Goal: Task Accomplishment & Management: Manage account settings

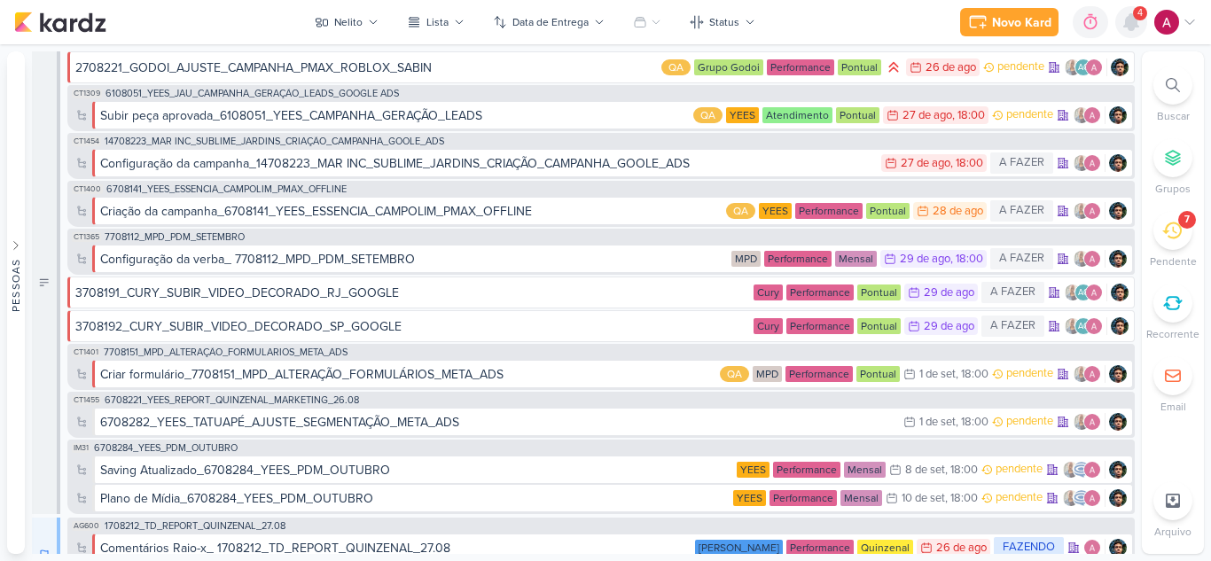
click at [1129, 27] on icon at bounding box center [1131, 22] width 14 height 16
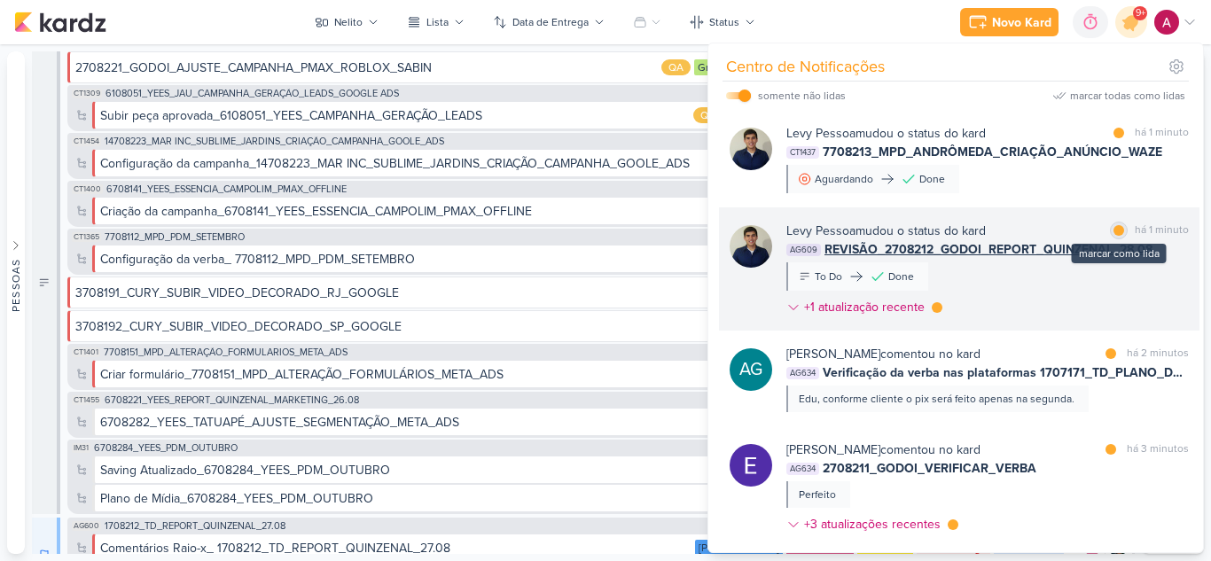
click at [1114, 225] on div at bounding box center [1119, 230] width 11 height 11
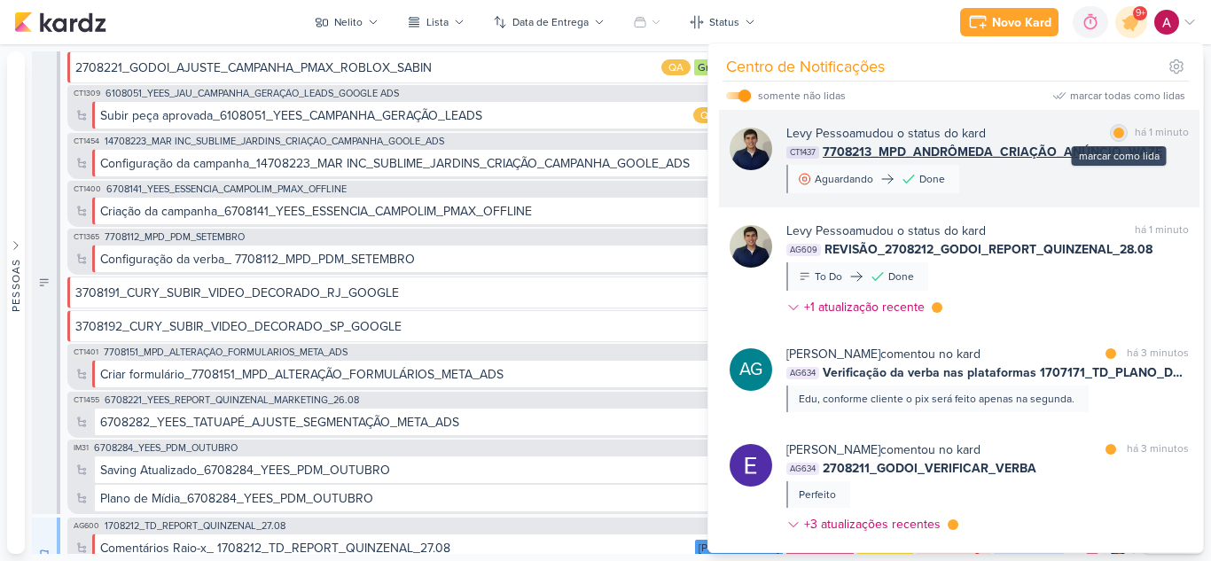
click at [1115, 135] on div at bounding box center [1119, 133] width 11 height 11
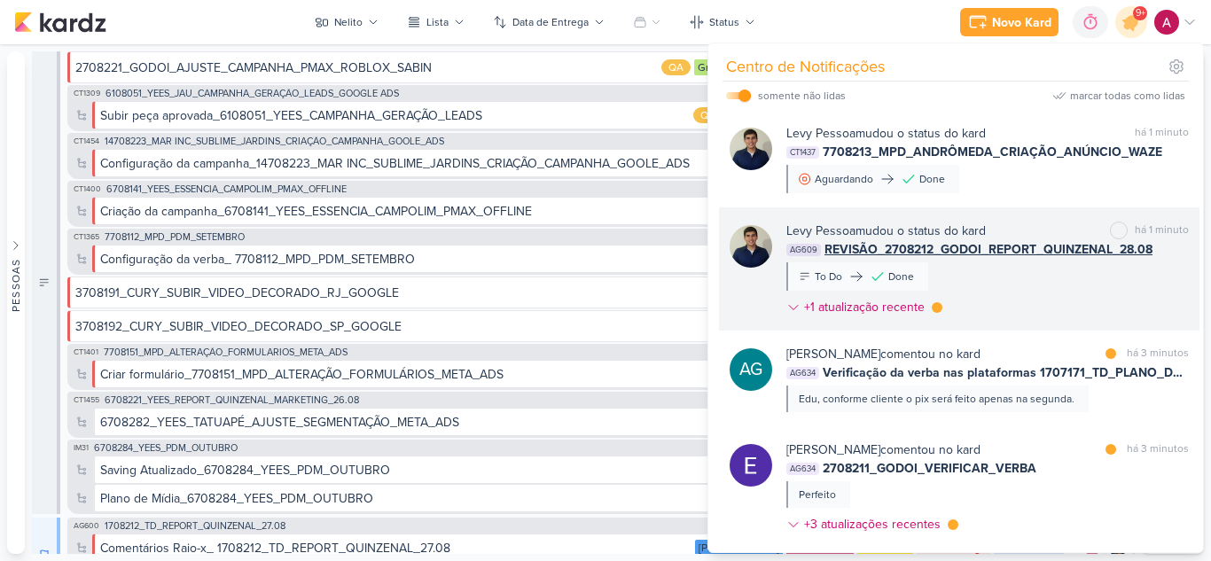
click at [1031, 286] on div "[PERSON_NAME] mudou o status do kard marcar como não lida há 1 minuto AG609 REV…" at bounding box center [987, 273] width 403 height 102
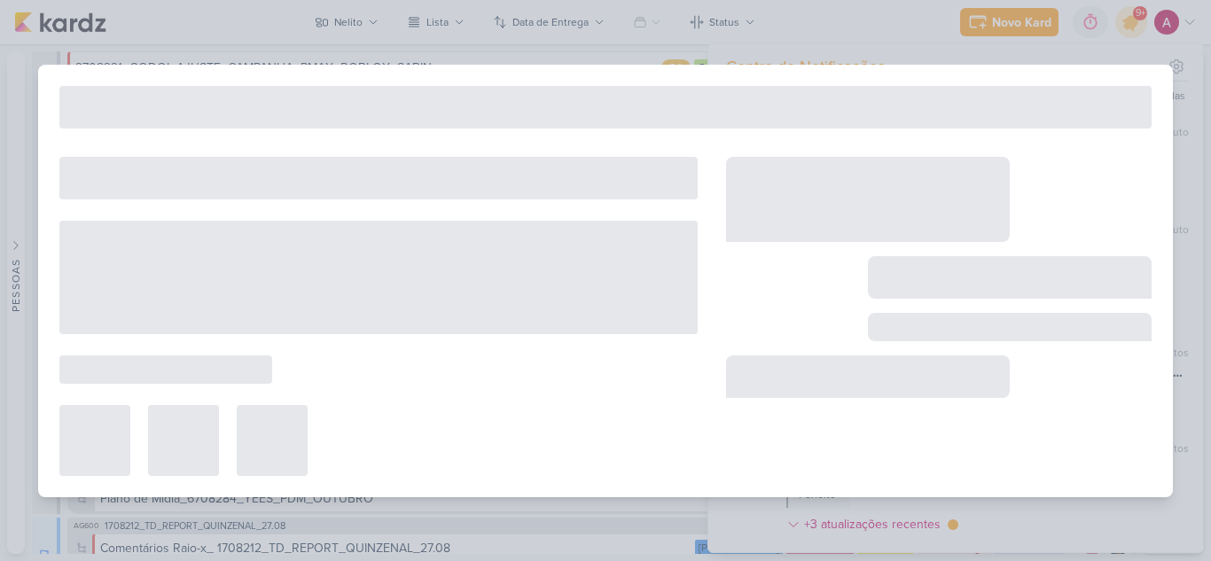
type input "REVISÃO_2708212_GODOI_REPORT_QUINZENAL_28.08"
type input "[DATE] 23:59"
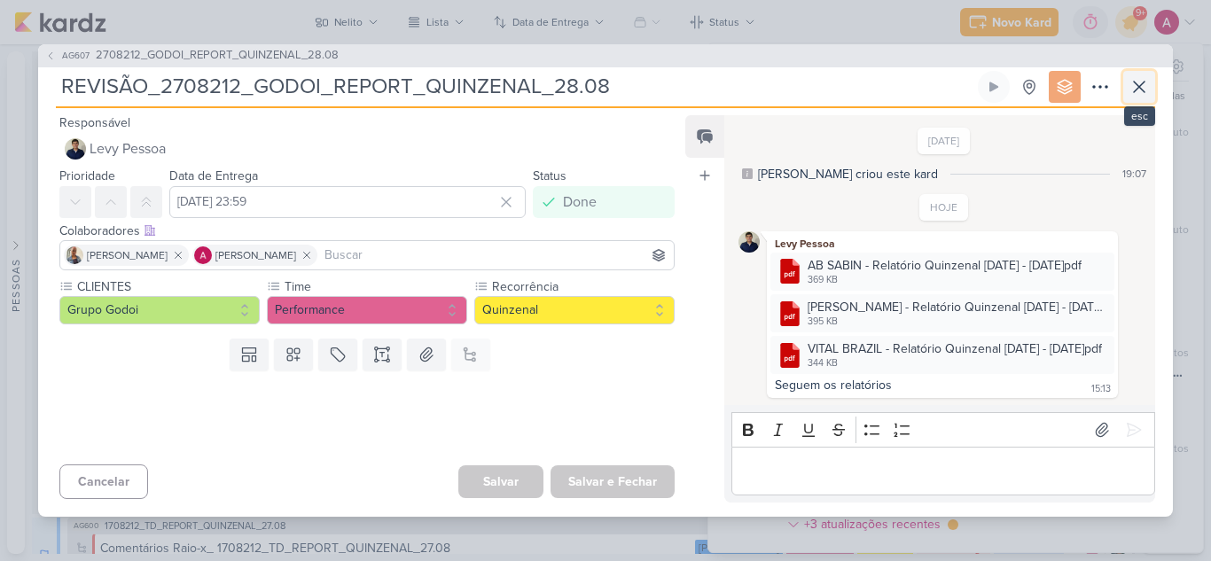
click at [1137, 92] on icon at bounding box center [1139, 86] width 21 height 21
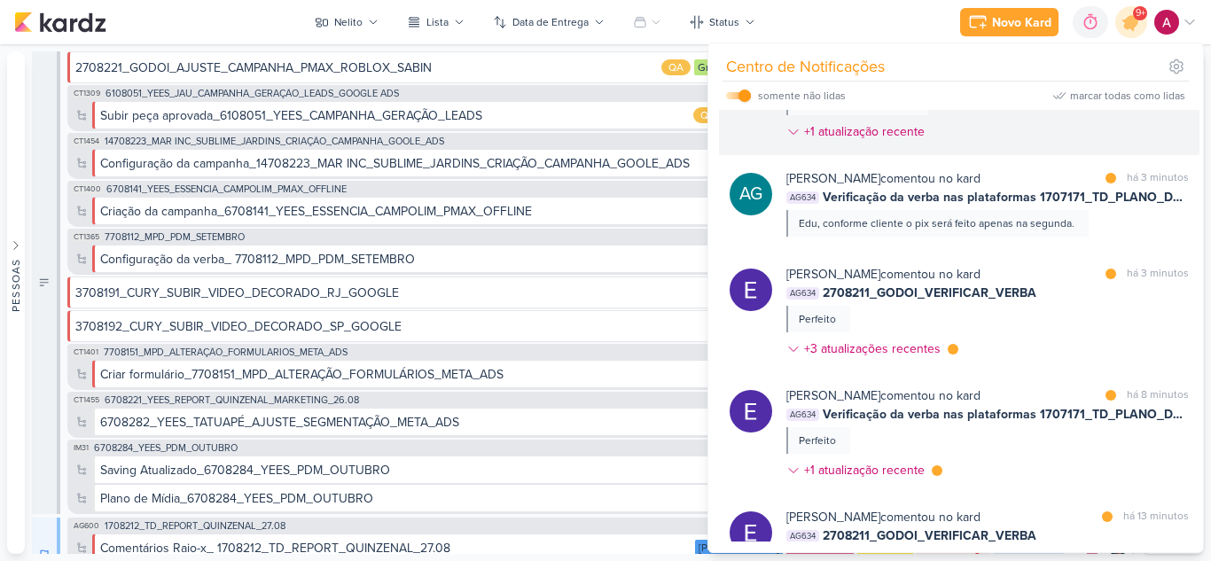
scroll to position [177, 0]
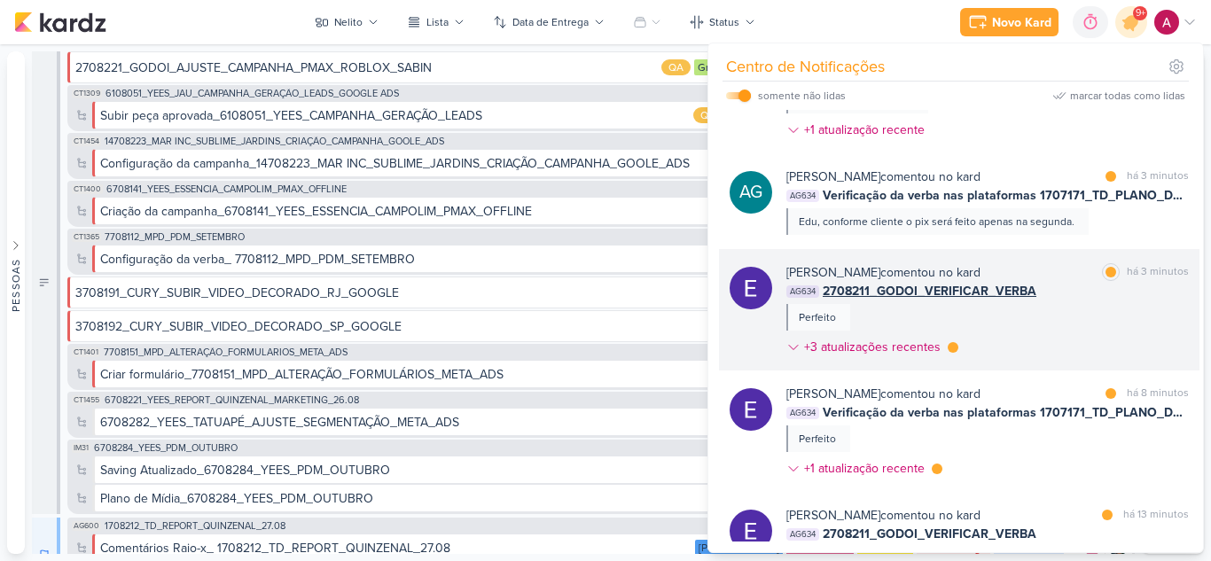
click at [1081, 306] on div "[PERSON_NAME] comentou no kard marcar como lida há 3 minutos AG634 2708211_GODO…" at bounding box center [987, 313] width 403 height 100
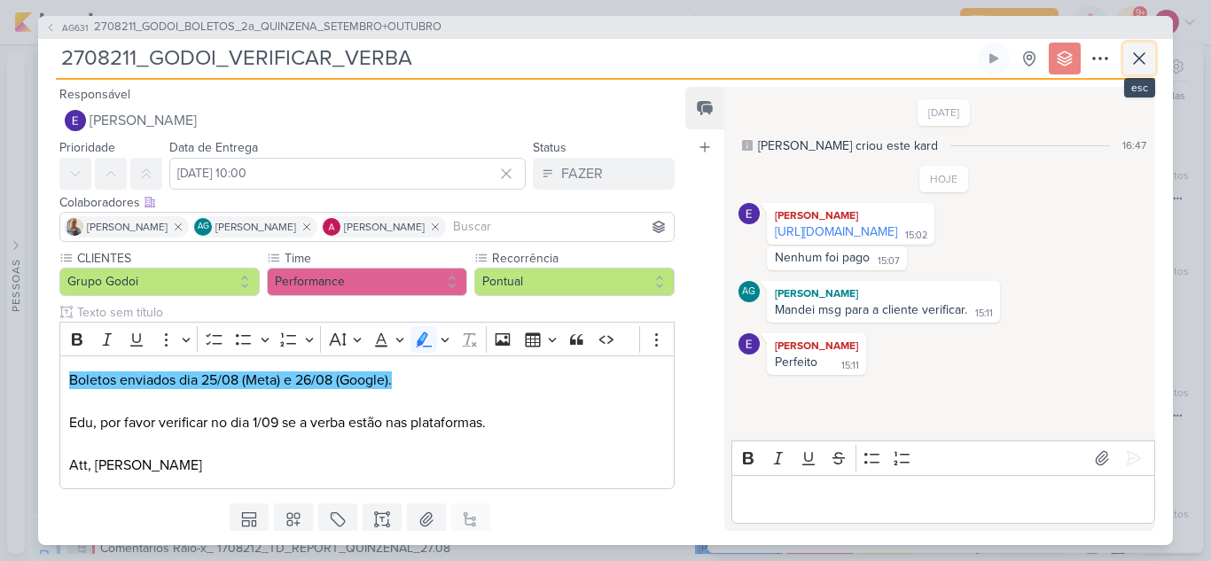
click at [1146, 66] on icon at bounding box center [1139, 58] width 21 height 21
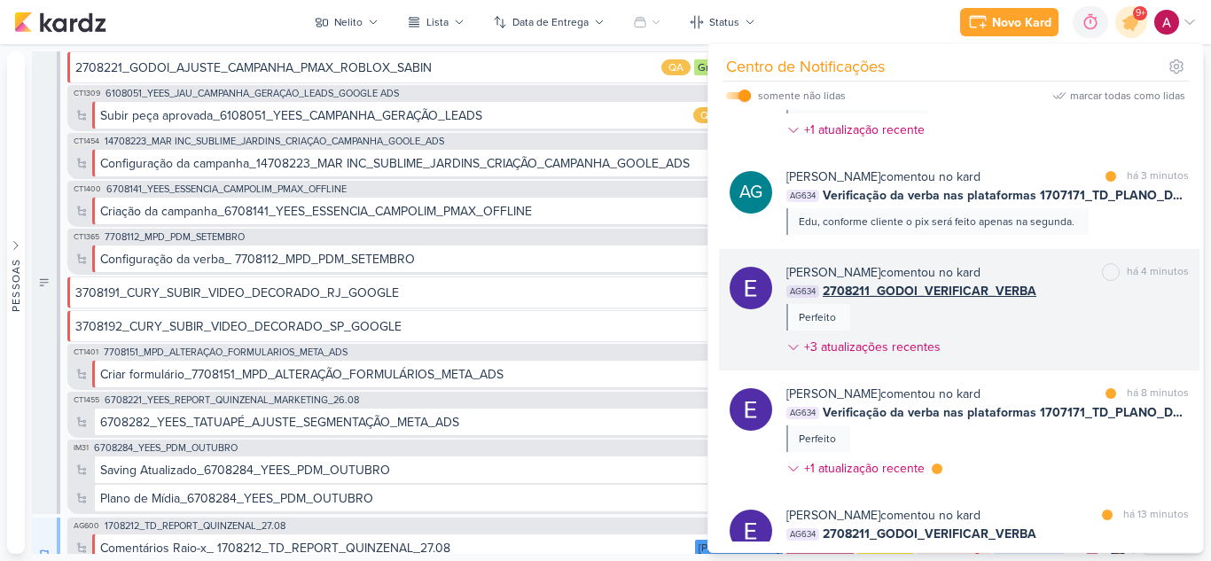
scroll to position [266, 0]
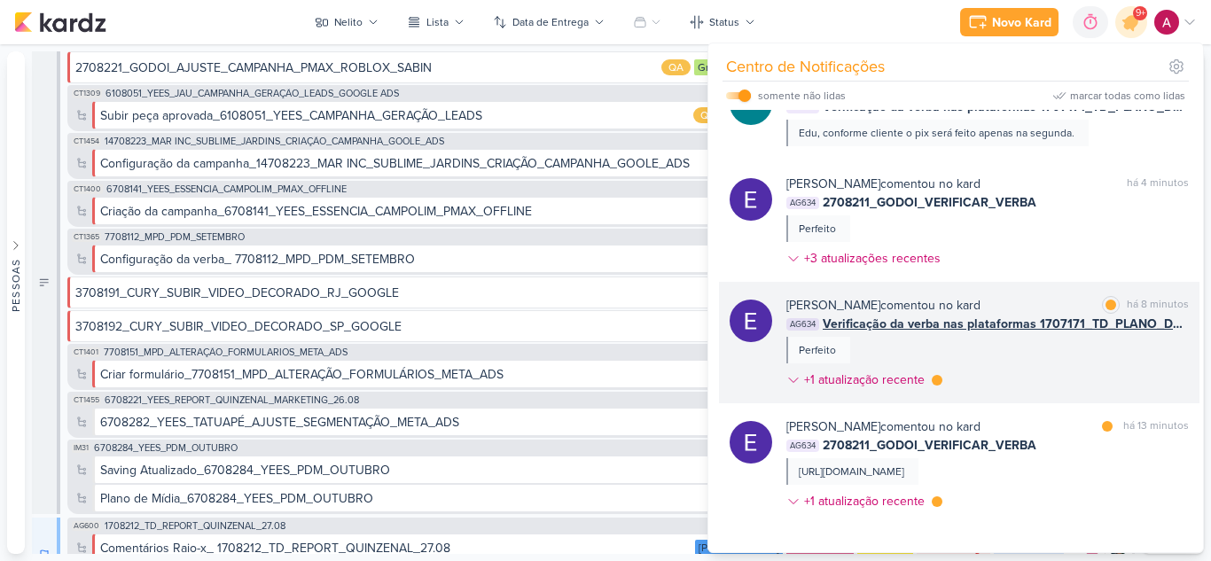
click at [1039, 350] on div "[PERSON_NAME] comentou no kard marcar como lida há 8 minutos AG634 Verificação …" at bounding box center [987, 346] width 403 height 100
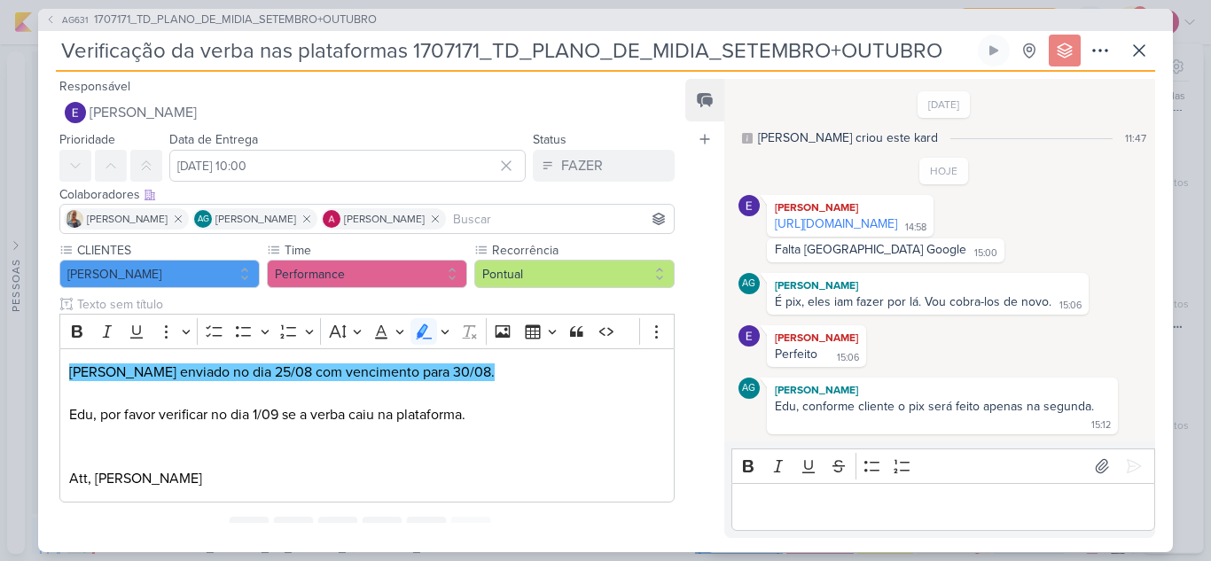
scroll to position [26, 0]
click at [1140, 51] on icon at bounding box center [1139, 50] width 21 height 21
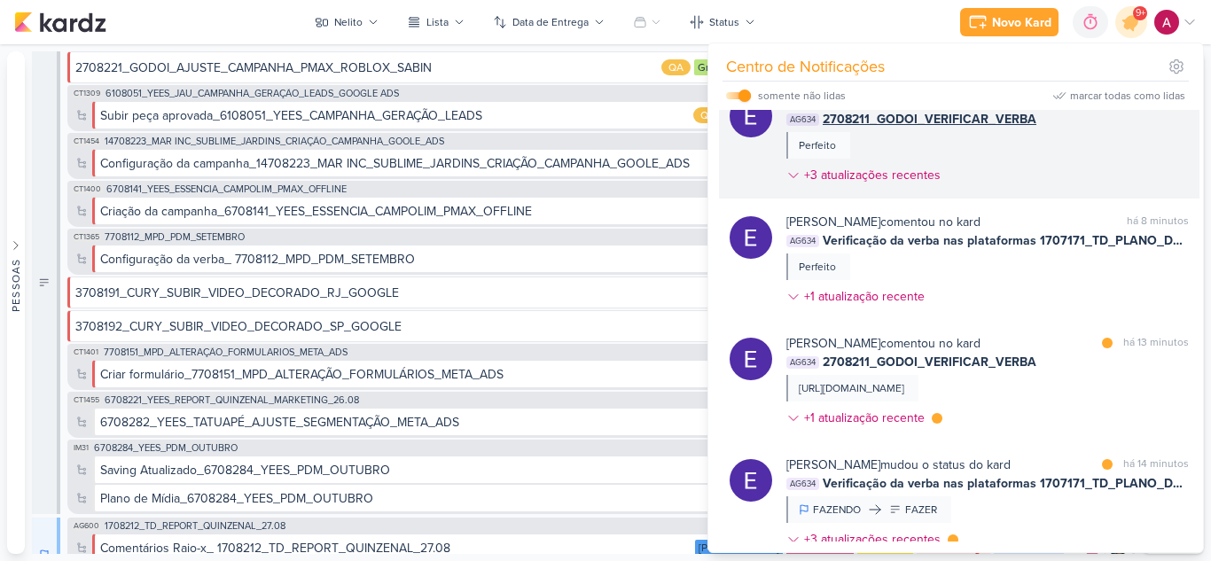
scroll to position [443, 0]
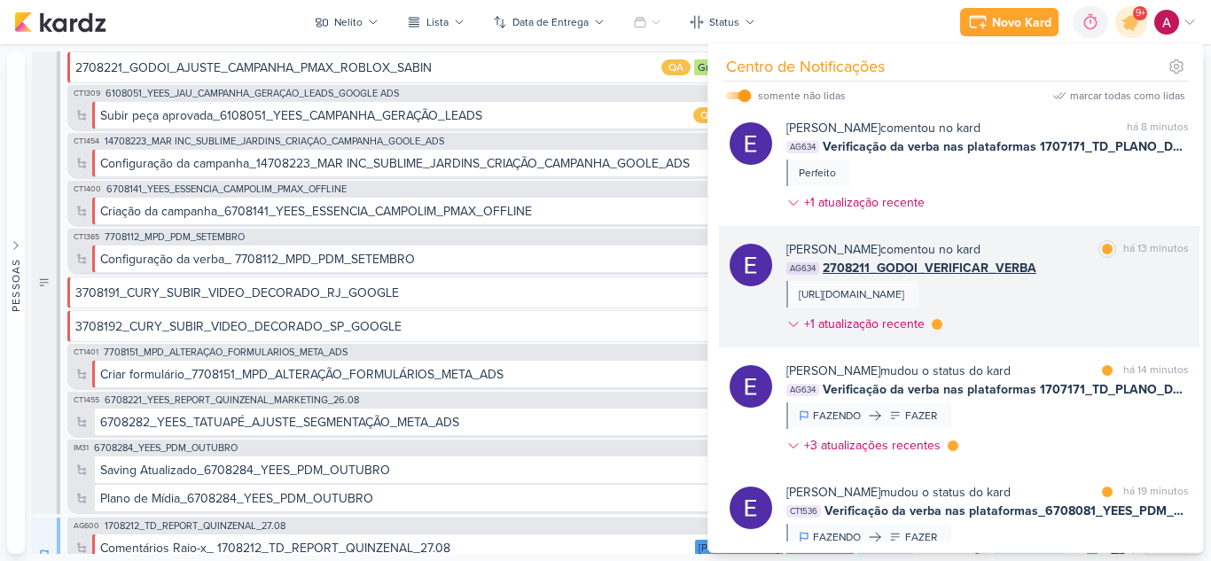
click at [1073, 337] on div "[PERSON_NAME] comentou no kard marcar como lida há 13 minutos AG634 2708211_GOD…" at bounding box center [987, 290] width 403 height 100
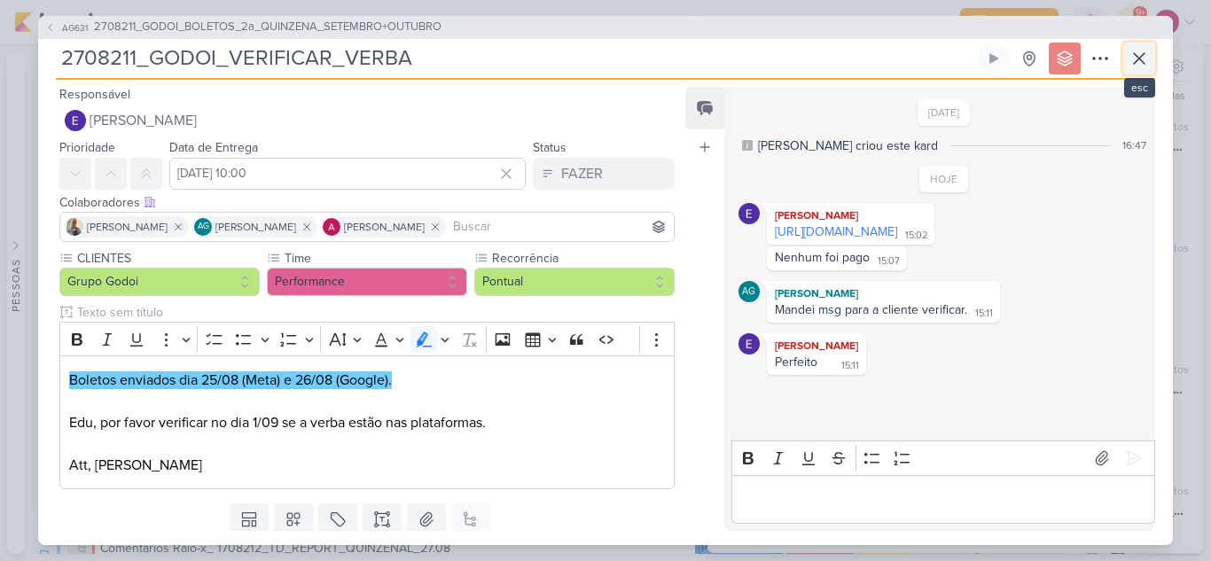
click at [1143, 68] on icon at bounding box center [1139, 58] width 21 height 21
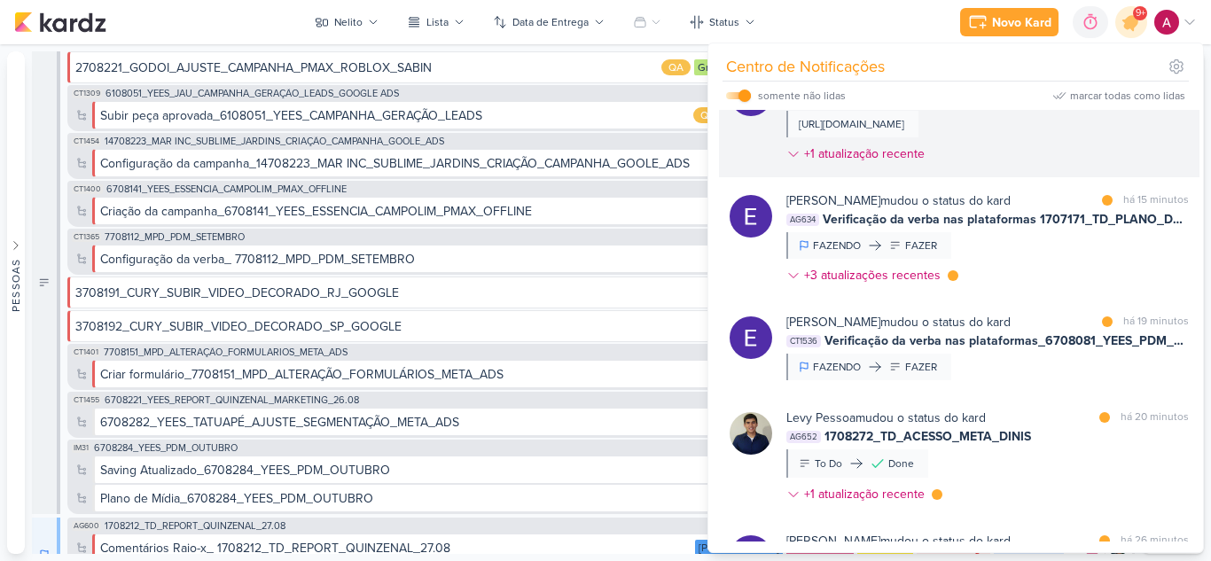
scroll to position [621, 0]
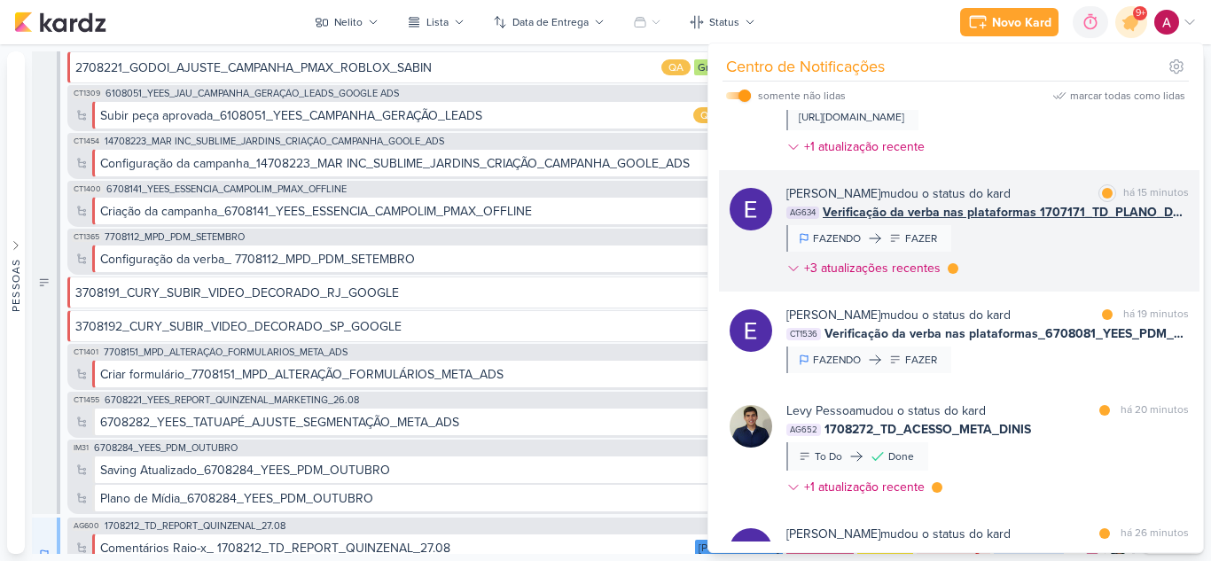
click at [1075, 278] on div "[PERSON_NAME] mudou o status do kard marcar como lida há 15 minutos AG634 Verif…" at bounding box center [987, 234] width 403 height 100
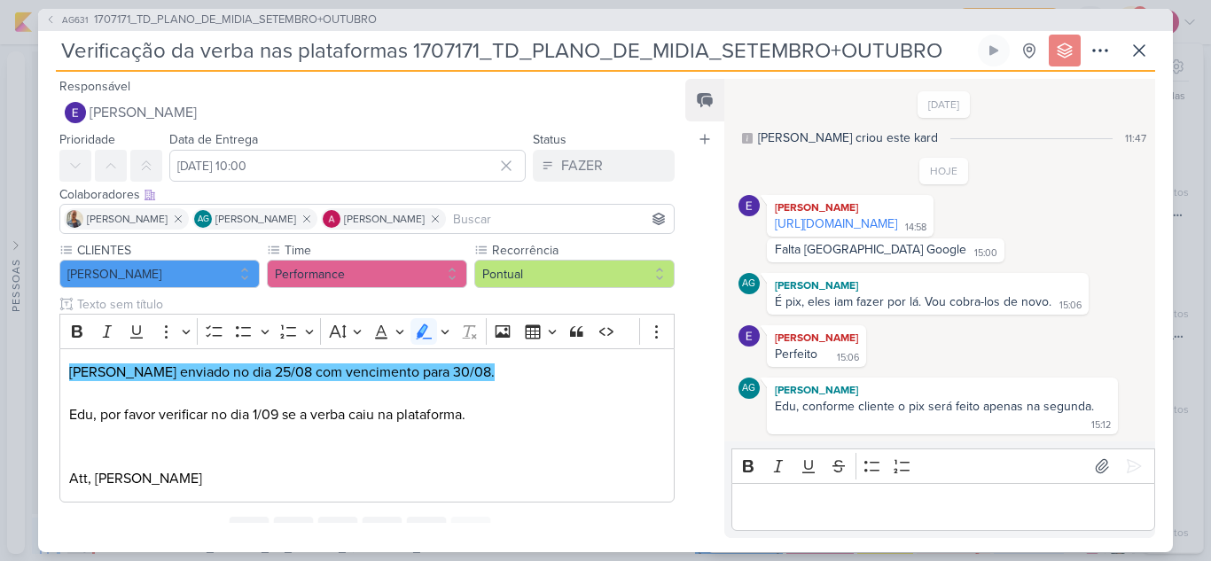
scroll to position [26, 0]
click at [1142, 56] on icon at bounding box center [1139, 50] width 21 height 21
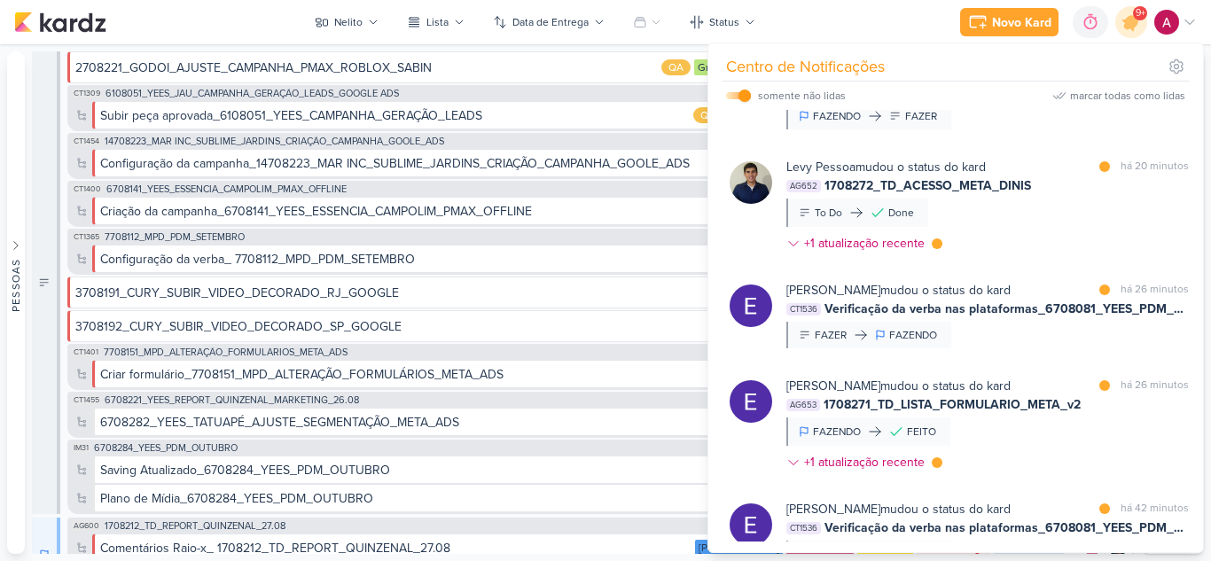
scroll to position [879, 0]
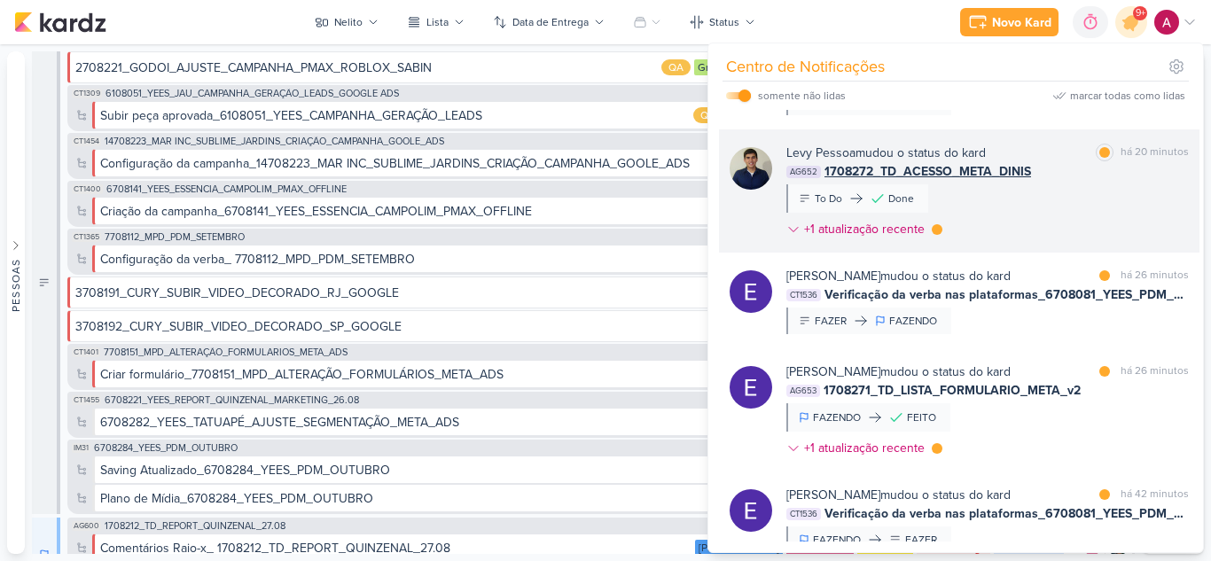
click at [1073, 207] on div "[PERSON_NAME] mudou o status do kard marcar como lida há 20 minutos AG652 17082…" at bounding box center [987, 195] width 403 height 102
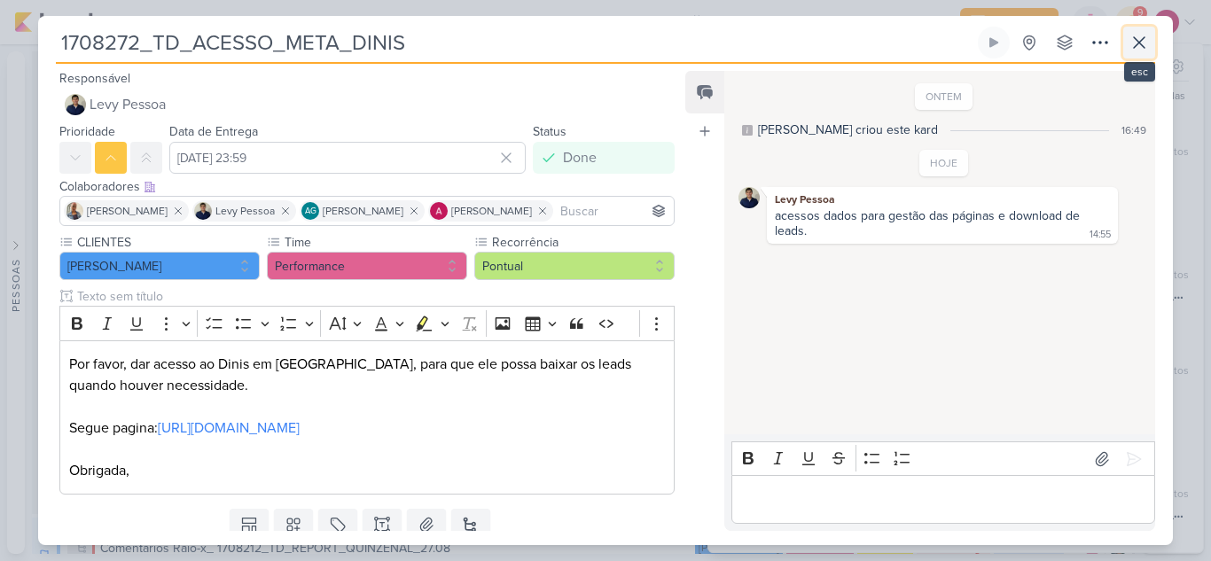
click at [1140, 57] on button at bounding box center [1139, 43] width 32 height 32
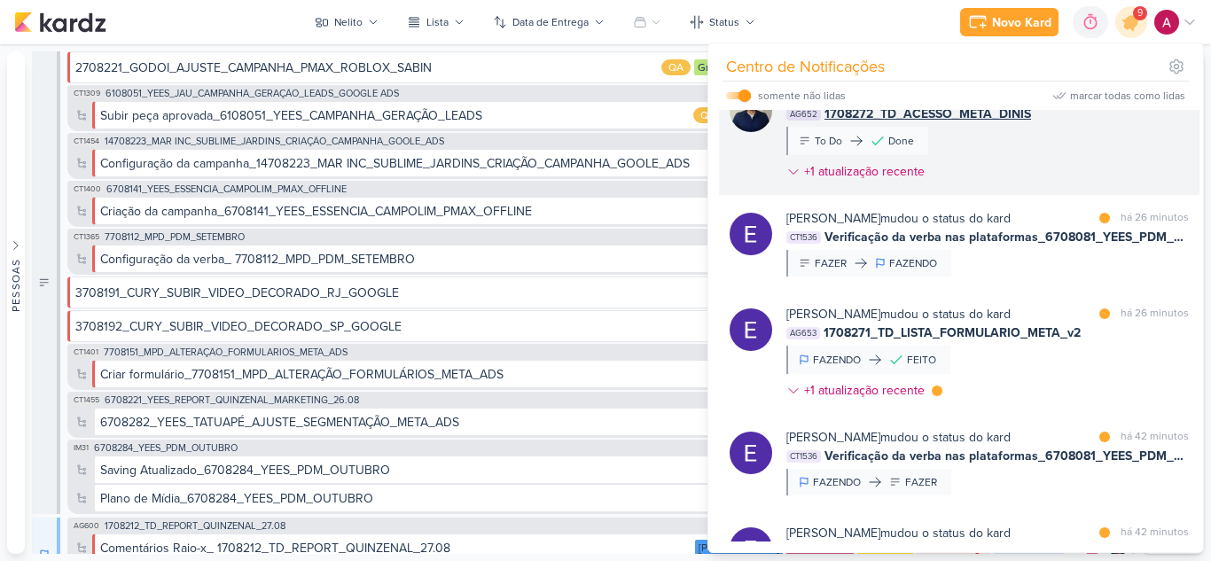
scroll to position [967, 0]
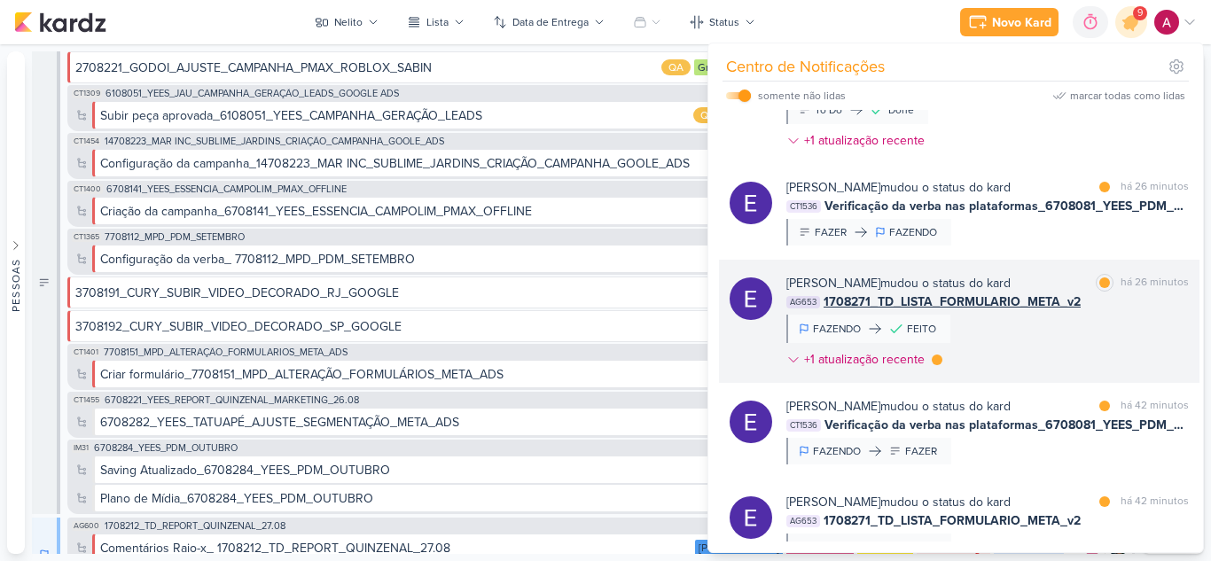
click at [1093, 364] on div "[PERSON_NAME] mudou o status do kard marcar como lida há 26 minutos AG653 17082…" at bounding box center [987, 325] width 403 height 102
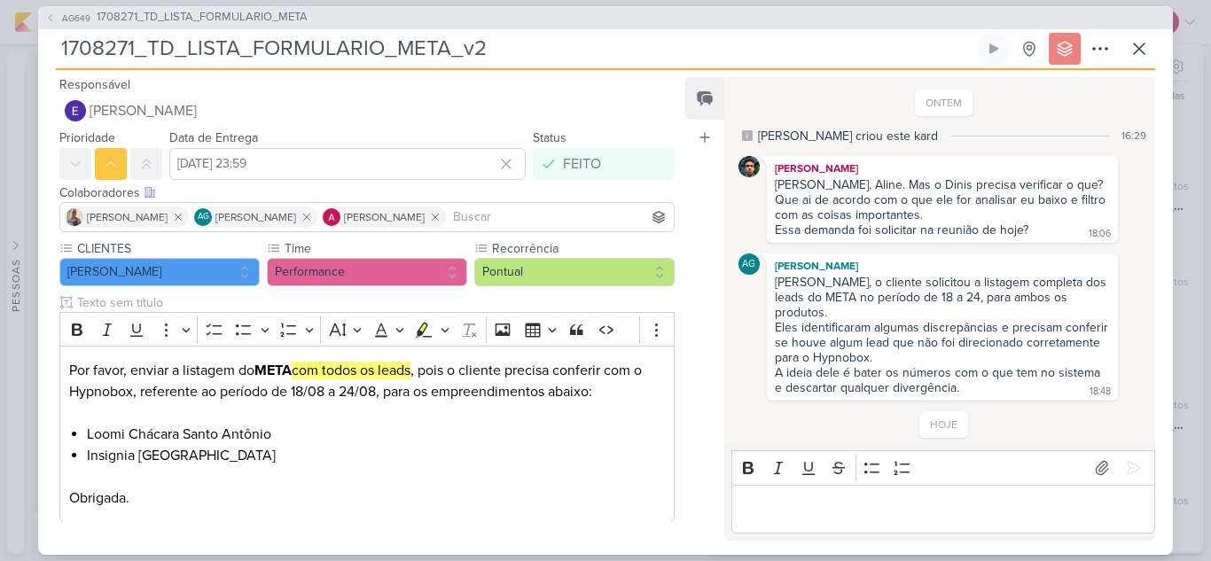
scroll to position [53, 0]
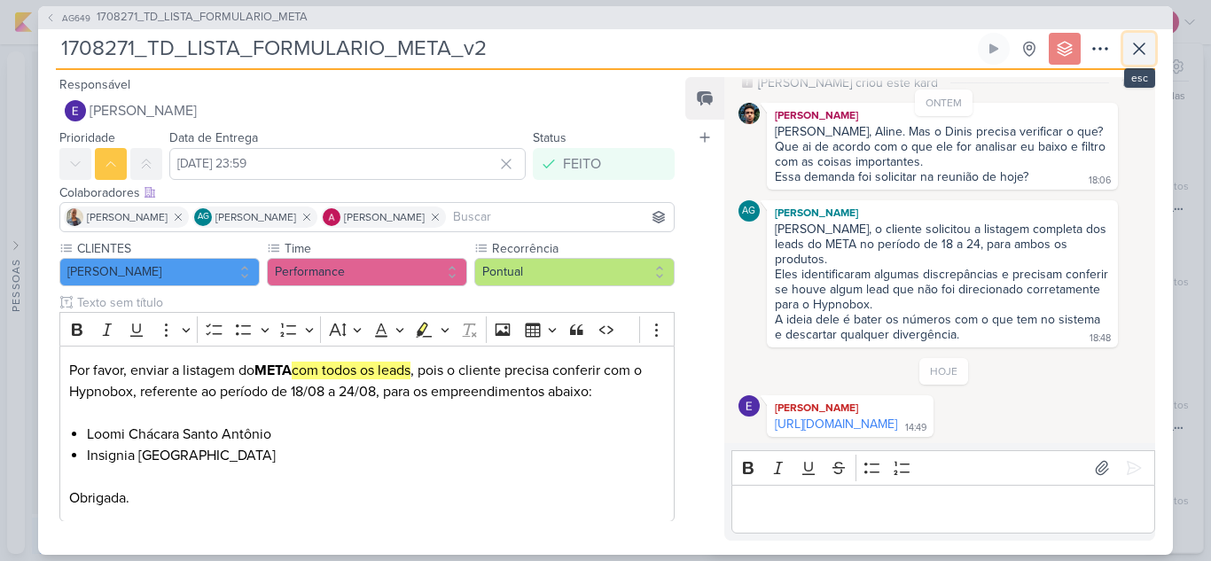
click at [1136, 53] on icon at bounding box center [1139, 48] width 21 height 21
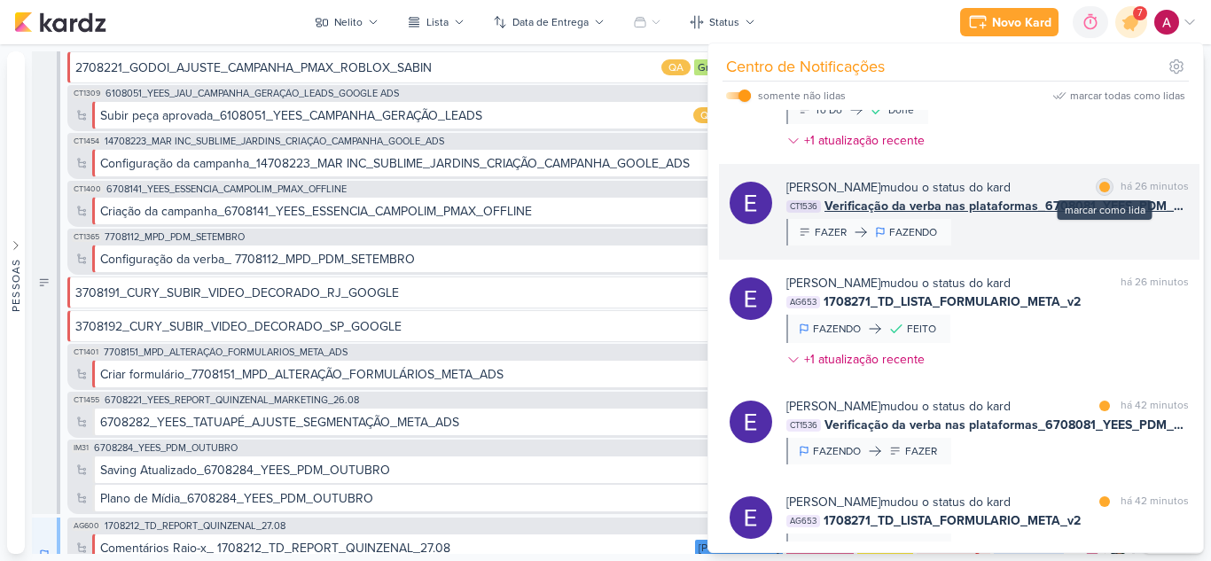
click at [1097, 196] on div "marcar como lida" at bounding box center [1105, 187] width 18 height 18
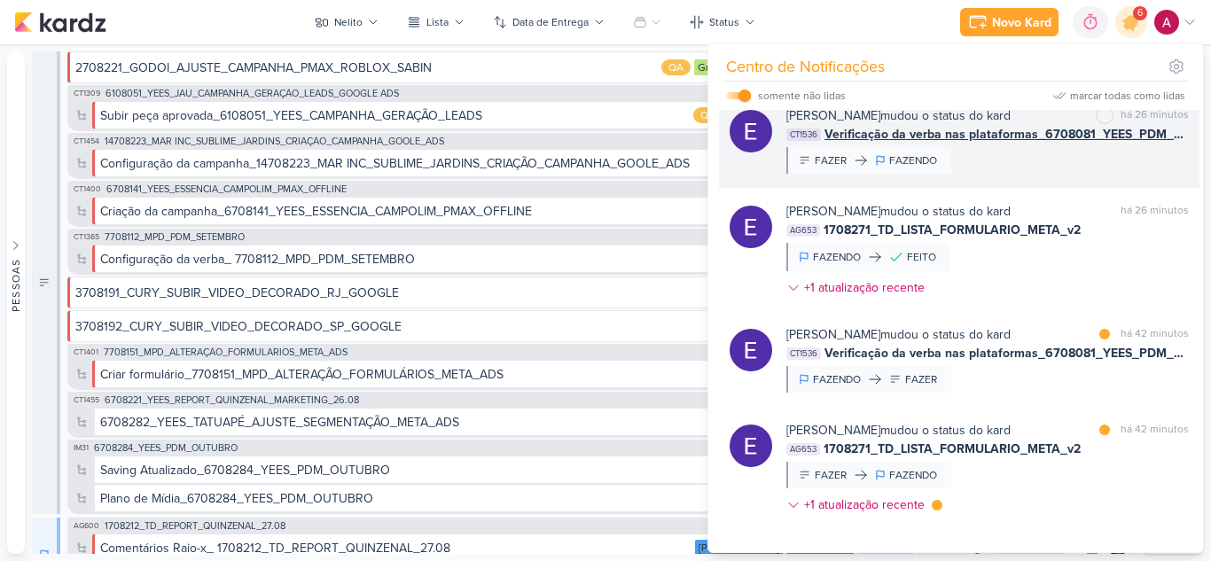
scroll to position [1145, 0]
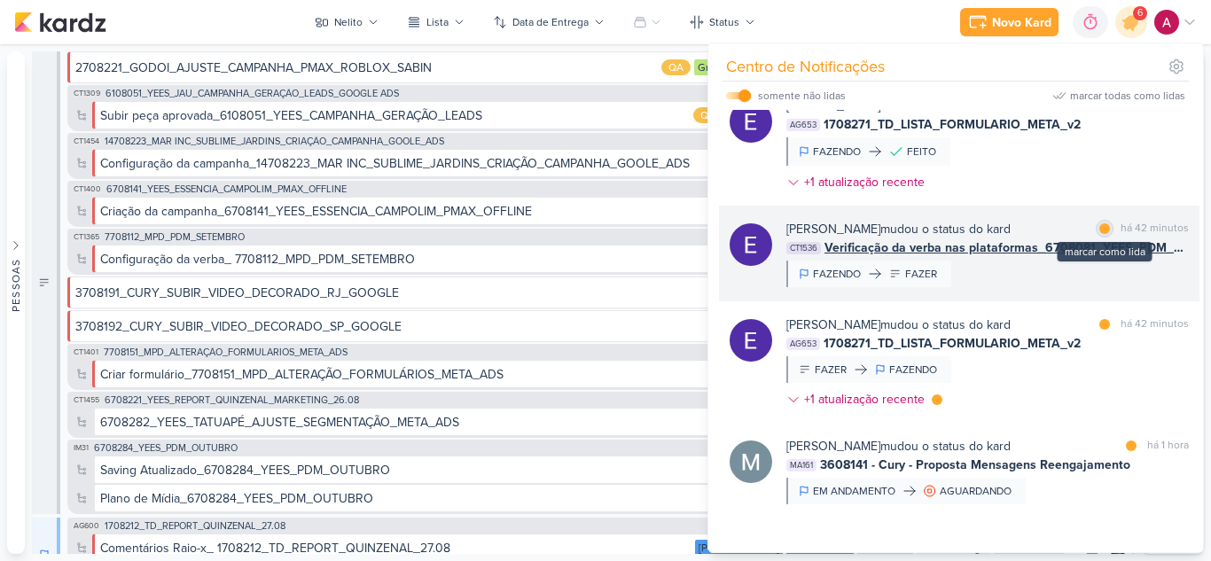
click at [1099, 234] on div at bounding box center [1104, 228] width 11 height 11
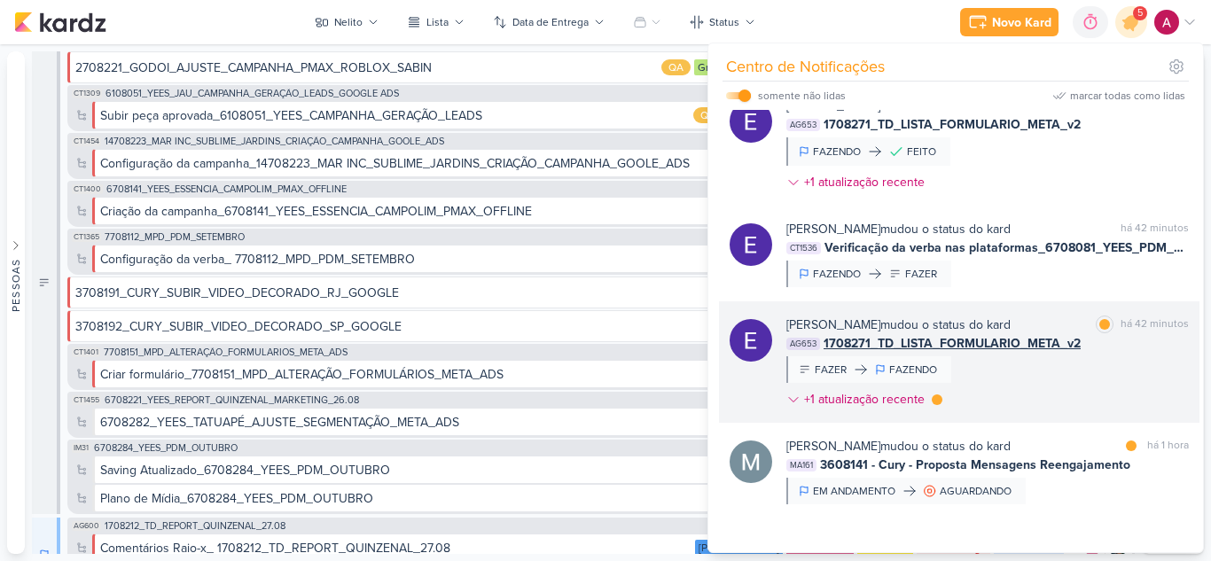
click at [1060, 396] on div "[PERSON_NAME] mudou o status do kard marcar como lida há 42 minutos AG653 17082…" at bounding box center [987, 366] width 403 height 100
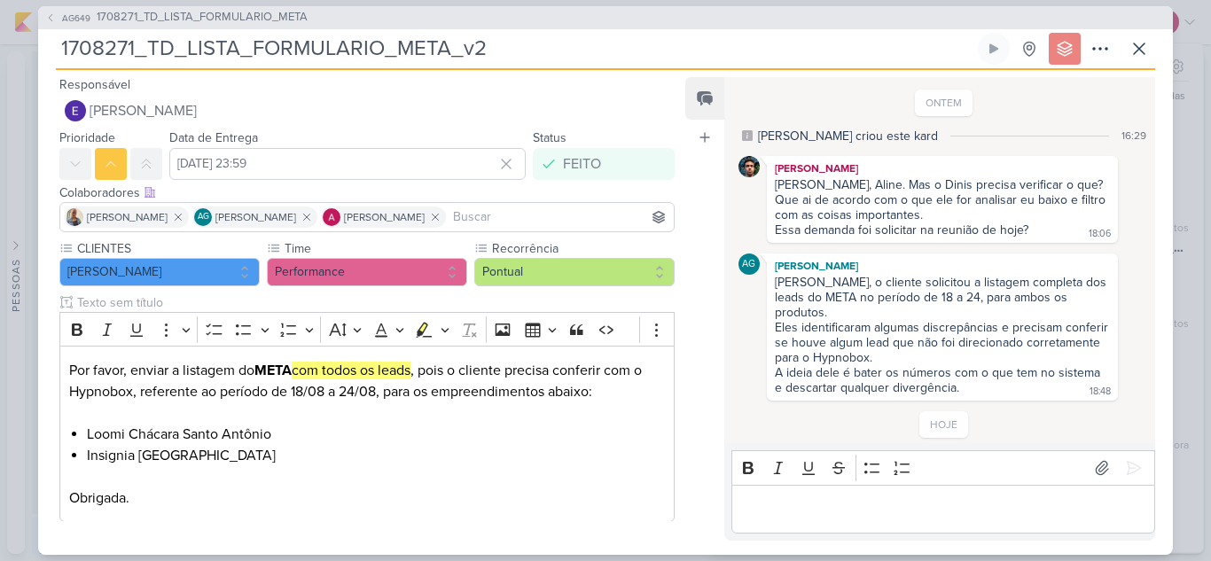
scroll to position [53, 0]
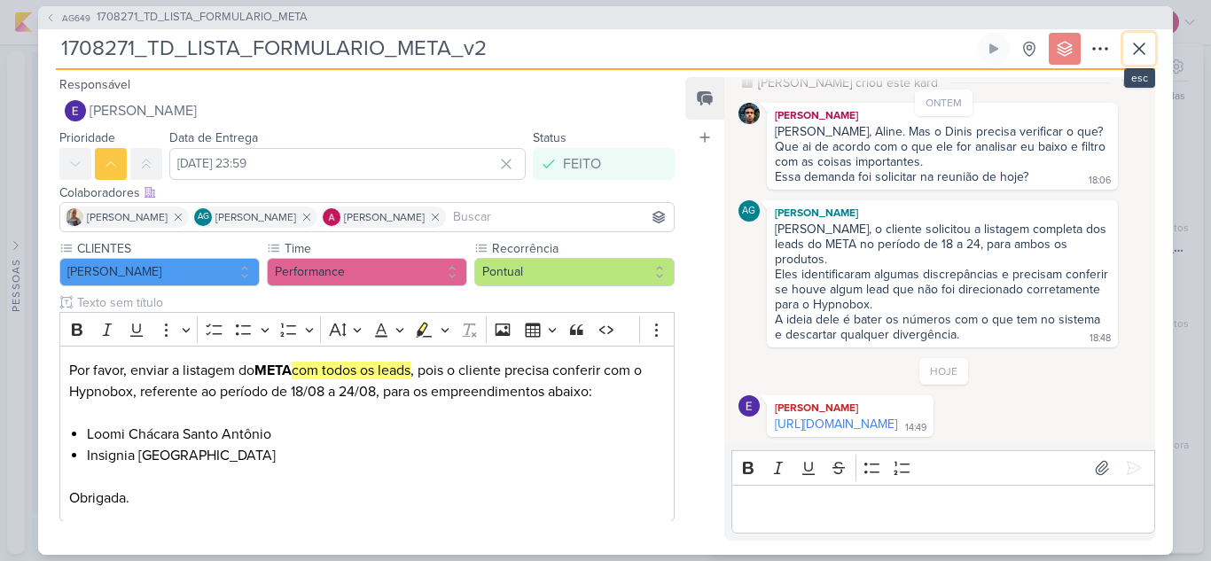
click at [1132, 60] on button at bounding box center [1139, 49] width 32 height 32
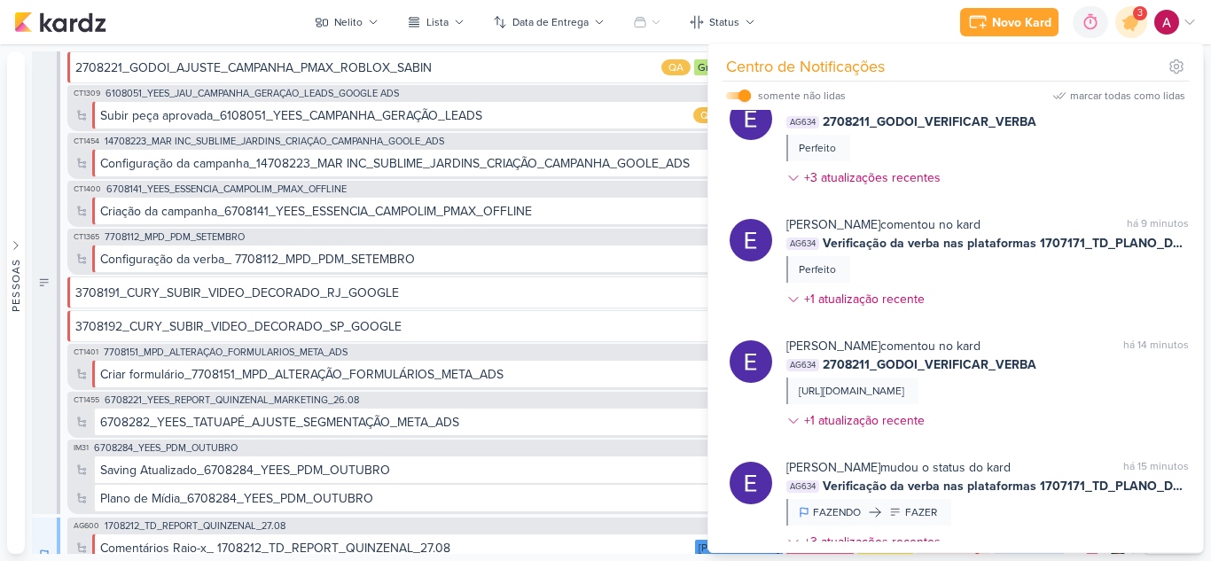
scroll to position [613, 0]
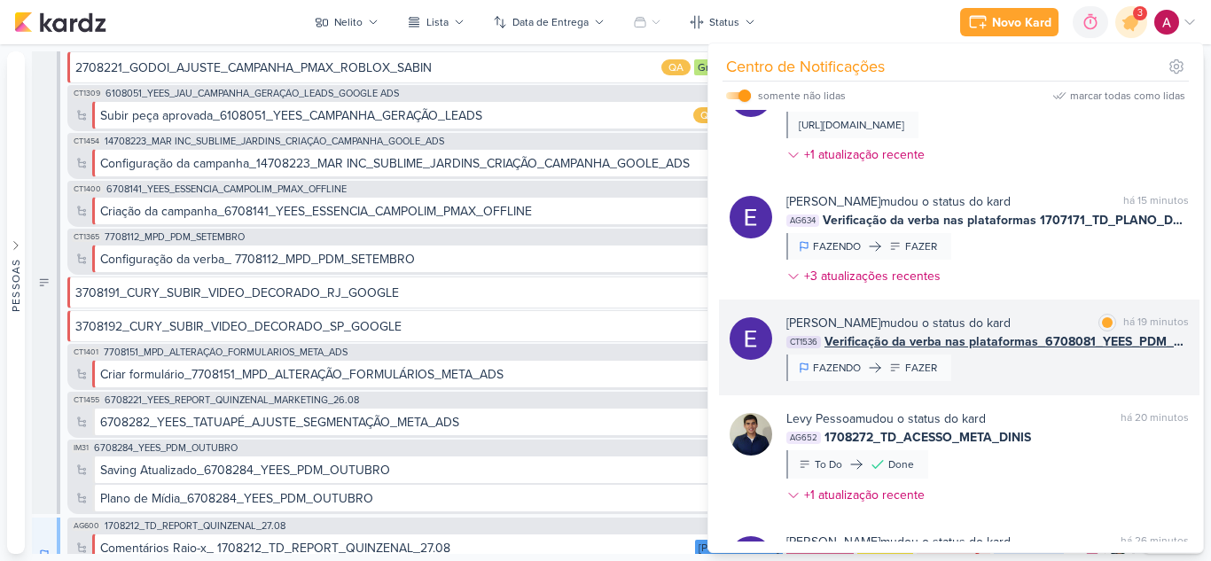
click at [1028, 411] on div "[PERSON_NAME] mudou o status do kard marcar como não lida há 2 minutos CT1437 7…" at bounding box center [956, 326] width 488 height 432
click at [1048, 381] on div "[PERSON_NAME] mudou o status do kard marcar como lida há 19 minutos CT1536 Veri…" at bounding box center [987, 347] width 403 height 67
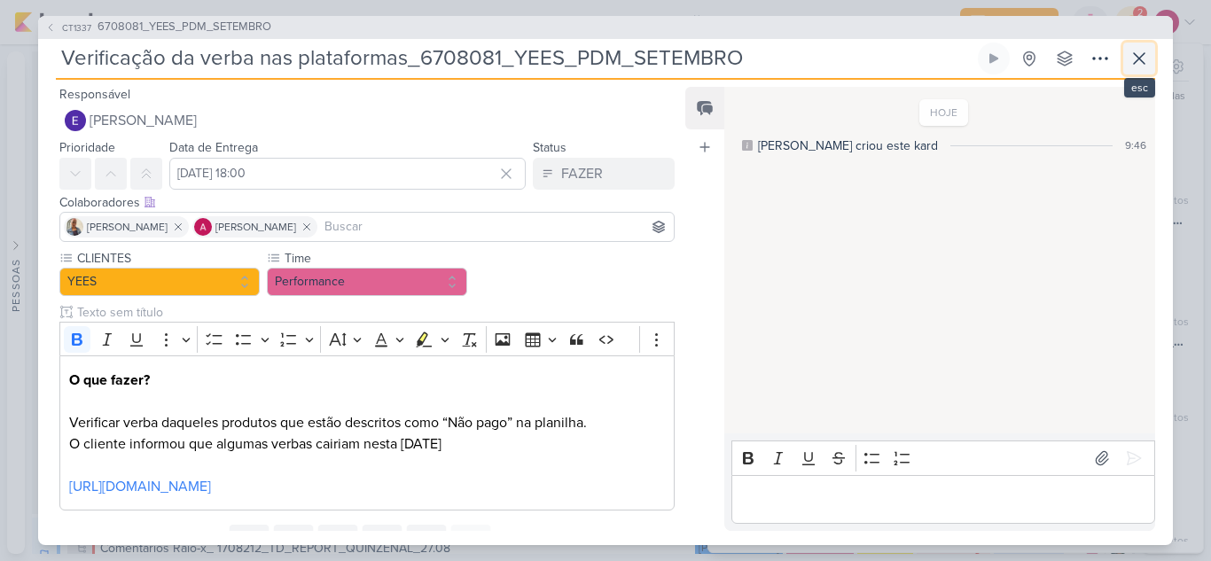
click at [1136, 68] on icon at bounding box center [1139, 58] width 21 height 21
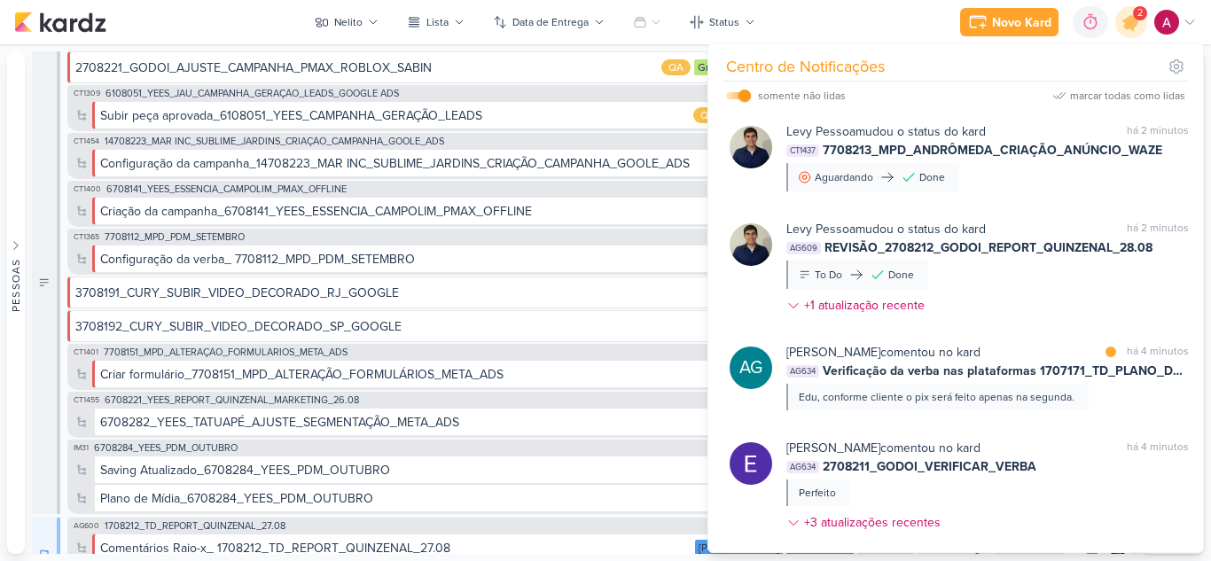
scroll to position [0, 0]
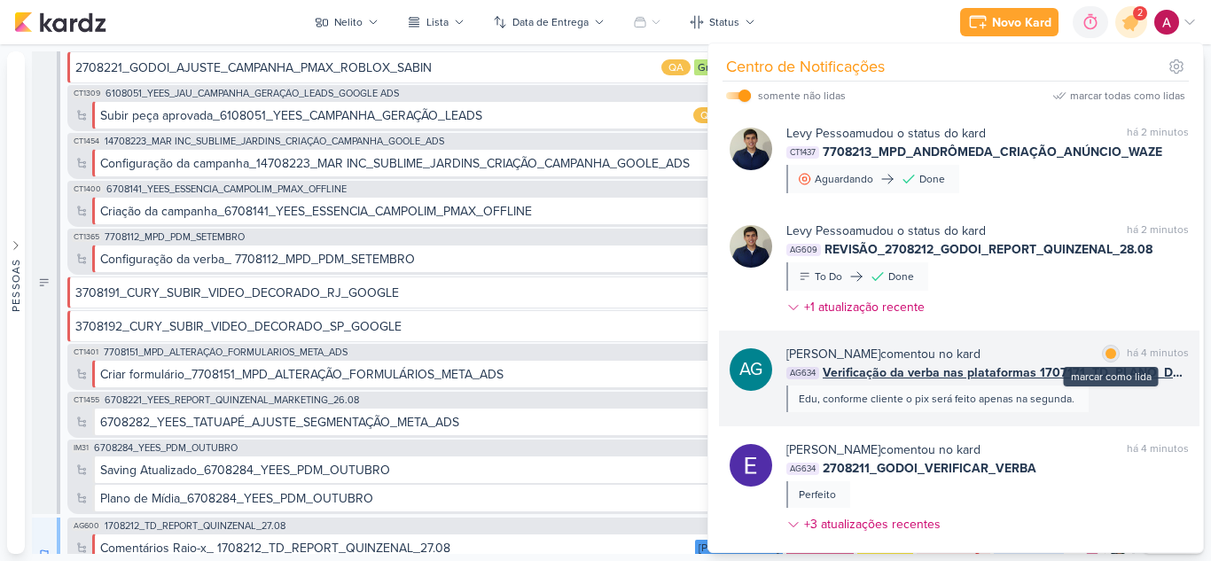
click at [1106, 355] on div at bounding box center [1111, 353] width 11 height 11
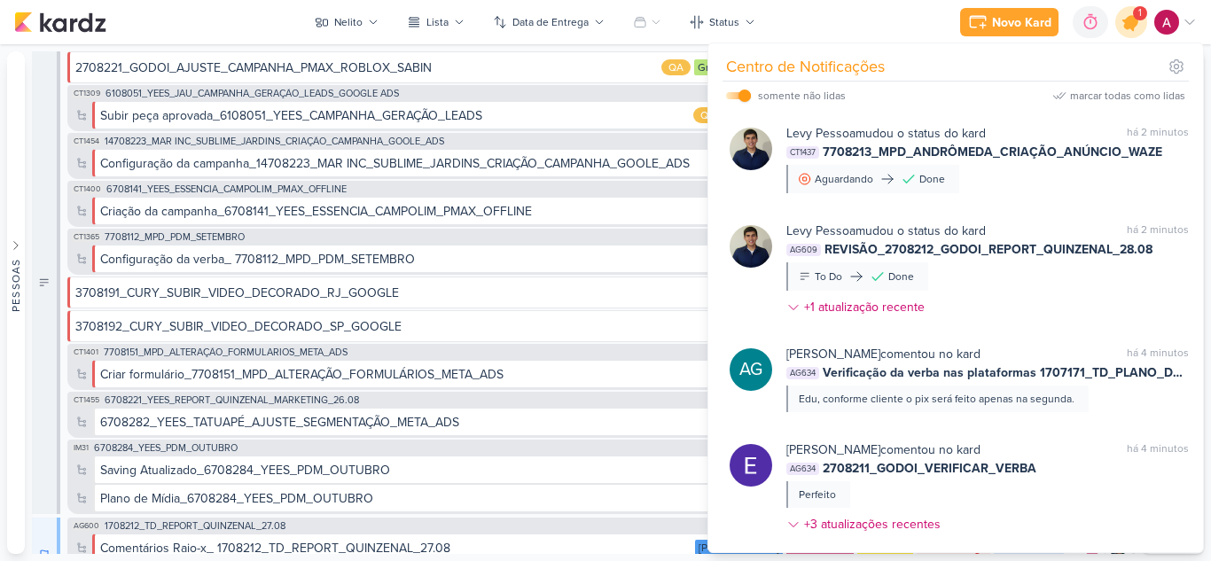
click at [1138, 31] on div at bounding box center [1131, 22] width 45 height 45
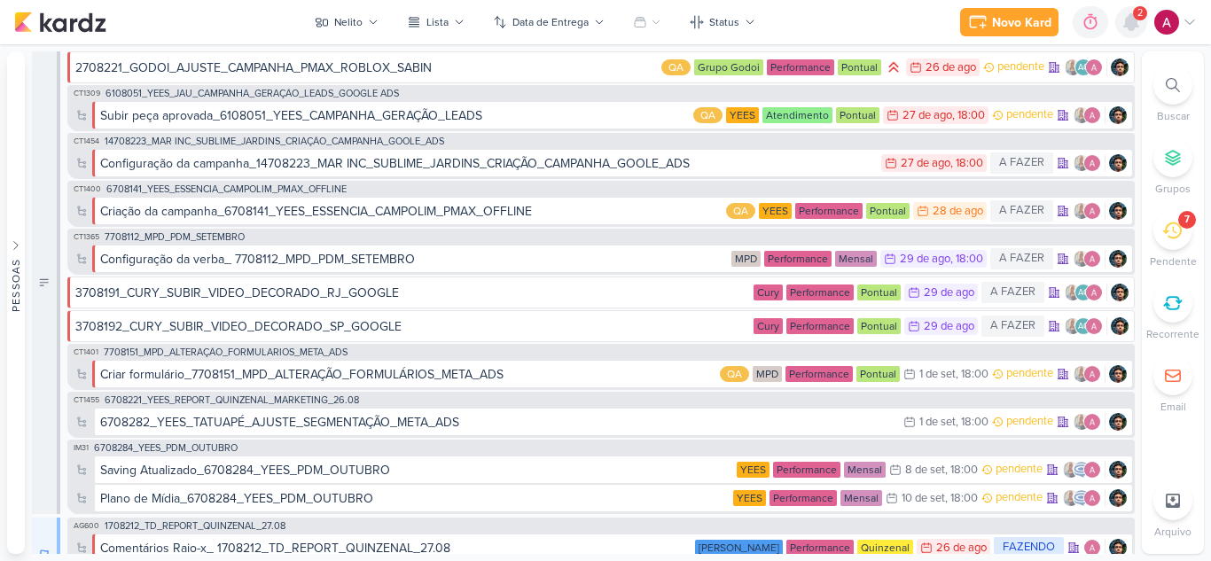
click at [1128, 27] on icon at bounding box center [1131, 22] width 14 height 16
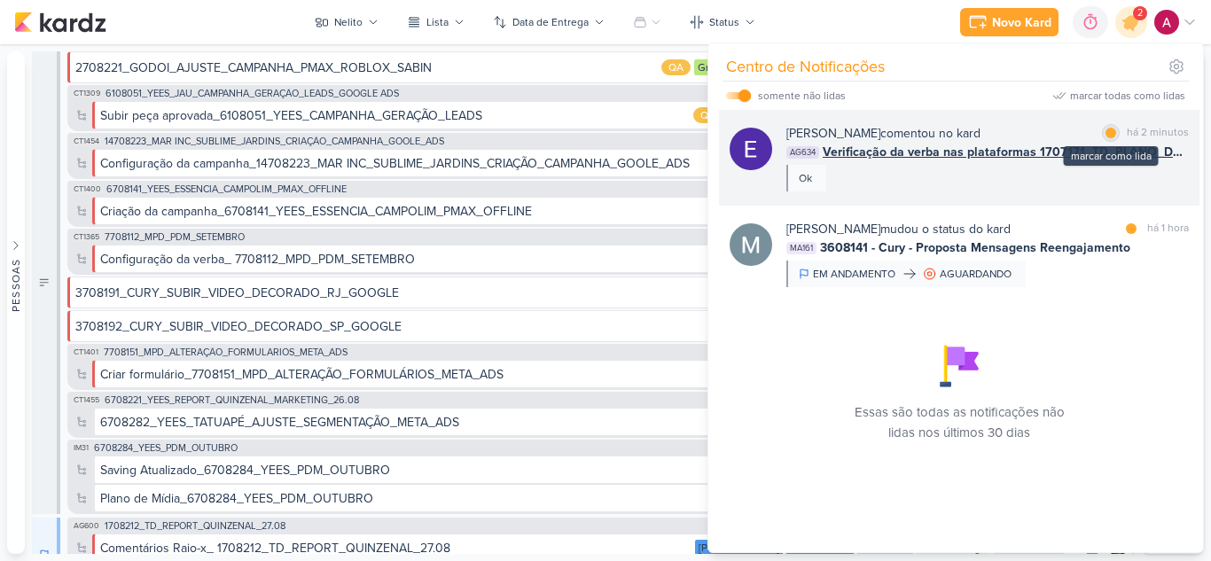
click at [1107, 136] on div at bounding box center [1111, 133] width 11 height 11
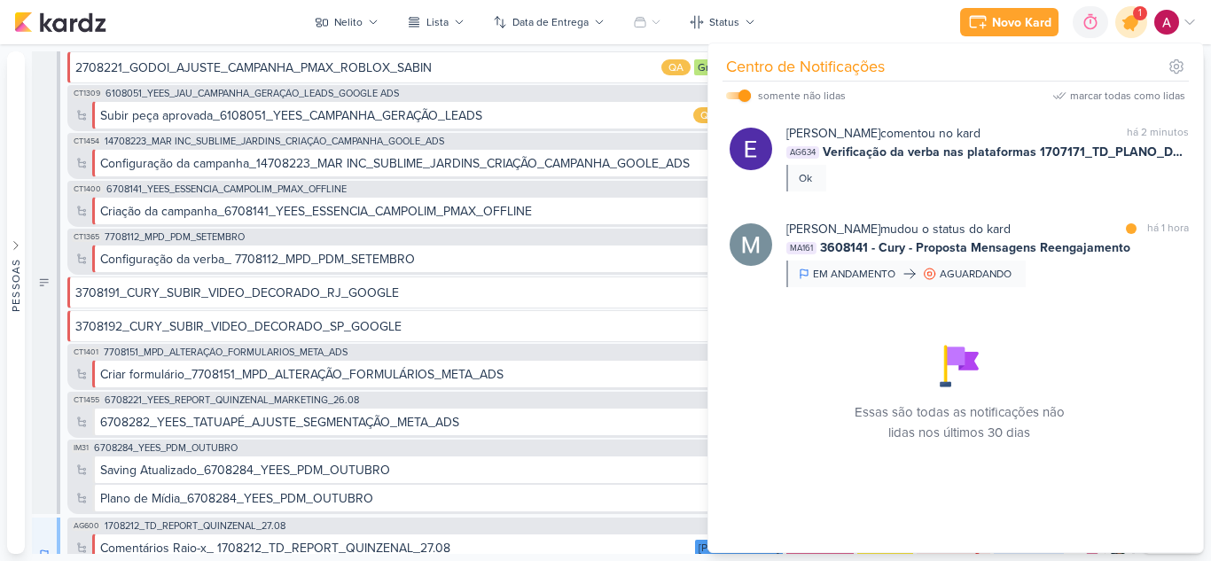
click at [1131, 29] on icon at bounding box center [1131, 22] width 21 height 21
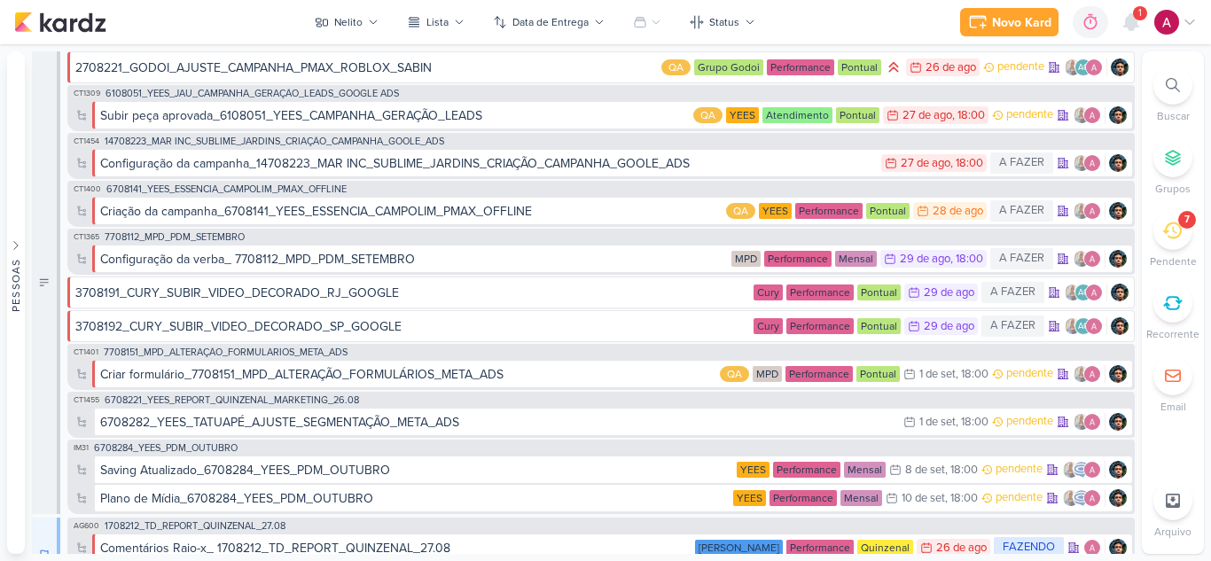
click at [1164, 231] on icon at bounding box center [1172, 231] width 20 height 17
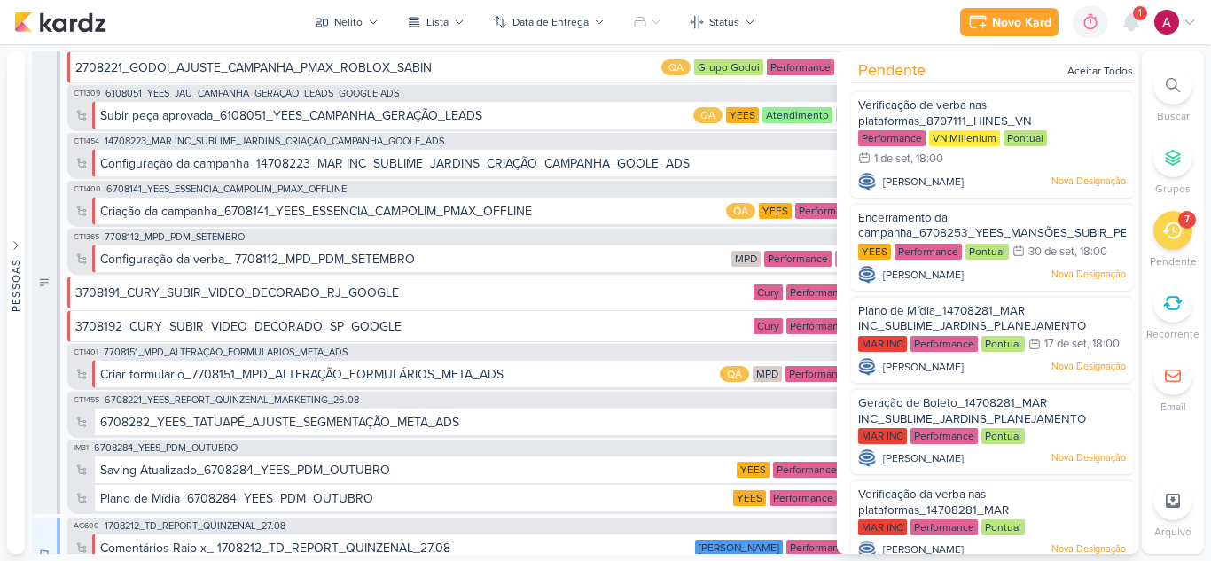
click at [1164, 231] on icon at bounding box center [1172, 231] width 20 height 17
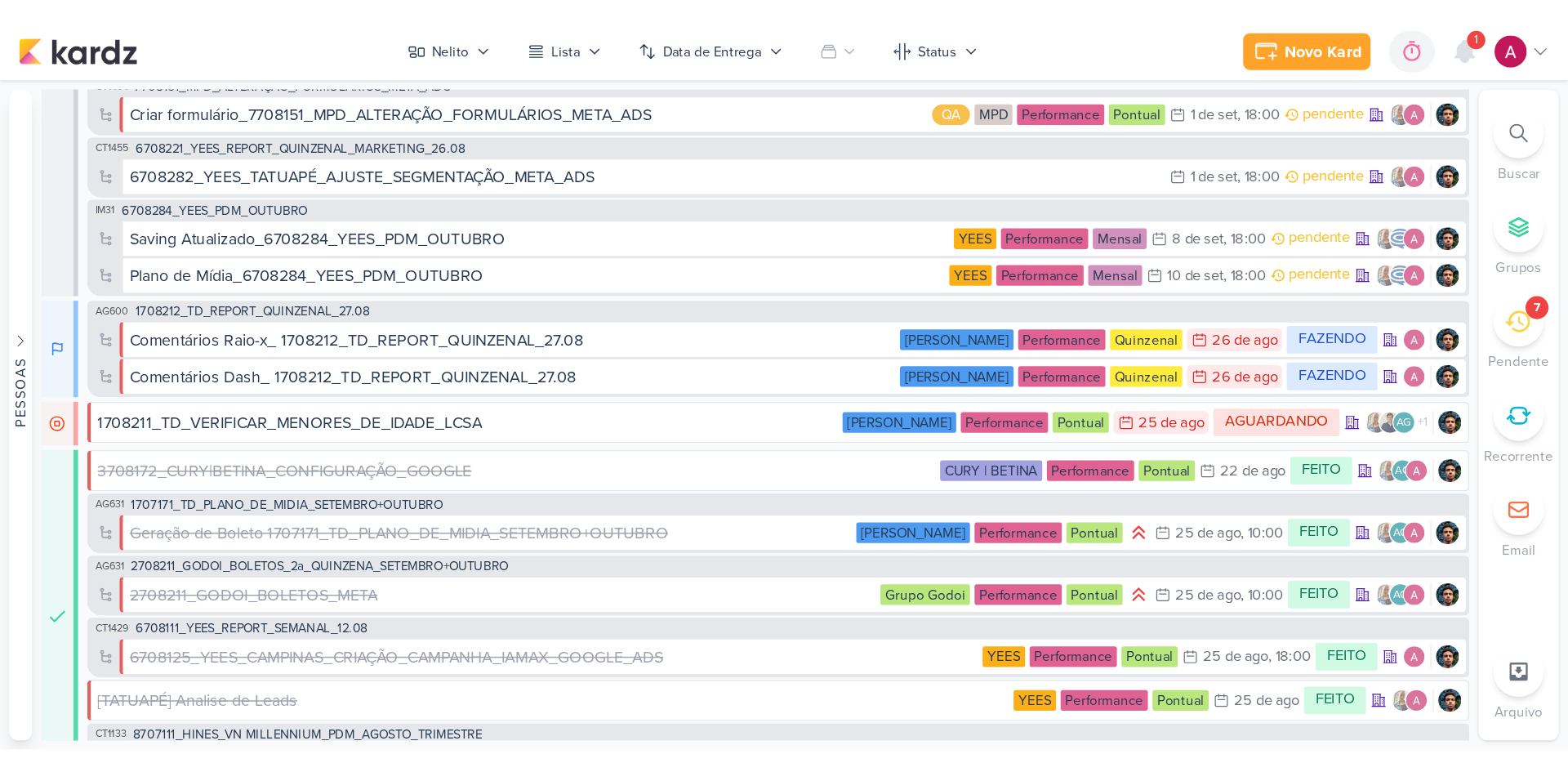
scroll to position [316, 0]
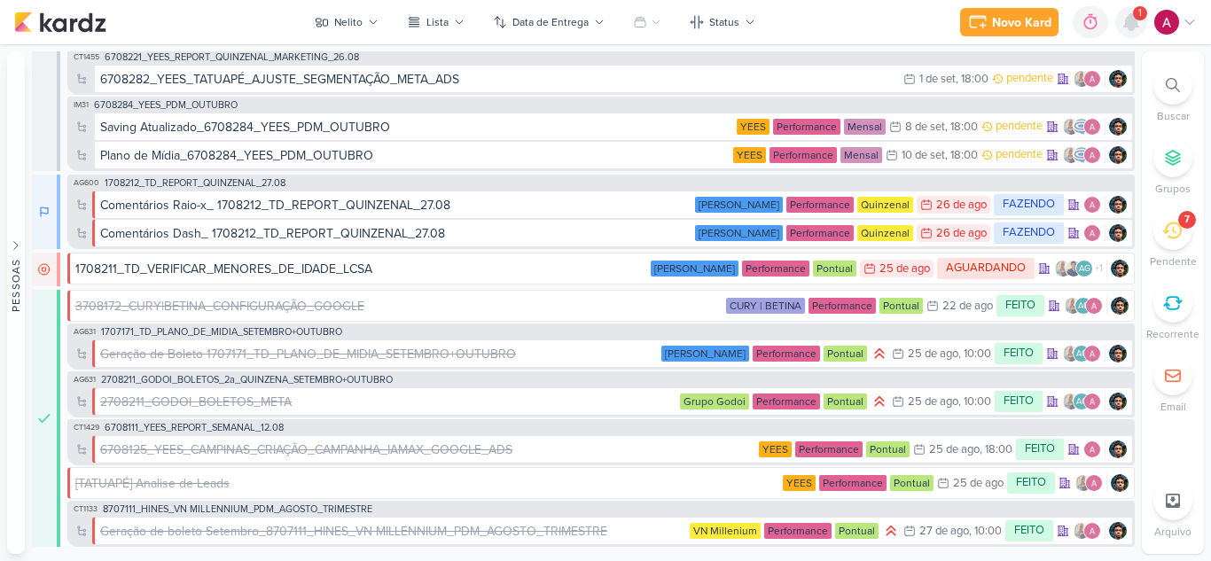
click at [1125, 30] on icon at bounding box center [1131, 22] width 21 height 21
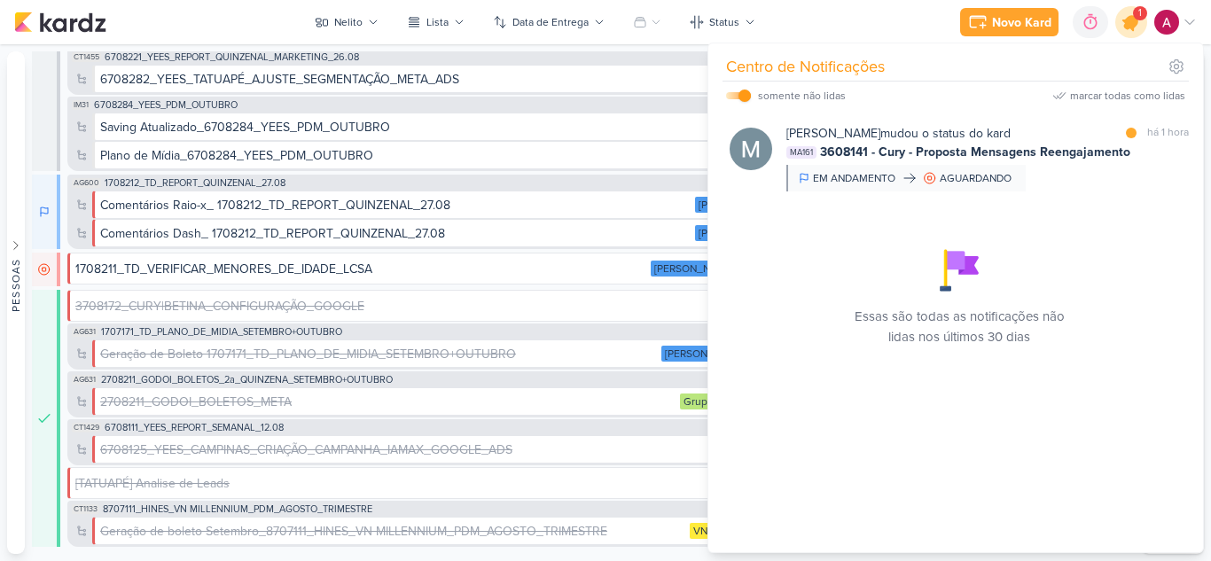
click at [1125, 30] on icon at bounding box center [1131, 22] width 30 height 30
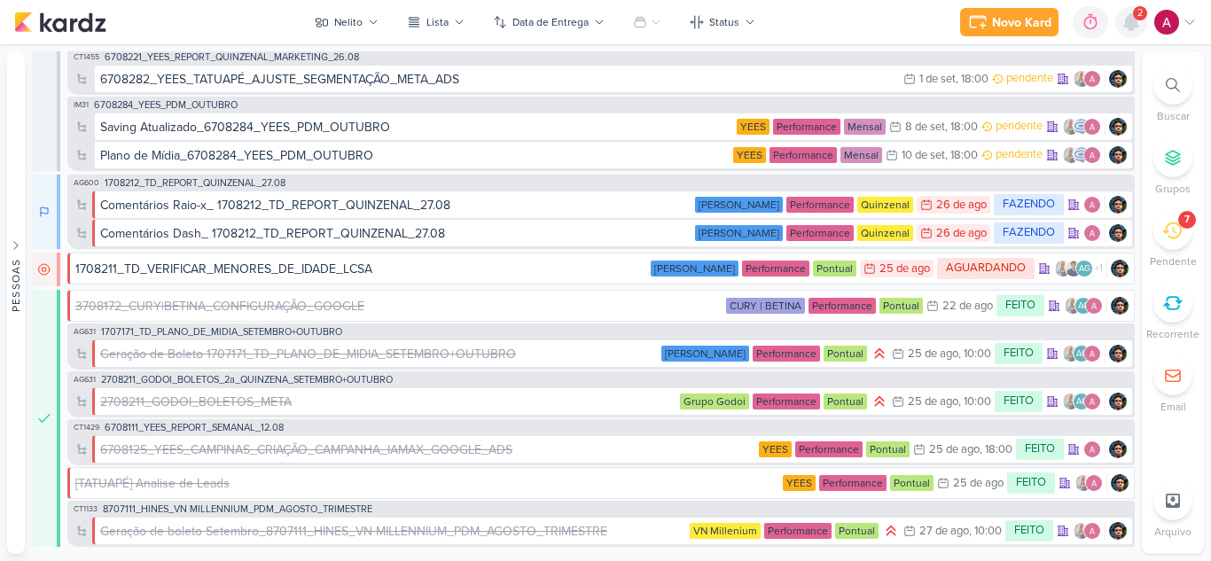
click at [1133, 25] on icon at bounding box center [1131, 22] width 14 height 16
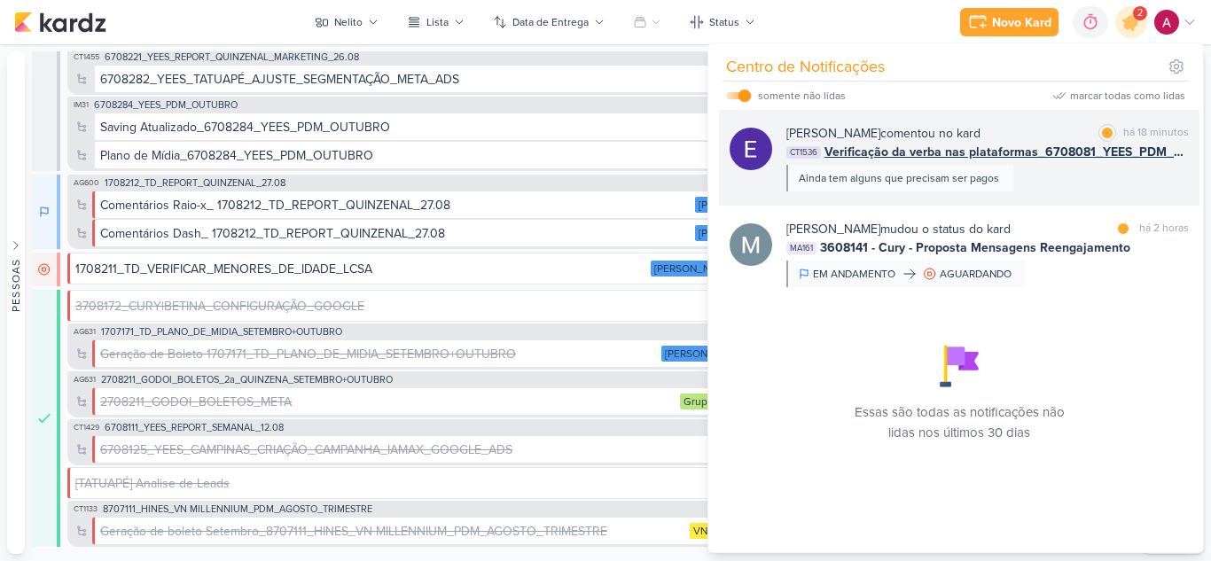
click at [1067, 172] on div "[PERSON_NAME] comentou no kard marcar como lida há 18 minutos CT1536 Verificaçã…" at bounding box center [987, 157] width 403 height 67
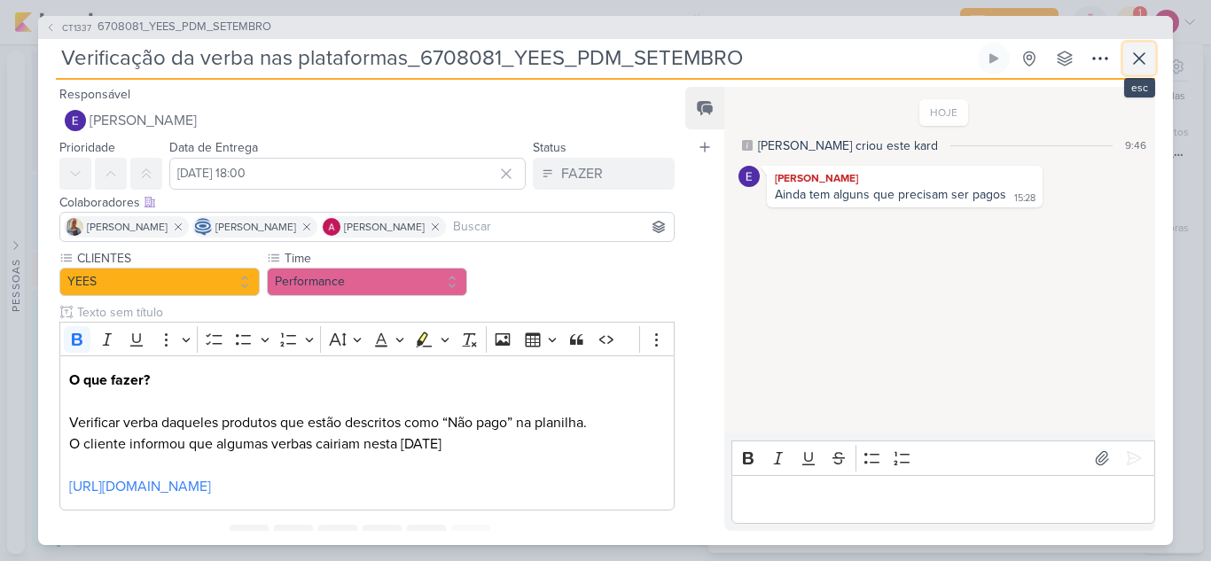
click at [1133, 55] on icon at bounding box center [1139, 58] width 21 height 21
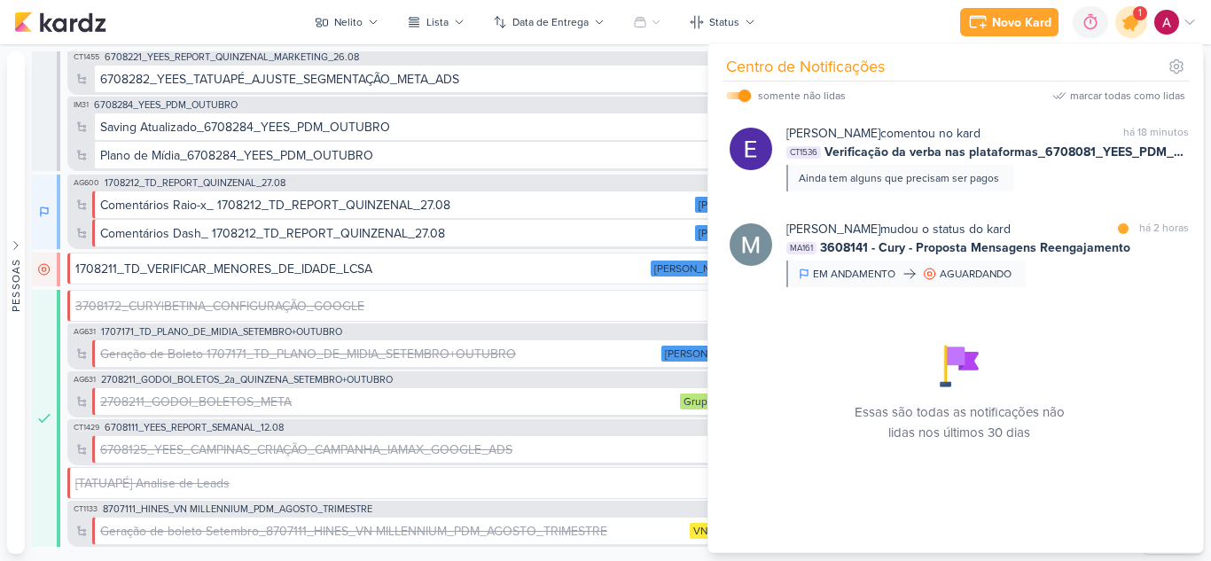
click at [1133, 27] on icon at bounding box center [1131, 22] width 21 height 21
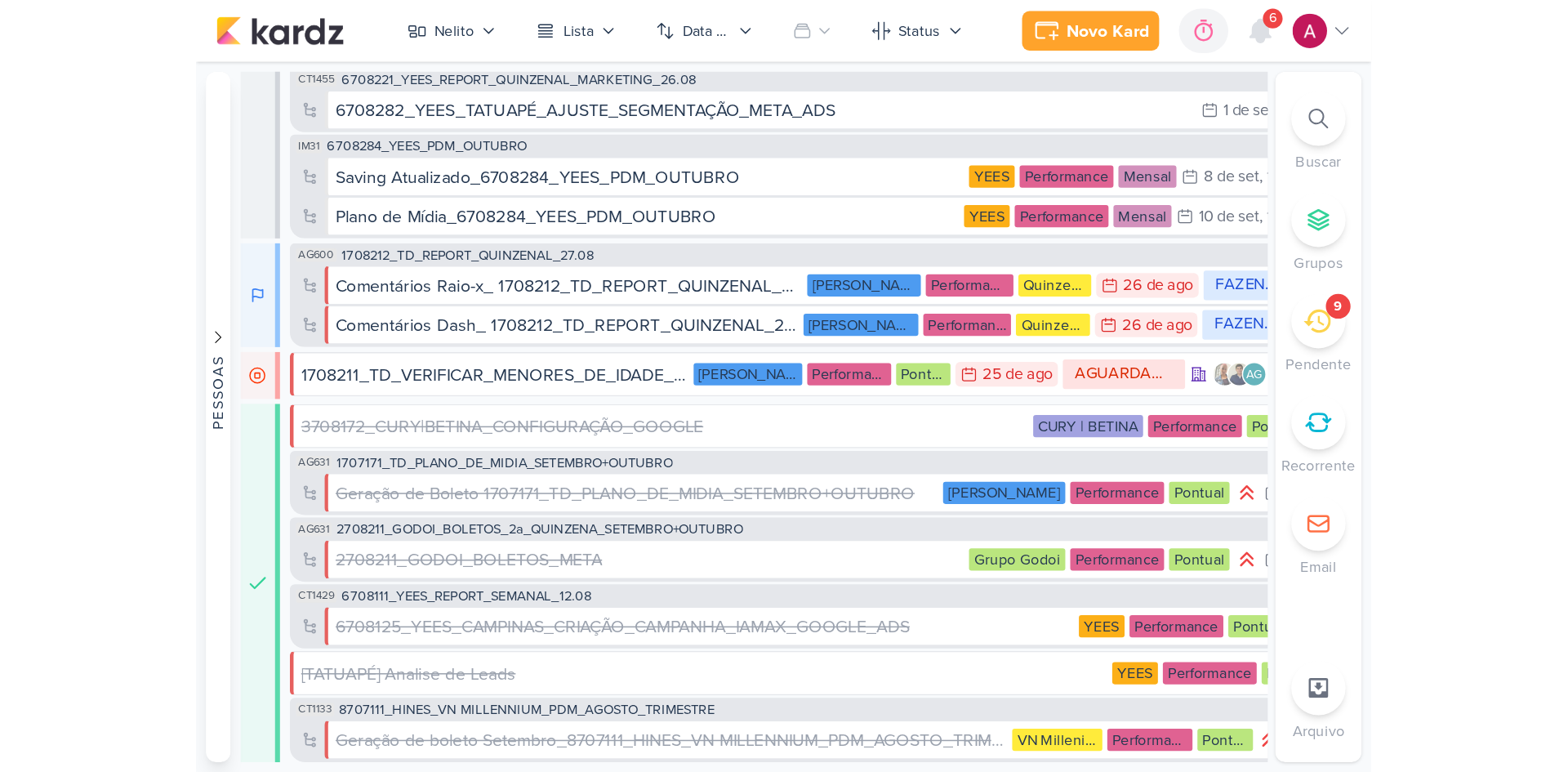
scroll to position [61, 0]
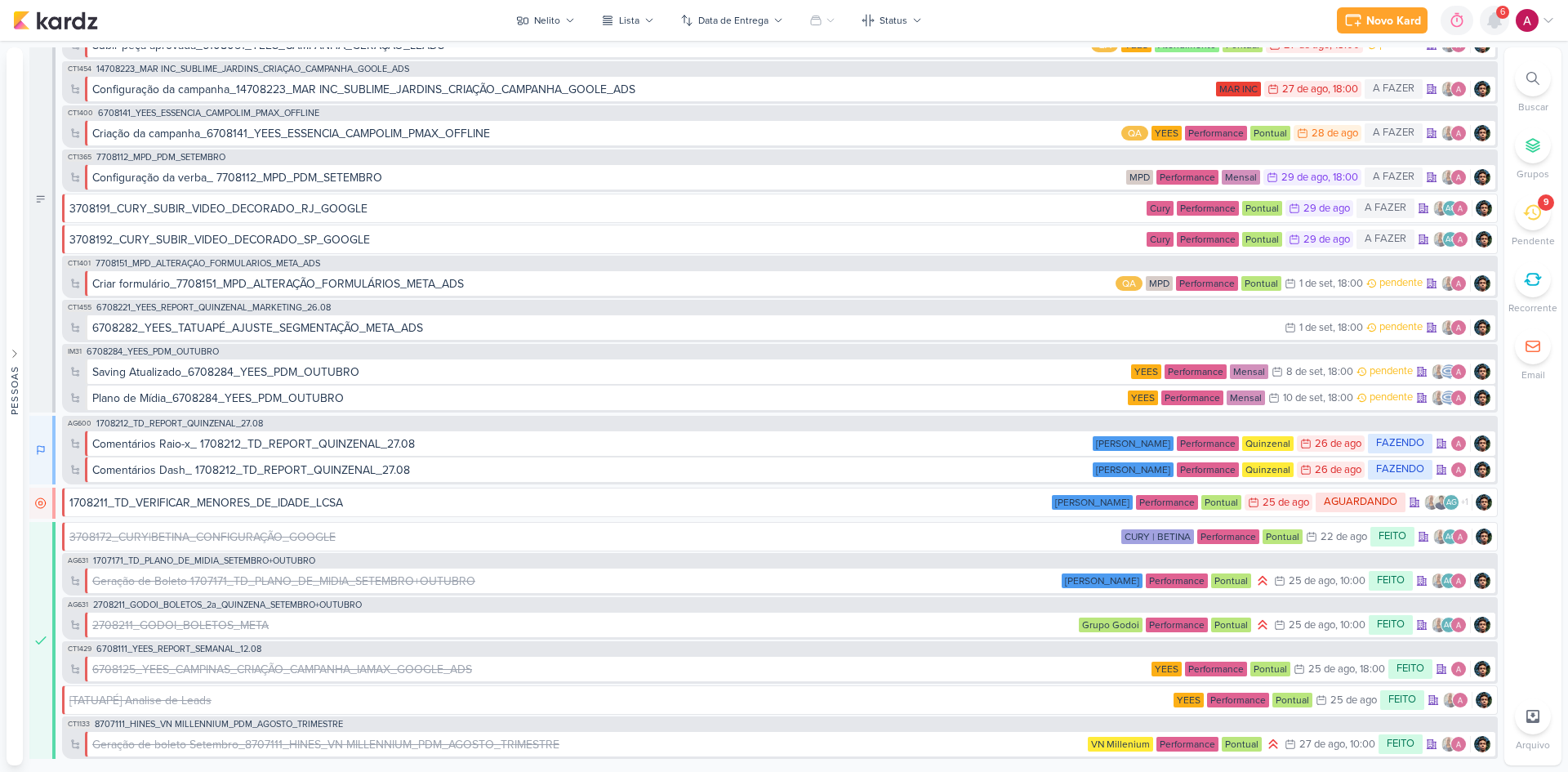
click at [1115, 21] on icon at bounding box center [1494, 20] width 13 height 15
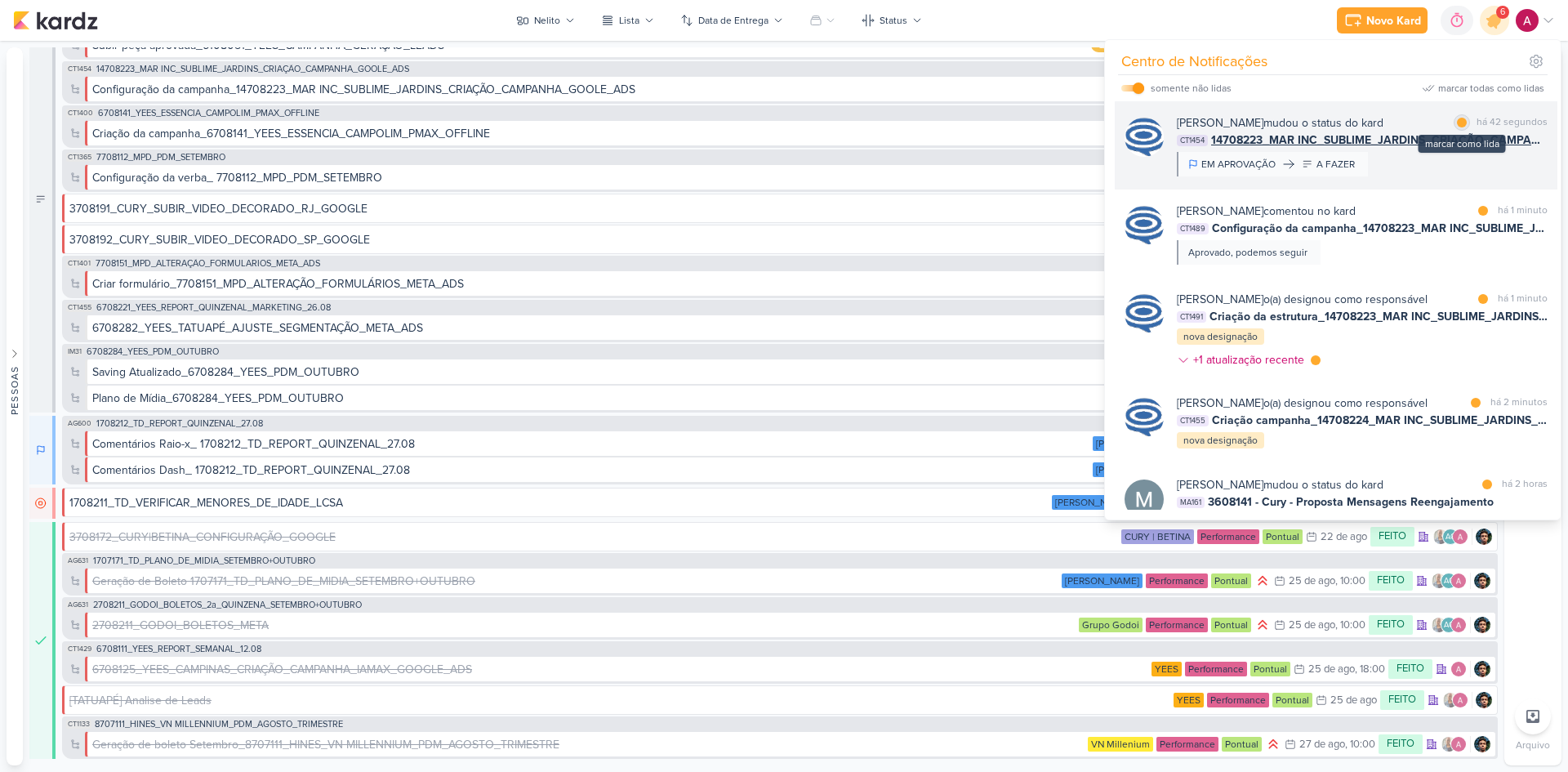
click at [1115, 123] on div at bounding box center [1462, 123] width 10 height 10
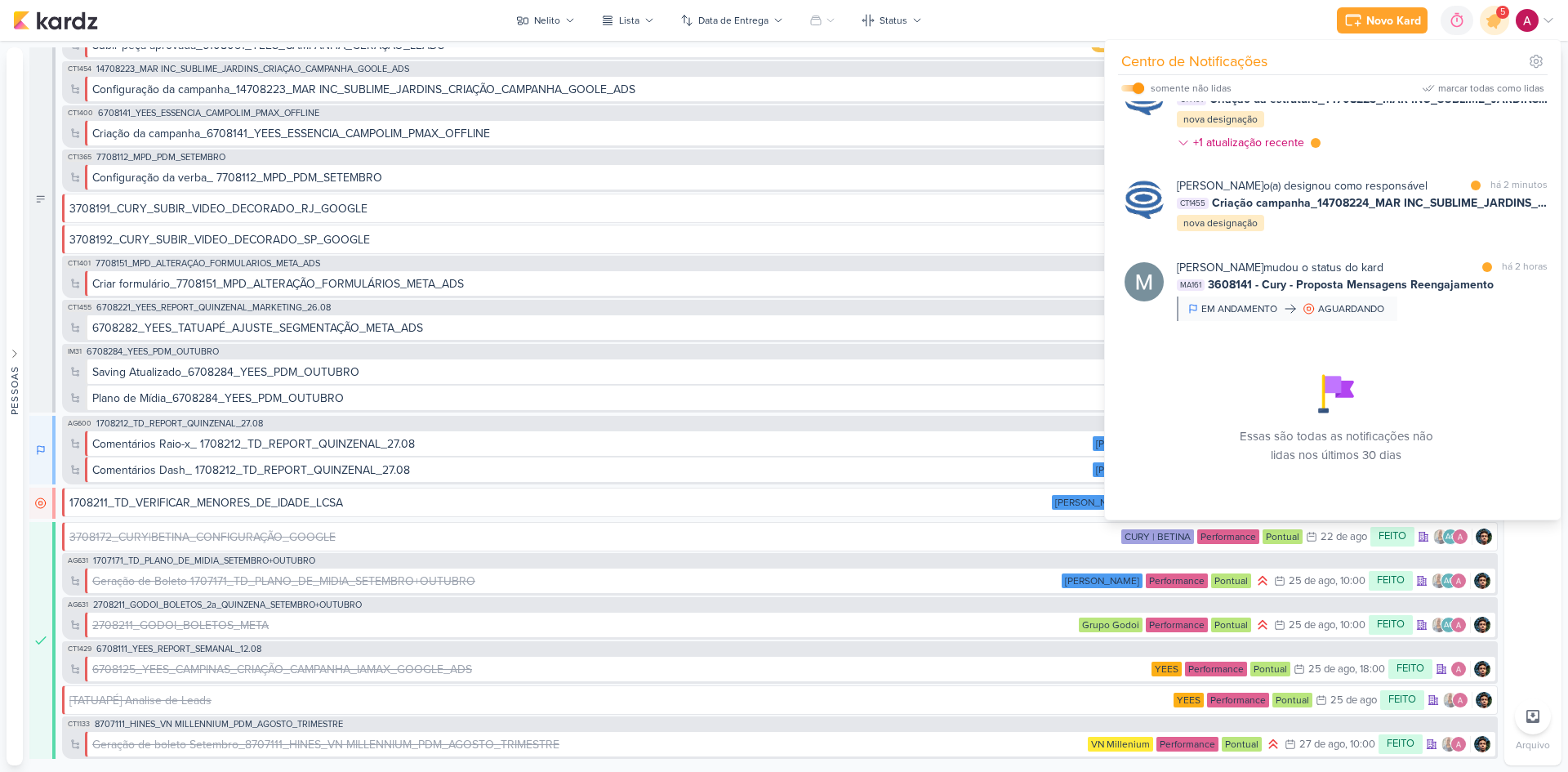
scroll to position [251, 0]
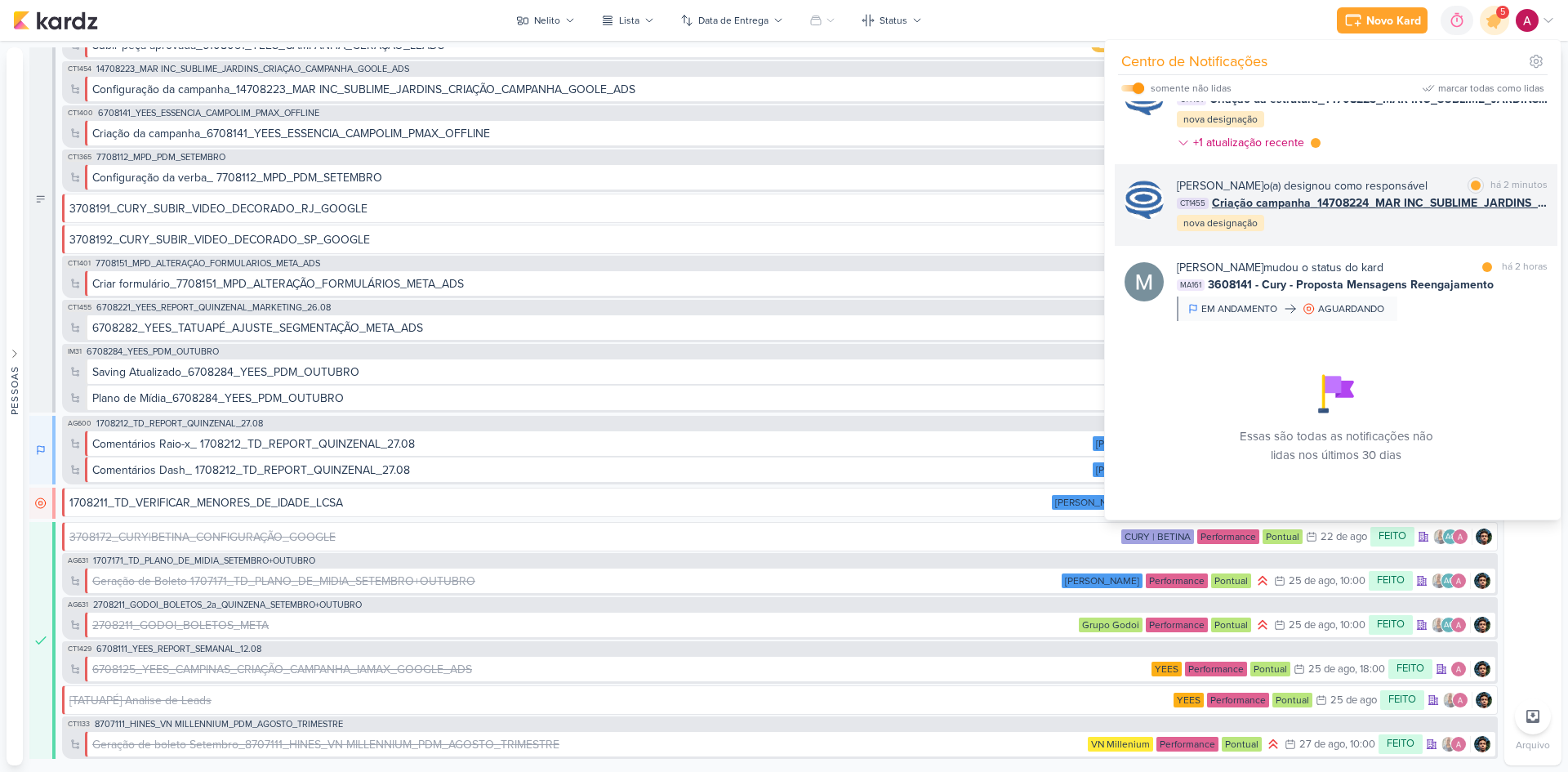
click at [1115, 223] on div "[PERSON_NAME] o(a) designou como responsável marcar como lida há 2 minutos CT14…" at bounding box center [1363, 205] width 371 height 55
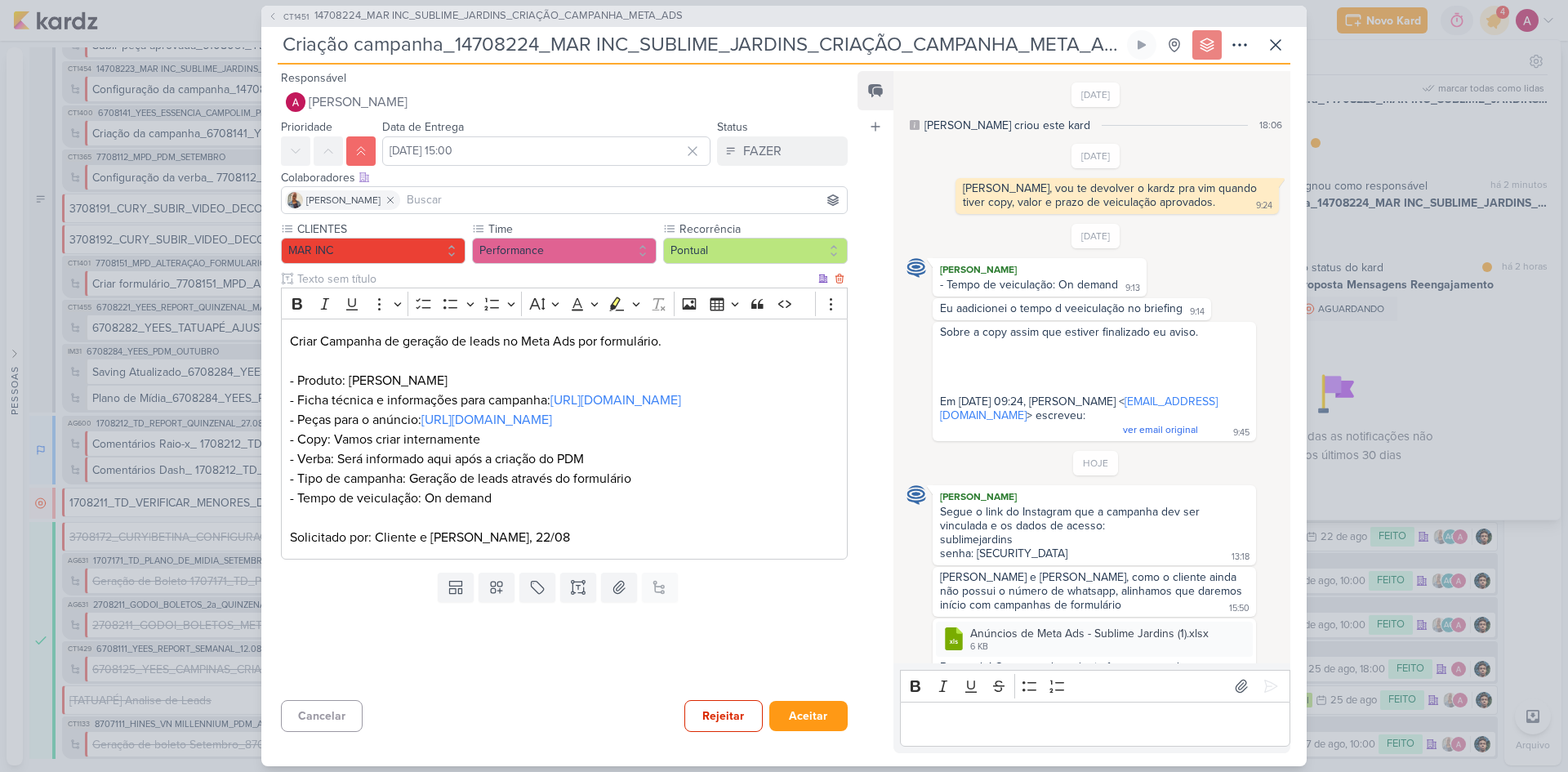
scroll to position [49, 0]
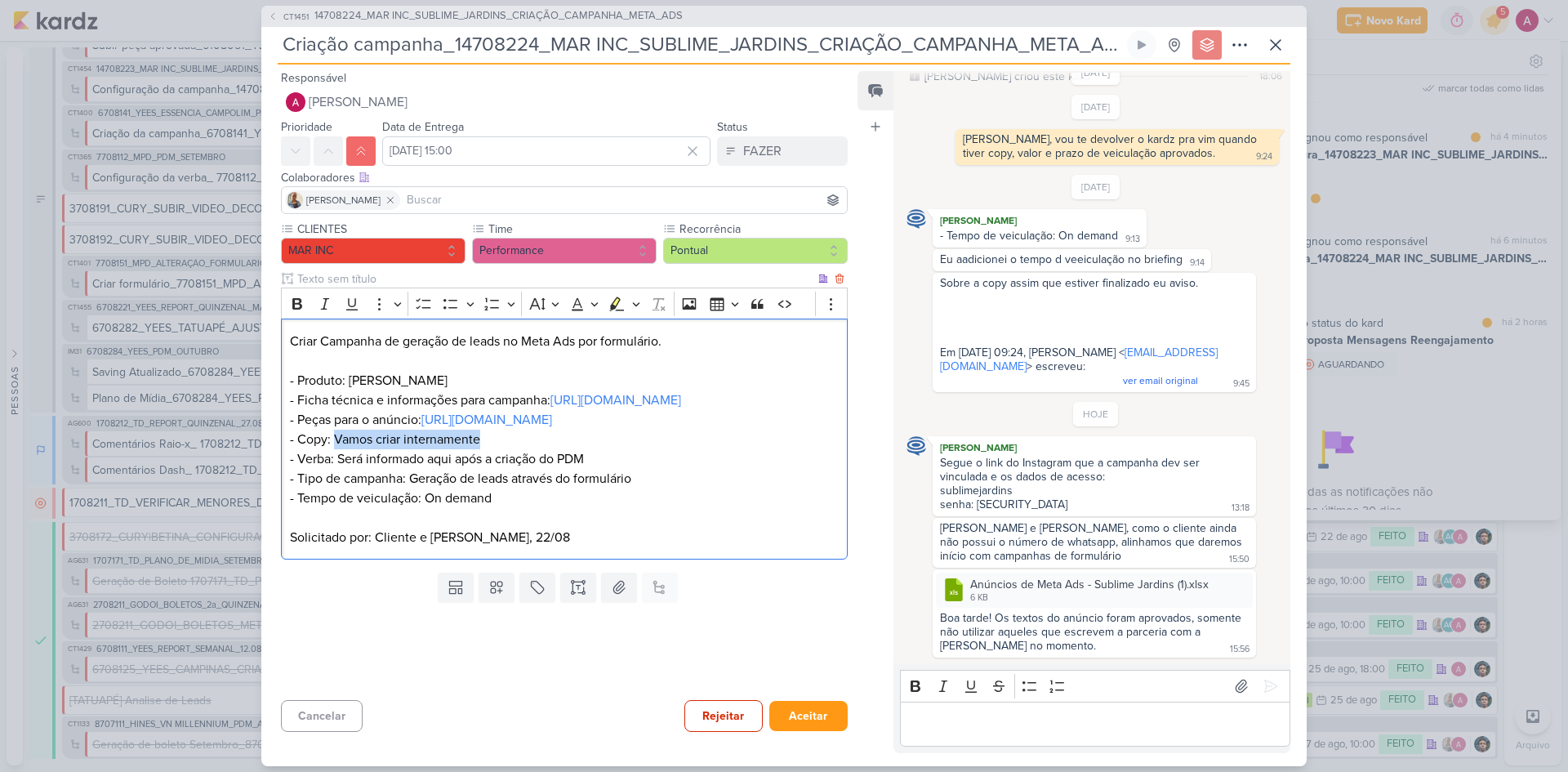
drag, startPoint x: 336, startPoint y: 479, endPoint x: 484, endPoint y: 481, distance: 148.0
click at [484, 481] on p "Criar Campanha de geração de leads no Meta Ads por formulário. - Produto: Subli…" at bounding box center [565, 420] width 549 height 177
drag, startPoint x: 404, startPoint y: 341, endPoint x: 662, endPoint y: 336, distance: 258.0
click at [662, 336] on p "Criar Campanha de geração de leads no Meta Ads por formulário. - Produto: Subli…" at bounding box center [565, 420] width 549 height 177
click at [714, 361] on p "Criar Campanha de geração de leads no Meta Ads por formulário. - Produto: Subli…" at bounding box center [565, 420] width 549 height 177
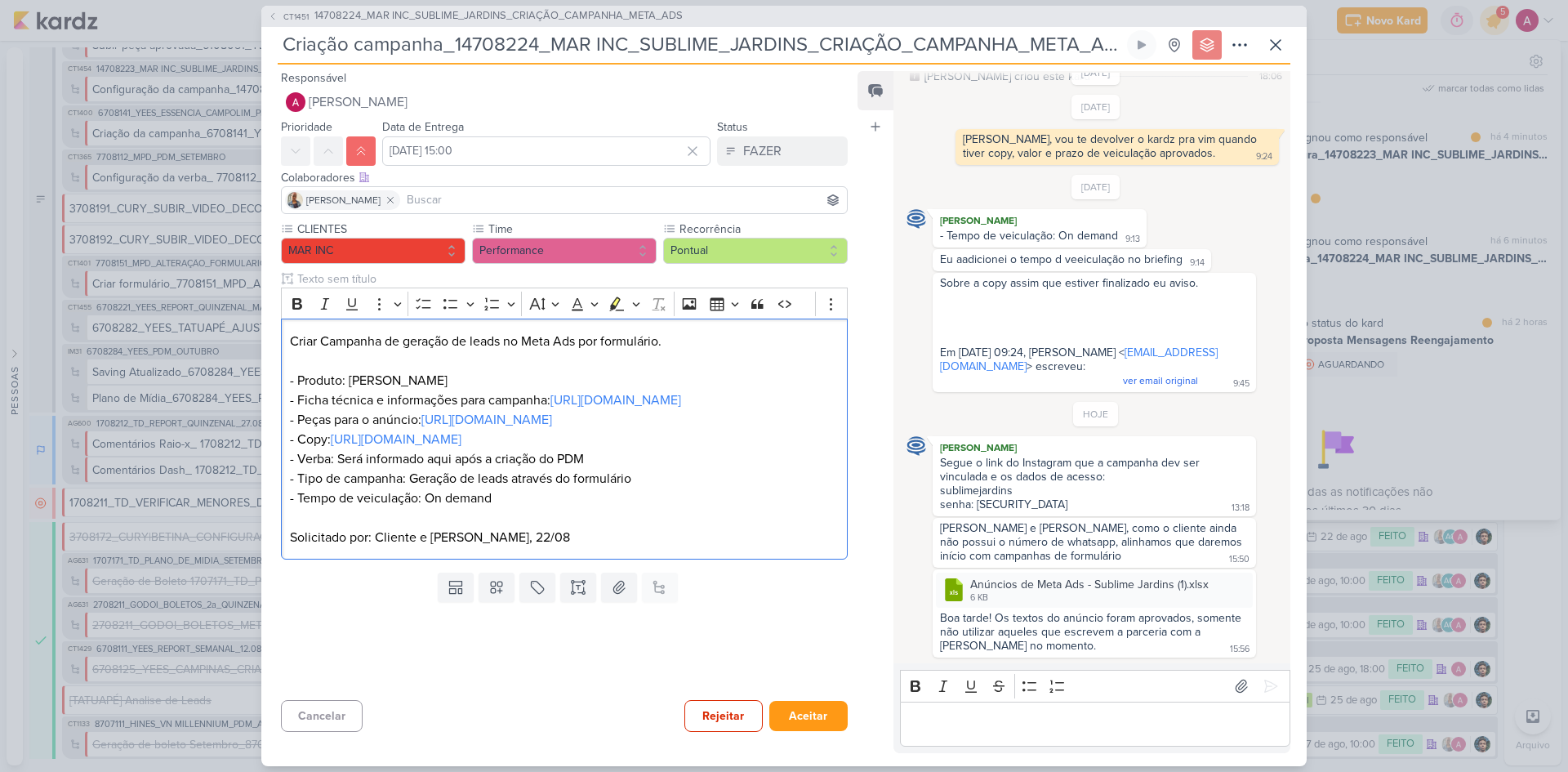
click at [548, 516] on div "Cancelar Rejeitar Aceitar" at bounding box center [558, 714] width 593 height 41
click at [956, 516] on p "Editor editing area: main" at bounding box center [1094, 723] width 373 height 19
click at [1115, 516] on icon at bounding box center [1270, 686] width 12 height 12
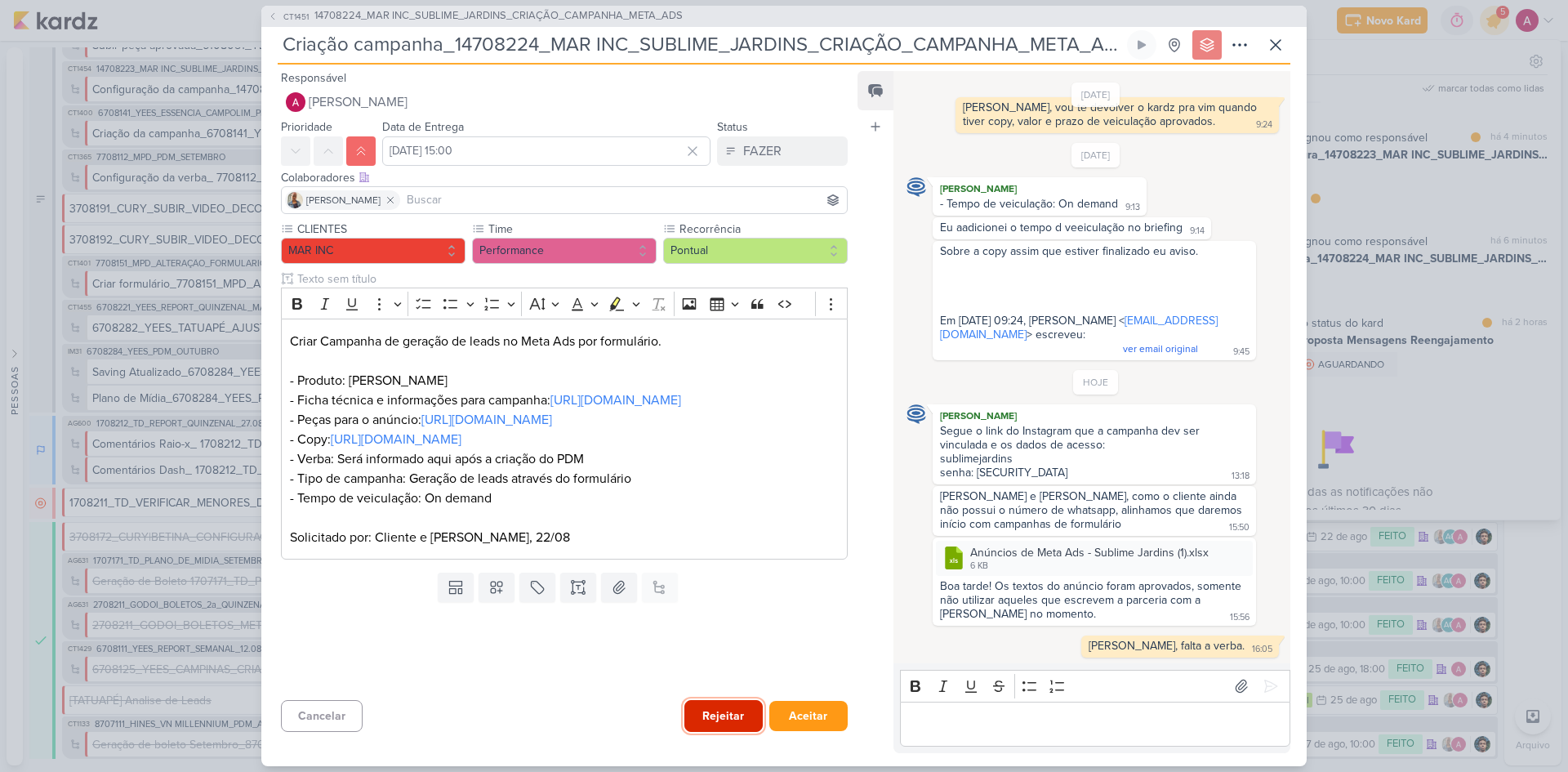
click at [696, 516] on button "Rejeitar" at bounding box center [723, 716] width 78 height 32
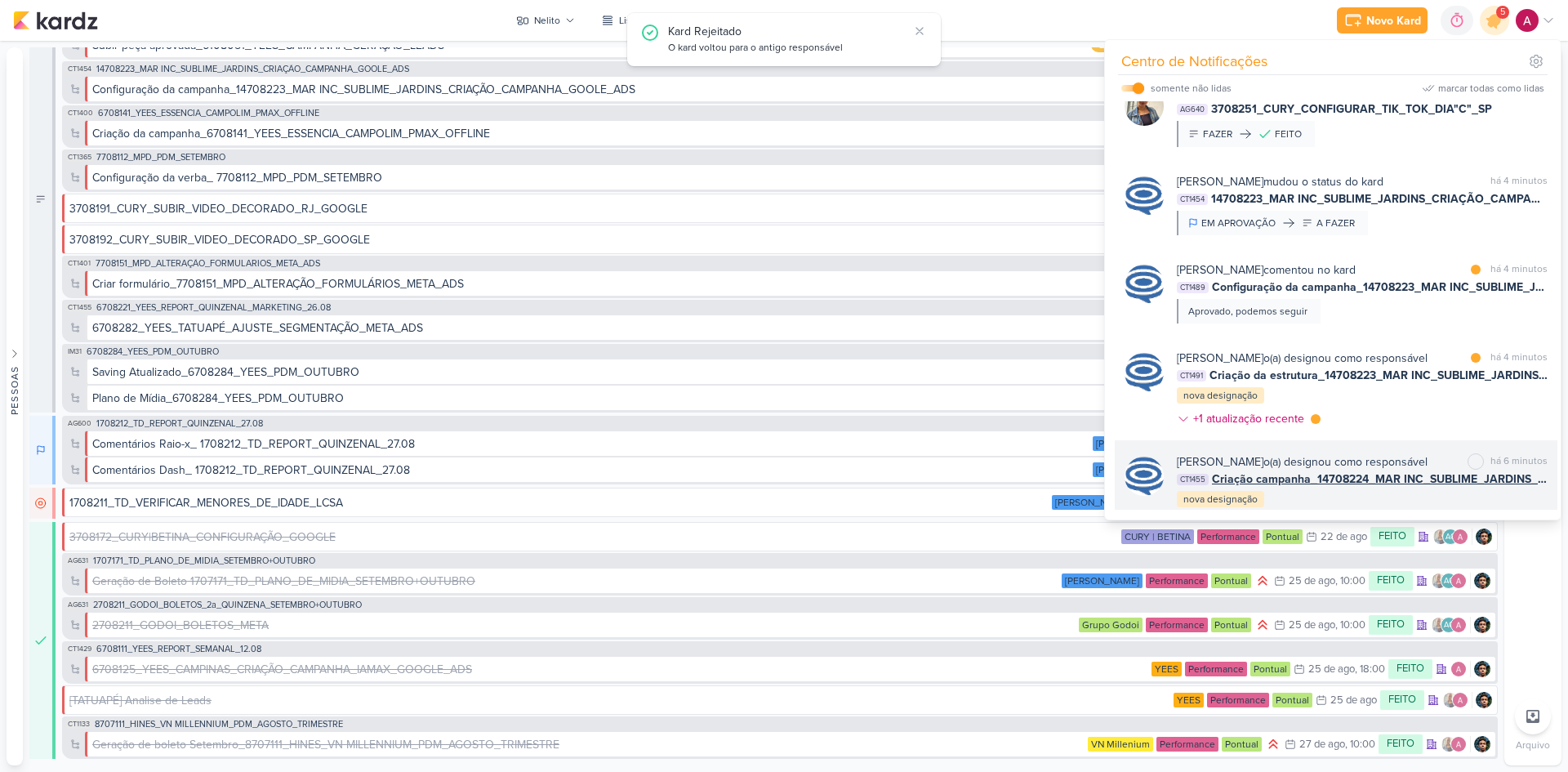
scroll to position [6, 0]
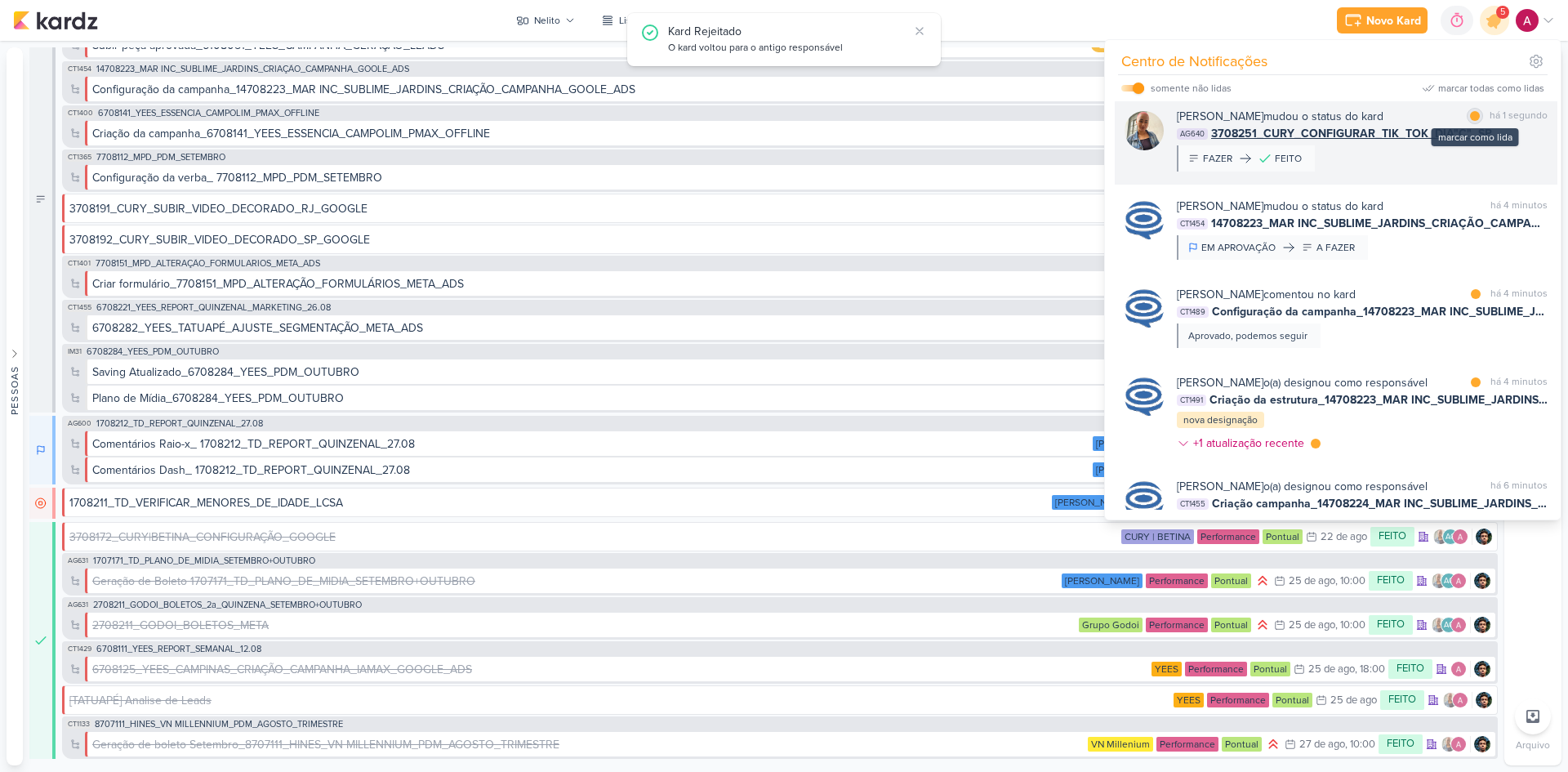
click at [1115, 116] on div at bounding box center [1475, 116] width 10 height 10
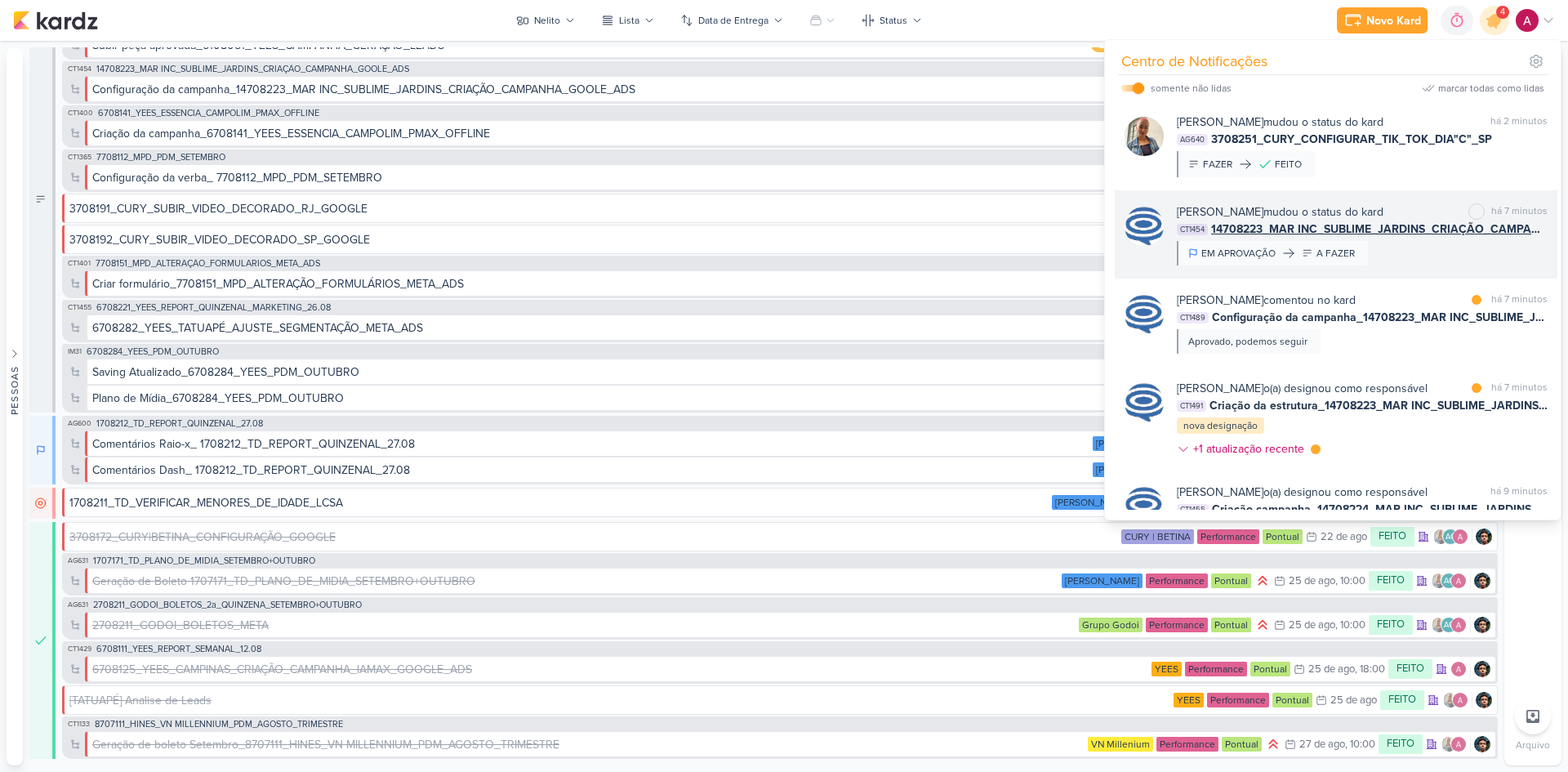
scroll to position [0, 0]
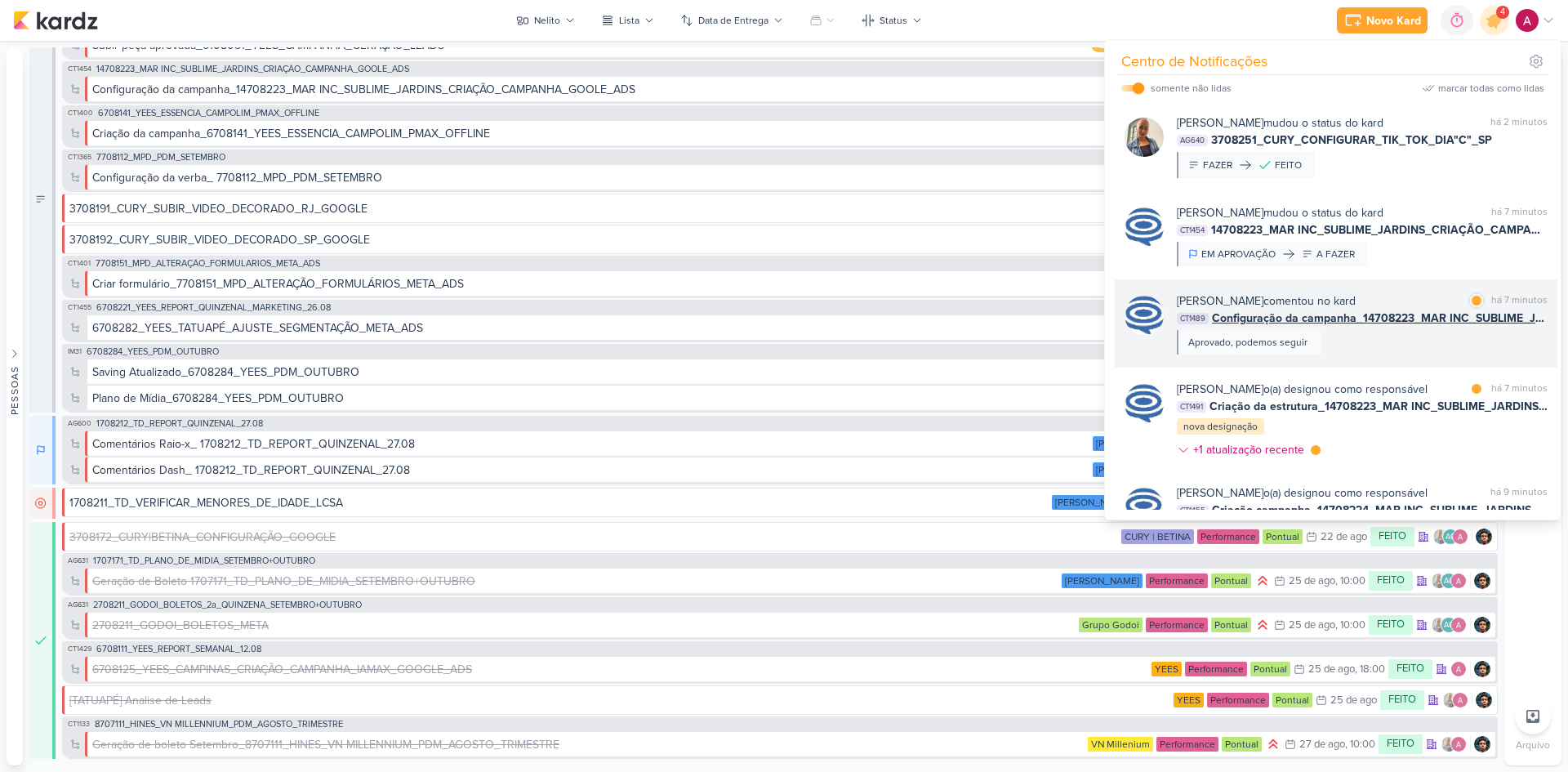
click at [1115, 338] on div "[PERSON_NAME] comentou no kard marcar como lida há 7 minutos CT1489 Configuraçã…" at bounding box center [1363, 322] width 371 height 62
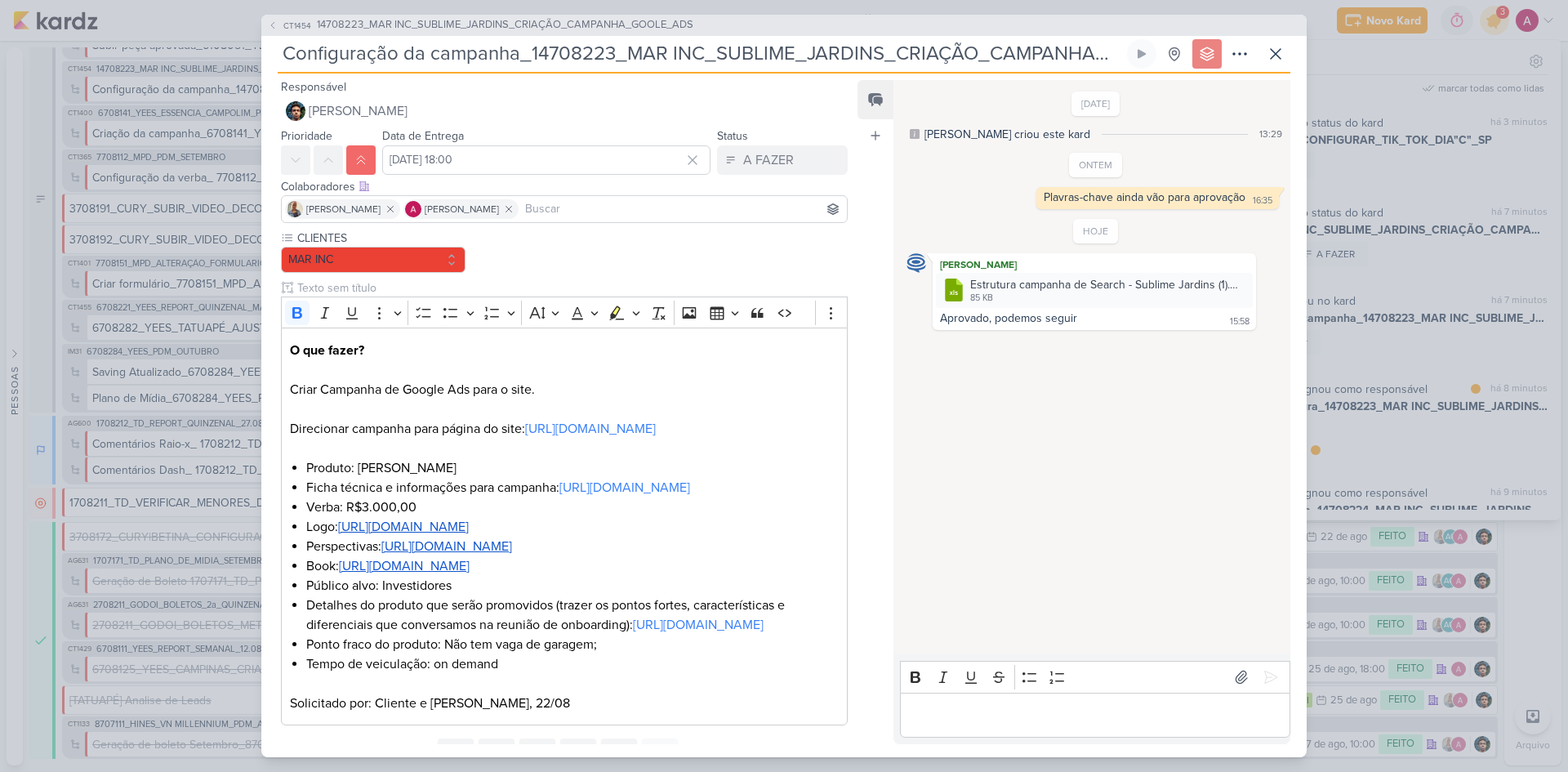
click at [1115, 262] on div "CT1454 14708223_MAR INC_SUBLIME_JARDINS_CRIAÇÃO_CAMPANHA_GOOLE_ADS Configuração…" at bounding box center [784, 386] width 1568 height 772
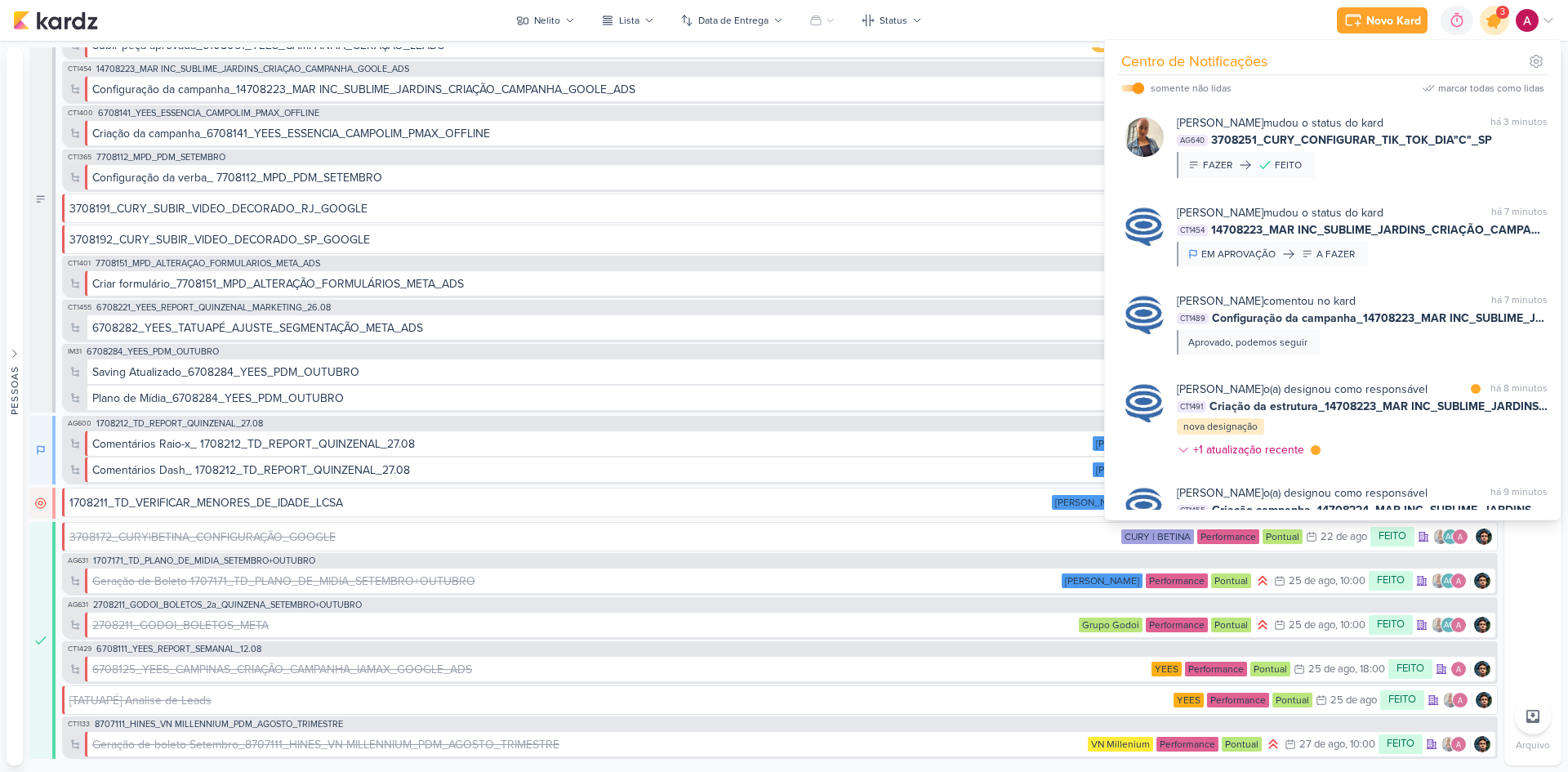
click at [1115, 22] on icon at bounding box center [1494, 20] width 19 height 19
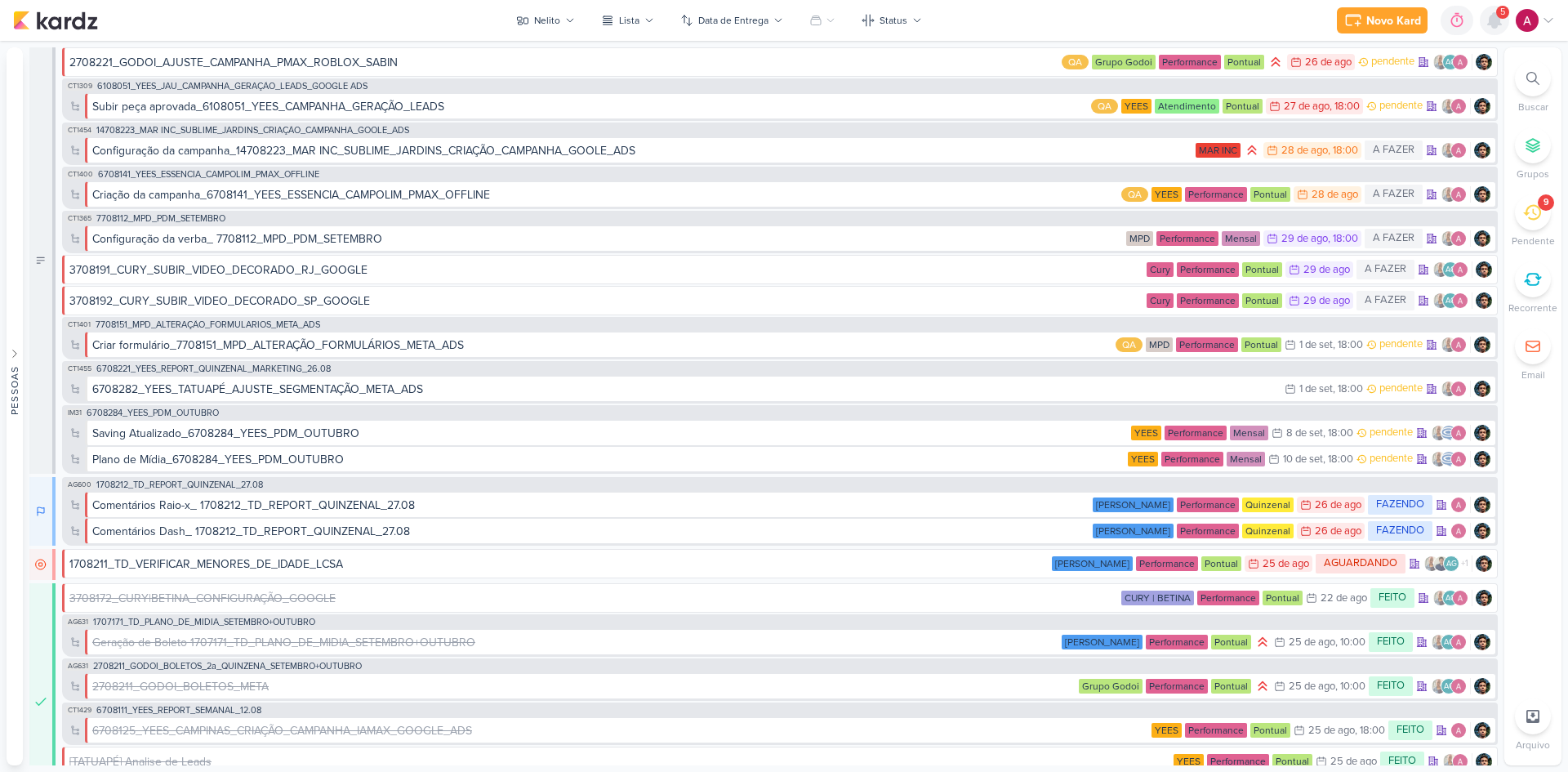
click at [1115, 25] on div at bounding box center [1495, 20] width 29 height 29
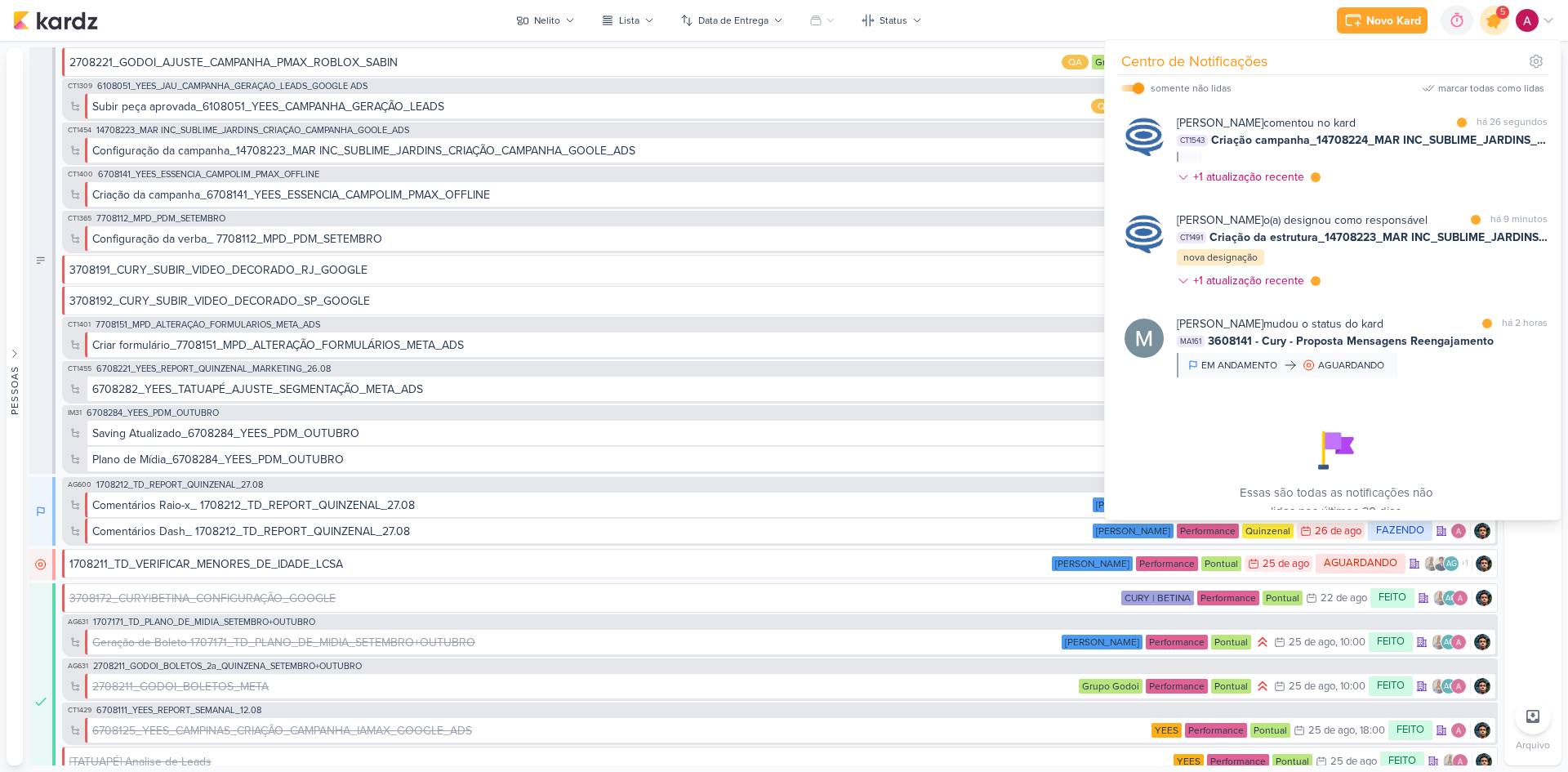
click at [1115, 25] on icon at bounding box center [1494, 20] width 19 height 19
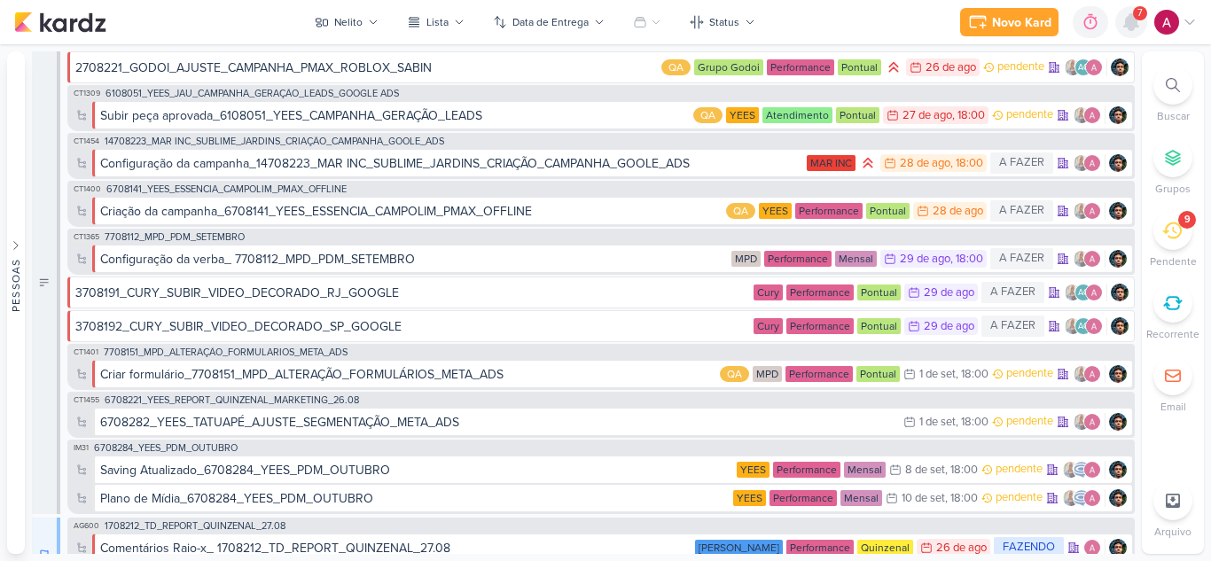
click at [1138, 26] on icon at bounding box center [1131, 22] width 14 height 16
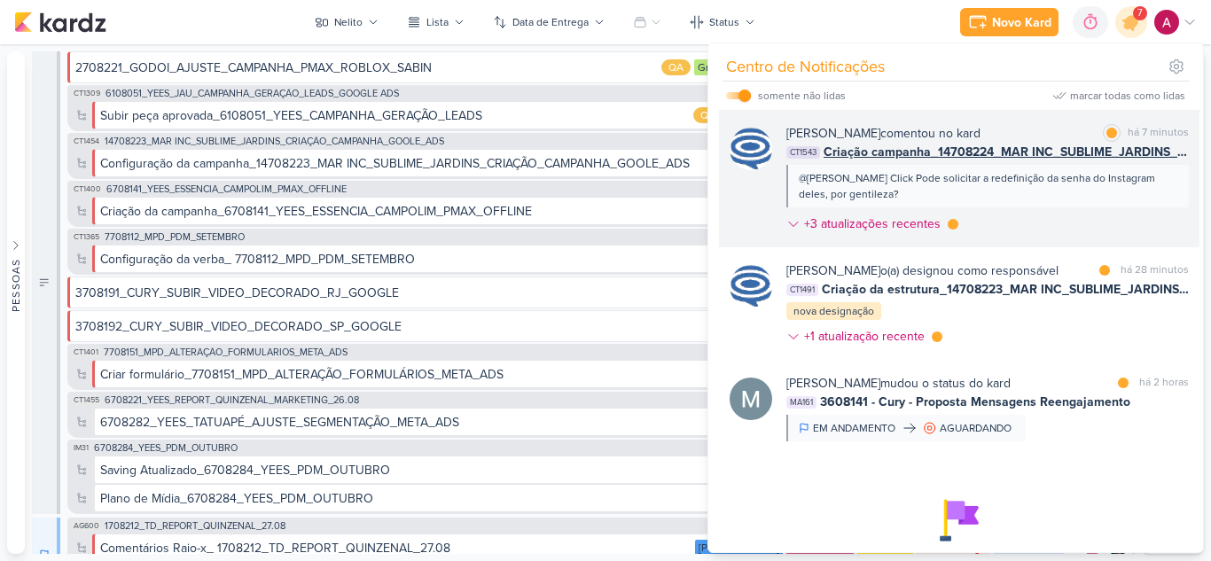
click at [1032, 223] on div "[PERSON_NAME] comentou no kard marcar como lida há 7 minutos CT1543 Criação cam…" at bounding box center [987, 182] width 403 height 116
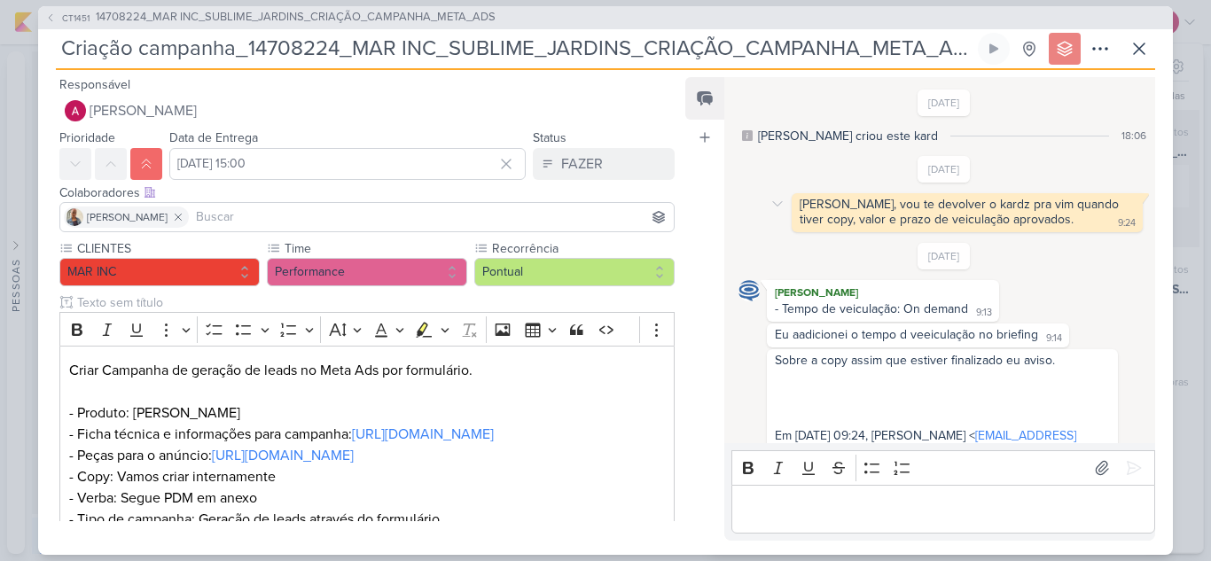
scroll to position [592, 0]
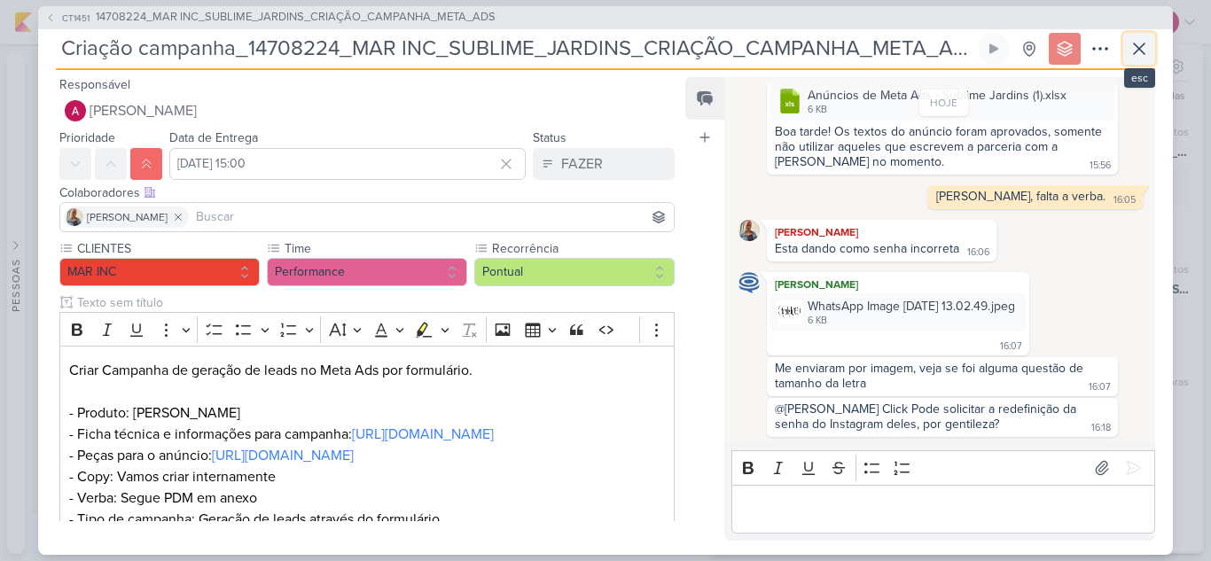
click at [1130, 59] on button at bounding box center [1139, 49] width 32 height 32
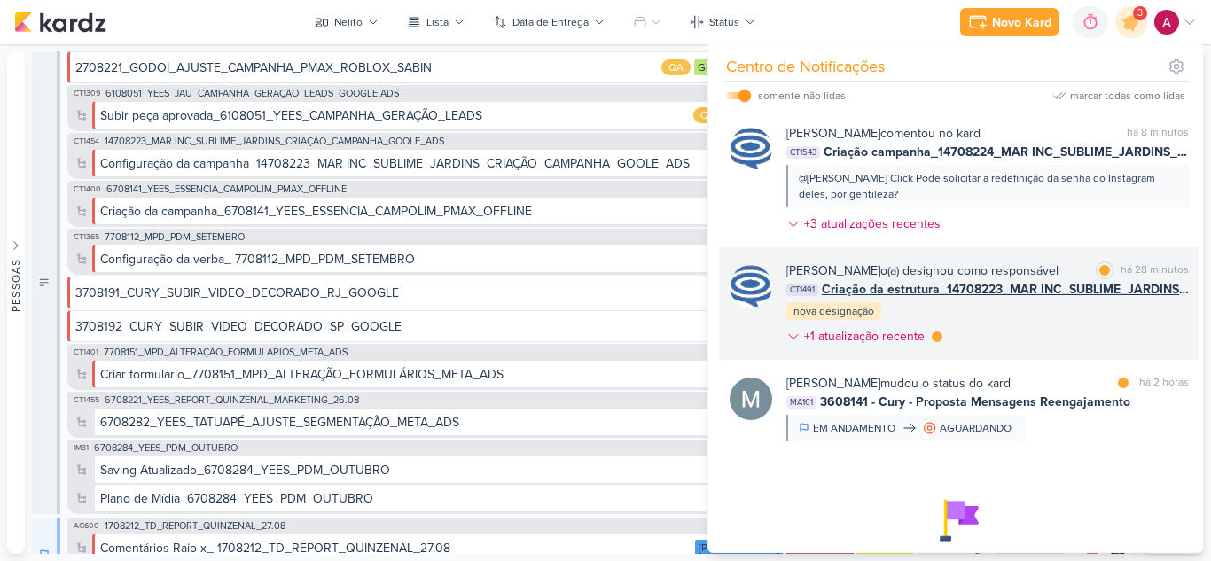
click at [1034, 340] on div "[PERSON_NAME] o(a) designou como responsável marcar como lida há 28 minutos CT1…" at bounding box center [987, 307] width 403 height 91
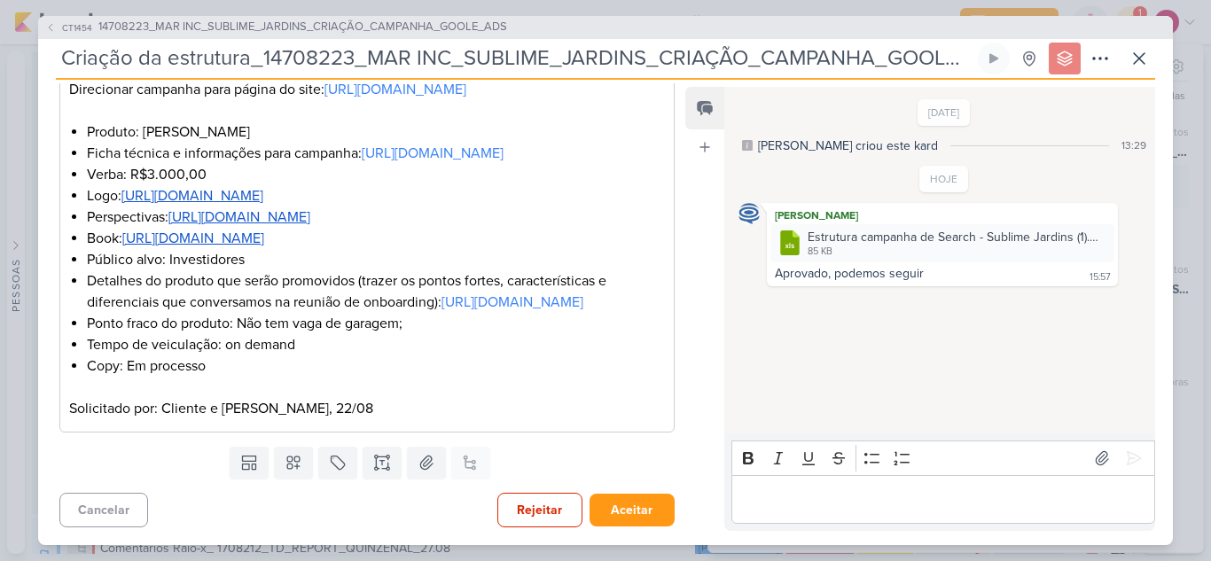
scroll to position [355, 0]
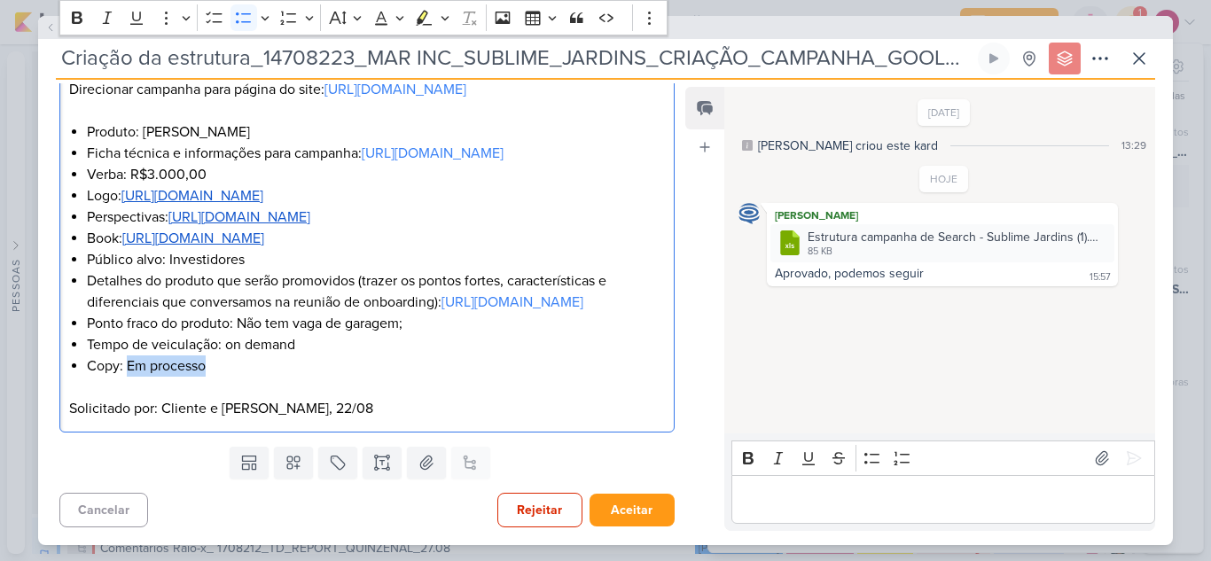
drag, startPoint x: 221, startPoint y: 440, endPoint x: 129, endPoint y: 442, distance: 91.3
click at [129, 377] on li "Copy: Em processo" at bounding box center [376, 366] width 578 height 21
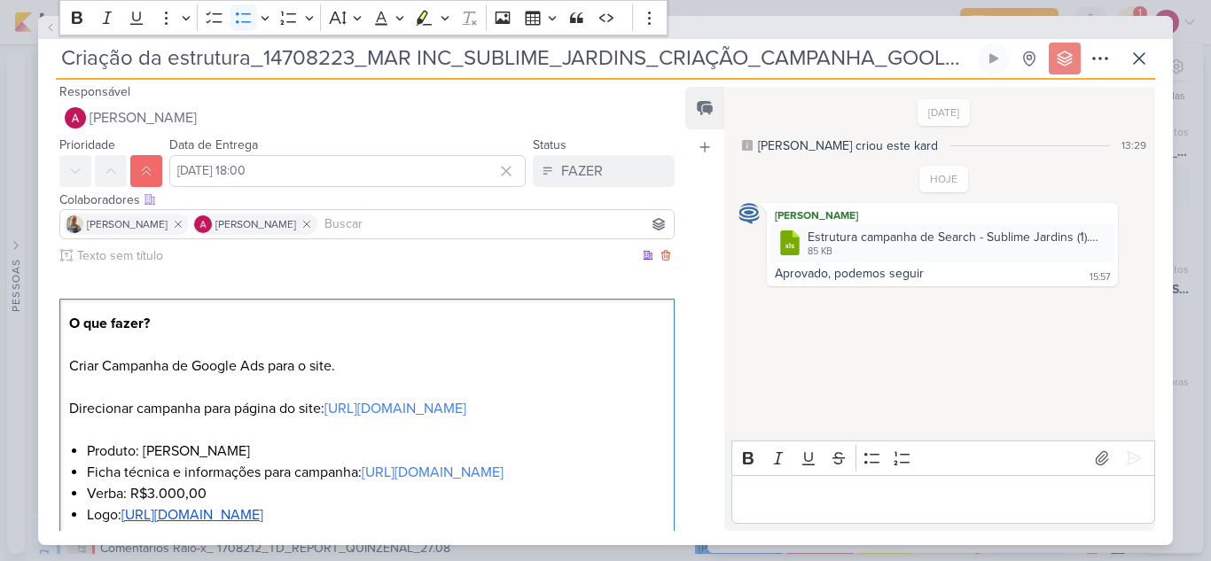
scroll to position [0, 0]
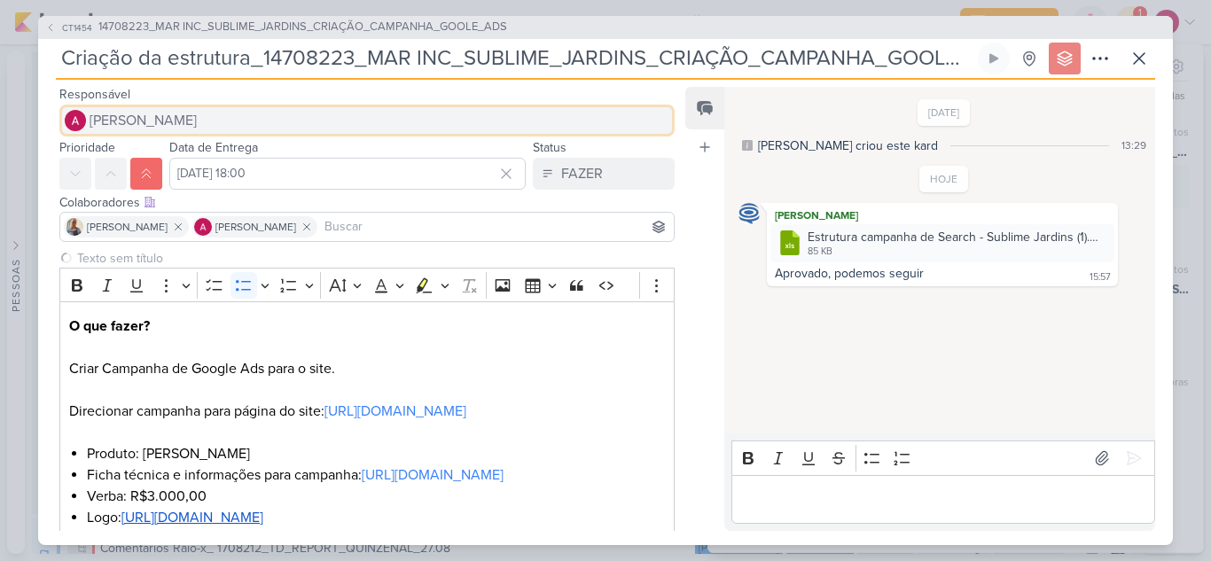
click at [213, 121] on button "[PERSON_NAME]" at bounding box center [366, 121] width 615 height 32
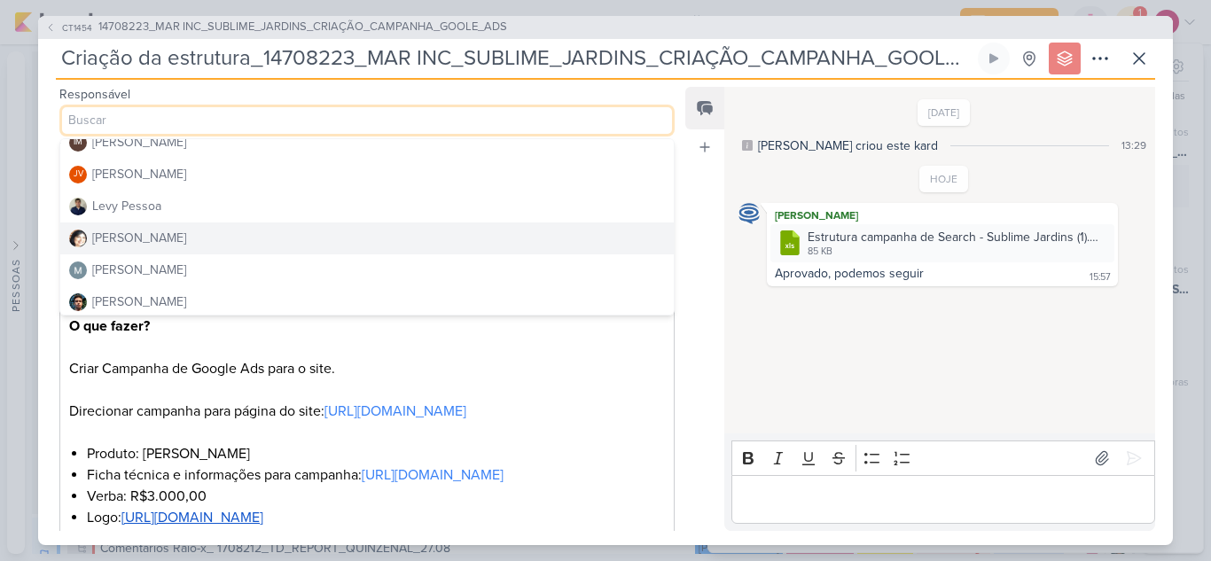
scroll to position [266, 0]
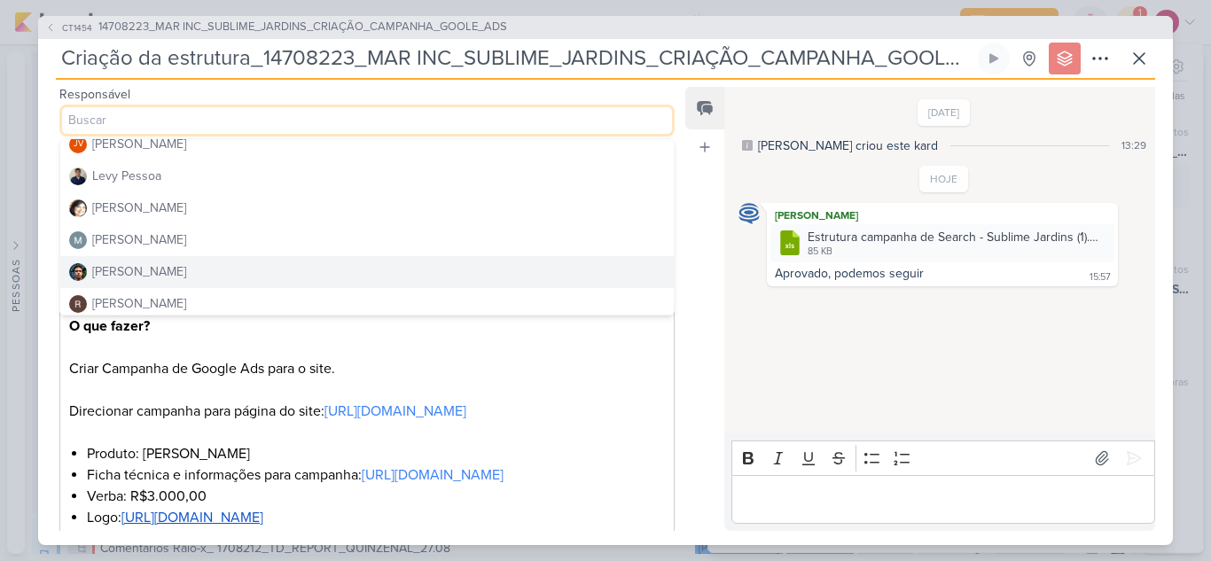
click at [158, 272] on div "[PERSON_NAME]" at bounding box center [139, 271] width 94 height 19
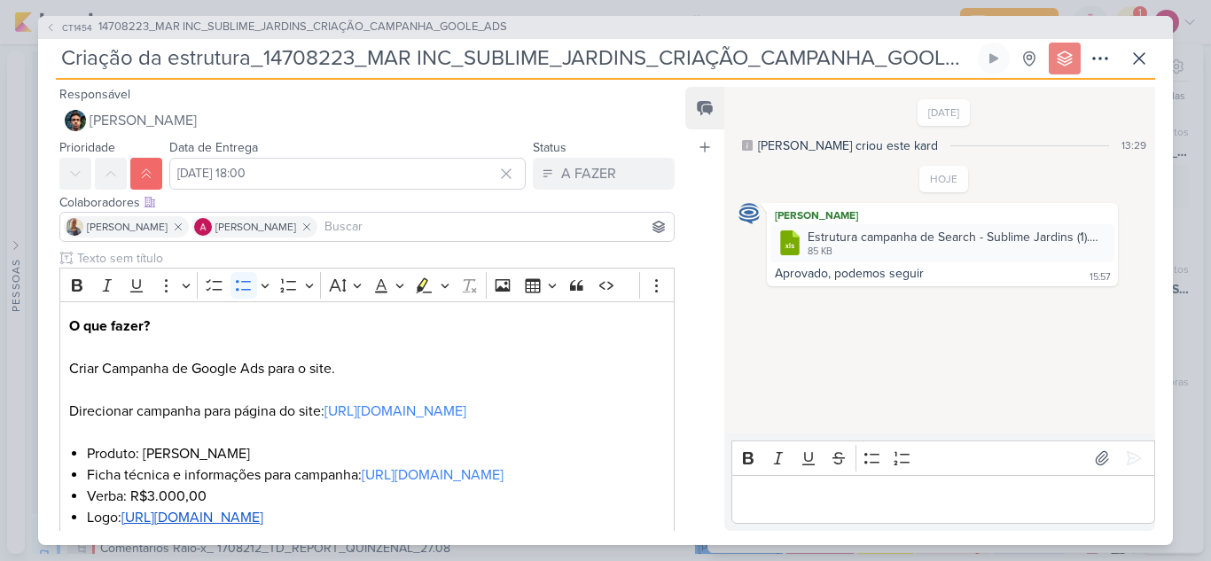
click at [403, 225] on input at bounding box center [495, 226] width 349 height 21
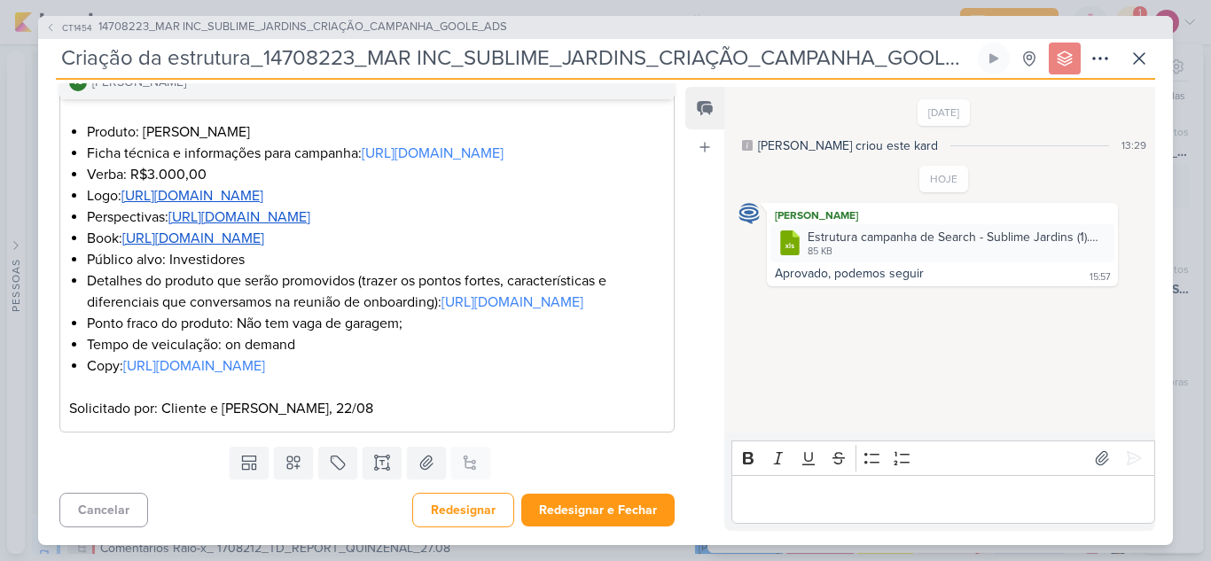
scroll to position [471, 0]
click at [618, 508] on button "Redesignar e Fechar" at bounding box center [597, 510] width 153 height 33
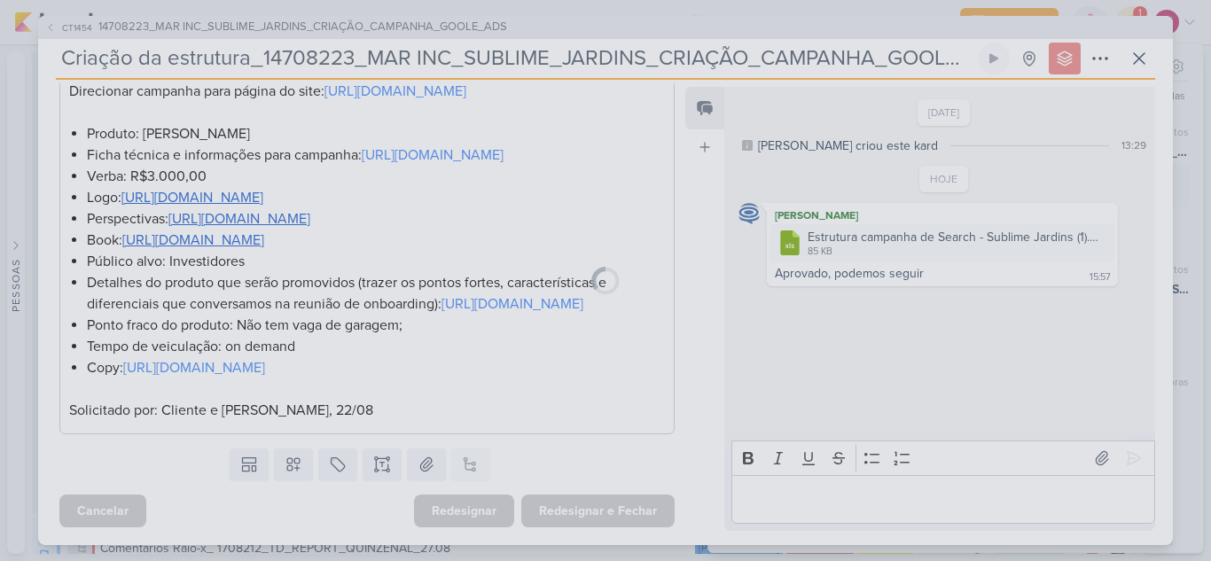
scroll to position [469, 0]
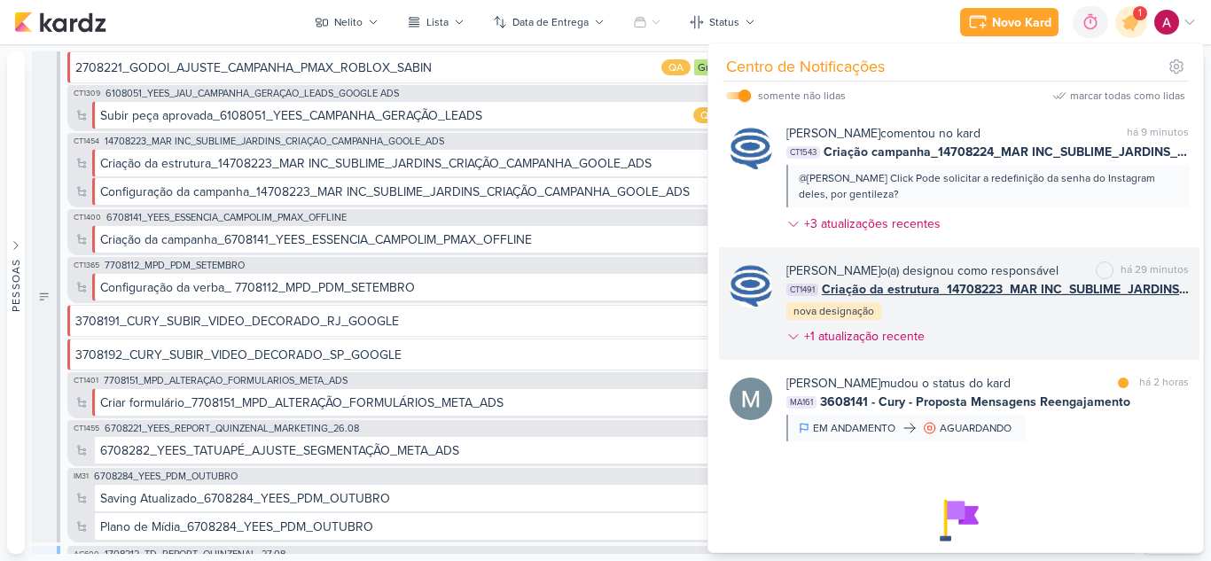
click at [1021, 347] on div "[PERSON_NAME] o(a) designou como responsável marcar como não lida há 29 minutos…" at bounding box center [987, 307] width 403 height 91
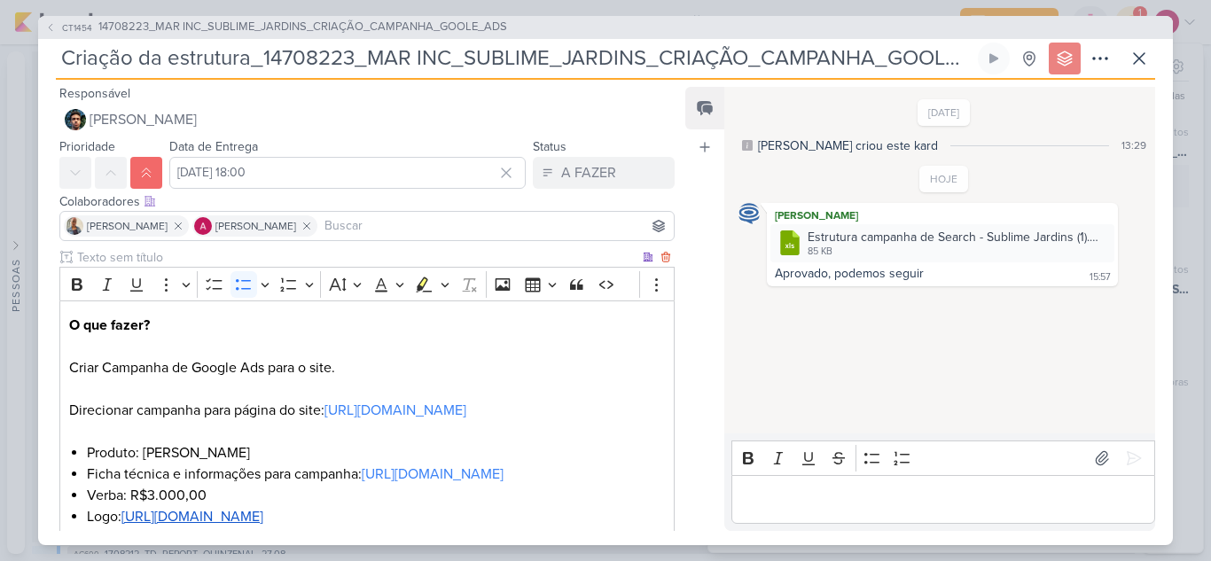
scroll to position [0, 0]
click at [1132, 65] on icon at bounding box center [1139, 58] width 21 height 21
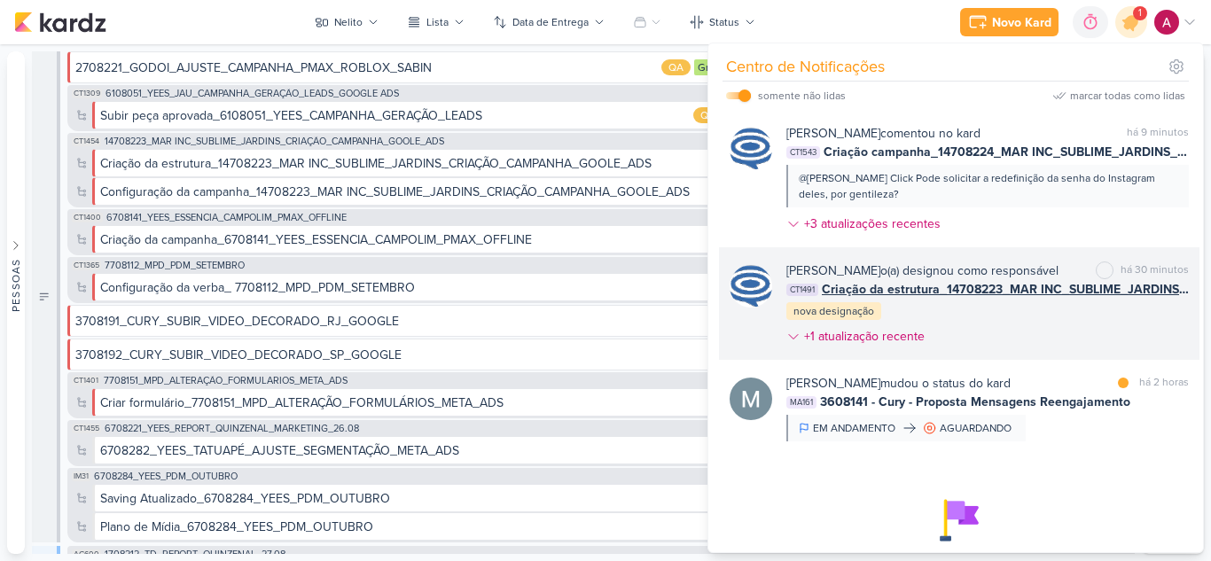
click at [988, 350] on div "[PERSON_NAME] o(a) designou como responsável marcar como não lida há 30 minutos…" at bounding box center [987, 307] width 403 height 91
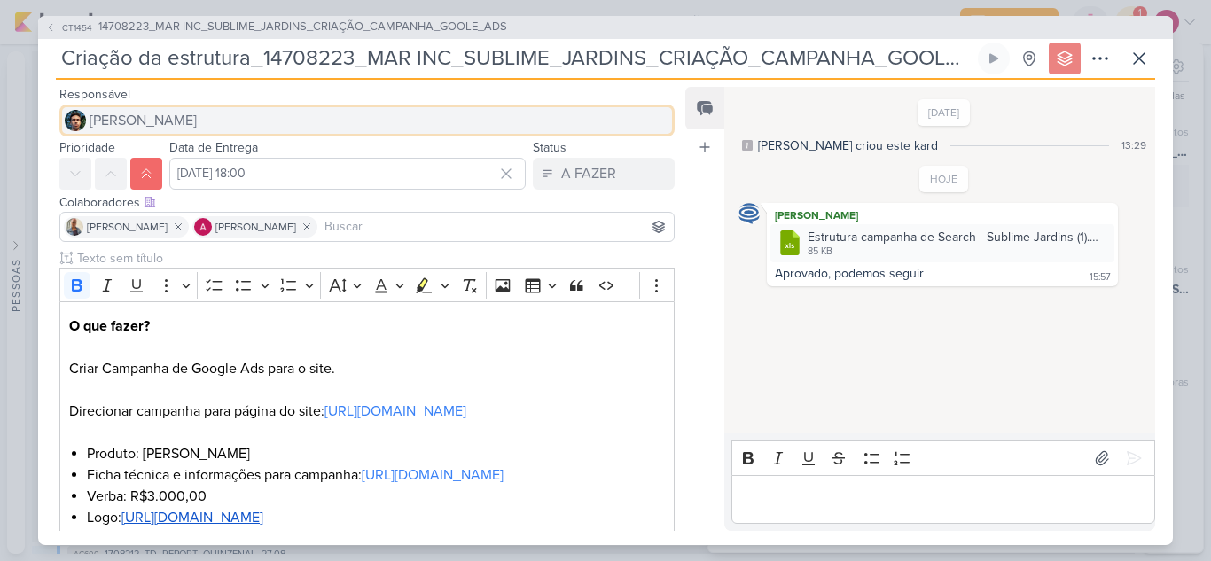
drag, startPoint x: 139, startPoint y: 135, endPoint x: 137, endPoint y: 122, distance: 12.7
click at [137, 122] on span "[PERSON_NAME]" at bounding box center [143, 120] width 107 height 21
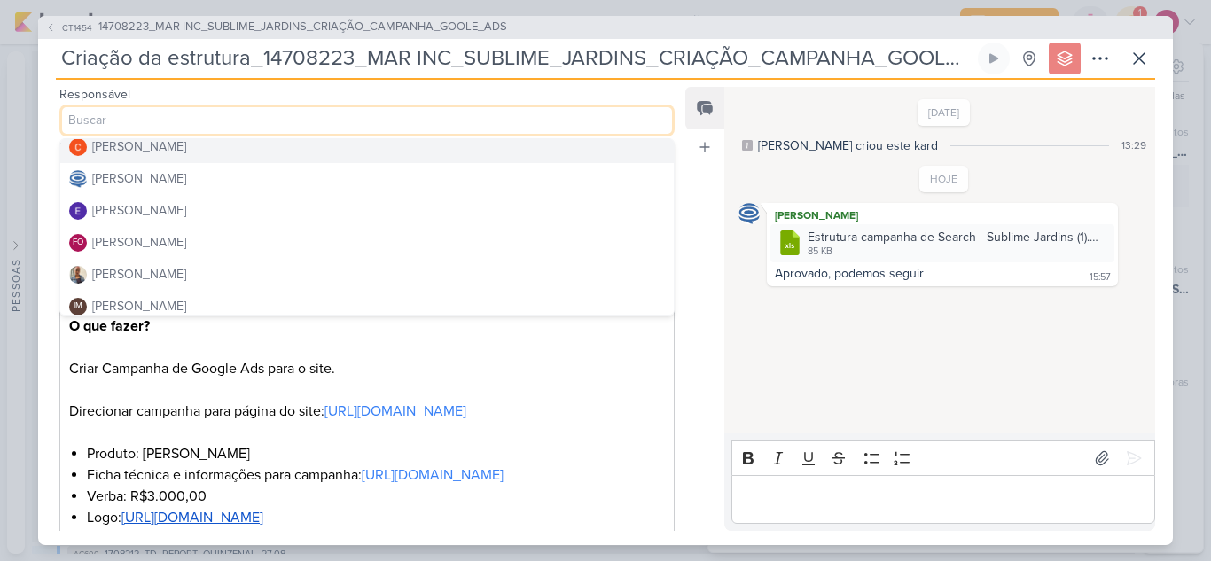
scroll to position [177, 0]
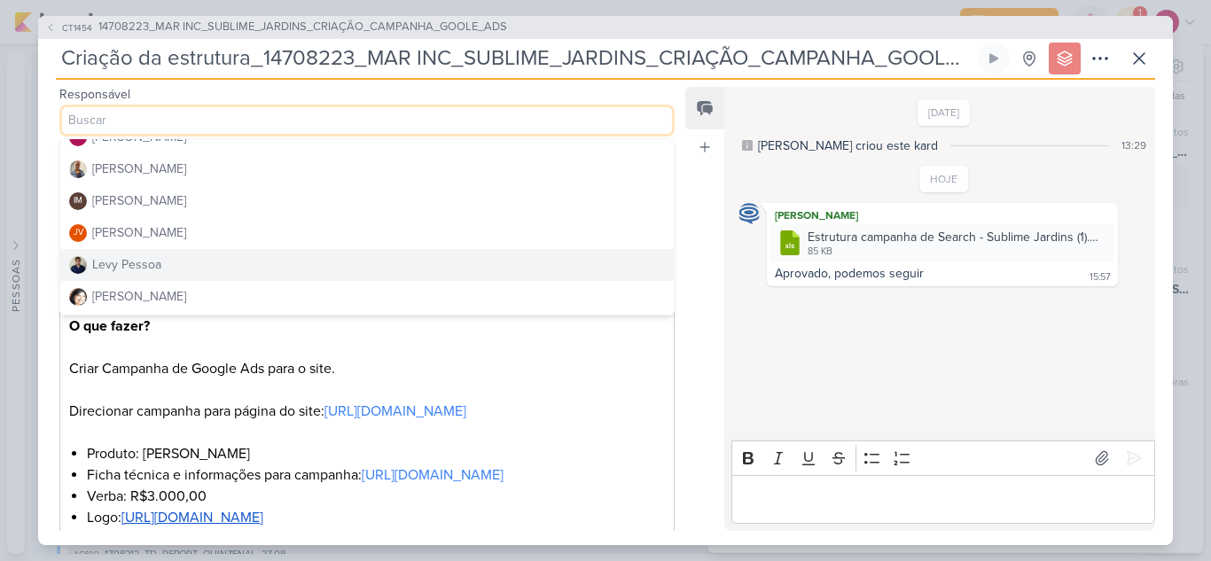
click at [131, 264] on div "Levy Pessoa" at bounding box center [126, 264] width 69 height 19
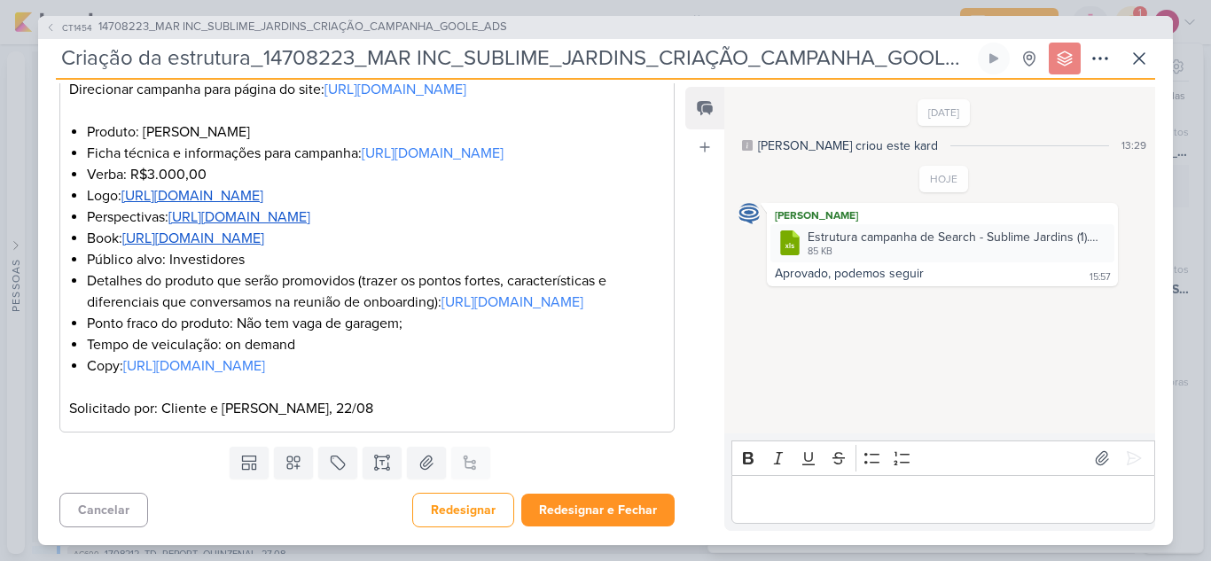
scroll to position [471, 0]
click at [620, 512] on button "Redesignar e Fechar" at bounding box center [597, 510] width 153 height 33
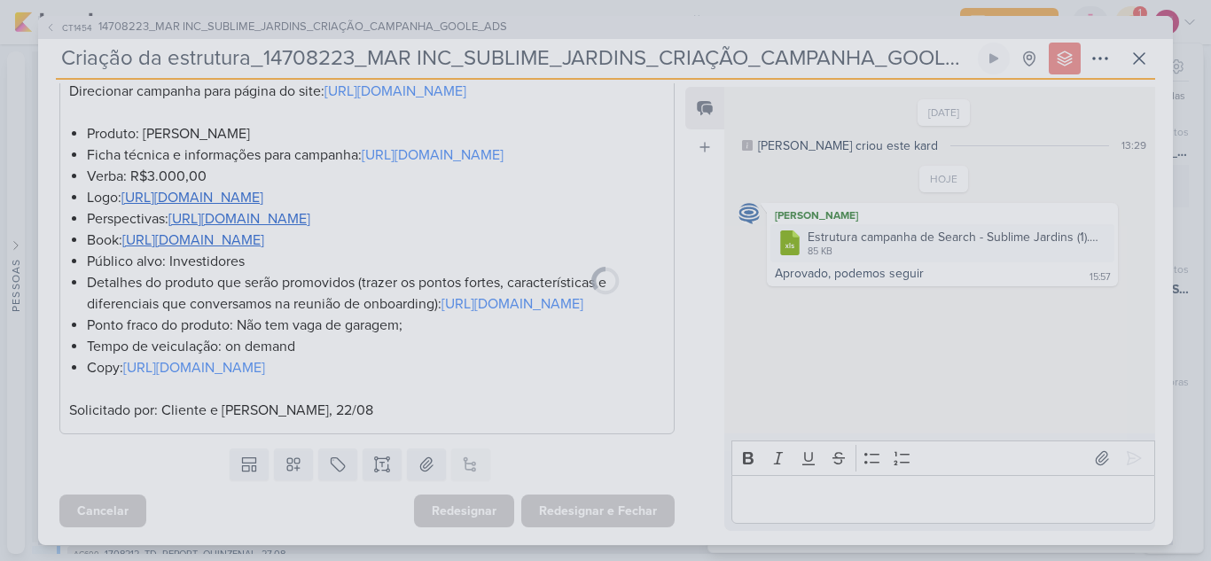
scroll to position [469, 0]
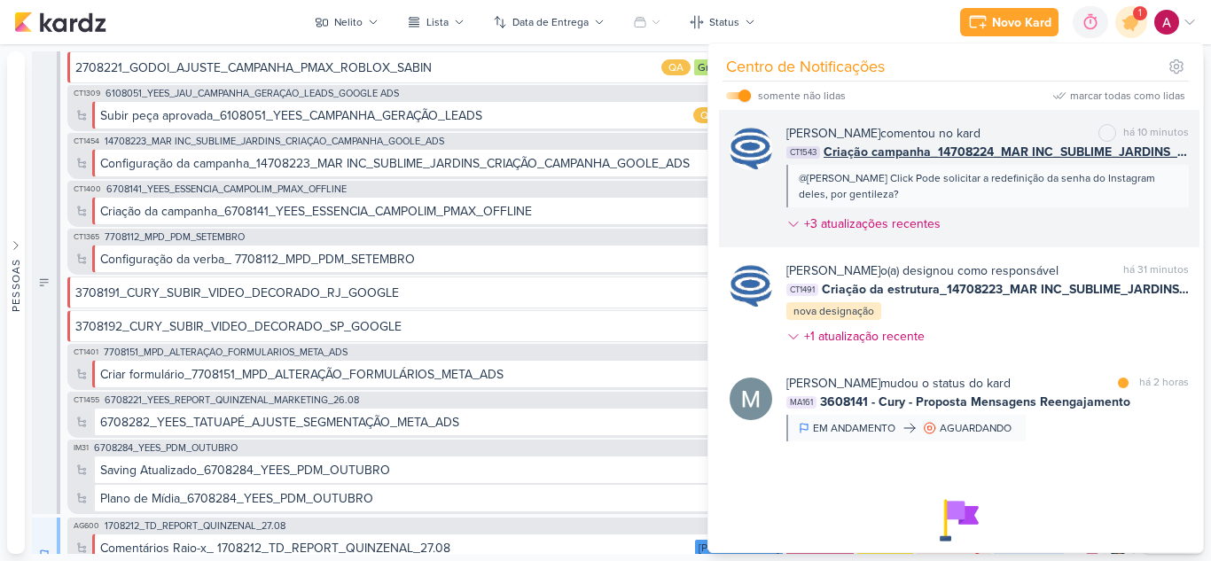
click at [1037, 239] on div "[PERSON_NAME] comentou no kard marcar como não lida há 10 minutos CT1543 Criaçã…" at bounding box center [987, 182] width 403 height 116
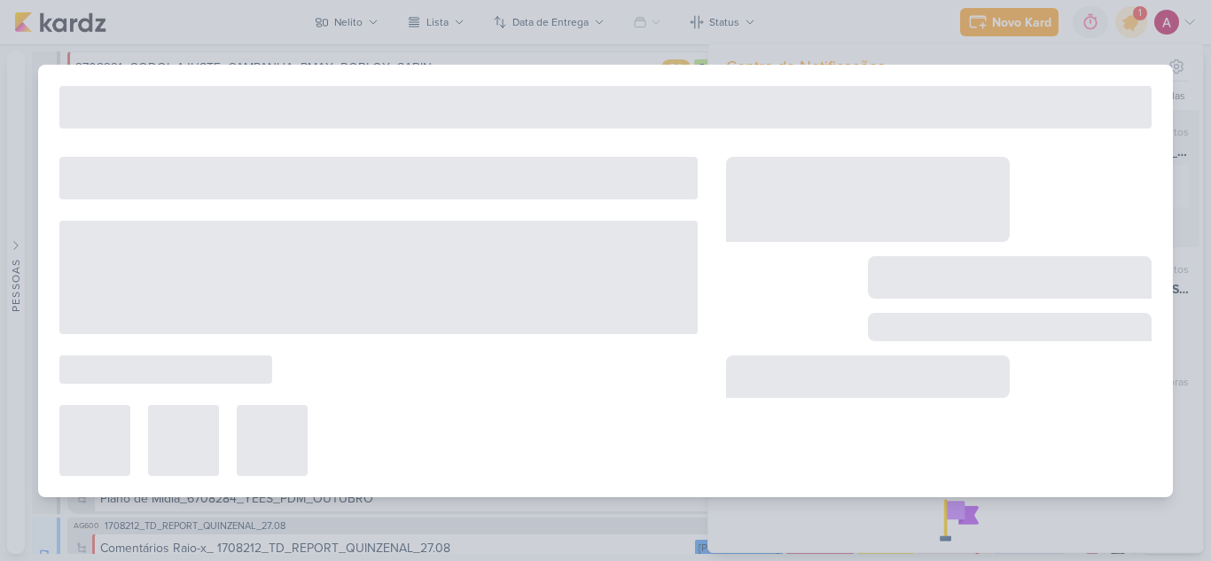
type input "Criação campanha_14708224_MAR INC_SUBLIME_JARDINS_CRIAÇÃO_CAMPANHA_META_ADS"
type input "[DATE] 15:00"
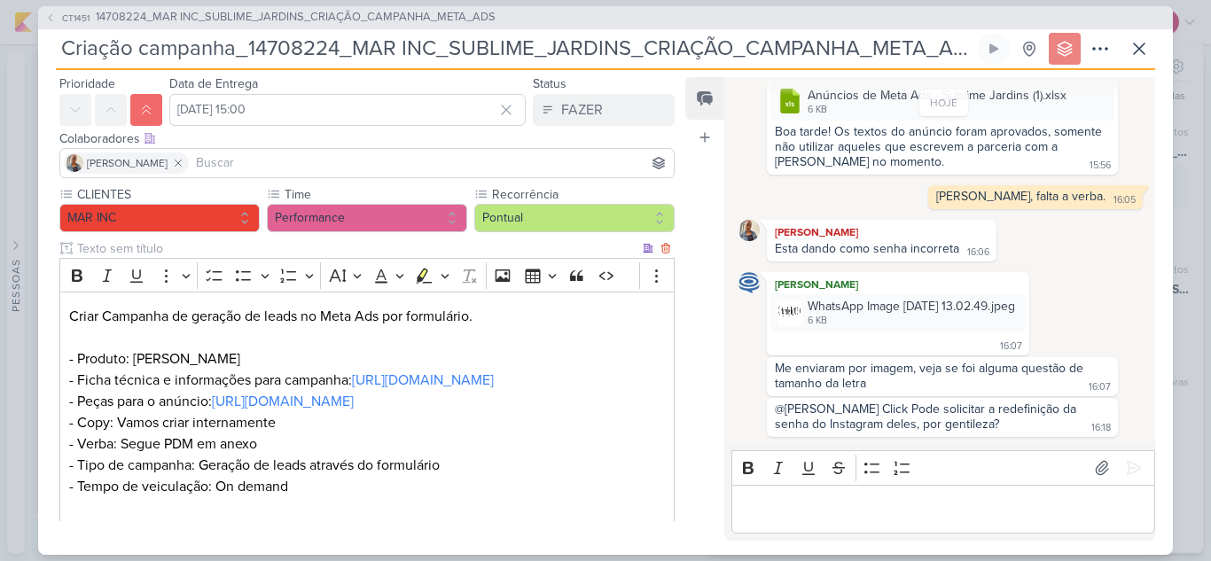
scroll to position [0, 0]
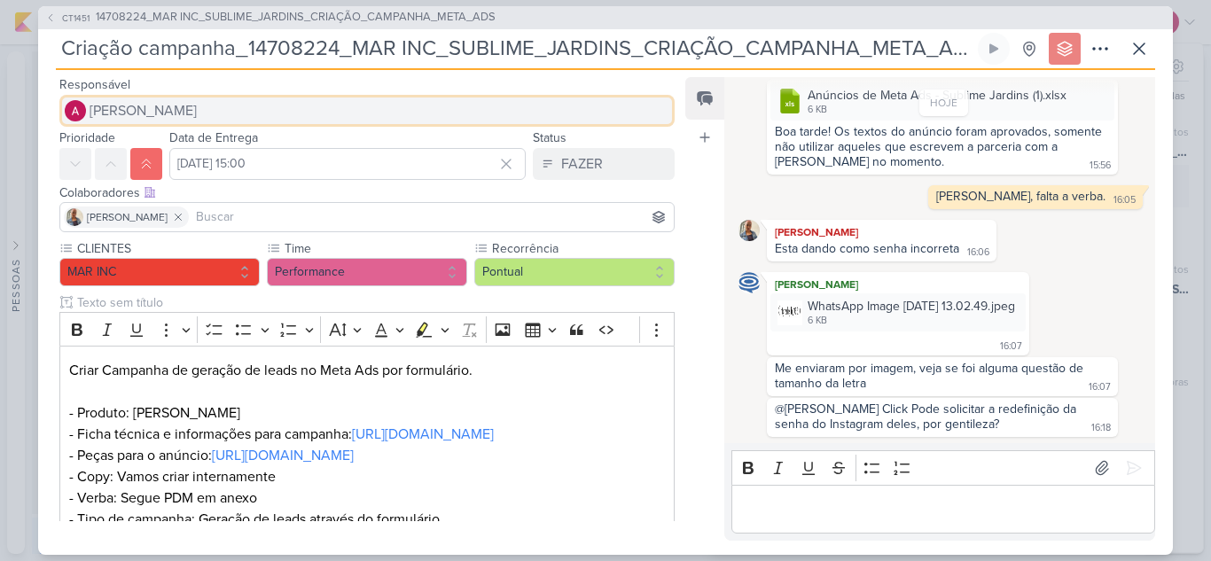
click at [152, 111] on span "[PERSON_NAME]" at bounding box center [143, 110] width 107 height 21
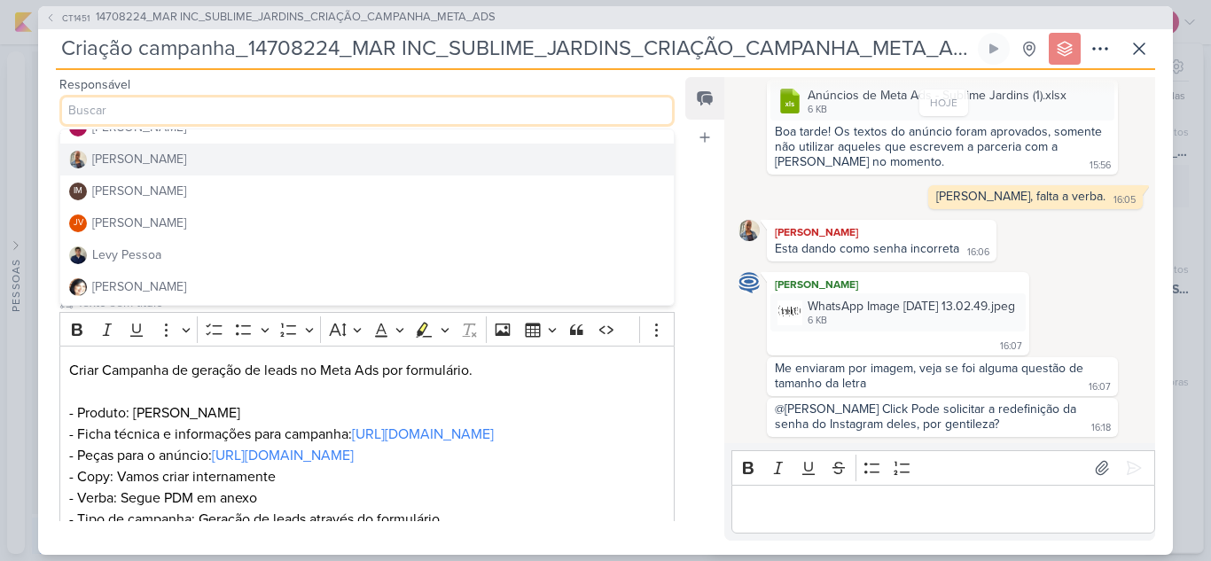
click at [148, 155] on div "[PERSON_NAME]" at bounding box center [139, 159] width 94 height 19
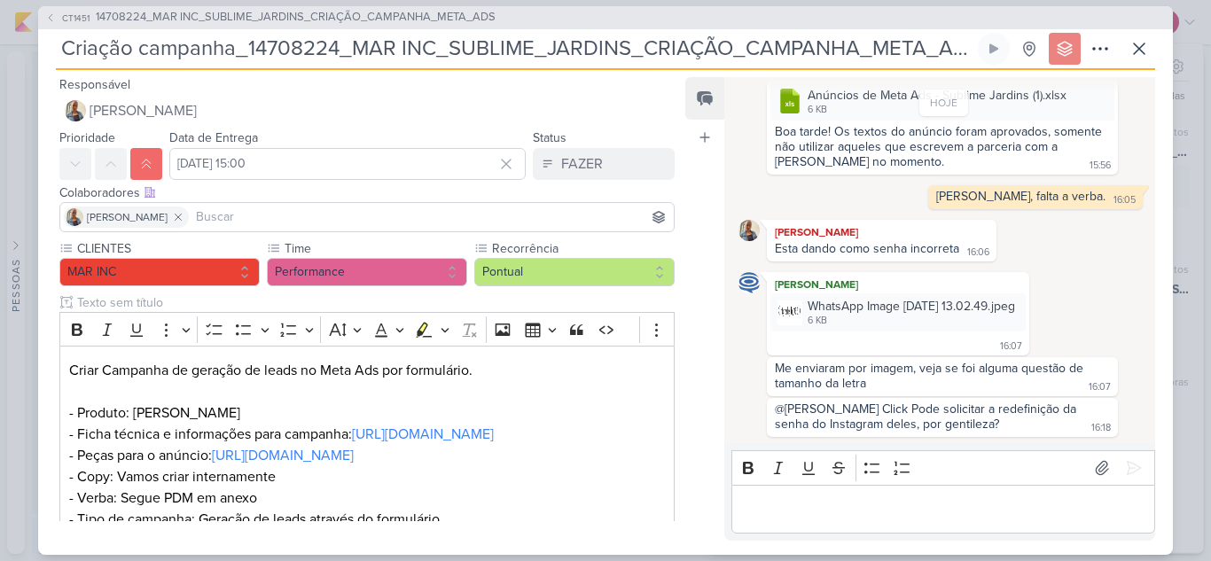
click at [211, 207] on input at bounding box center [431, 217] width 478 height 21
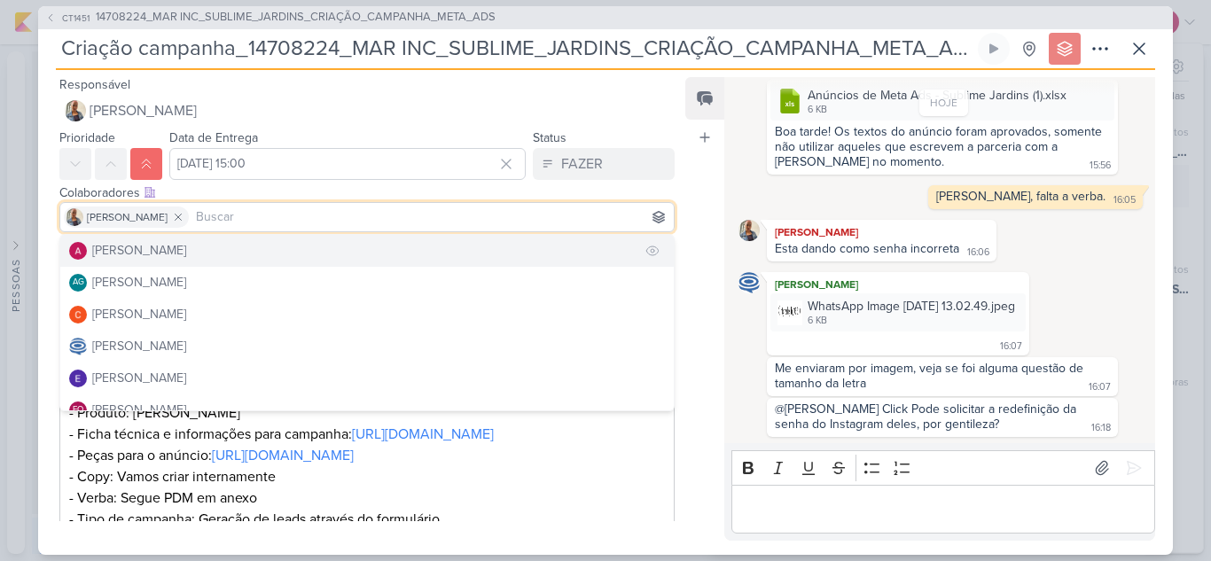
click at [149, 247] on div "[PERSON_NAME]" at bounding box center [139, 250] width 94 height 19
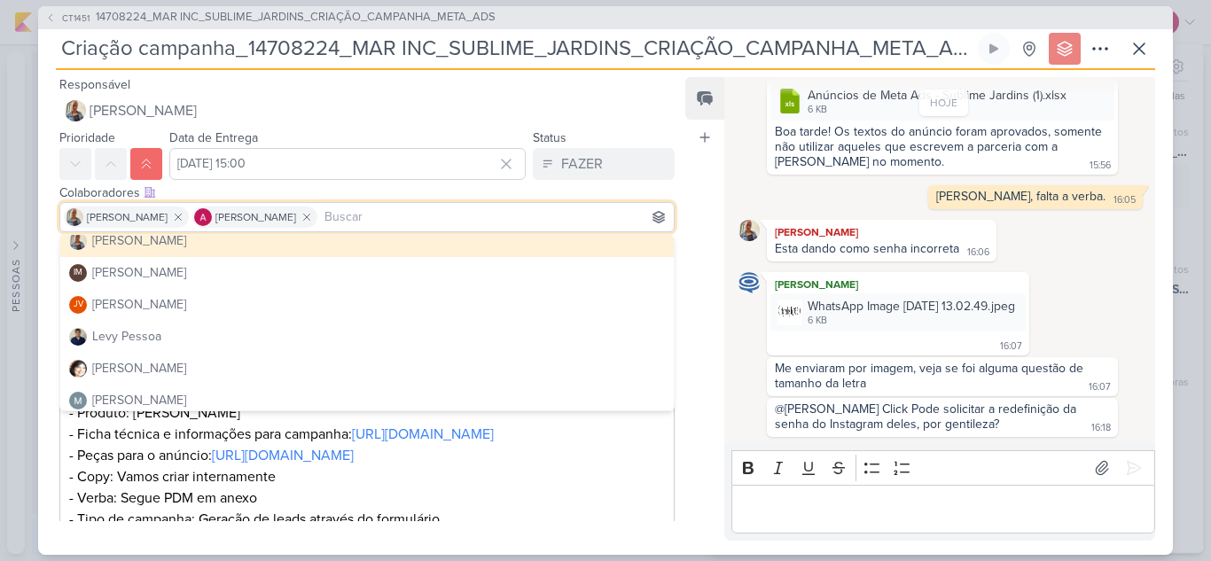
scroll to position [335, 0]
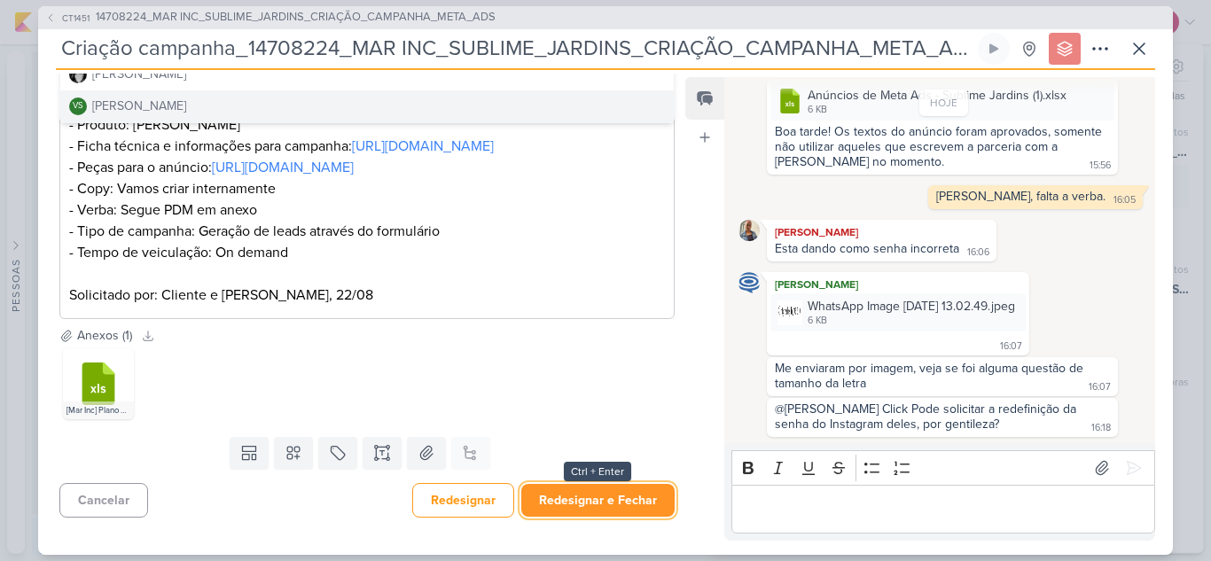
click at [625, 501] on button "Redesignar e Fechar" at bounding box center [597, 500] width 153 height 33
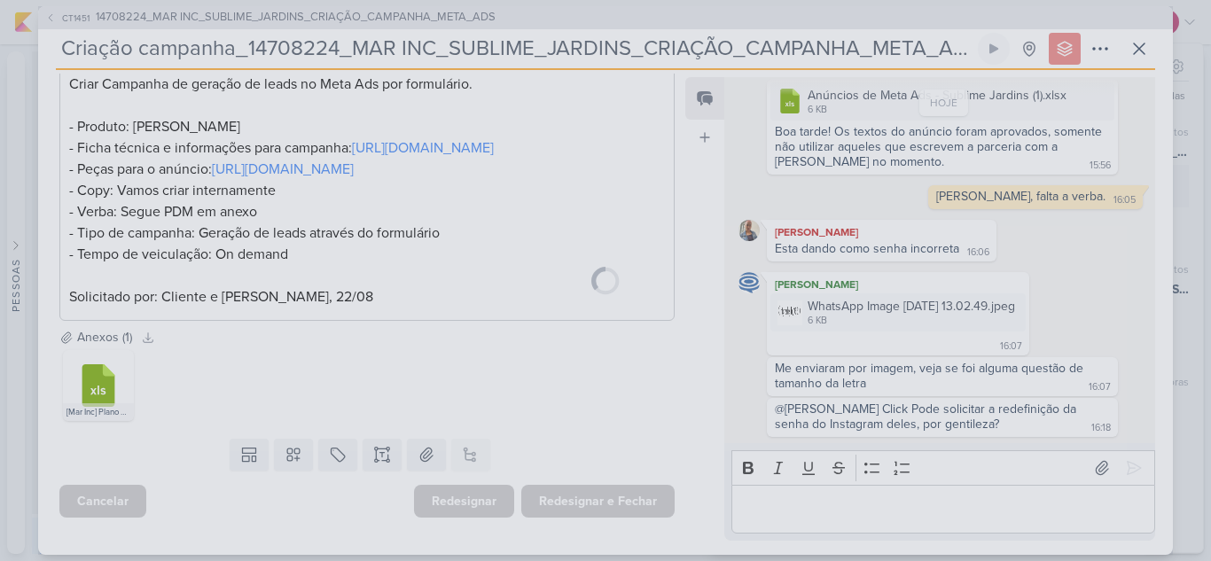
scroll to position [329, 0]
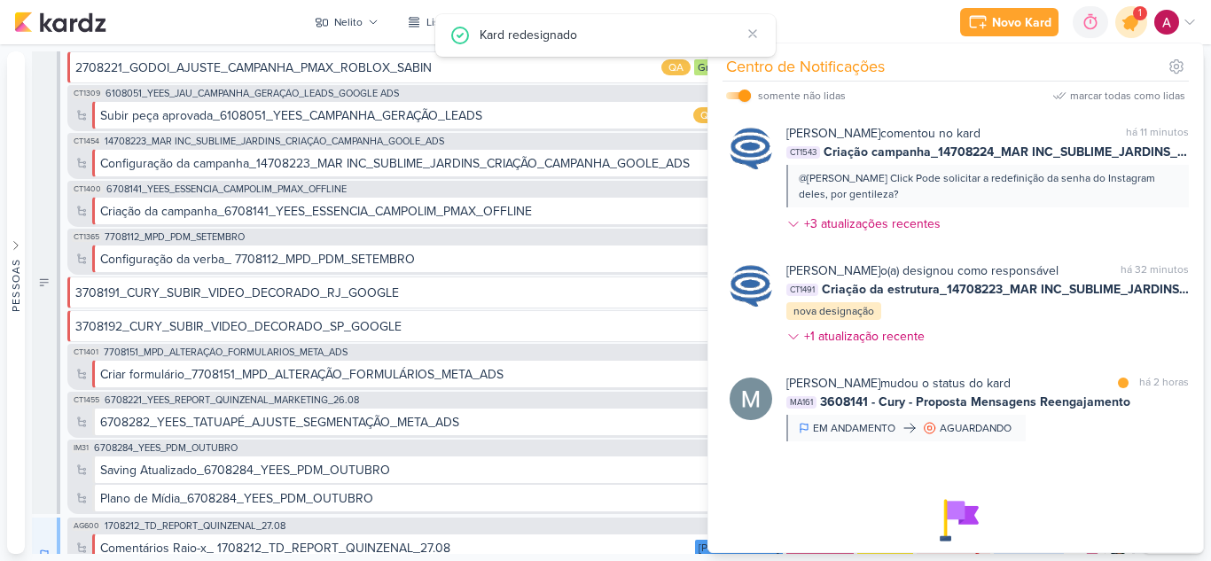
click at [1131, 24] on icon at bounding box center [1131, 22] width 21 height 21
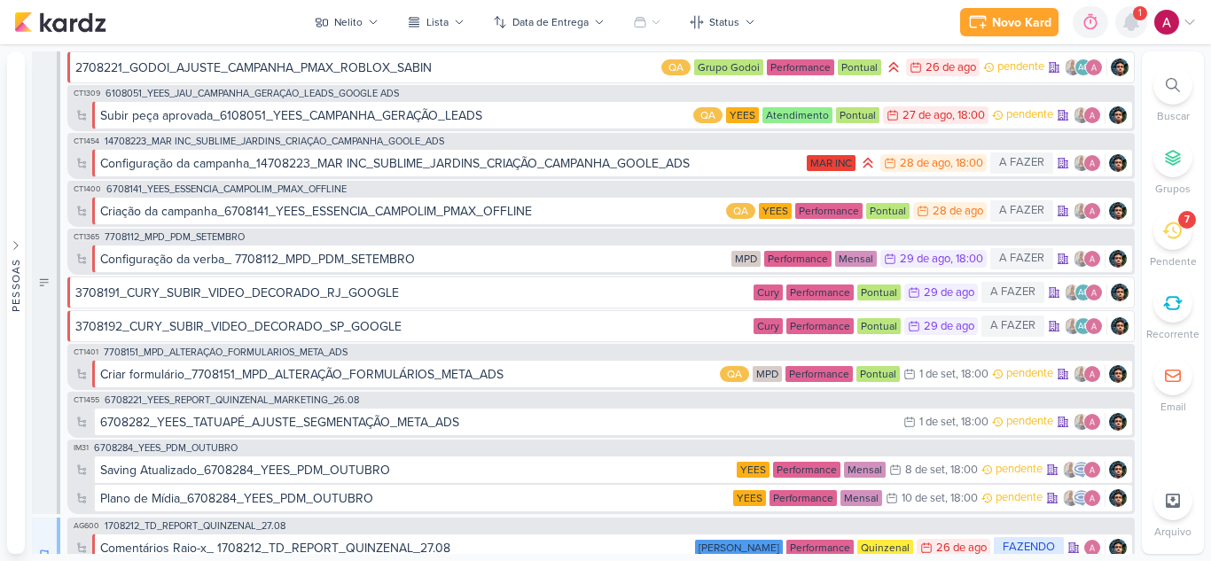
click at [1136, 27] on icon at bounding box center [1131, 22] width 14 height 16
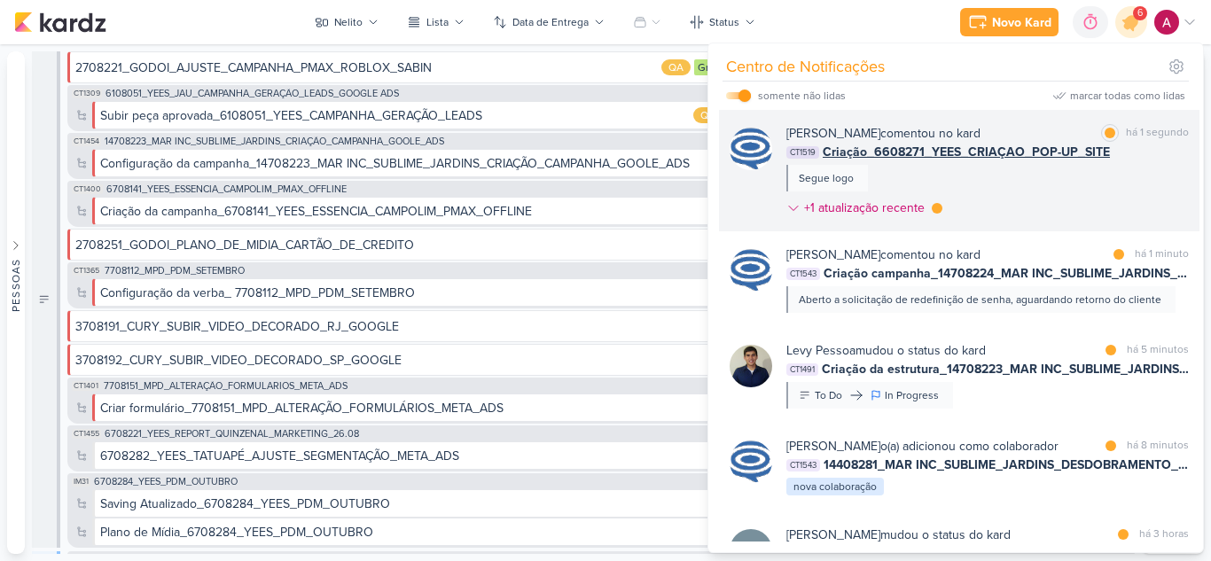
click at [1026, 213] on div "[PERSON_NAME] comentou no kard marcar como lida há 1 segundo CT1519 Criação_660…" at bounding box center [987, 174] width 403 height 100
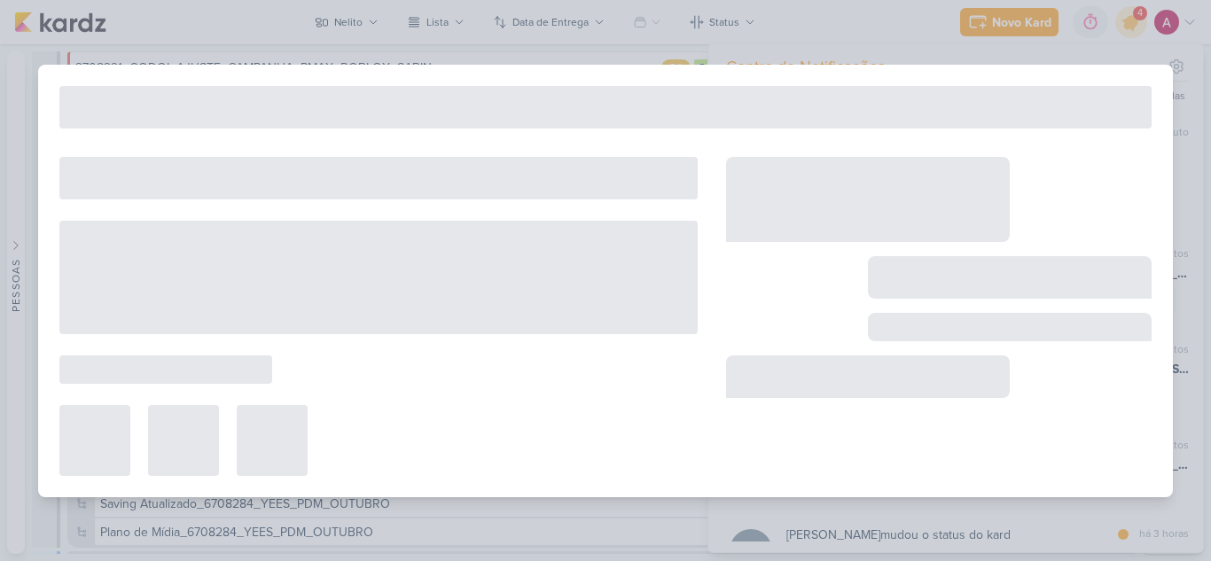
type input "Criação_6608271_YEES_CRIAÇAO_POP-UP_SITE"
type input "[DATE] 12:00"
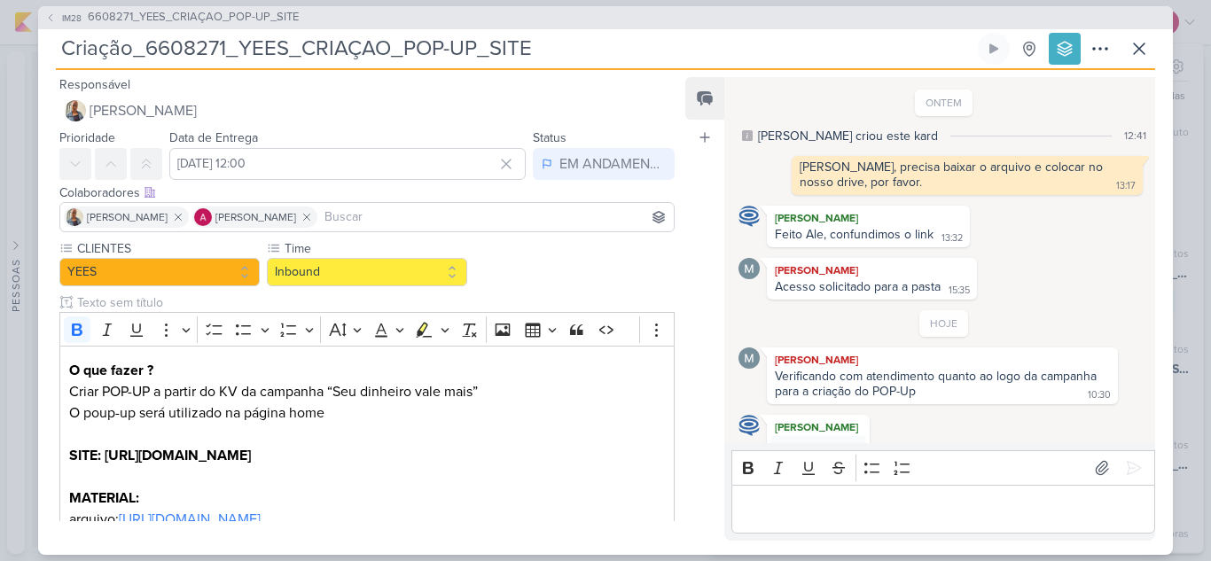
scroll to position [87, 0]
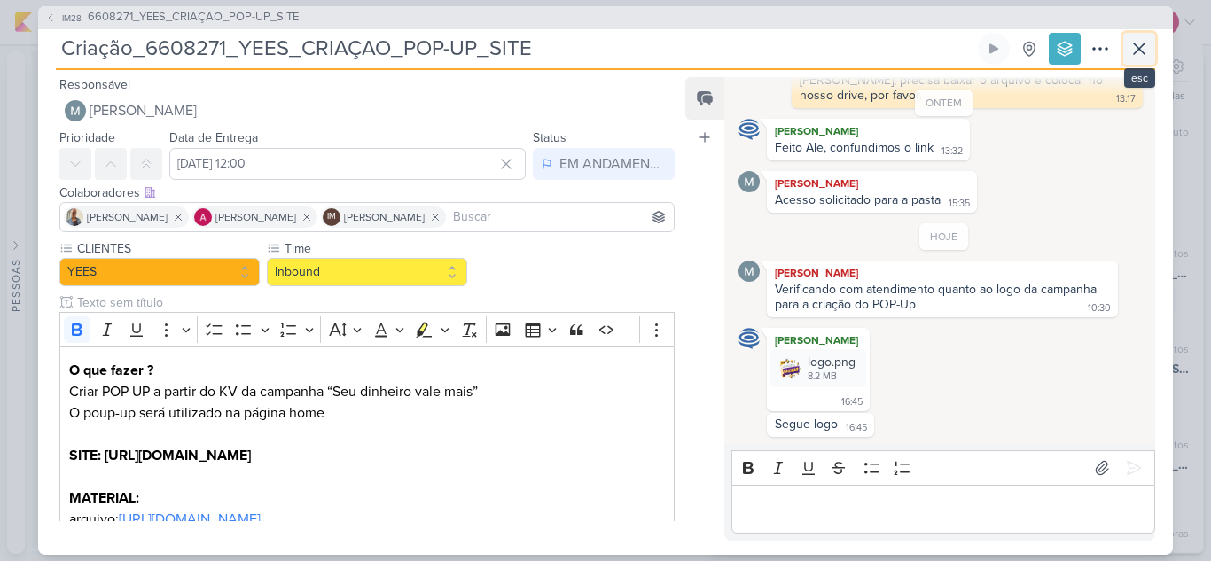
click at [1149, 50] on icon at bounding box center [1139, 48] width 21 height 21
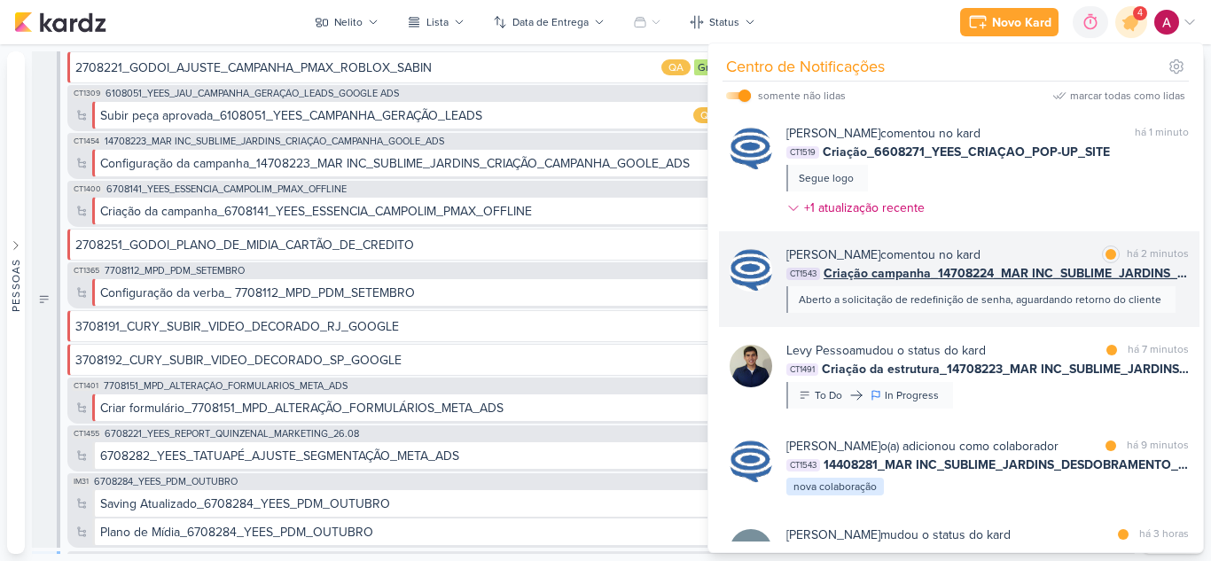
click at [1029, 242] on div "[PERSON_NAME] comentou no kard marcar como lida há 2 minutos CT1543 Criação cam…" at bounding box center [959, 279] width 481 height 96
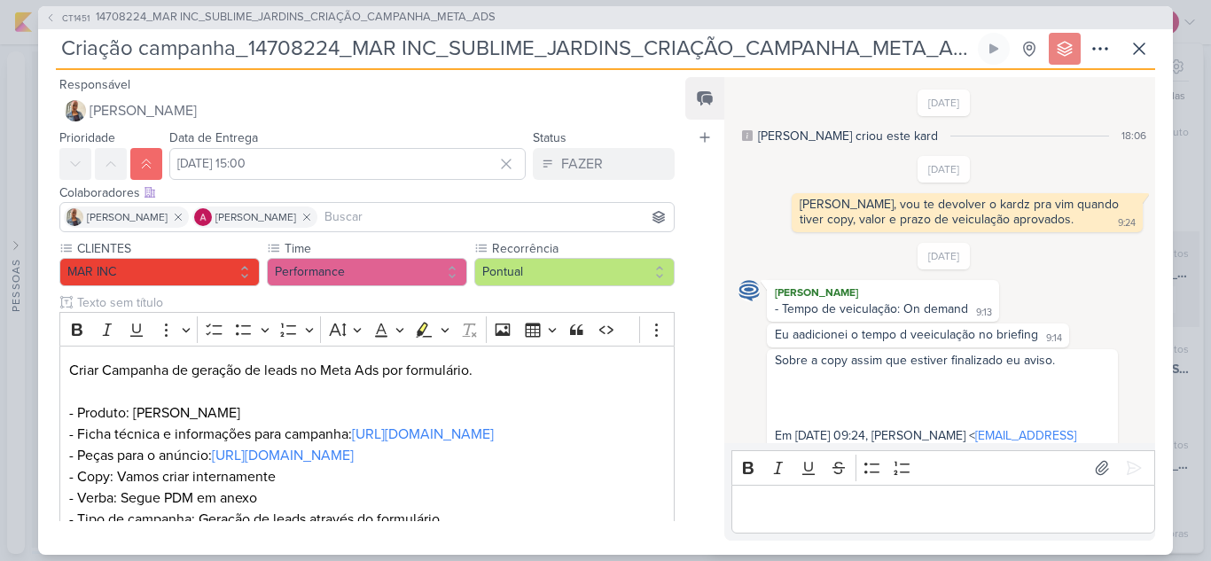
scroll to position [676, 0]
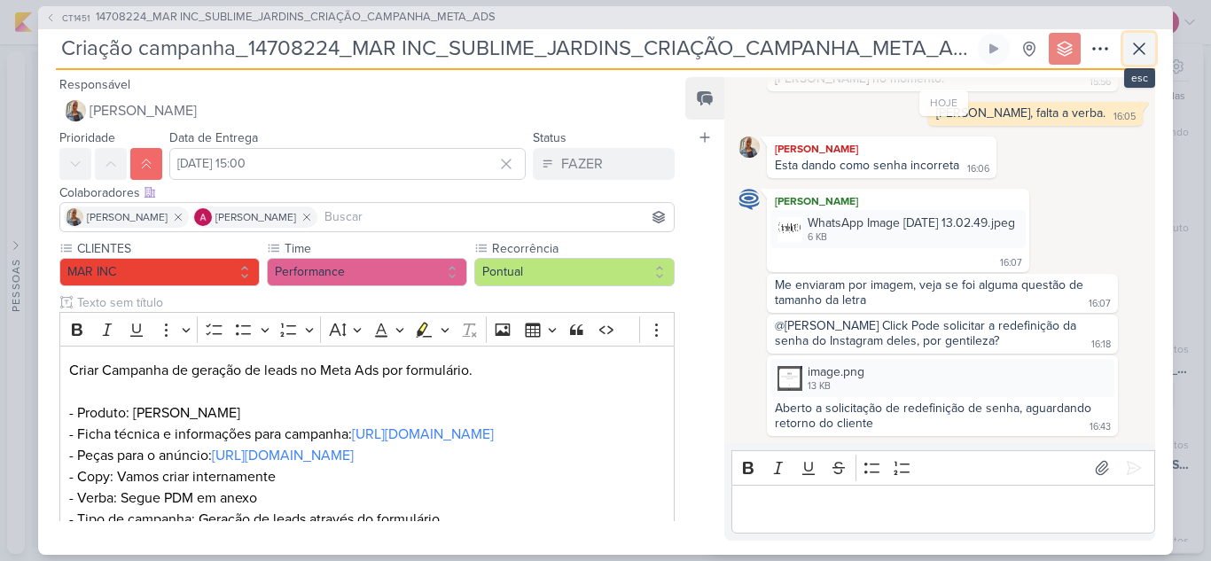
click at [1138, 52] on icon at bounding box center [1139, 48] width 21 height 21
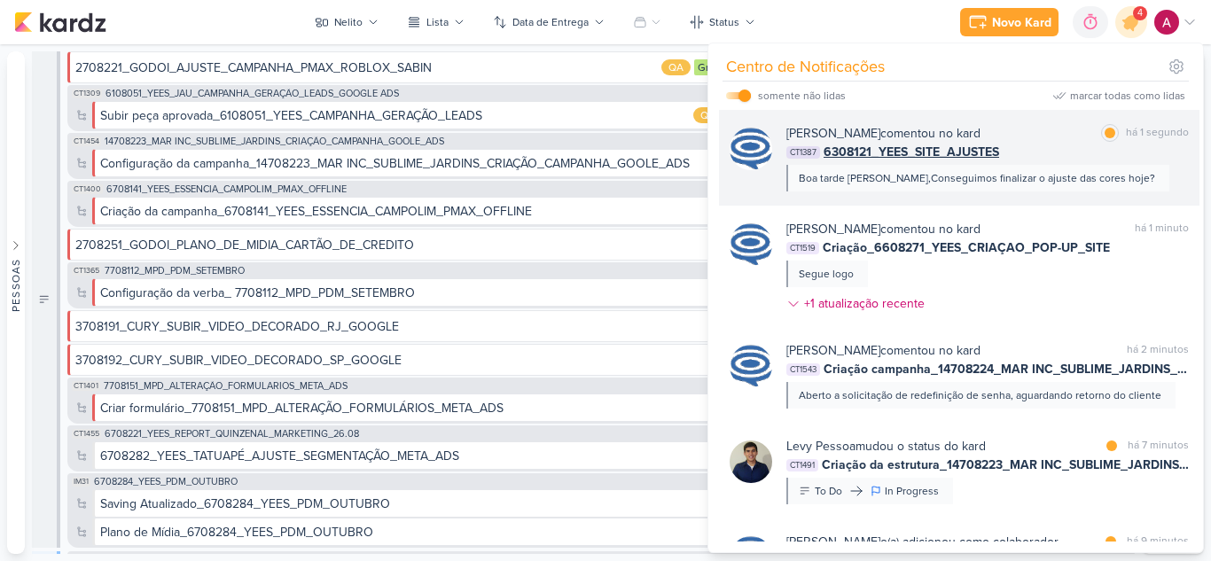
click at [1114, 176] on div "[PERSON_NAME] comentou no kard marcar como lida há 1 segundo CT1387 6308121_YEE…" at bounding box center [987, 157] width 403 height 67
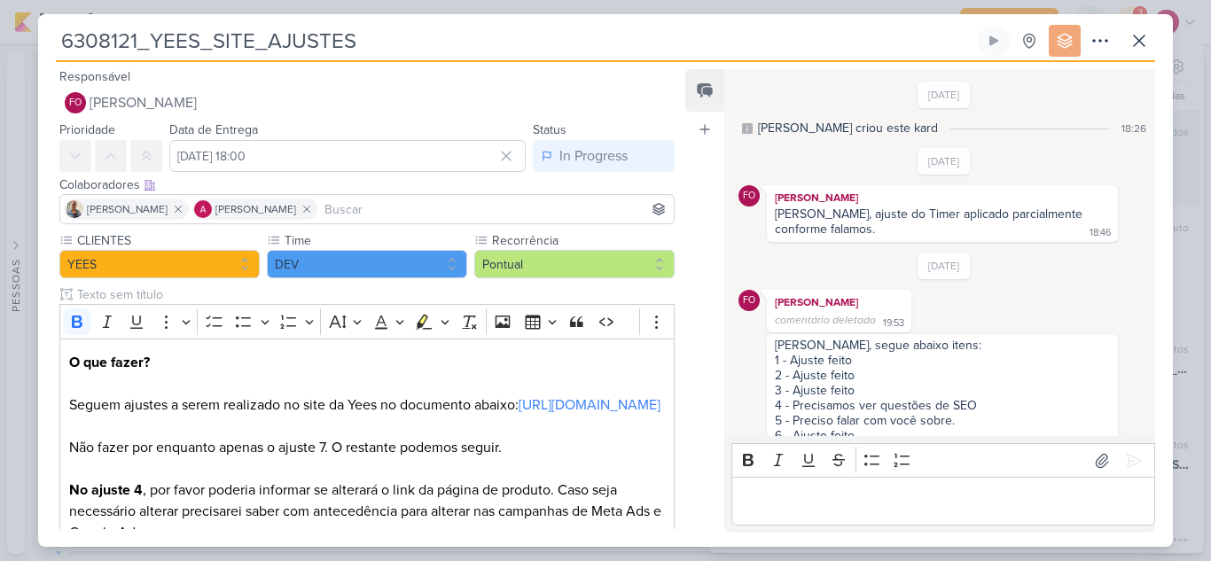
scroll to position [379, 0]
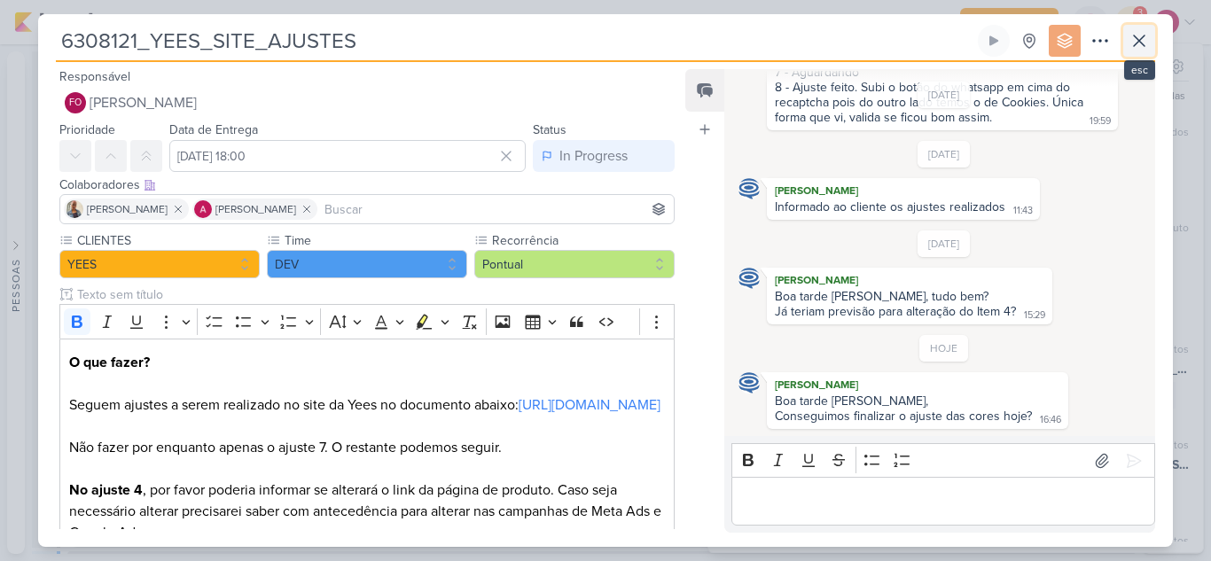
click at [1150, 41] on button at bounding box center [1139, 41] width 32 height 32
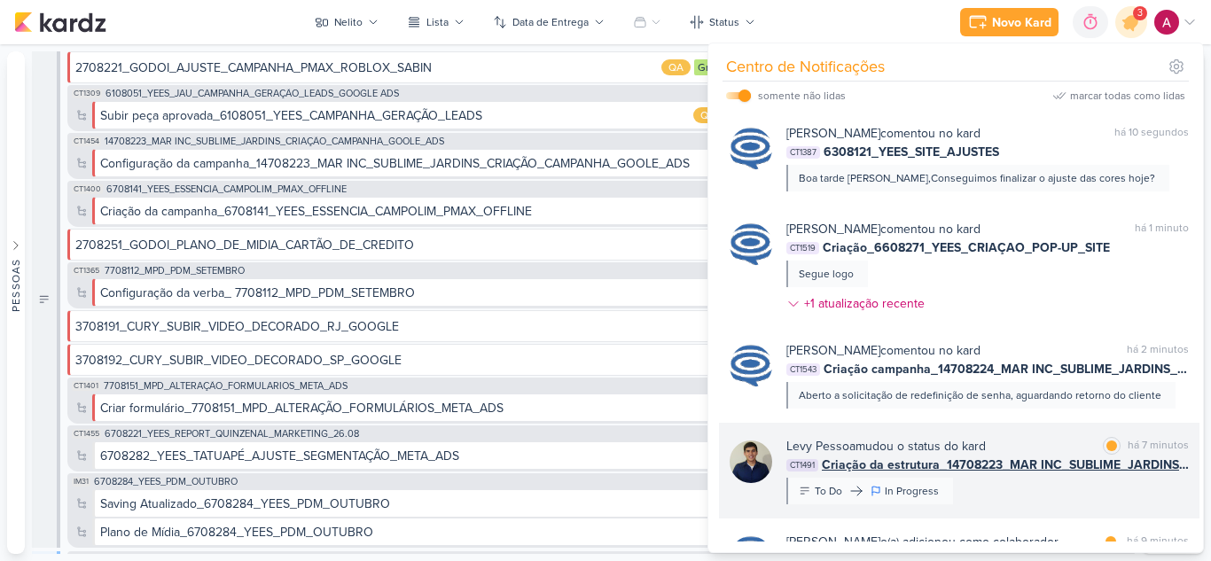
click at [1039, 483] on div "[PERSON_NAME] mudou o status do kard marcar como lida há 7 minutos CT1491 Criaç…" at bounding box center [987, 470] width 403 height 67
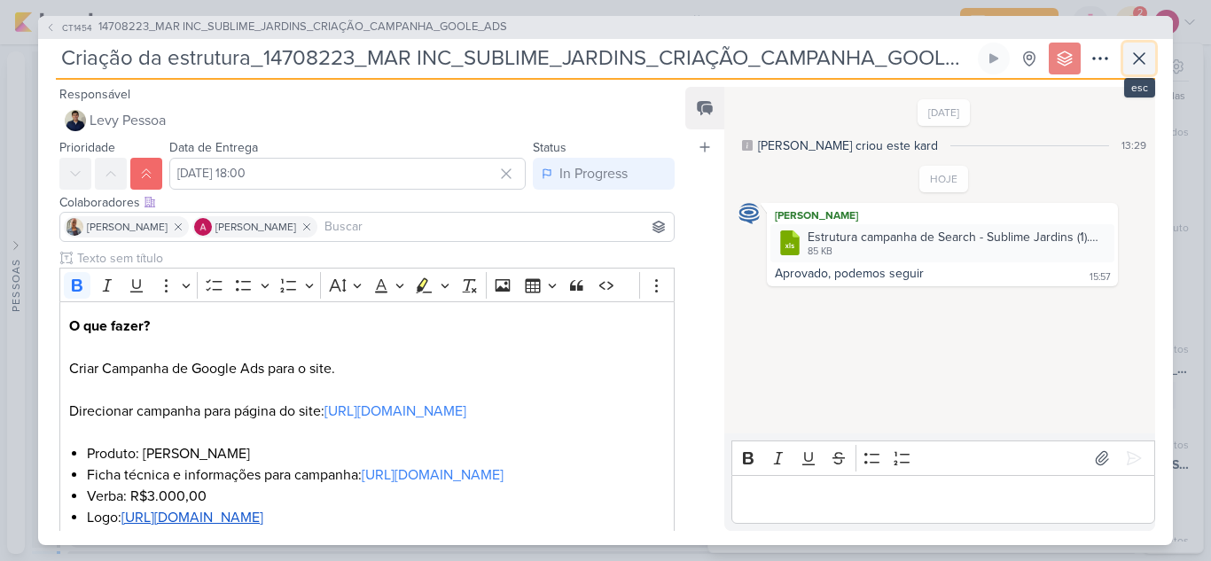
click at [1138, 62] on icon at bounding box center [1139, 58] width 21 height 21
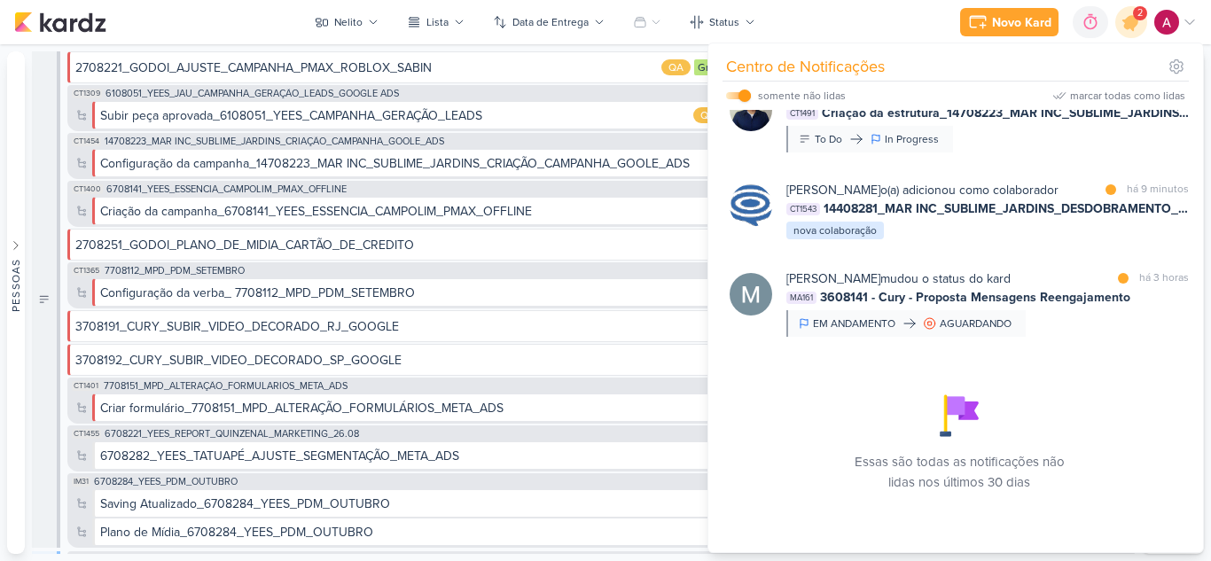
scroll to position [371, 0]
click at [337, 33] on button "Nelito" at bounding box center [346, 22] width 85 height 28
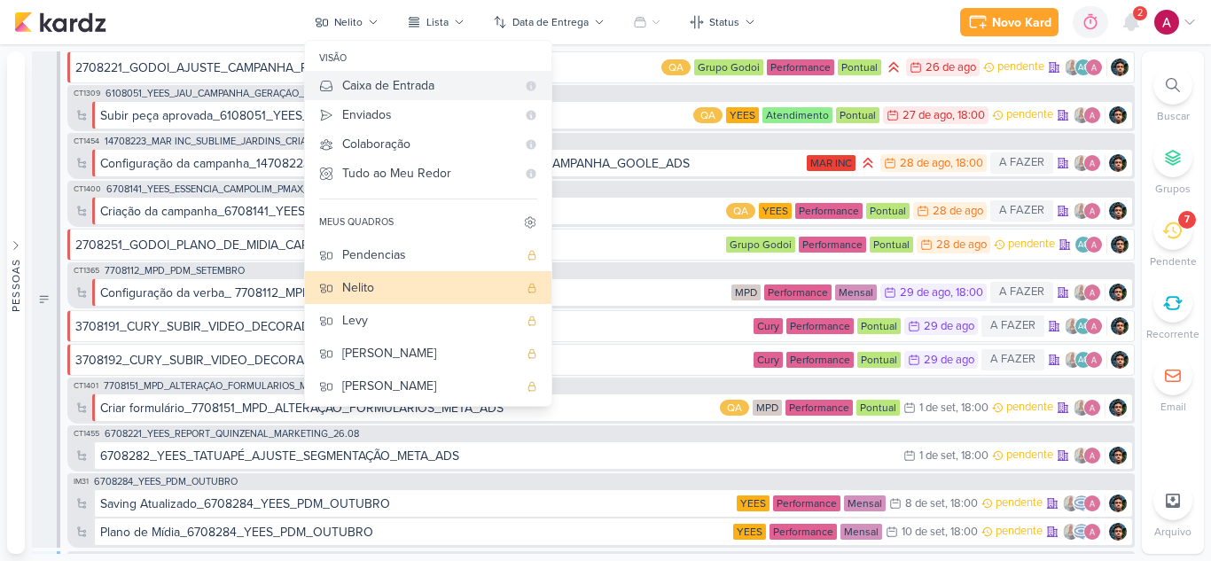
click at [362, 85] on div "Caixa de Entrada" at bounding box center [429, 85] width 174 height 19
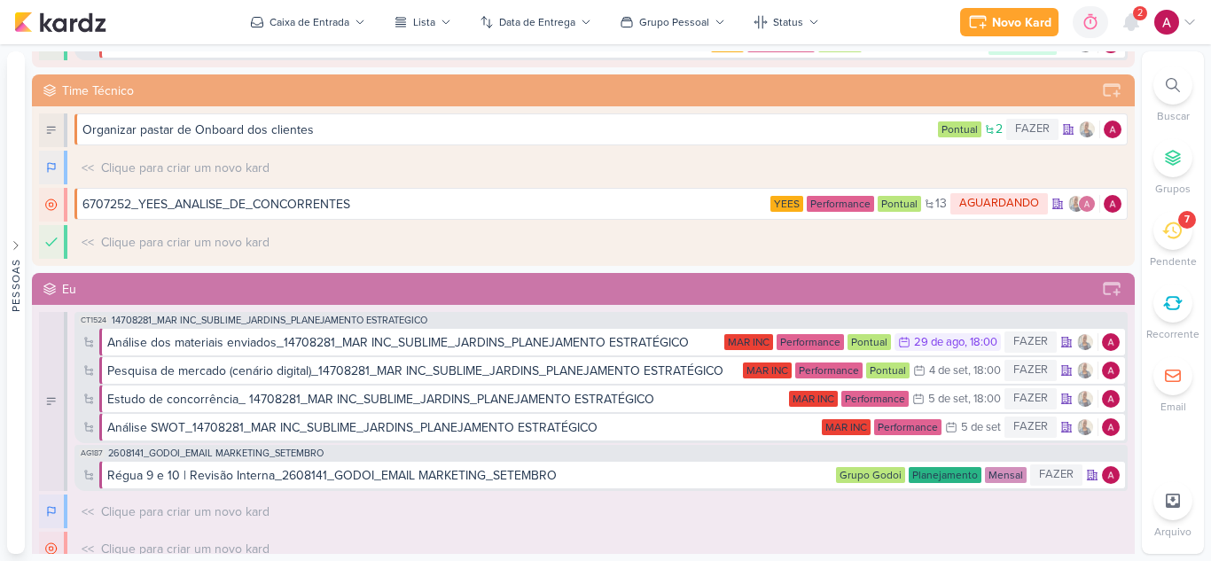
scroll to position [1064, 0]
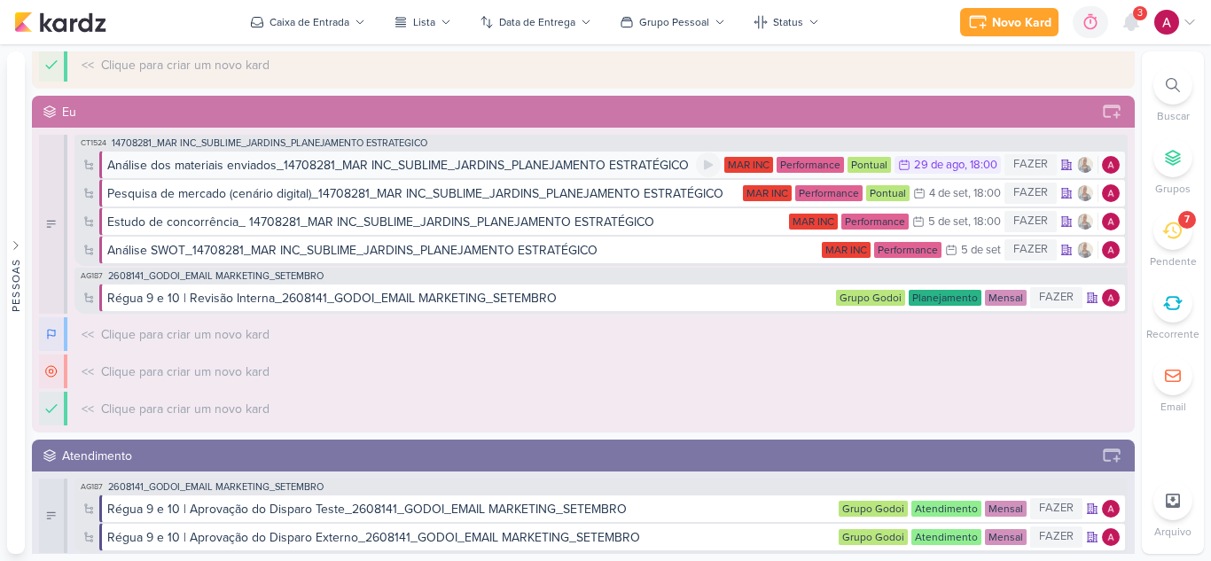
click at [523, 169] on div "Análise dos materiais enviados_14708281_MAR INC_SUBLIME_JARDINS_PLANEJAMENTO ES…" at bounding box center [398, 165] width 582 height 19
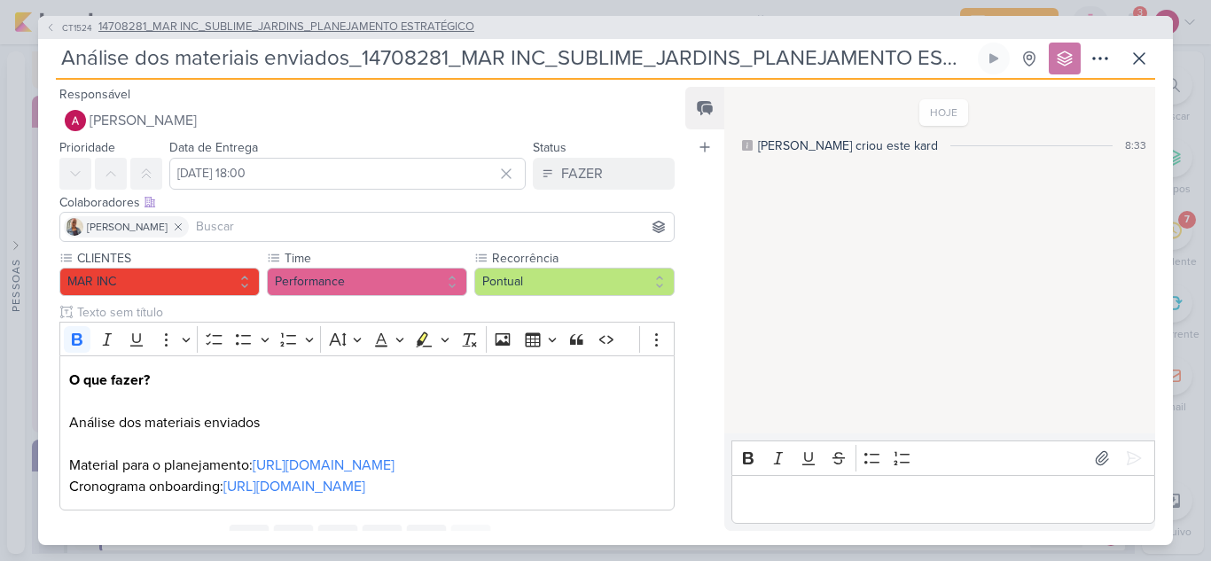
click at [53, 26] on icon at bounding box center [50, 27] width 11 height 11
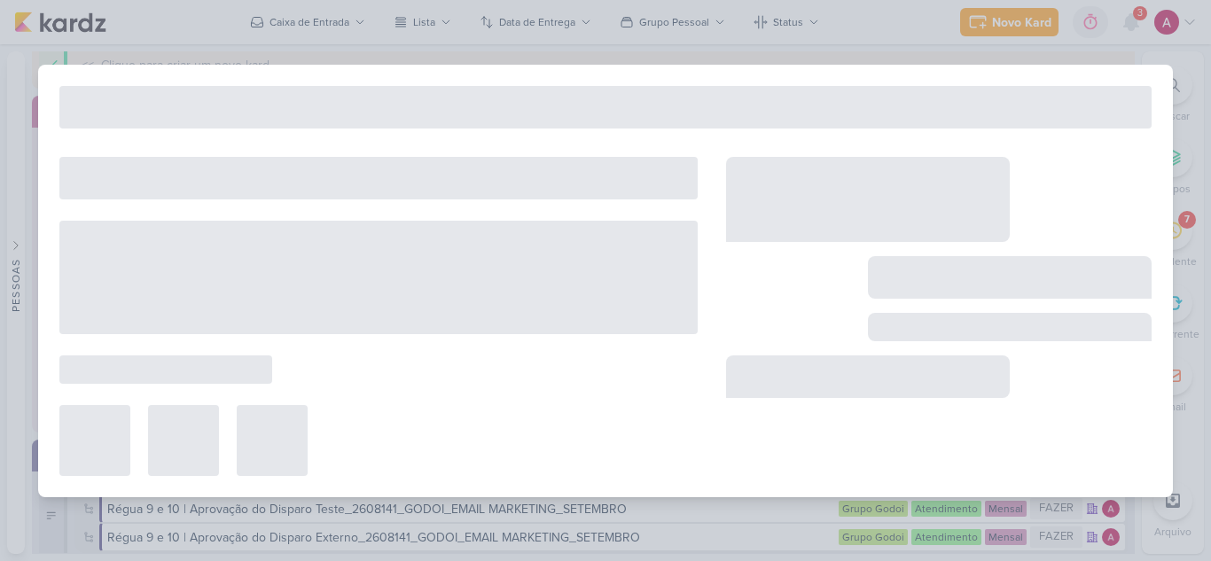
type input "14708281_MAR INC_SUBLIME_JARDINS_PLANEJAMENTO ESTRATÉGICO"
type input "[DATE] 18:00"
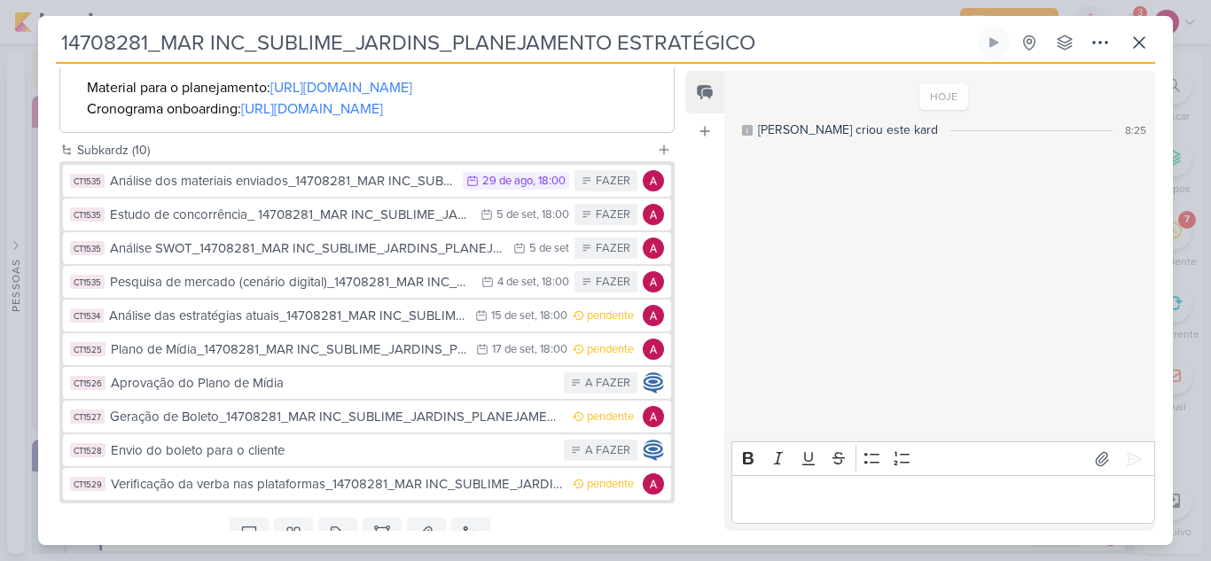
scroll to position [688, 0]
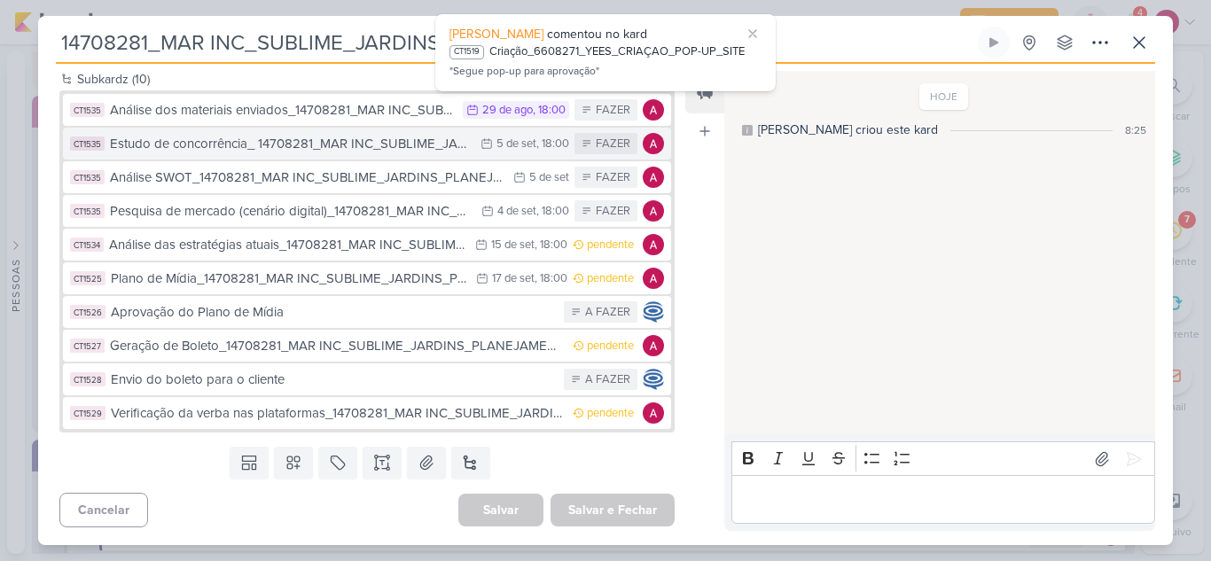
click at [285, 147] on div "Estudo de concorrência_ 14708281_MAR INC_SUBLIME_JARDINS_PLANEJAMENTO ESTRATÉGI…" at bounding box center [291, 144] width 362 height 20
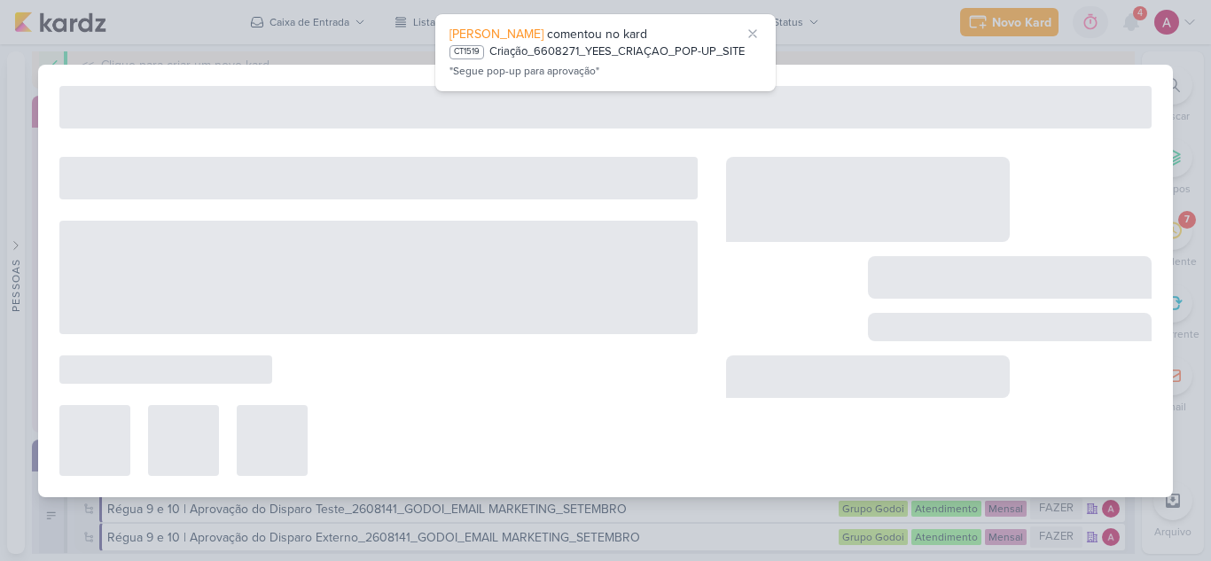
type input "Estudo de concorrência_ 14708281_MAR INC_SUBLIME_JARDINS_PLANEJAMENTO ESTRATÉGI…"
type input "[DATE] 18:00"
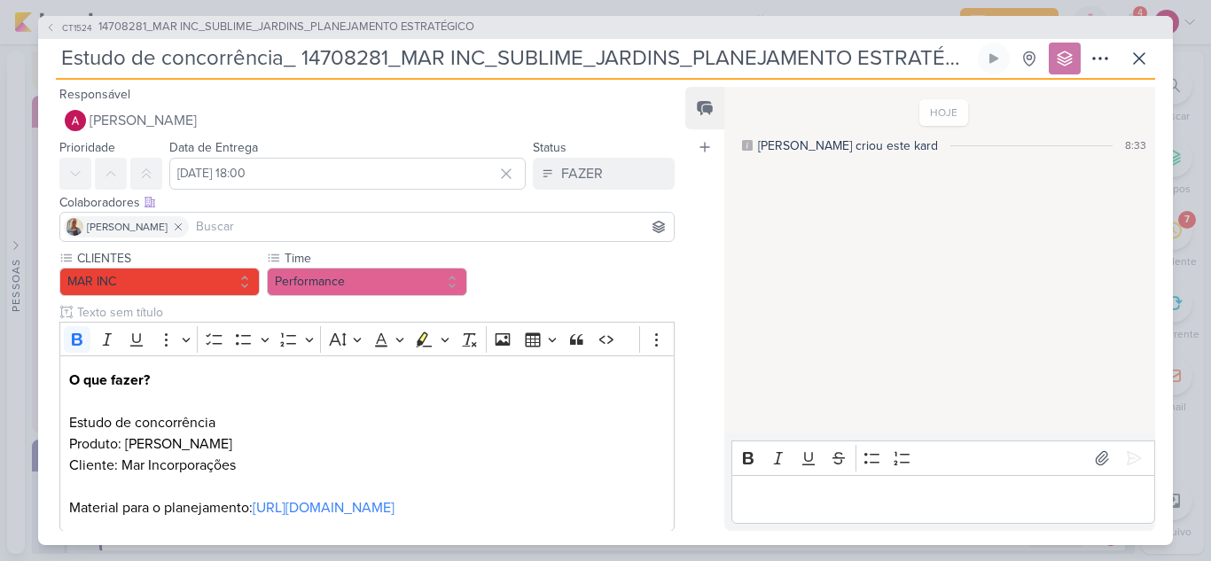
click at [407, 213] on div "[PERSON_NAME]" at bounding box center [366, 227] width 615 height 30
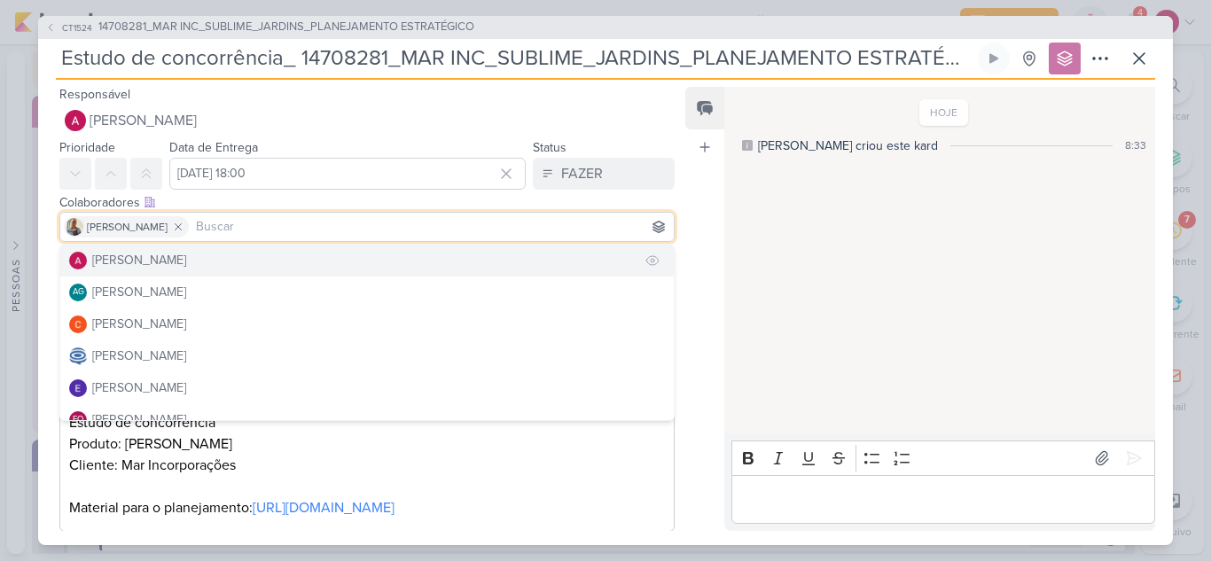
click at [154, 259] on div "[PERSON_NAME]" at bounding box center [139, 260] width 94 height 19
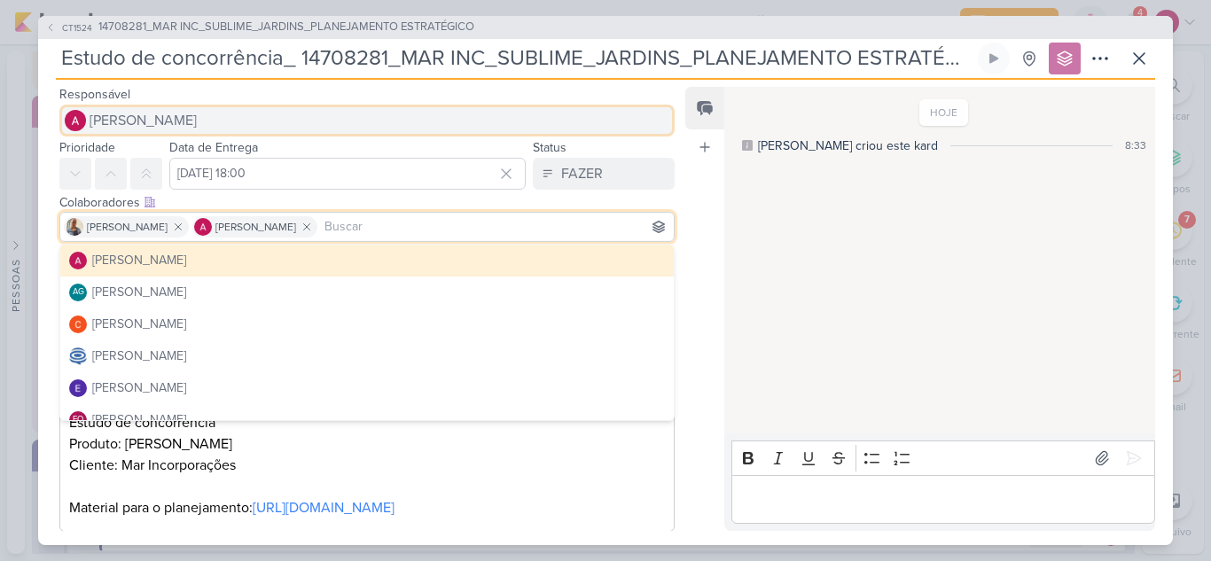
click at [178, 121] on span "[PERSON_NAME]" at bounding box center [143, 120] width 107 height 21
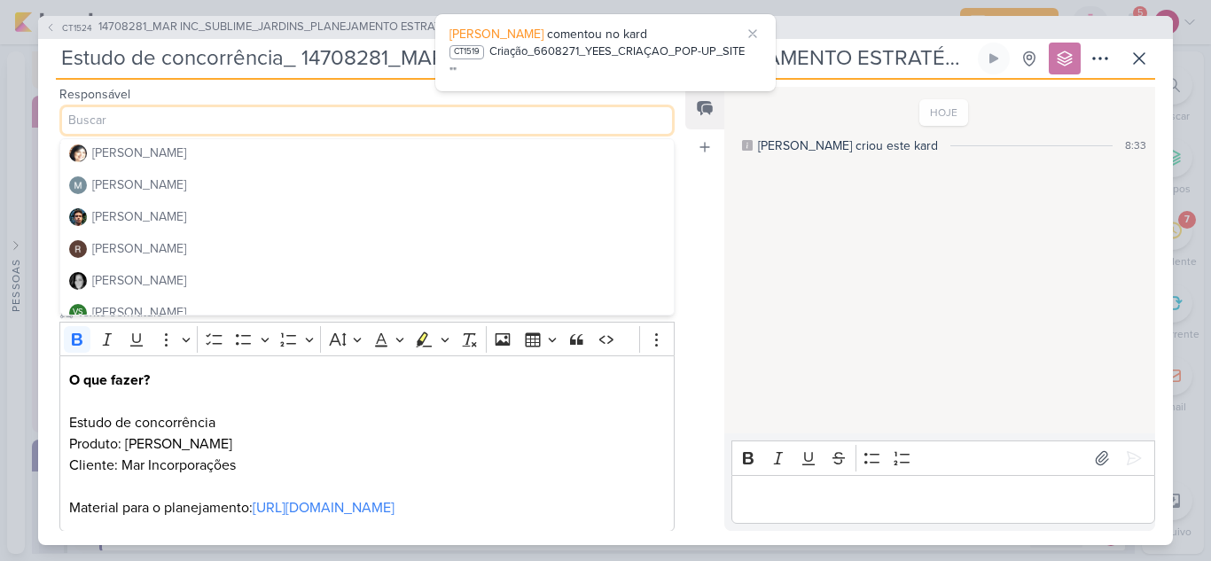
scroll to position [335, 0]
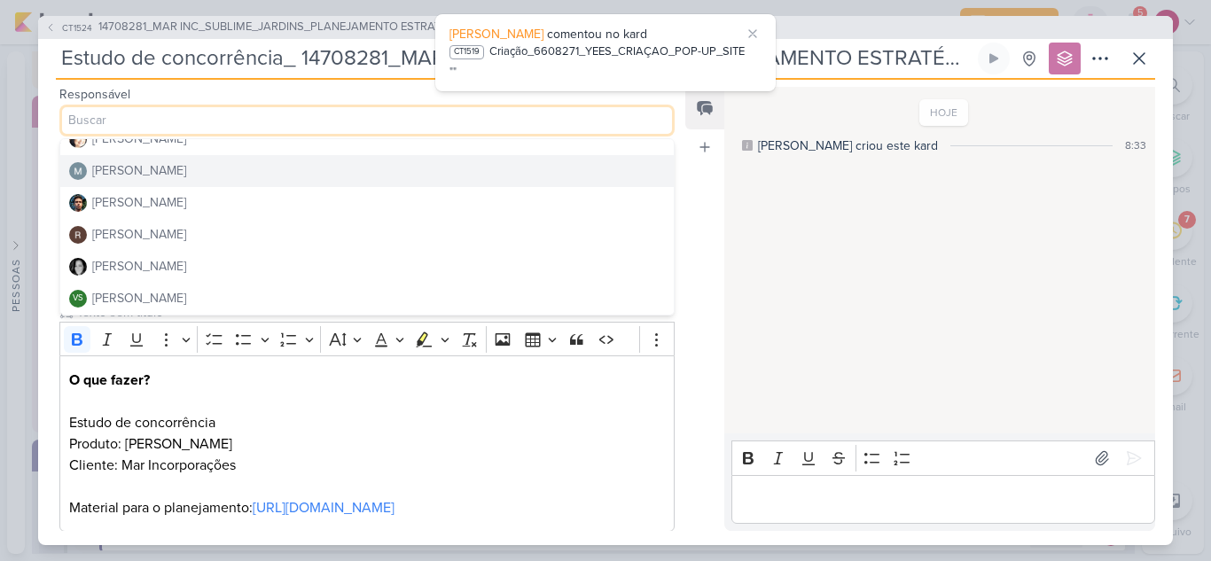
click at [192, 176] on button "[PERSON_NAME]" at bounding box center [367, 171] width 614 height 32
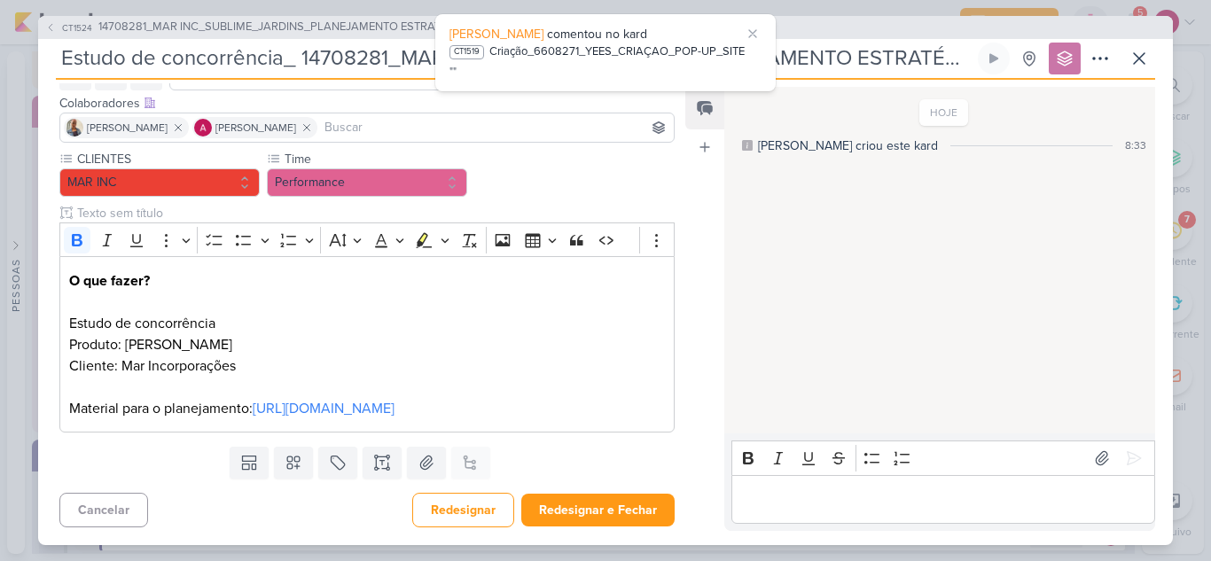
scroll to position [53, 0]
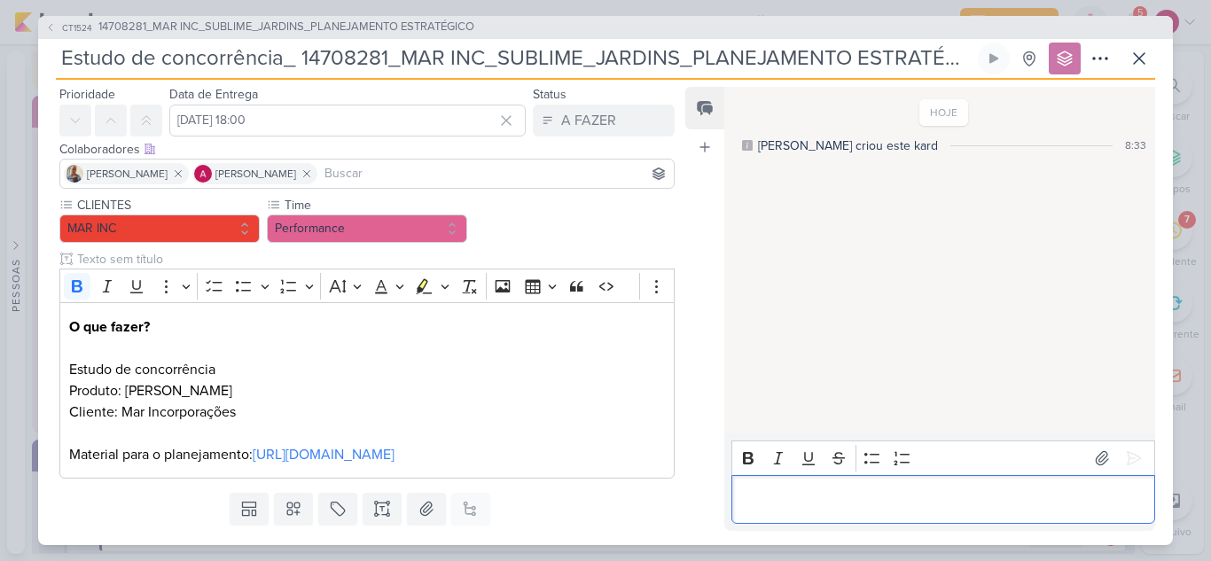
click at [834, 500] on p "Editor editing area: main" at bounding box center [942, 499] width 405 height 21
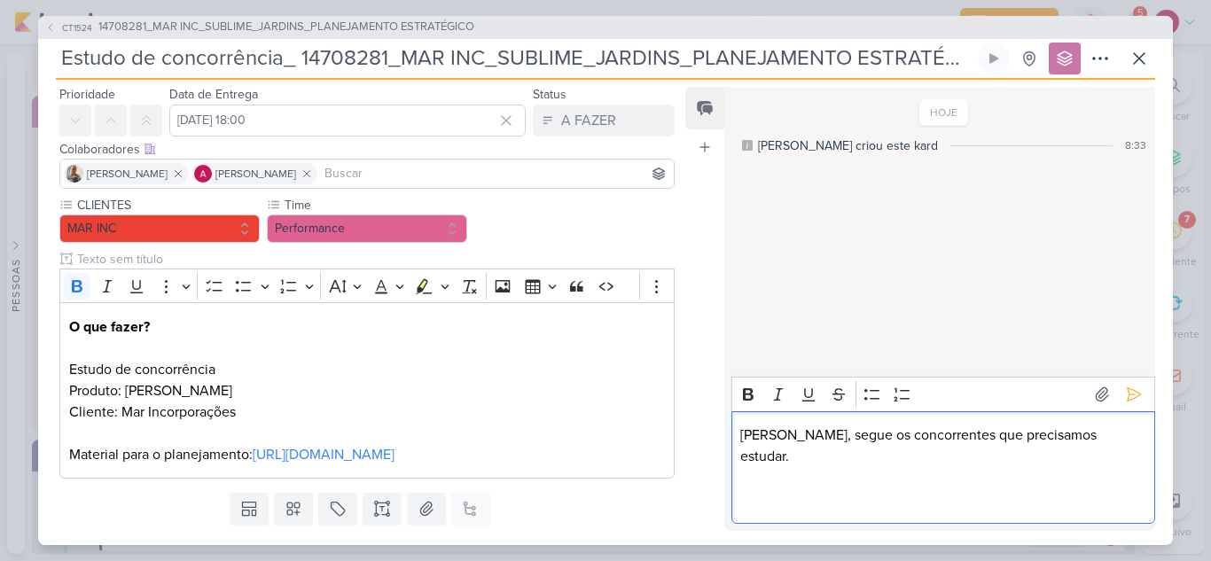
scroll to position [13, 0]
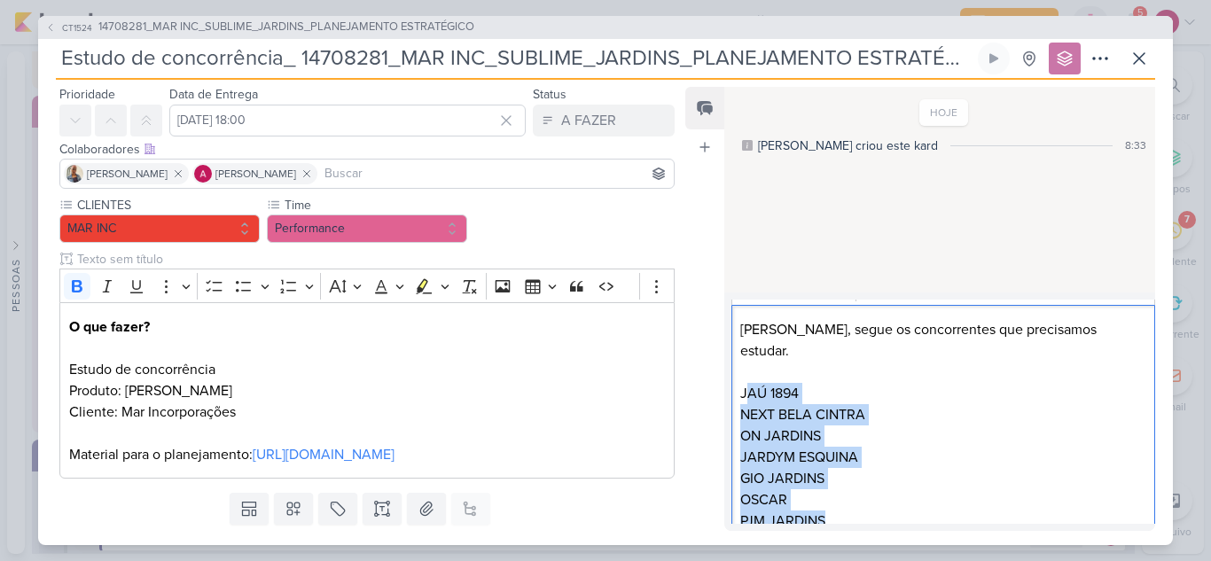
drag, startPoint x: 744, startPoint y: 382, endPoint x: 856, endPoint y: 504, distance: 165.6
click at [856, 504] on div "[PERSON_NAME], segue os concorrentes que precisamos estudar. JAÚ 1894 NEXT BELA…" at bounding box center [943, 425] width 424 height 240
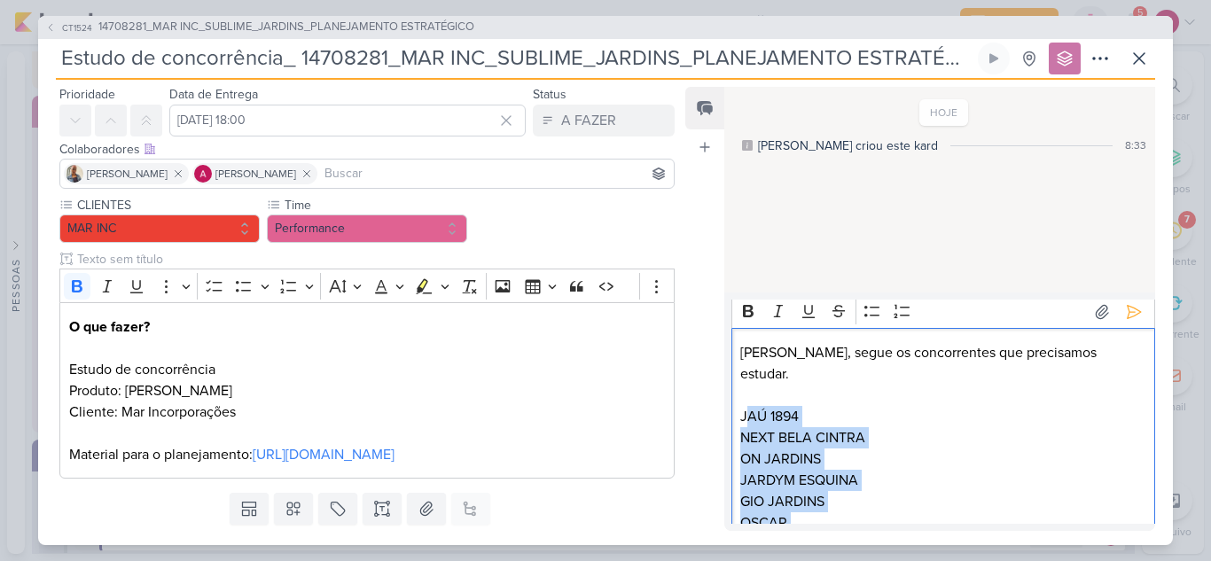
scroll to position [0, 0]
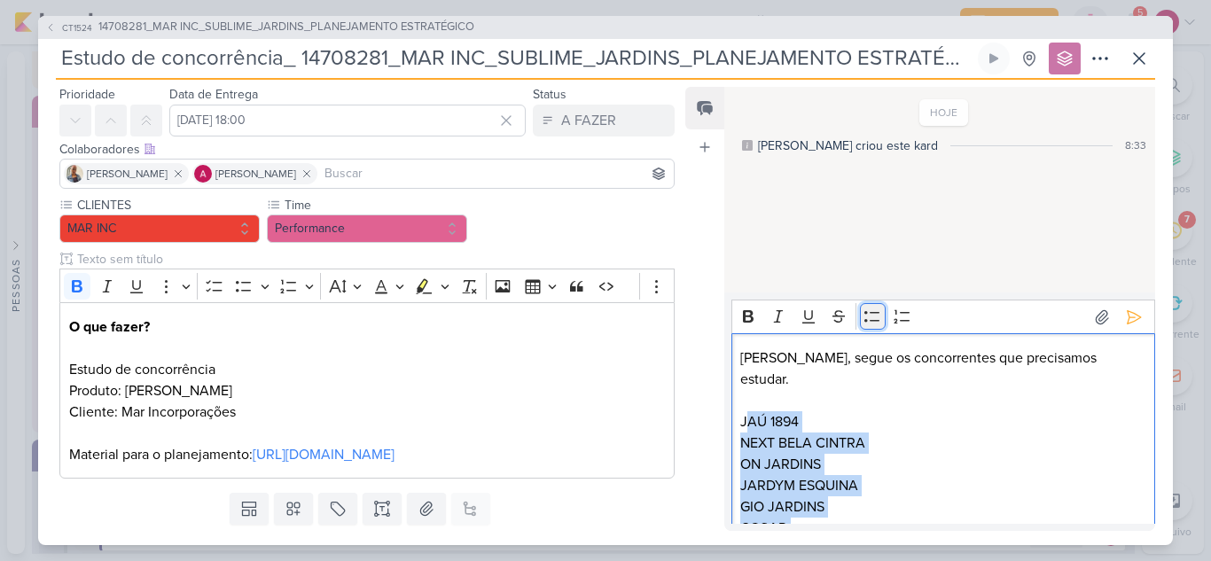
click at [876, 310] on icon "Editor toolbar" at bounding box center [873, 317] width 18 height 18
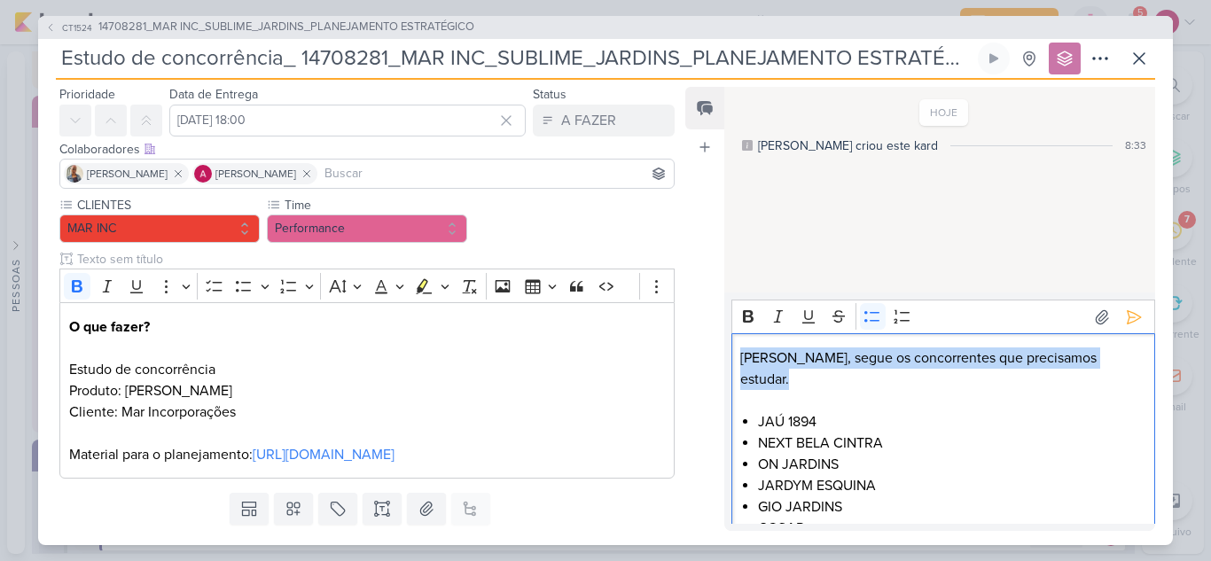
click at [914, 411] on li "JAÚ 1894" at bounding box center [951, 421] width 387 height 21
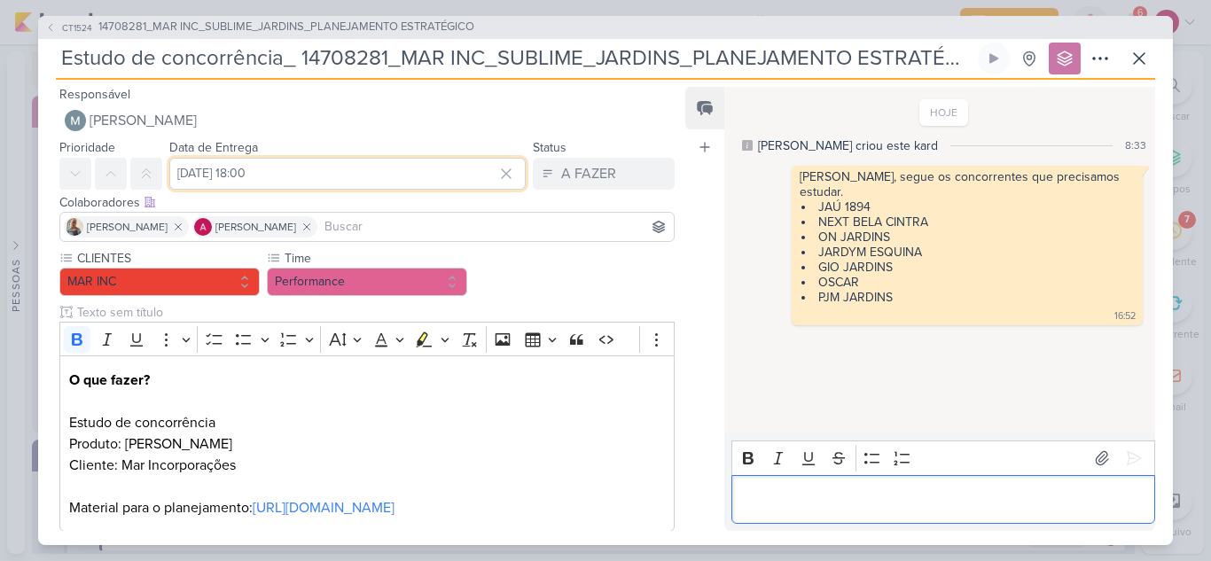
click at [285, 172] on input "[DATE] 18:00" at bounding box center [347, 174] width 356 height 32
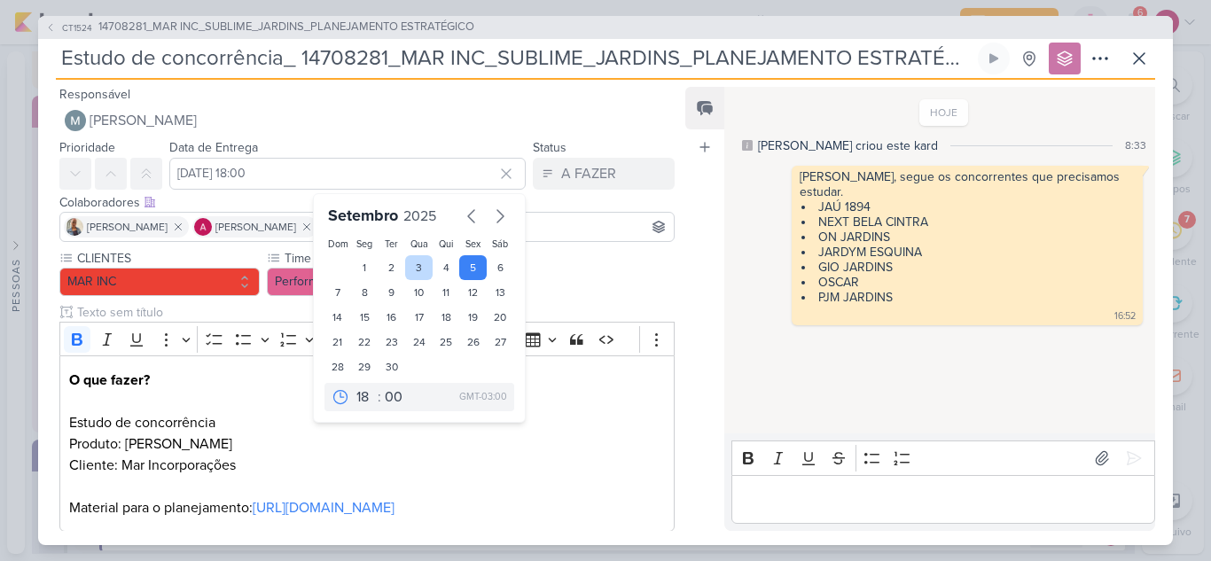
click at [405, 263] on div "3" at bounding box center [418, 267] width 27 height 25
type input "[DATE] 18:00"
click at [705, 277] on div "Feed Atrelar email Solte o email para atrelar ao kard" at bounding box center [704, 309] width 39 height 444
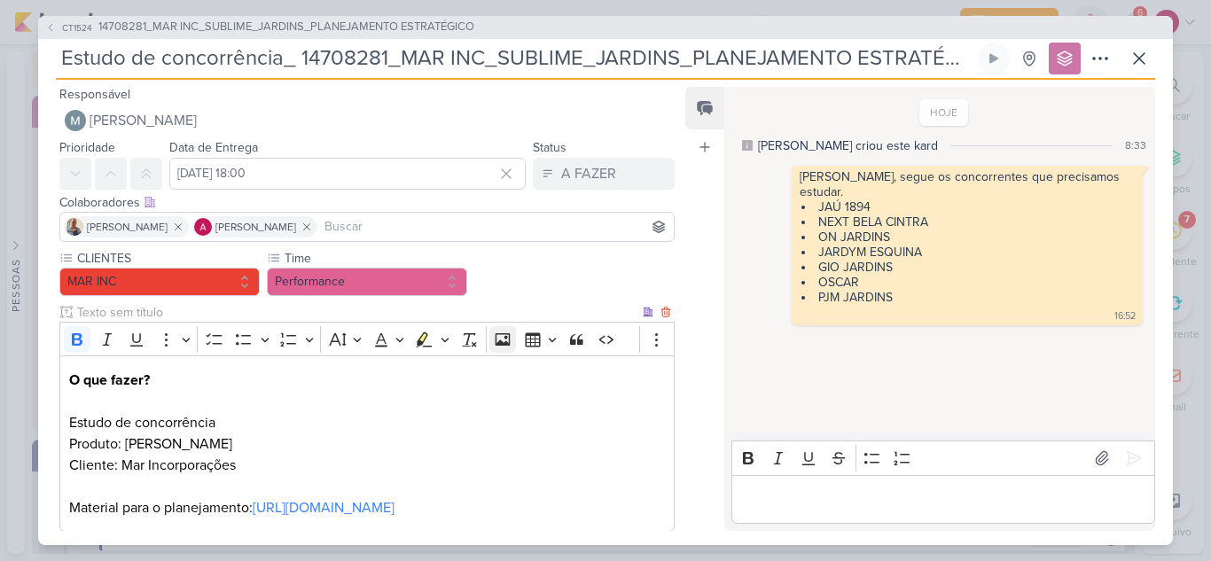
scroll to position [142, 0]
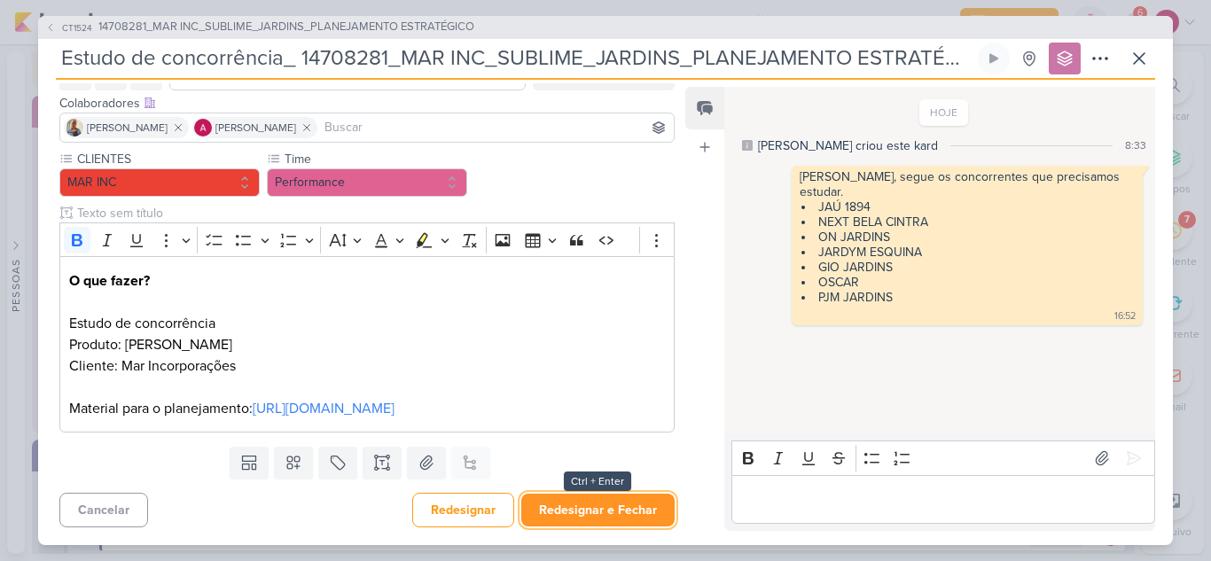
click at [583, 512] on button "Redesignar e Fechar" at bounding box center [597, 510] width 153 height 33
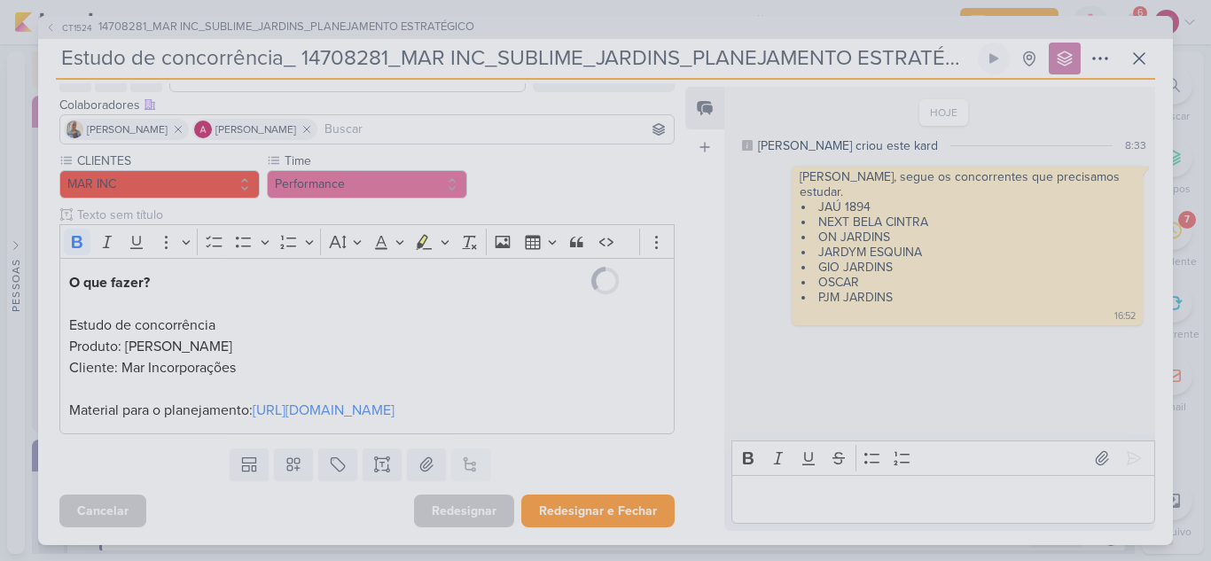
scroll to position [140, 0]
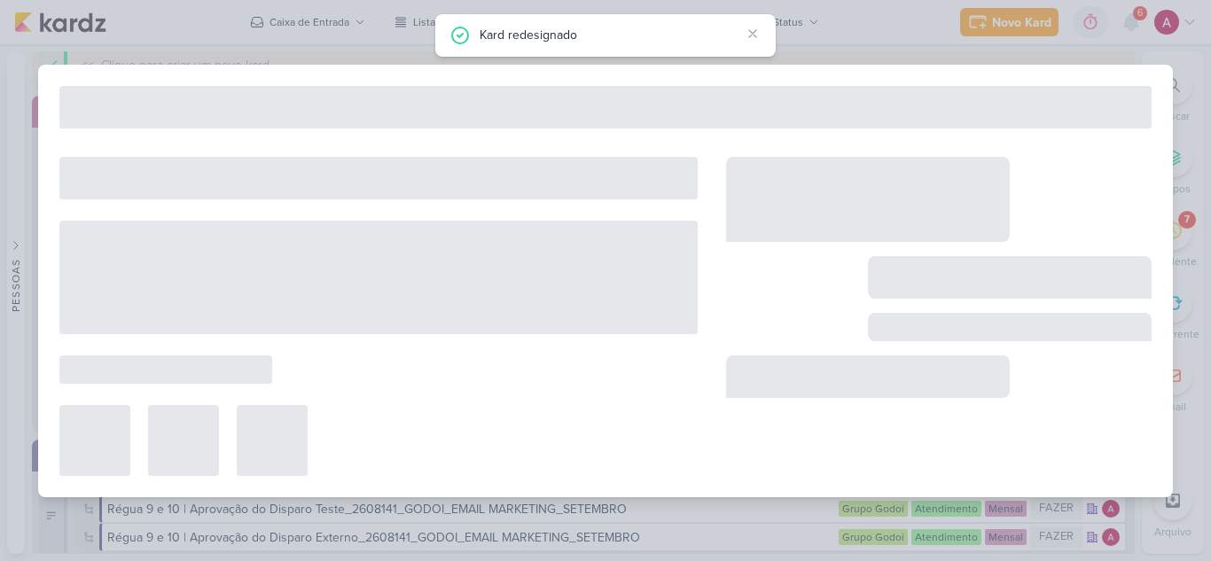
type input "14708281_MAR INC_SUBLIME_JARDINS_PLANEJAMENTO ESTRATÉGICO"
type input "[DATE] 18:00"
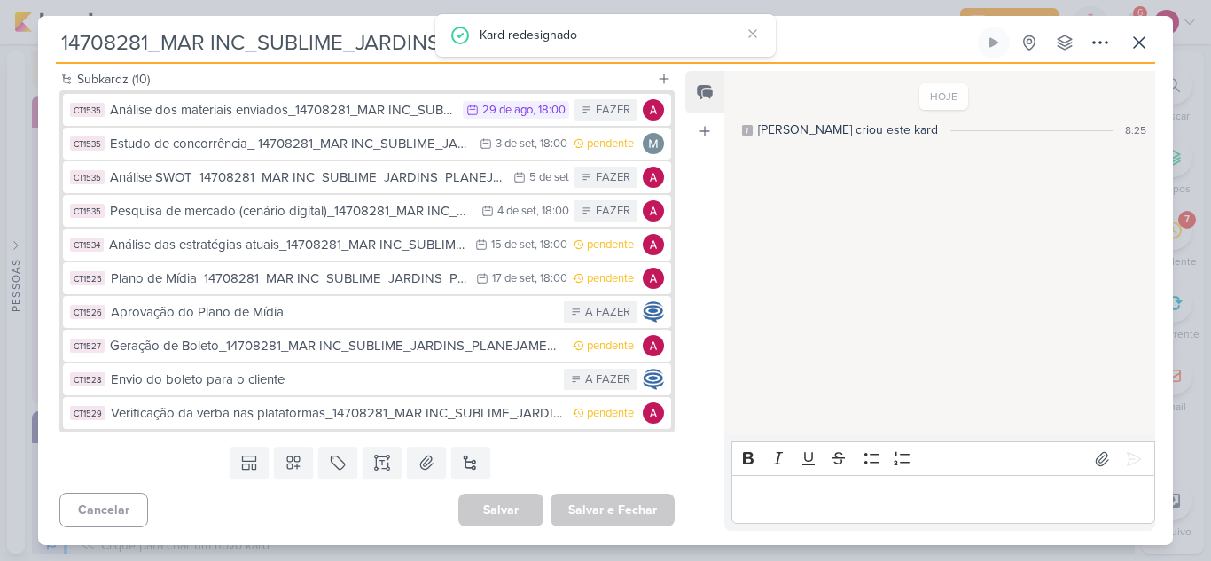
scroll to position [688, 0]
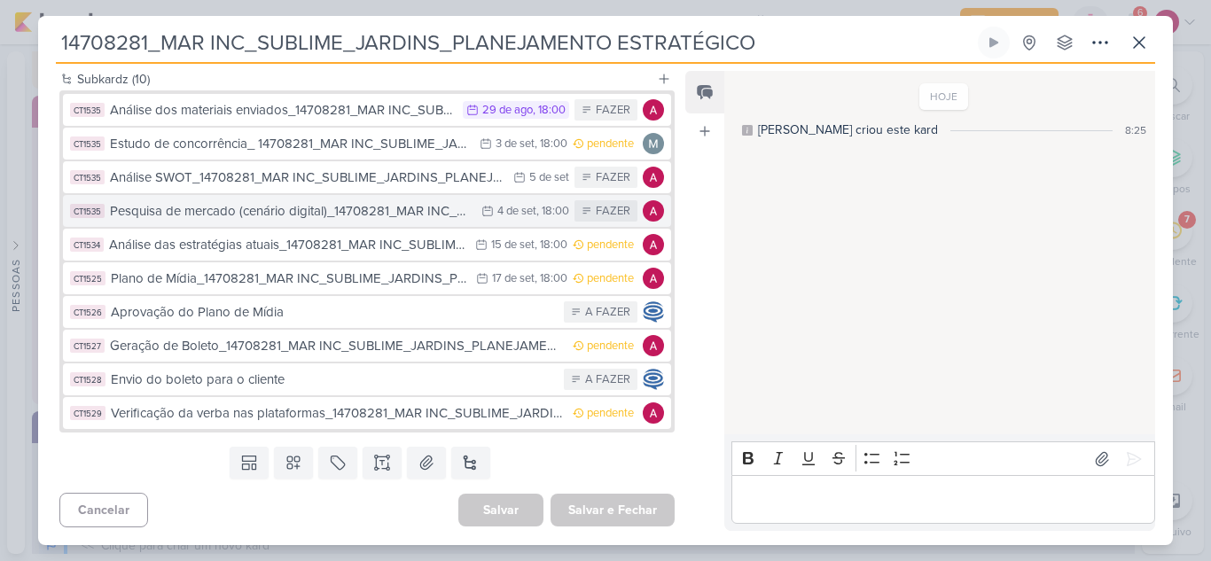
click at [359, 214] on div "Pesquisa de mercado (cenário digital)_14708281_MAR INC_SUBLIME_JARDINS_PLANEJAM…" at bounding box center [291, 211] width 363 height 20
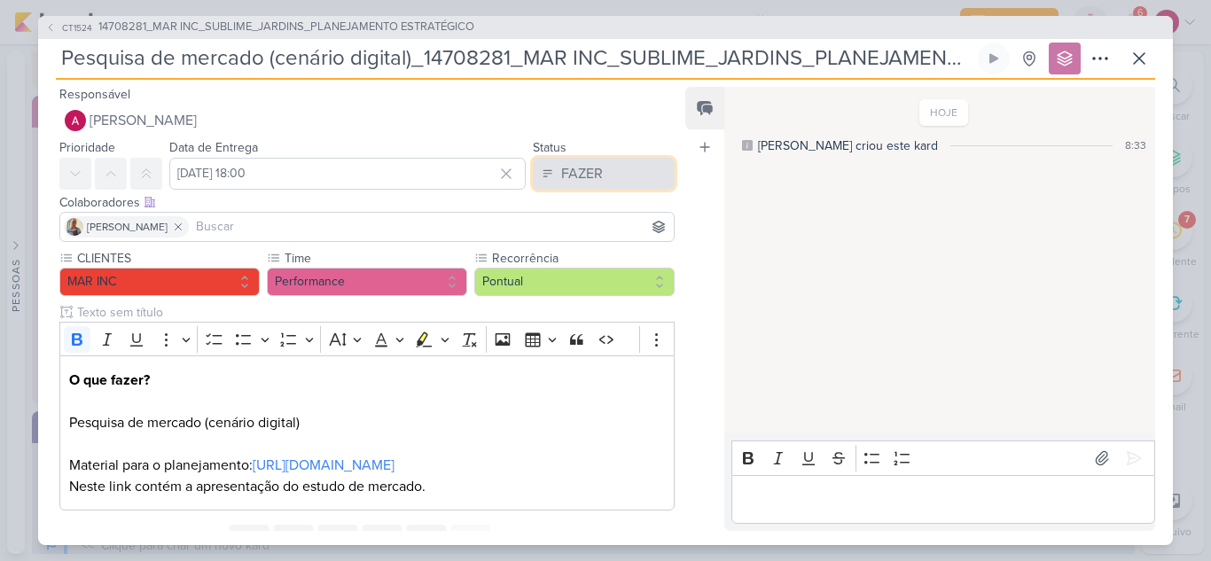
click at [561, 166] on div "FAZER" at bounding box center [582, 173] width 42 height 21
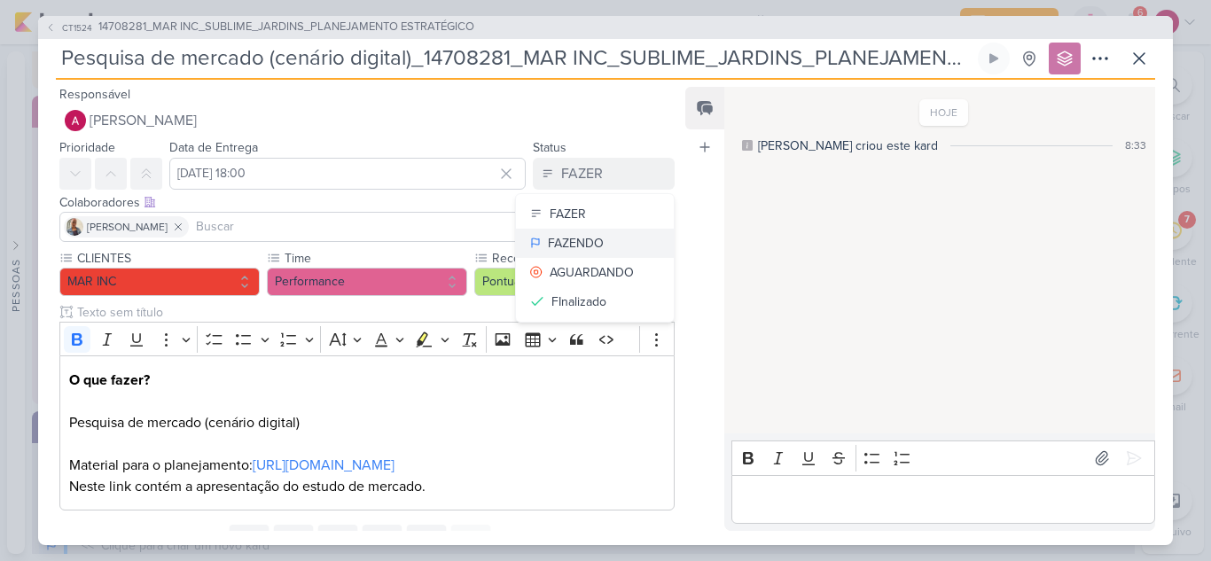
click at [581, 240] on div "FAZENDO" at bounding box center [576, 243] width 56 height 19
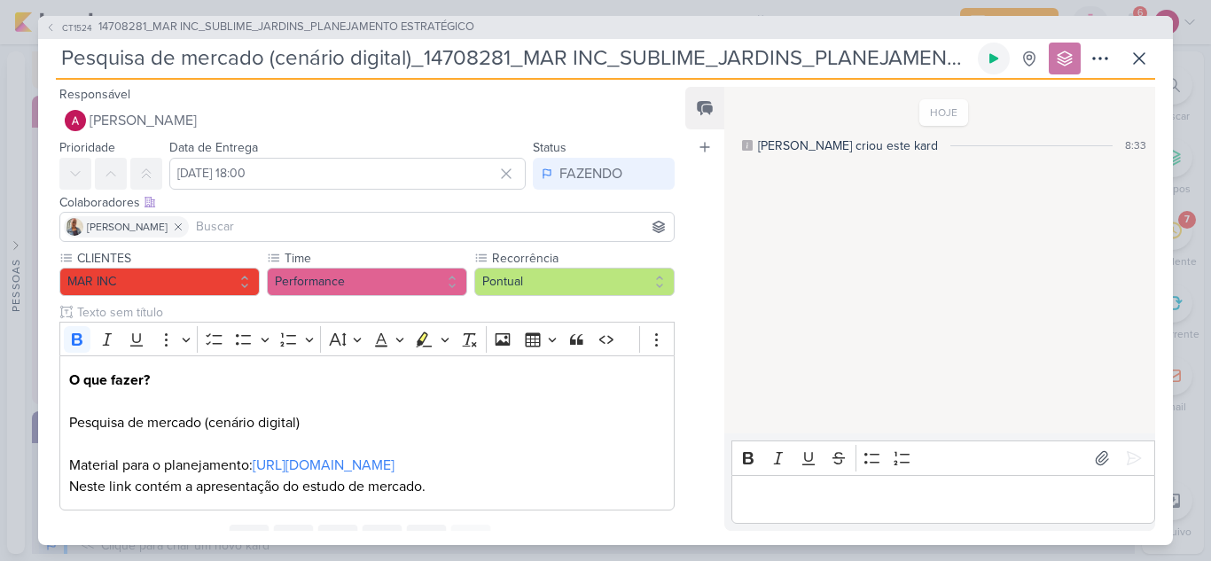
click at [998, 58] on icon at bounding box center [994, 58] width 14 height 14
click at [53, 24] on icon at bounding box center [50, 27] width 11 height 11
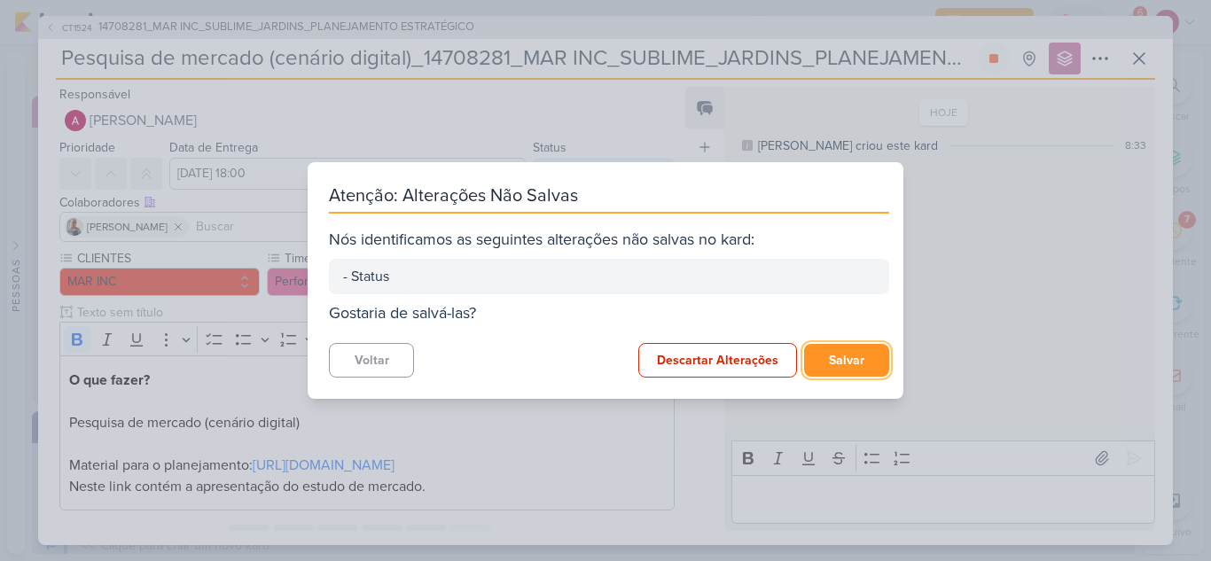
click at [849, 353] on button "Salvar" at bounding box center [846, 360] width 85 height 33
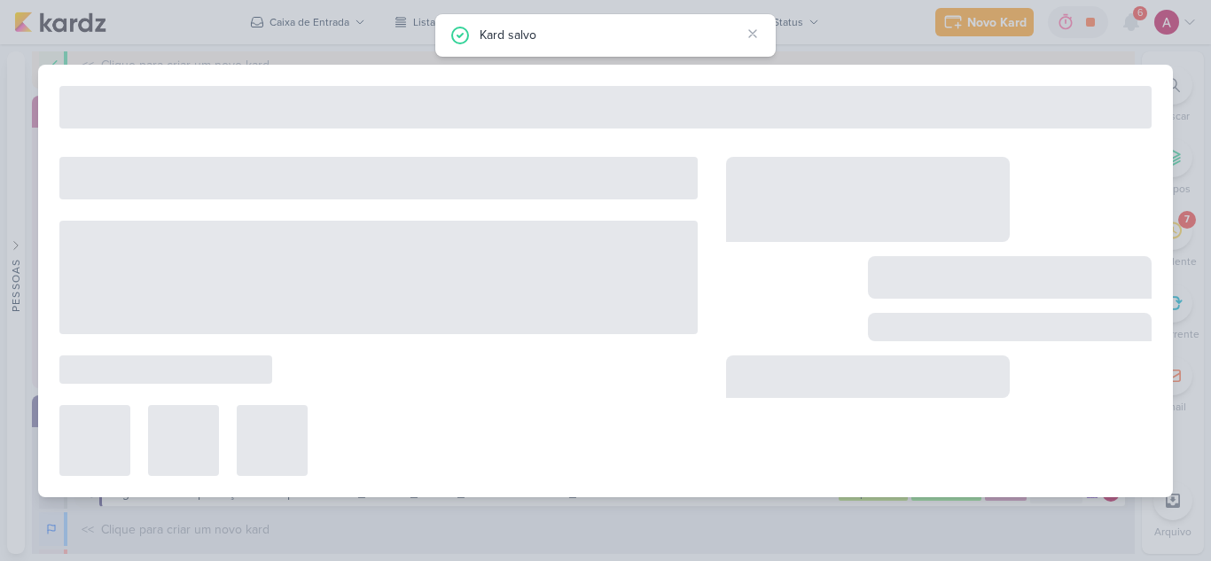
type input "14708281_MAR INC_SUBLIME_JARDINS_PLANEJAMENTO ESTRATÉGICO"
type input "[DATE] 18:00"
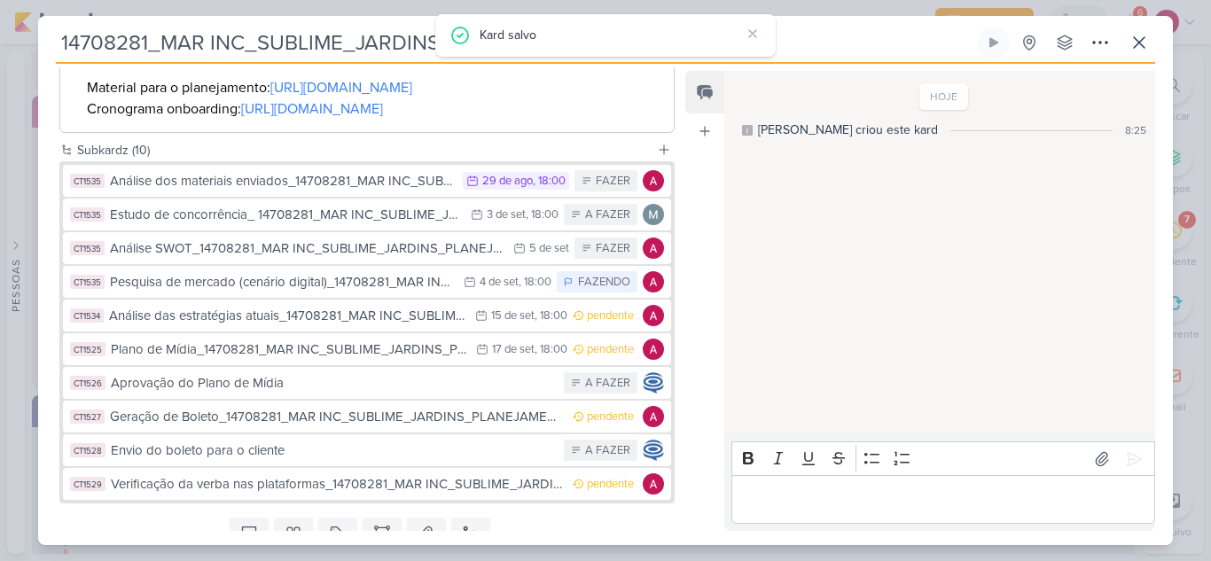
scroll to position [621, 0]
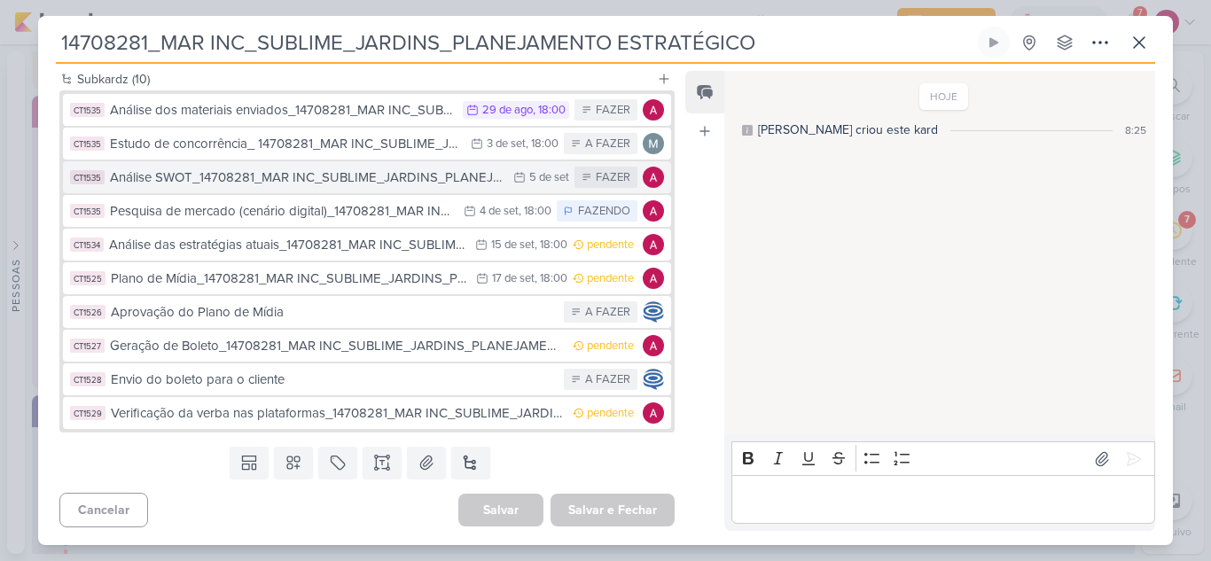
click at [388, 188] on div "Análise SWOT_14708281_MAR INC_SUBLIME_JARDINS_PLANEJAMENTO ESTRATÉGICO" at bounding box center [307, 178] width 395 height 20
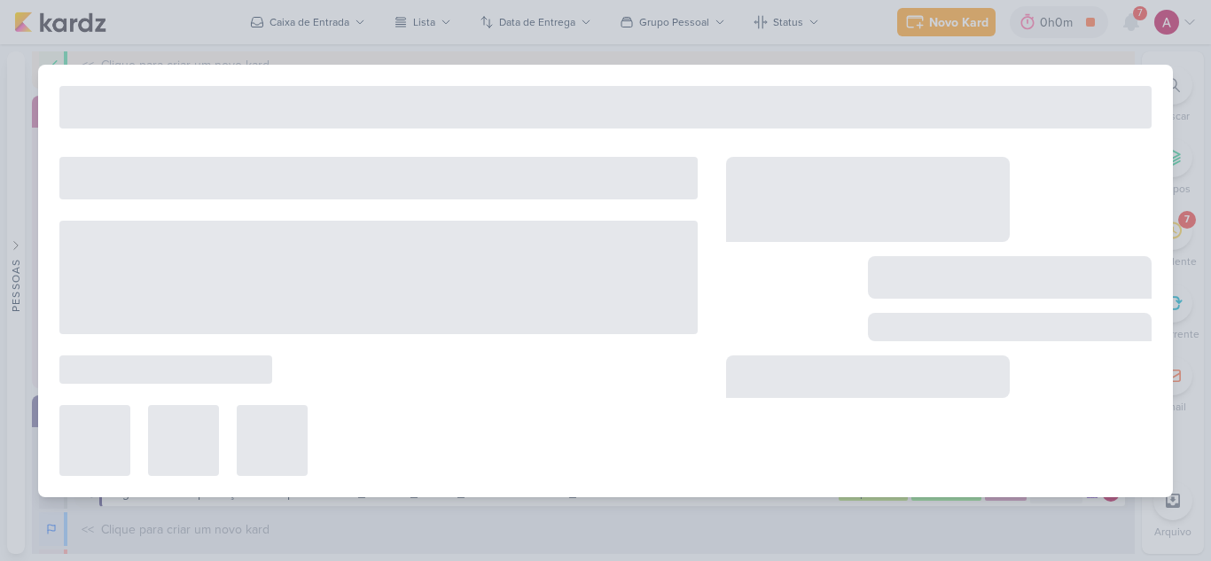
type input "Análise SWOT_14708281_MAR INC_SUBLIME_JARDINS_PLANEJAMENTO ESTRATÉGICO"
type input "5 de setembro de 2025 às 23:59"
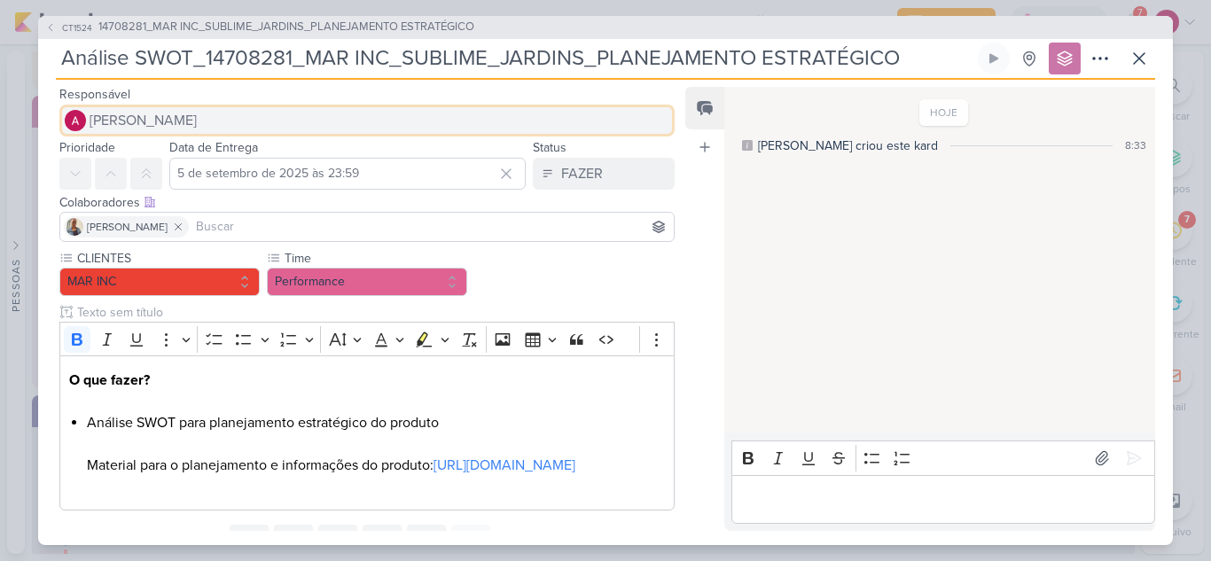
click at [213, 115] on button "[PERSON_NAME]" at bounding box center [366, 121] width 615 height 32
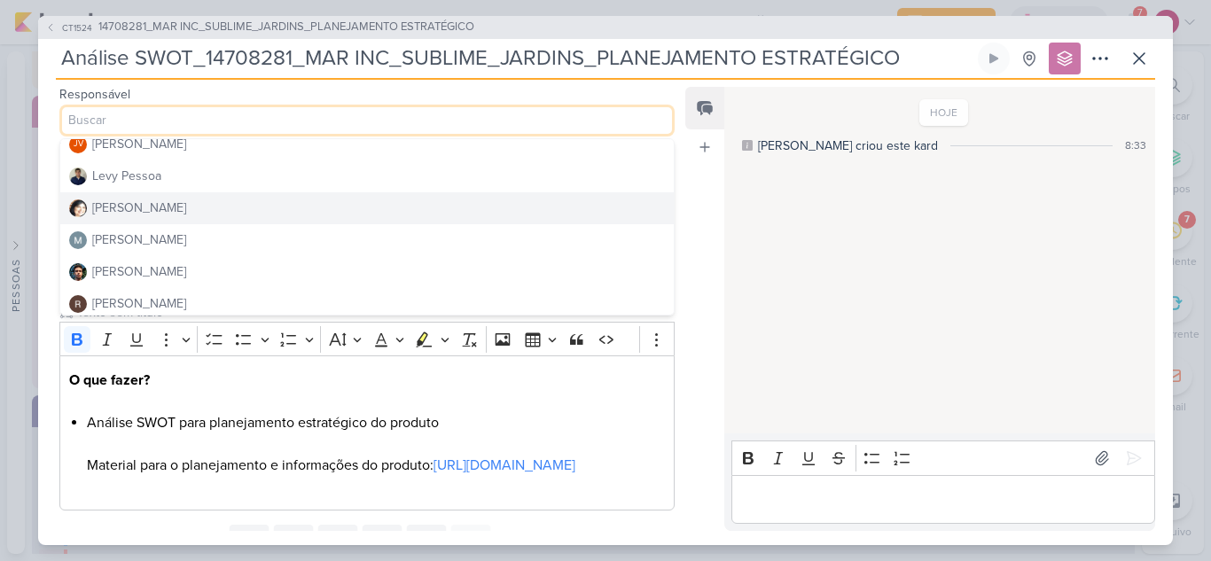
scroll to position [335, 0]
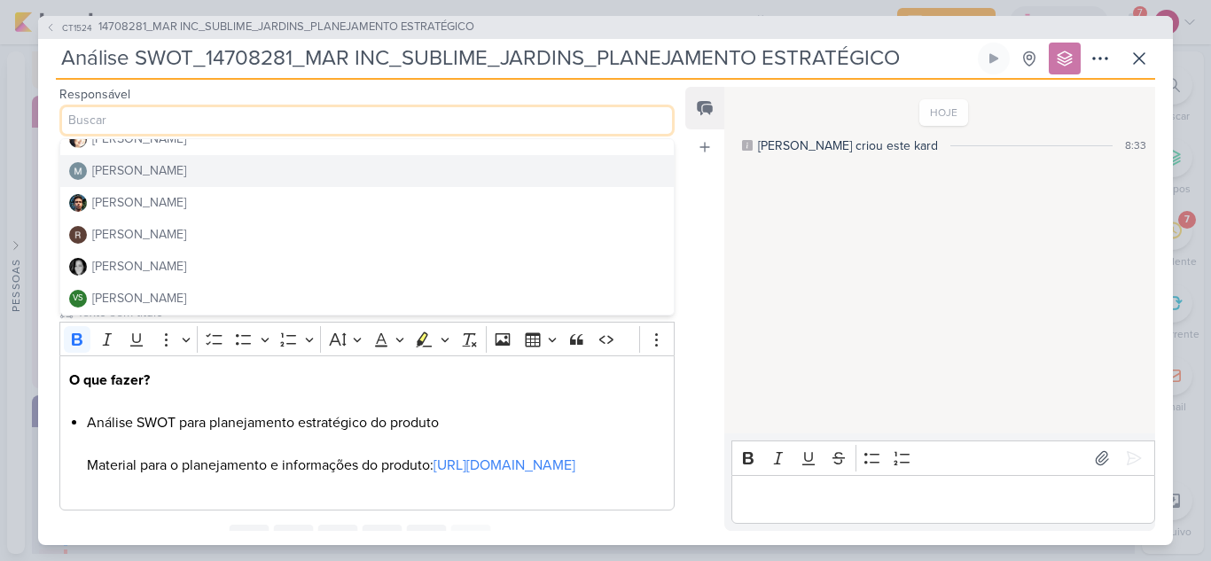
click at [237, 171] on button "[PERSON_NAME]" at bounding box center [367, 171] width 614 height 32
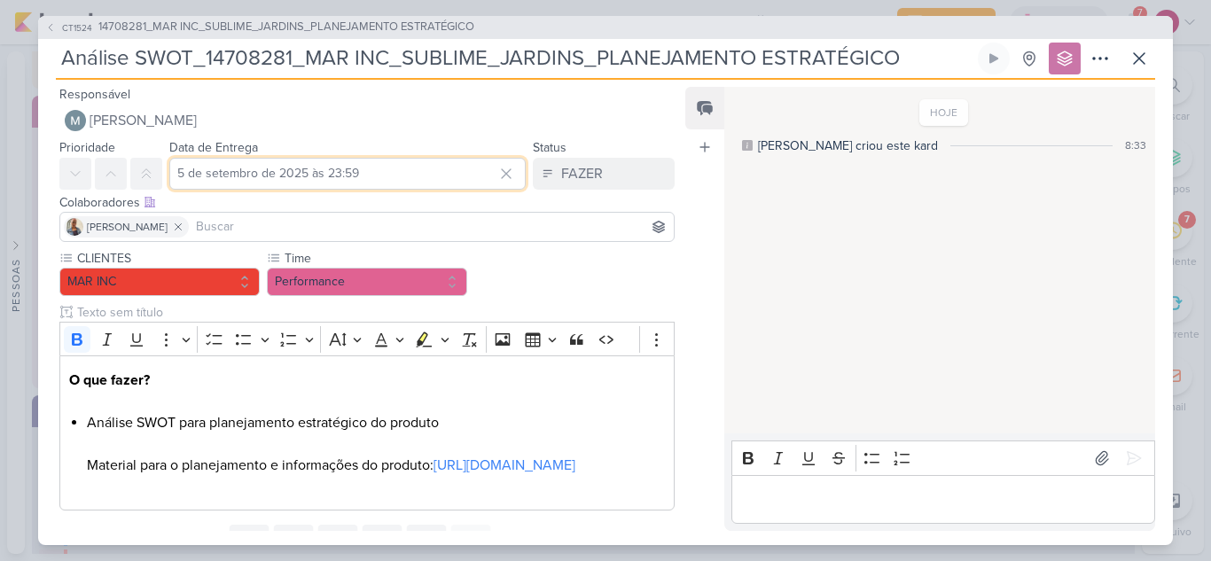
click at [259, 170] on input "5 de setembro de 2025 às 23:59" at bounding box center [347, 174] width 356 height 32
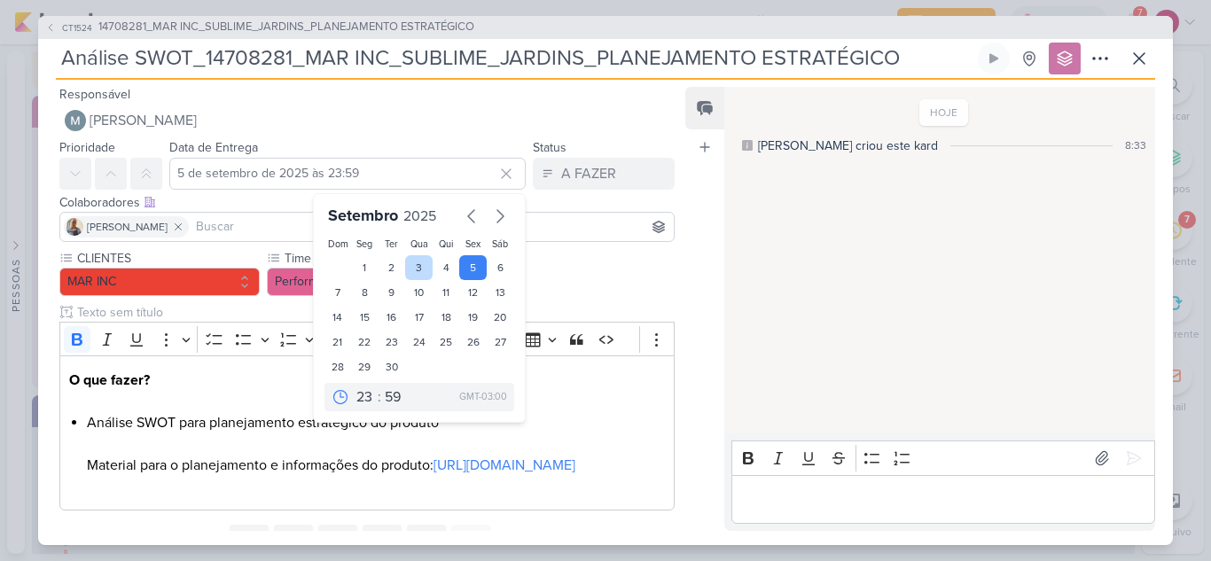
click at [415, 270] on div "3" at bounding box center [418, 267] width 27 height 25
type input "3 de setembro de 2025 às 23:59"
click at [591, 277] on div "CLIENTES MAR INC Time" at bounding box center [366, 380] width 615 height 262
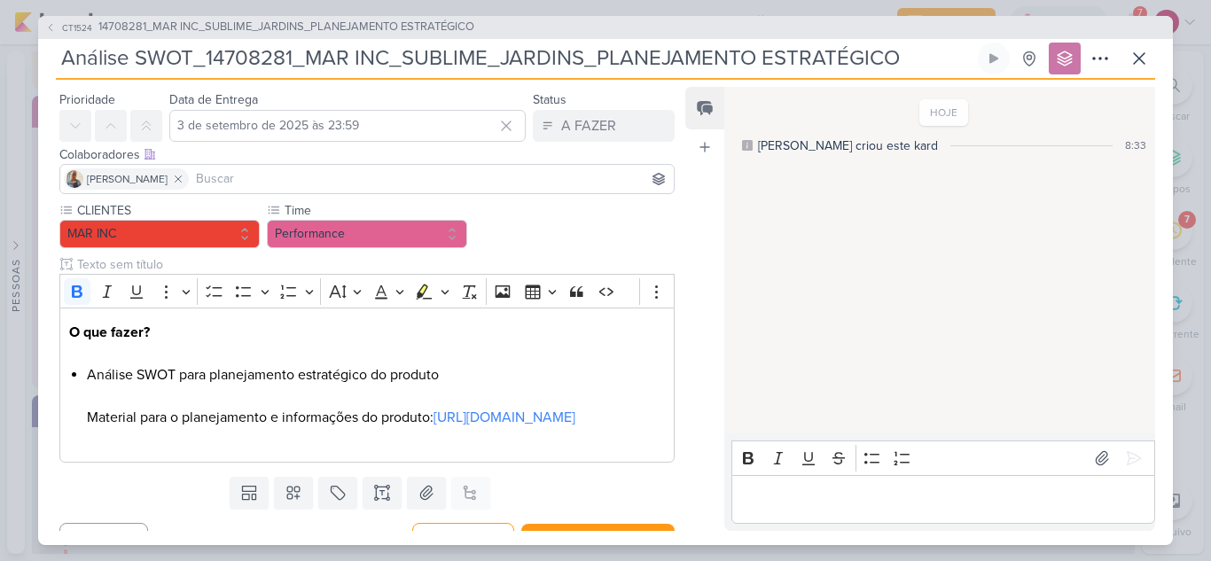
scroll to position [89, 0]
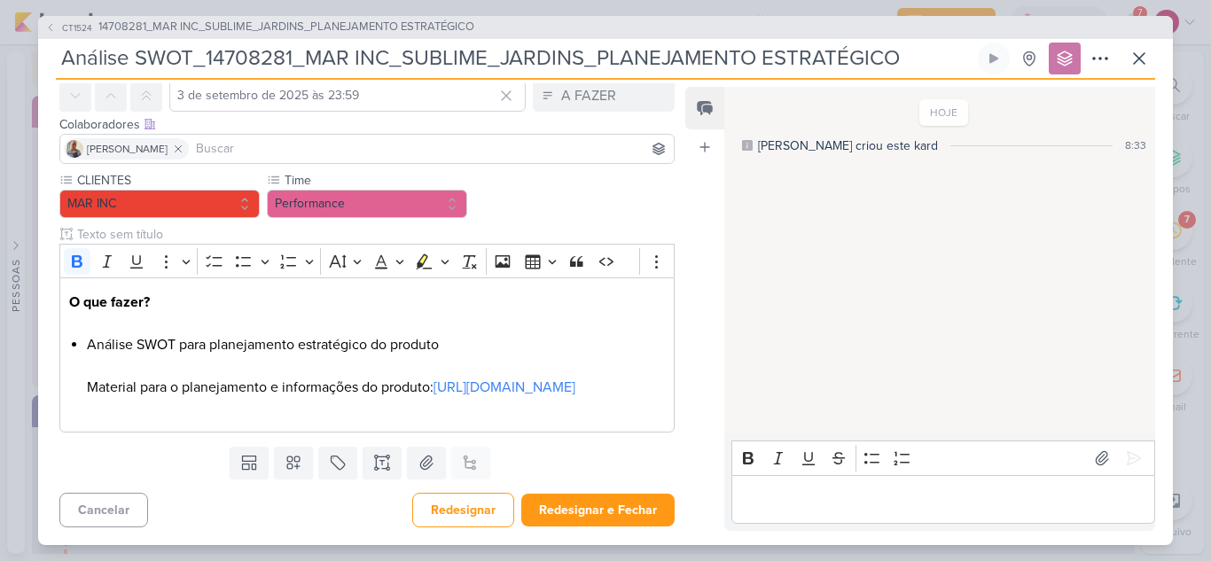
click at [468, 225] on input "text" at bounding box center [374, 234] width 601 height 19
click at [509, 138] on input at bounding box center [431, 148] width 478 height 21
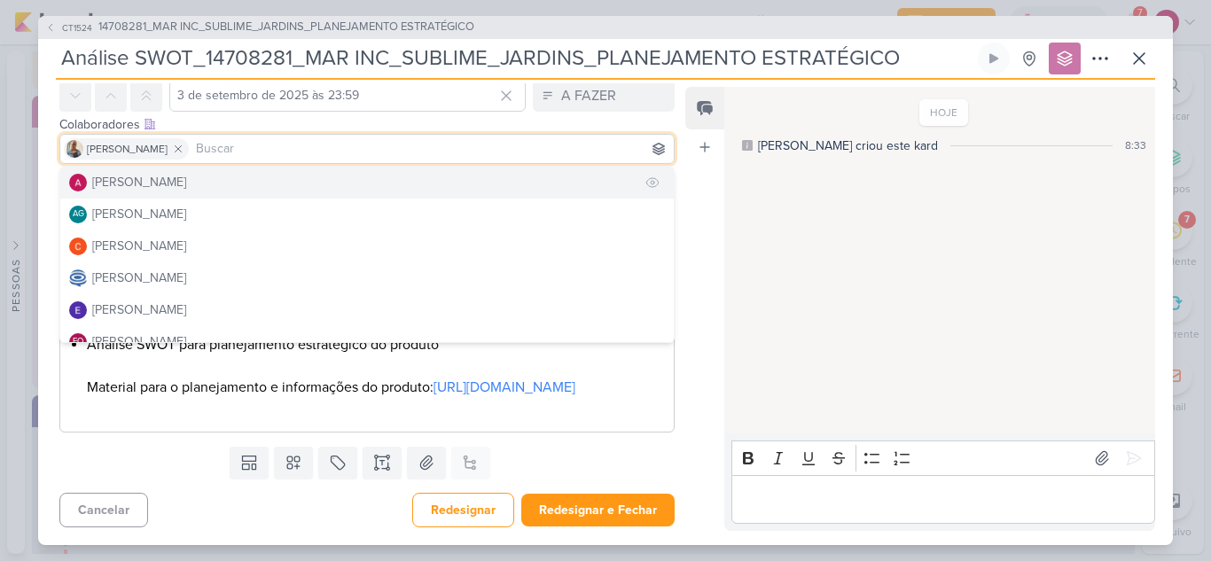
click at [167, 173] on div "[PERSON_NAME]" at bounding box center [139, 182] width 94 height 19
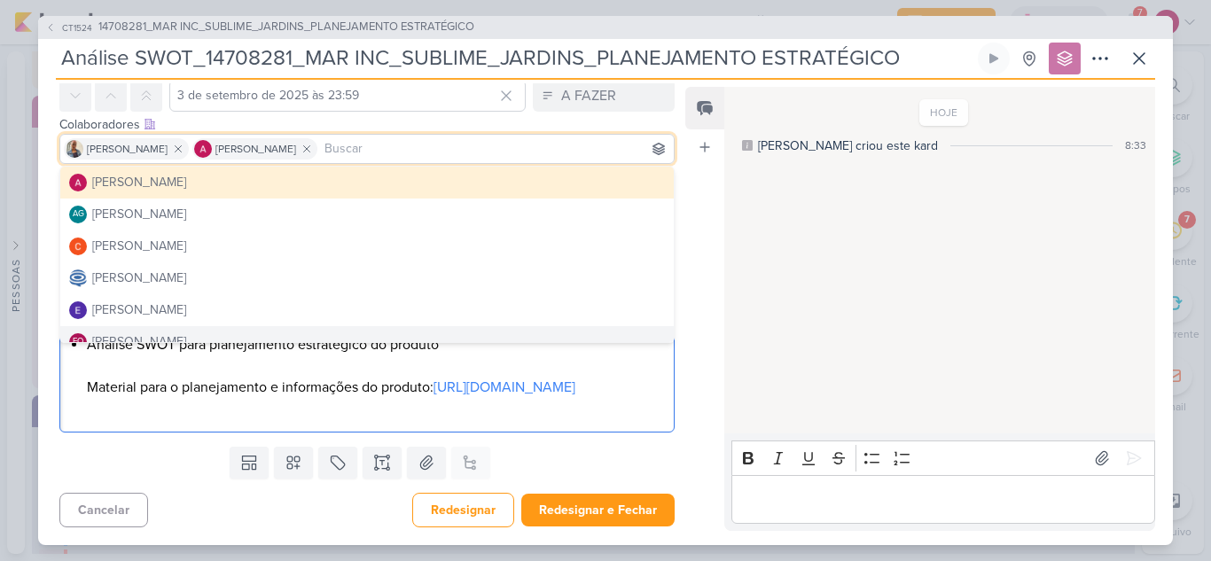
click at [595, 433] on div "O que fazer? Análise SWOT para planejamento estratégico do produto Material par…" at bounding box center [366, 355] width 615 height 155
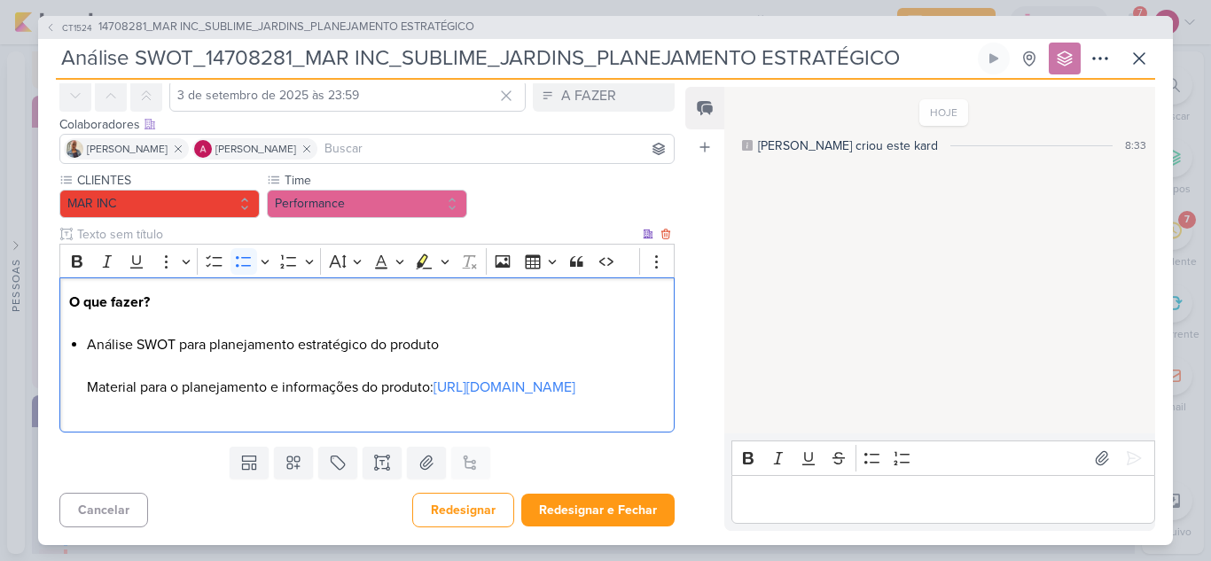
scroll to position [121, 0]
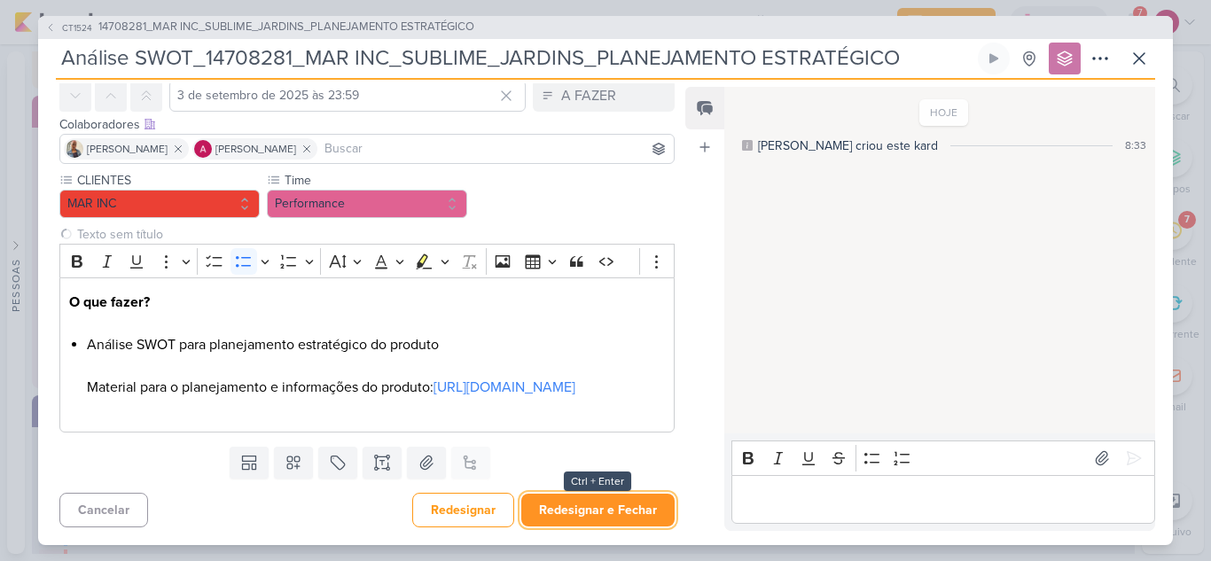
click at [597, 512] on button "Redesignar e Fechar" at bounding box center [597, 510] width 153 height 33
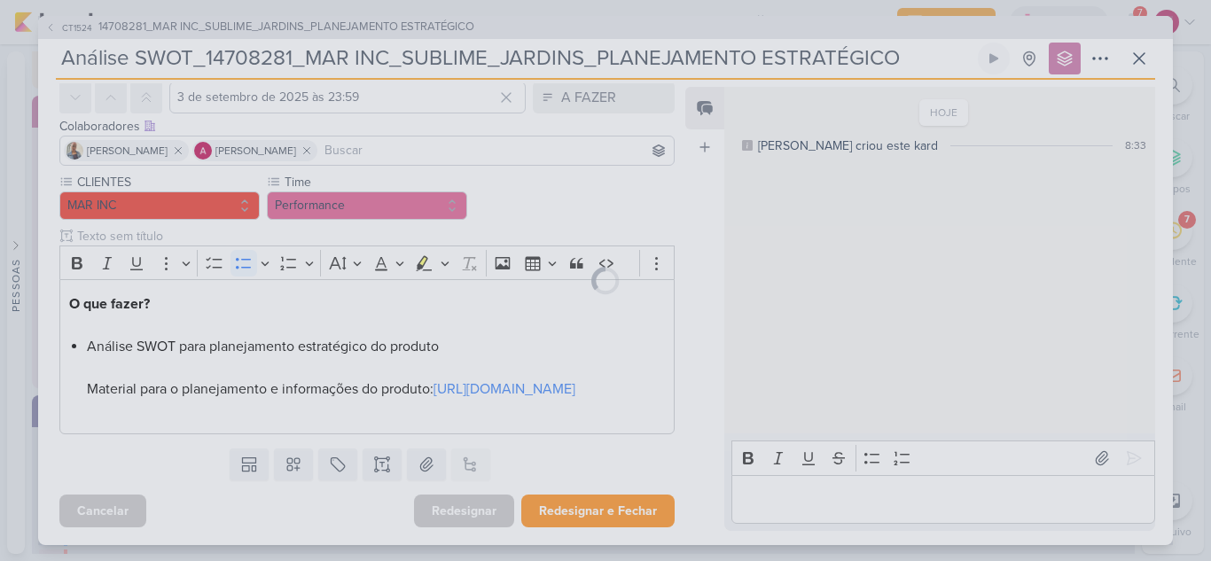
scroll to position [119, 0]
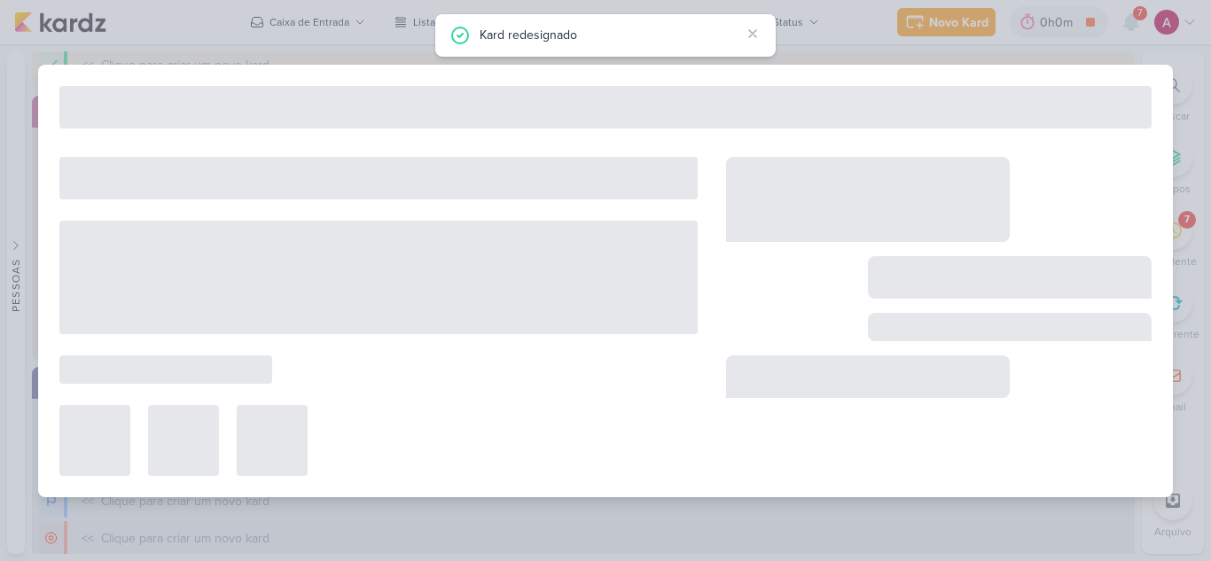
type input "14708281_MAR INC_SUBLIME_JARDINS_PLANEJAMENTO ESTRATÉGICO"
type input "[DATE] 18:00"
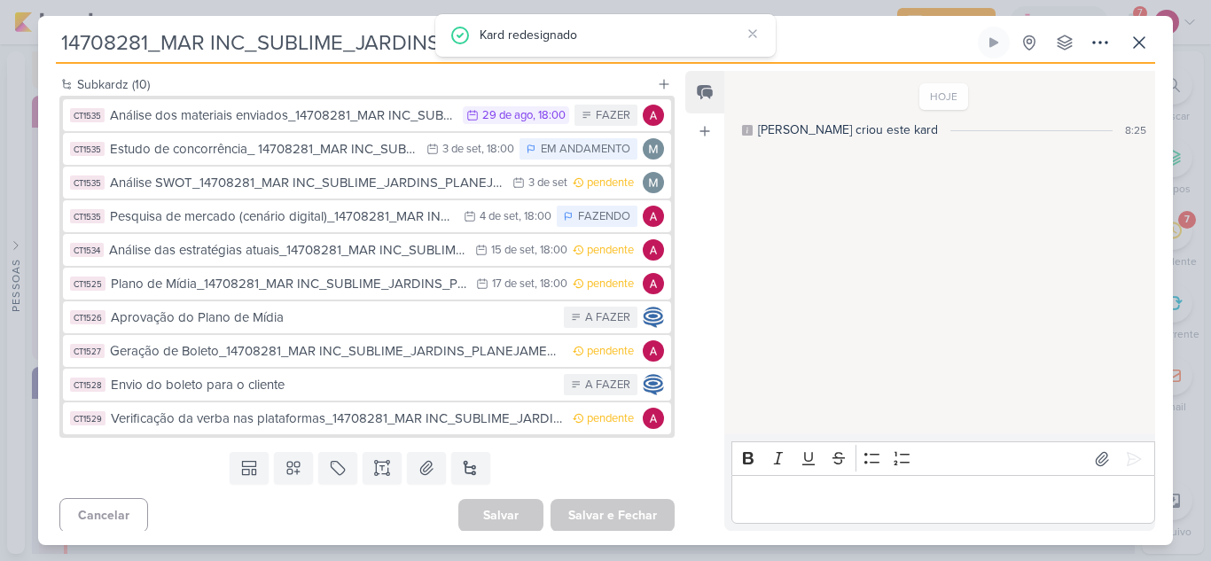
scroll to position [621, 0]
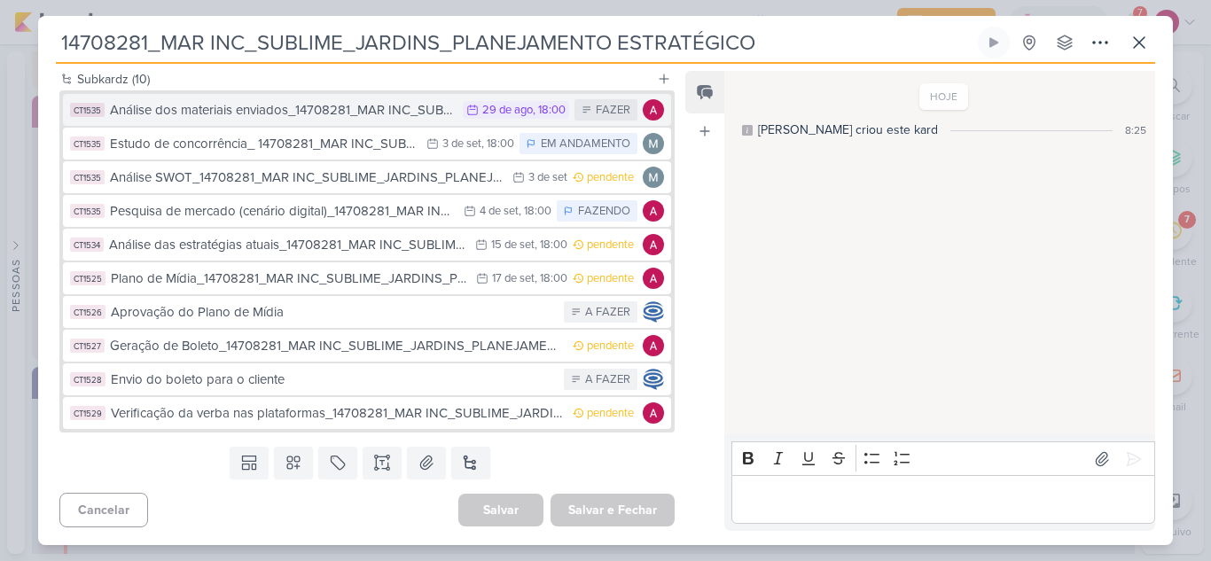
click at [332, 121] on div "Análise dos materiais enviados_14708281_MAR INC_SUBLIME_JARDINS_PLANEJAMENTO ES…" at bounding box center [282, 110] width 344 height 20
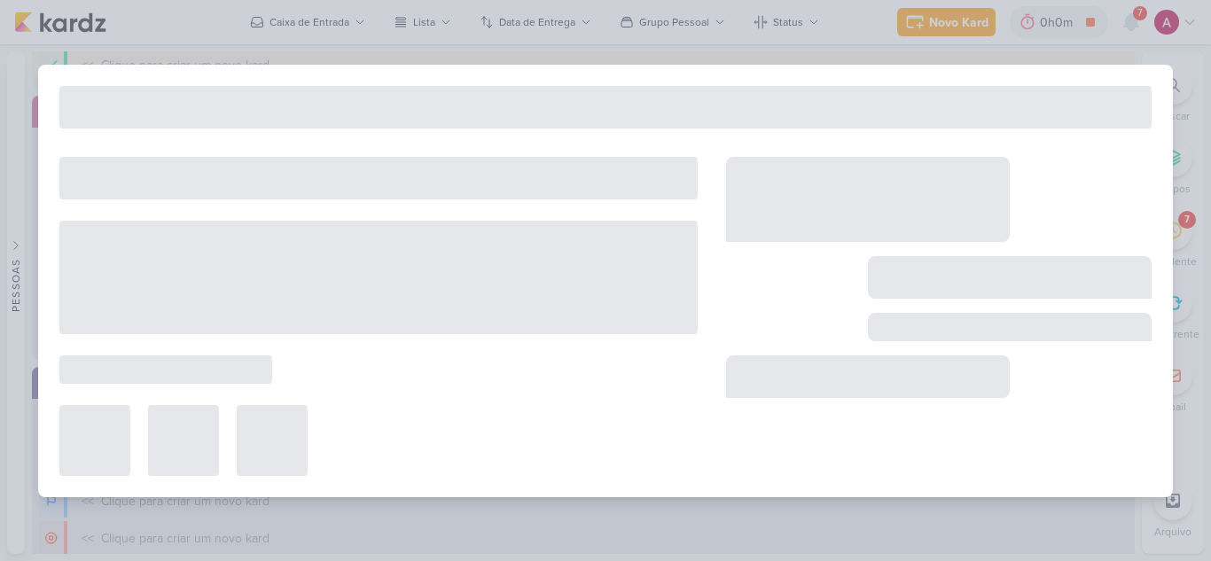
type input "Análise dos materiais enviados_14708281_MAR INC_SUBLIME_JARDINS_PLANEJAMENTO ES…"
type input "[DATE] 18:00"
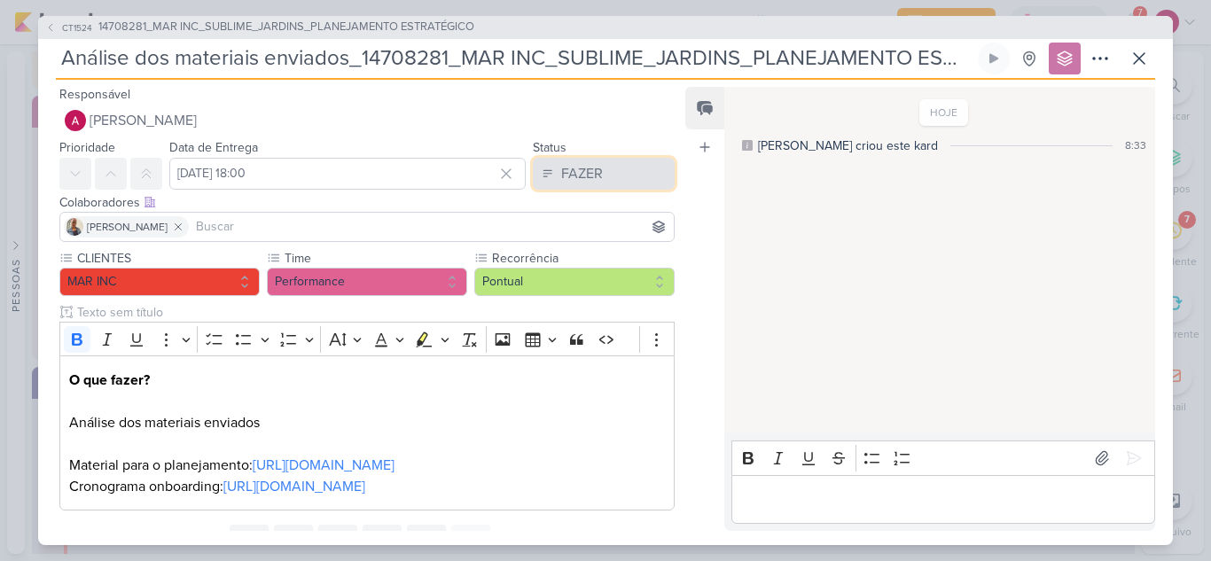
click at [591, 175] on div "FAZER" at bounding box center [582, 173] width 42 height 21
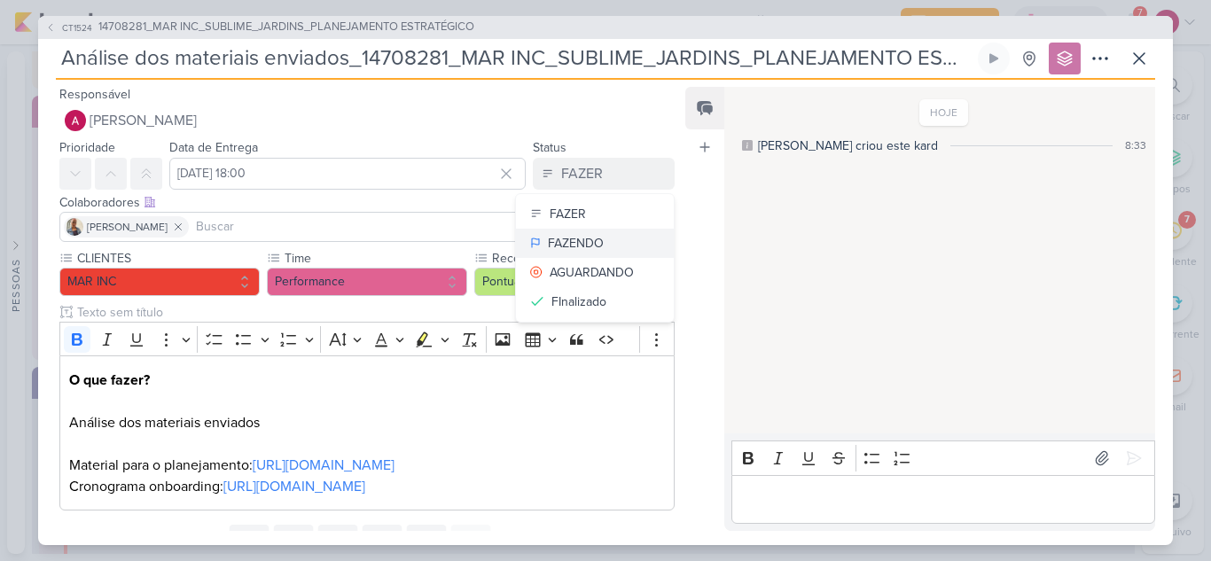
click at [583, 251] on div "FAZENDO" at bounding box center [576, 243] width 56 height 19
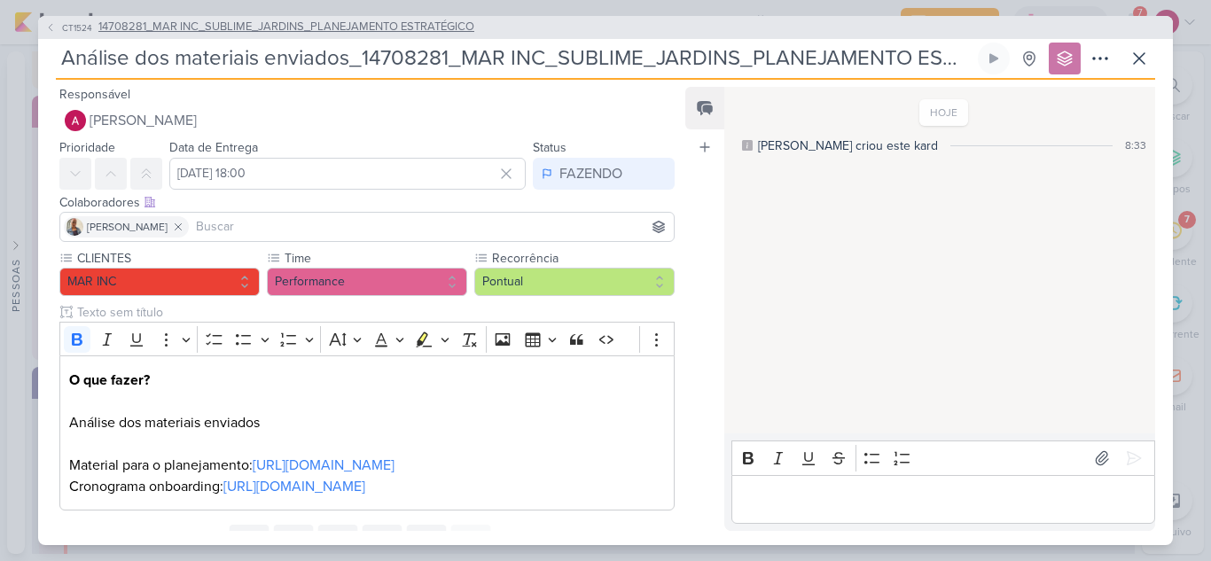
click at [66, 27] on span "CT1524" at bounding box center [76, 27] width 35 height 13
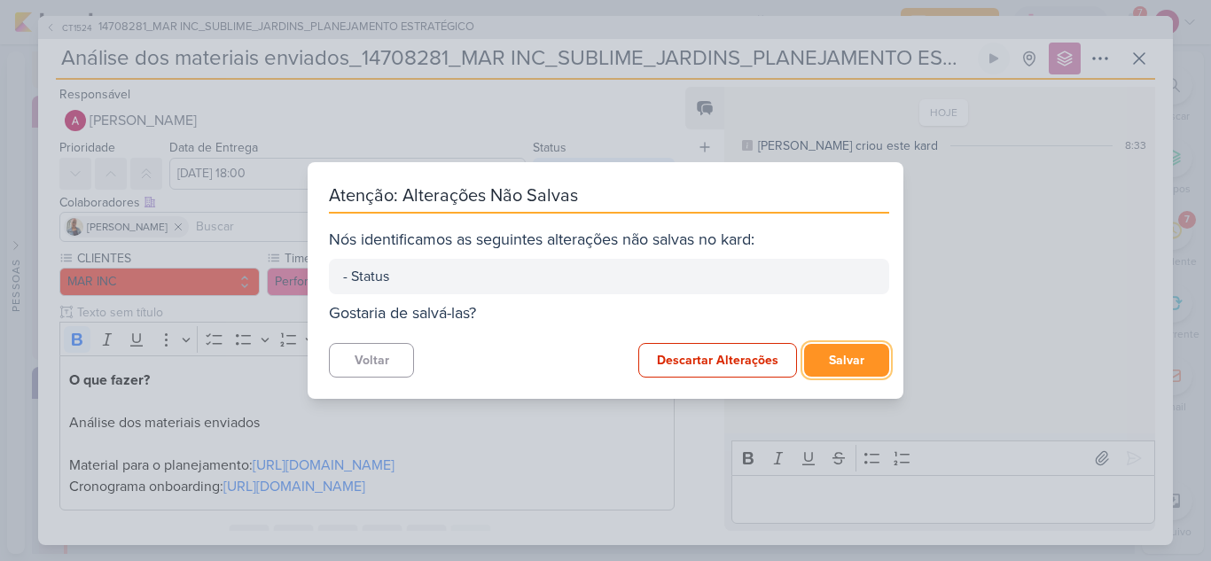
click at [837, 356] on button "Salvar" at bounding box center [846, 360] width 85 height 33
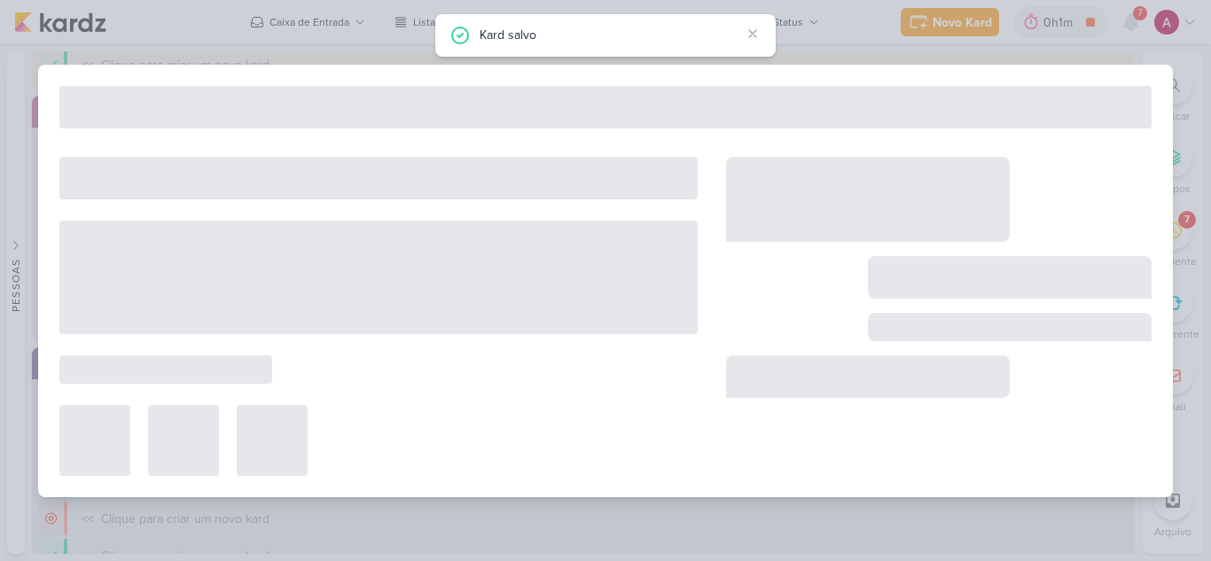
type input "14708281_MAR INC_SUBLIME_JARDINS_PLANEJAMENTO ESTRATÉGICO"
type input "[DATE] 18:00"
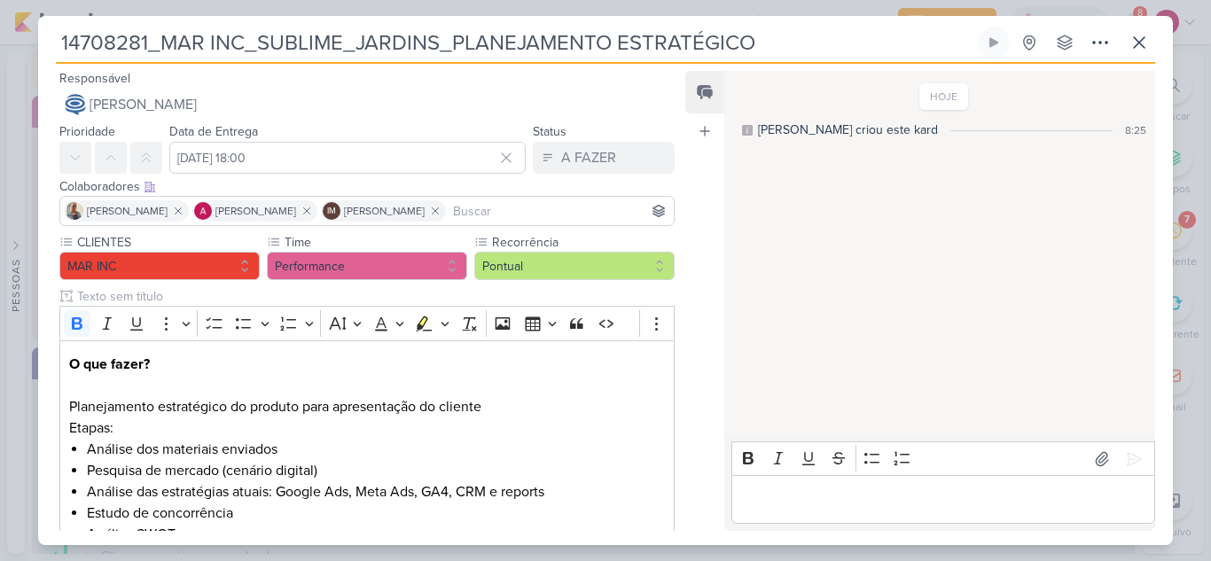
click at [851, 6] on div "14708281_MAR INC_SUBLIME_JARDINS_PLANEJAMENTO ESTRATÉGICO" at bounding box center [605, 280] width 1211 height 561
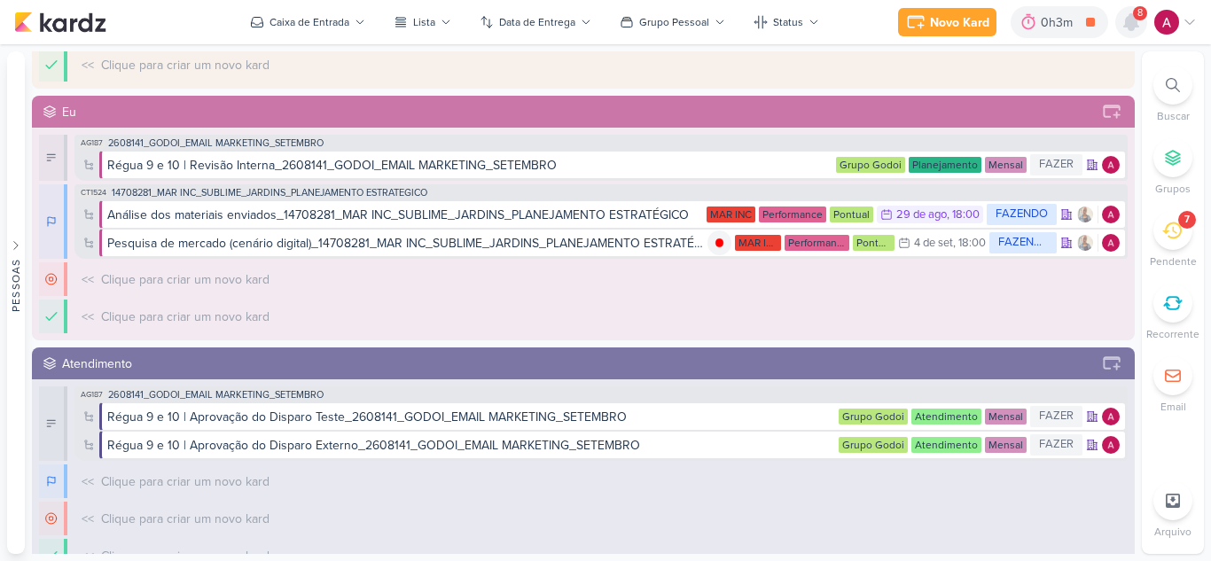
click at [1128, 26] on icon at bounding box center [1131, 22] width 14 height 16
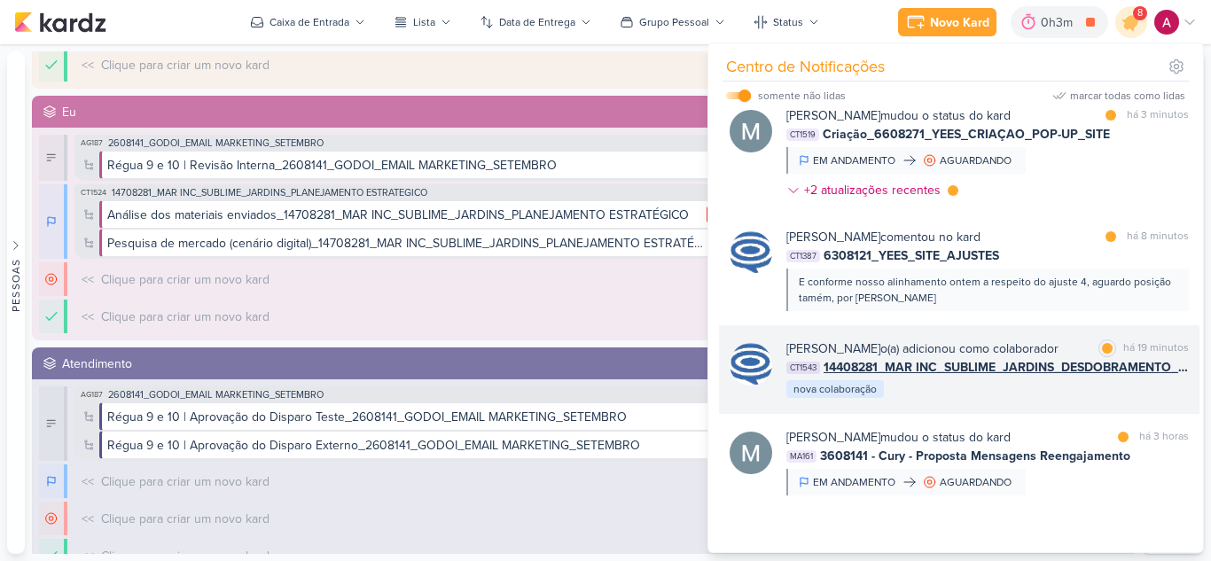
scroll to position [51, 0]
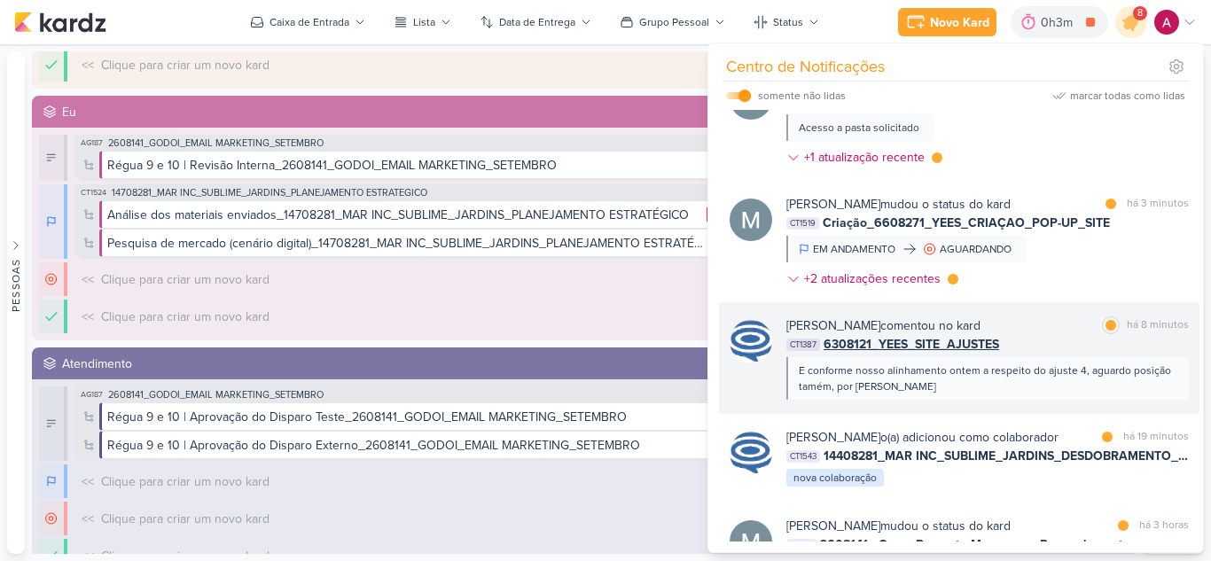
click at [1057, 345] on div "CT1387 6308121_YEES_SITE_AJUSTES" at bounding box center [987, 344] width 403 height 19
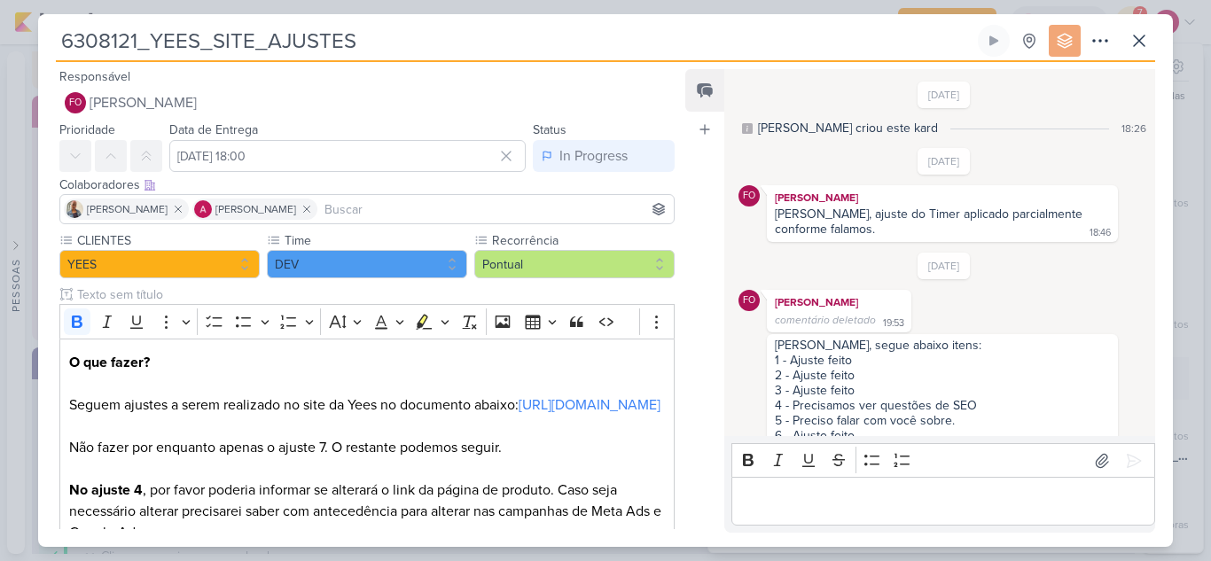
scroll to position [419, 0]
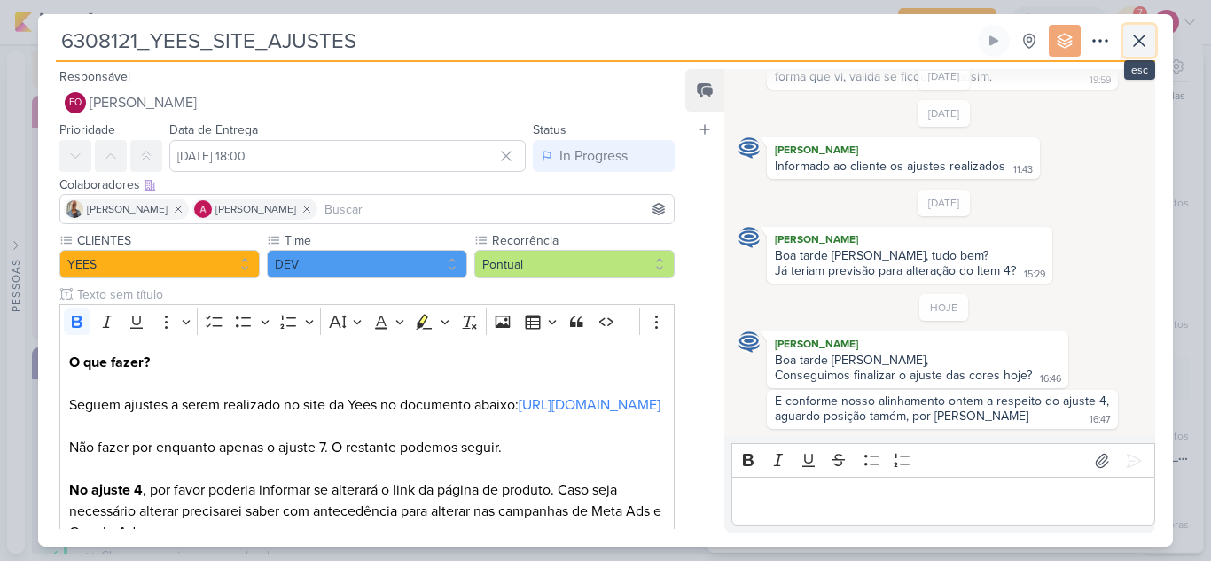
click at [1151, 36] on button at bounding box center [1139, 41] width 32 height 32
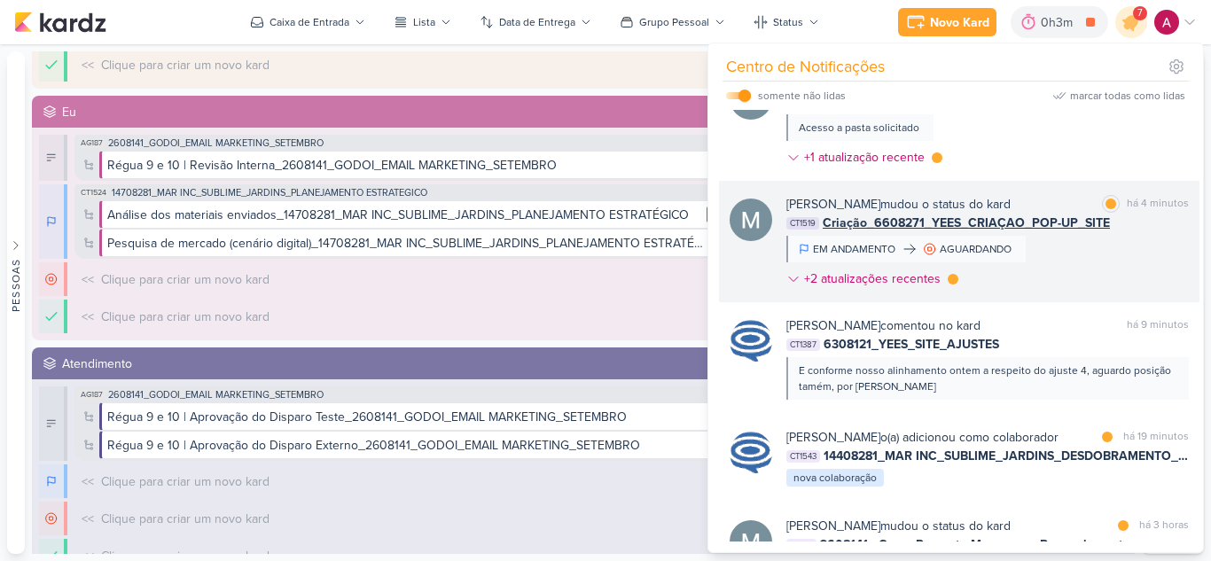
click at [1085, 246] on div "[PERSON_NAME] mudou o status do kard marcar como lida há 4 minutos CT1519 Criaç…" at bounding box center [987, 245] width 403 height 100
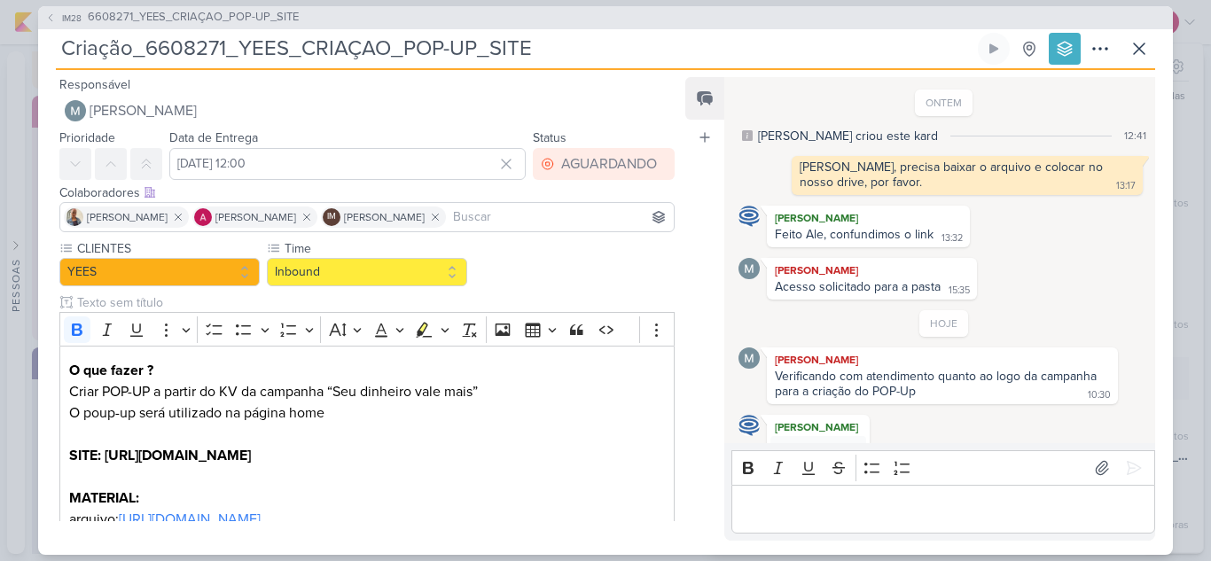
scroll to position [207, 0]
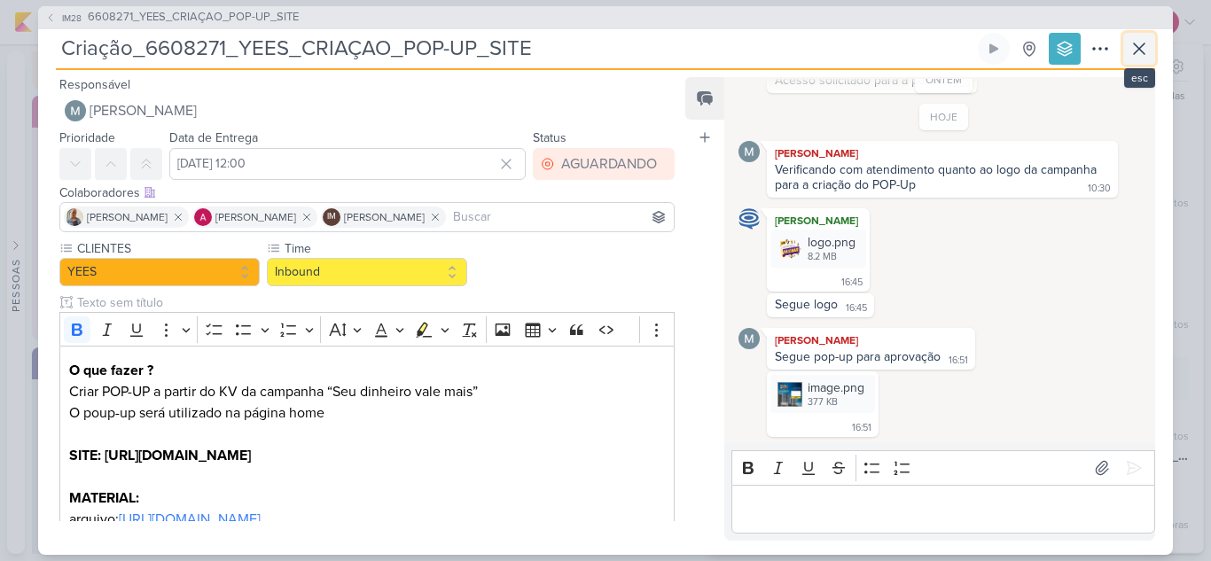
click at [1137, 57] on icon at bounding box center [1139, 48] width 21 height 21
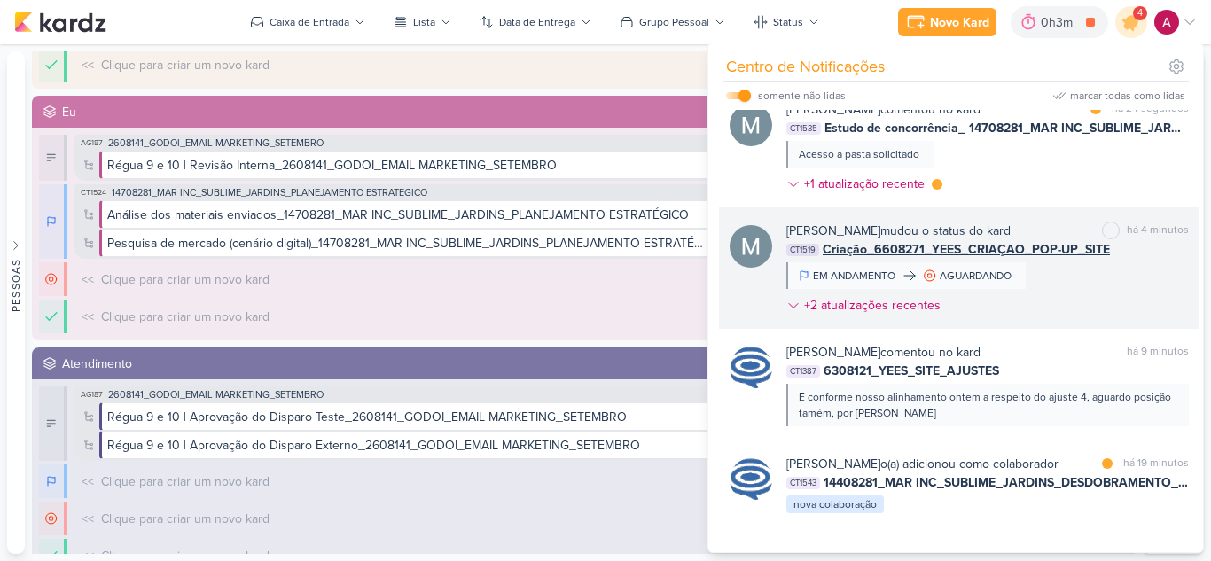
scroll to position [0, 0]
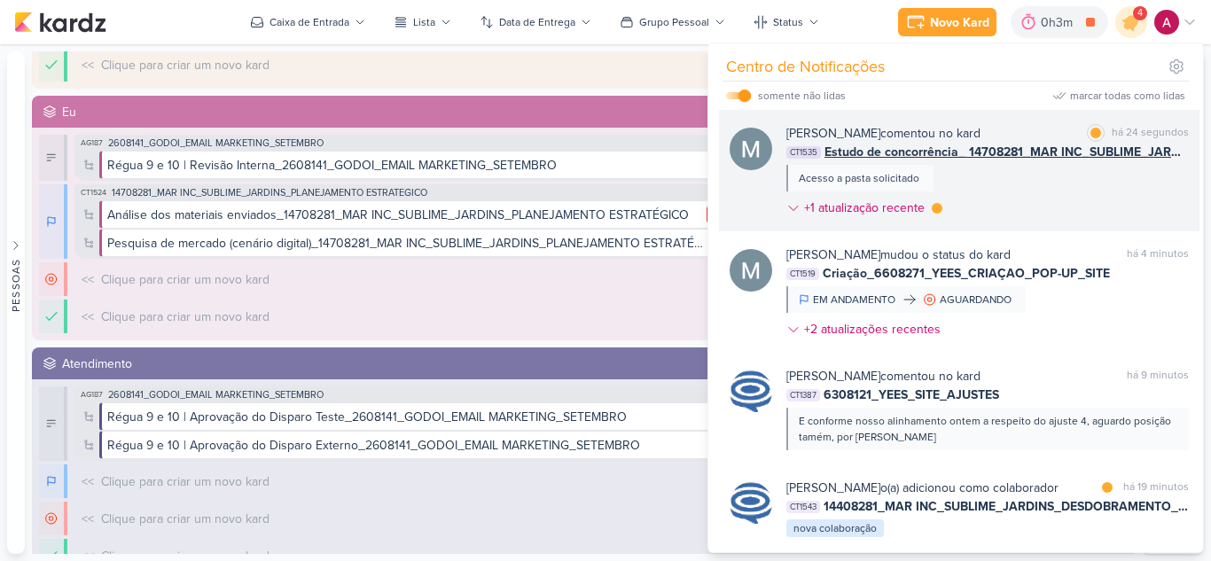
click at [1013, 178] on div "[PERSON_NAME] comentou no kard marcar como lida há 24 segundos CT1535 Estudo de…" at bounding box center [987, 174] width 403 height 100
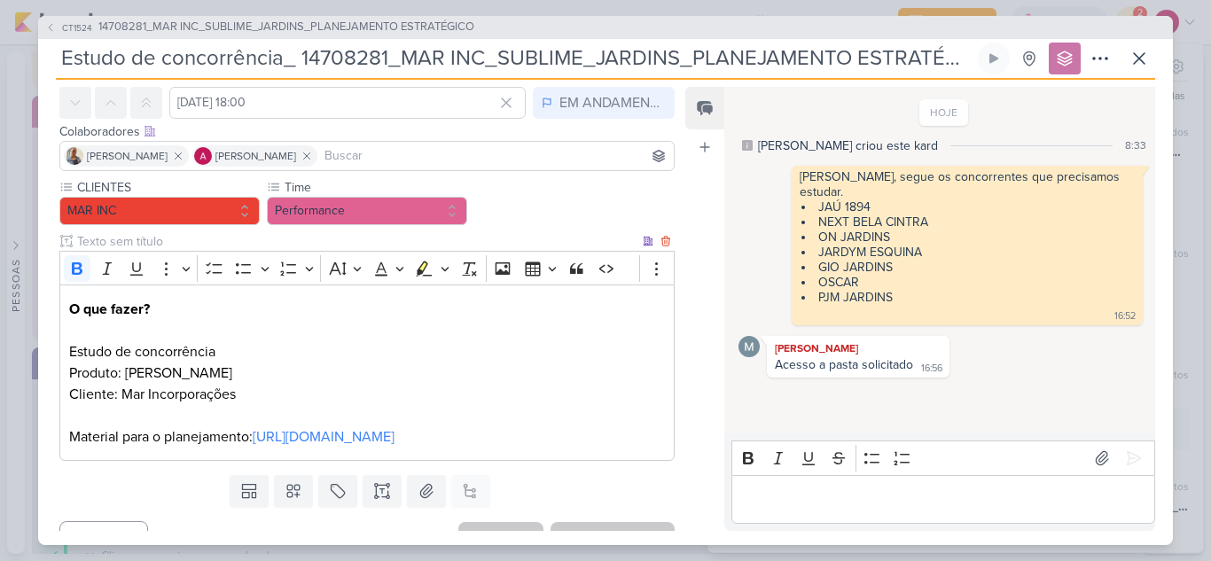
scroll to position [142, 0]
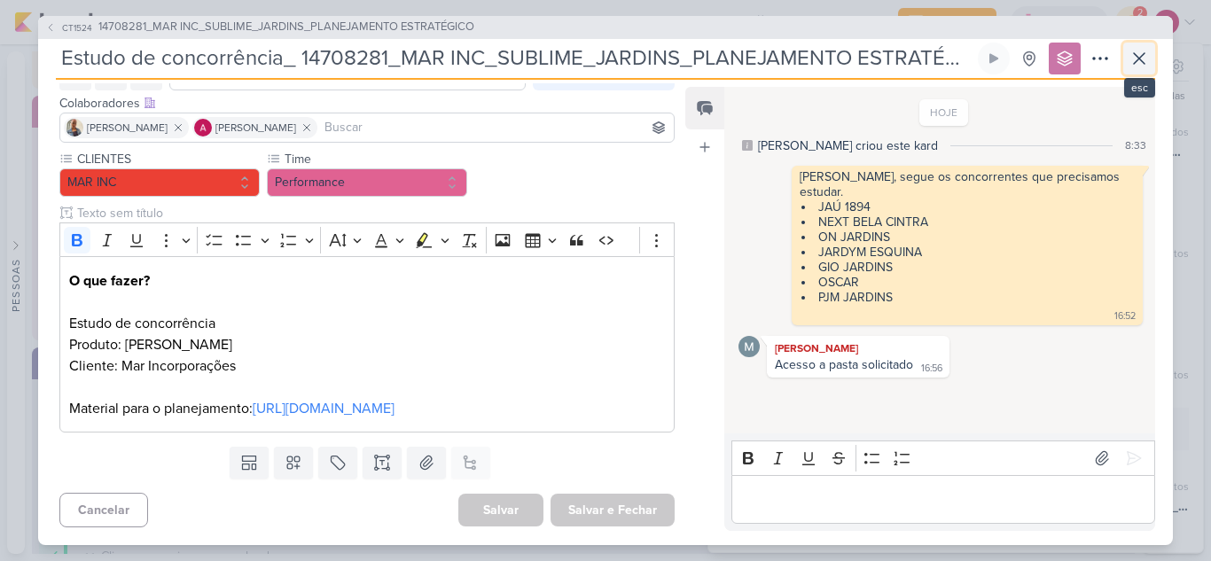
click at [1145, 56] on icon at bounding box center [1139, 58] width 21 height 21
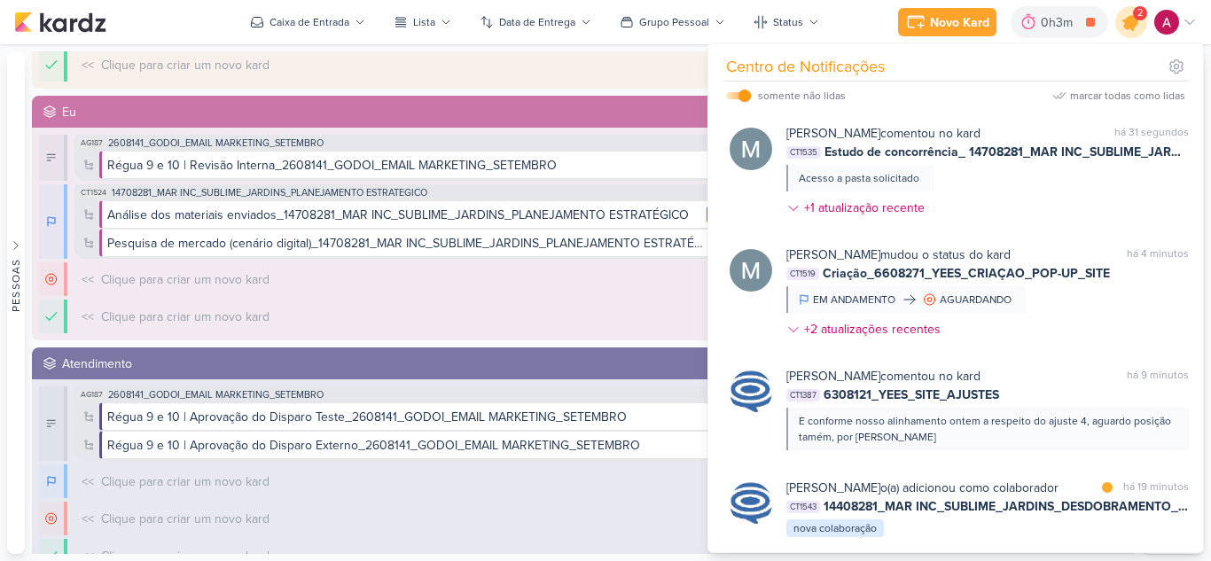
click at [1130, 27] on icon at bounding box center [1131, 22] width 21 height 21
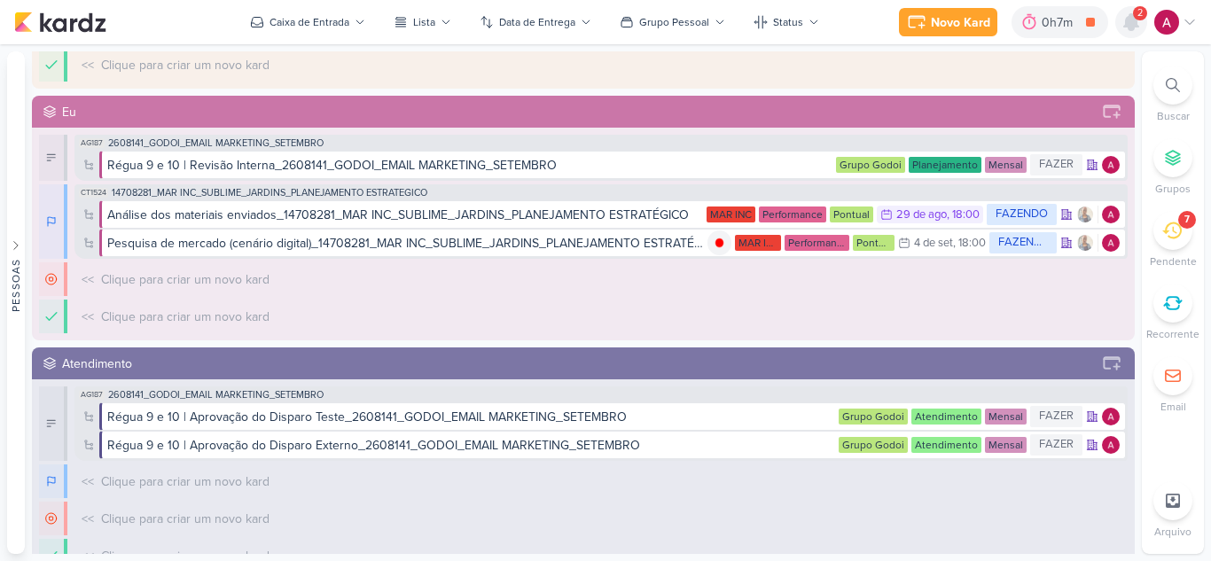
click at [1130, 29] on icon at bounding box center [1131, 22] width 14 height 16
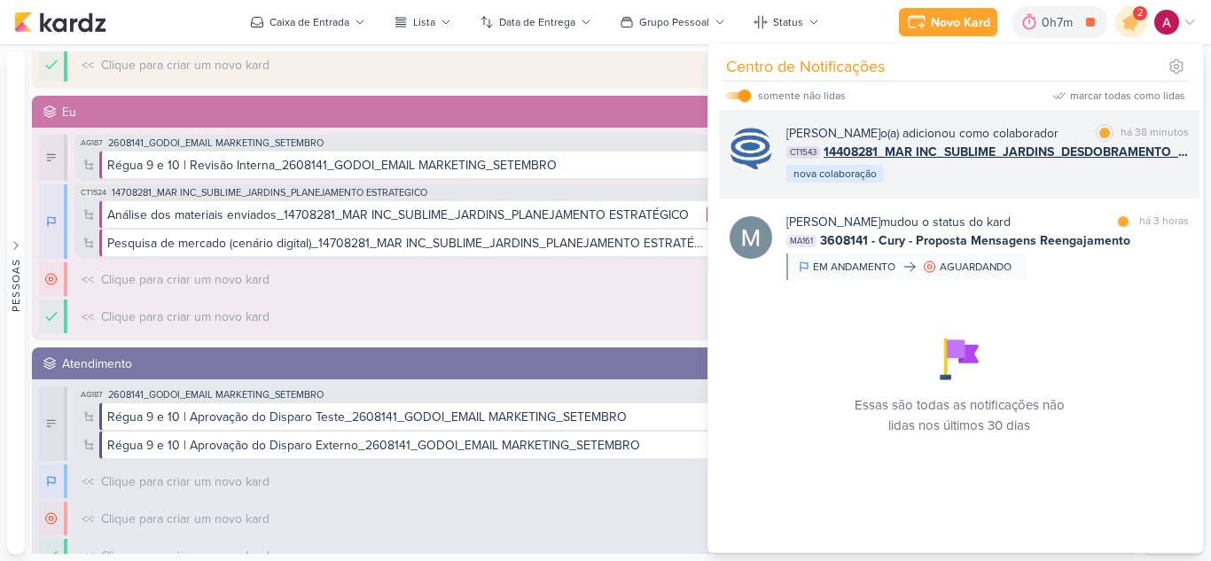
click at [968, 142] on div "[PERSON_NAME] o(a) adicionou como colaborador" at bounding box center [922, 133] width 272 height 19
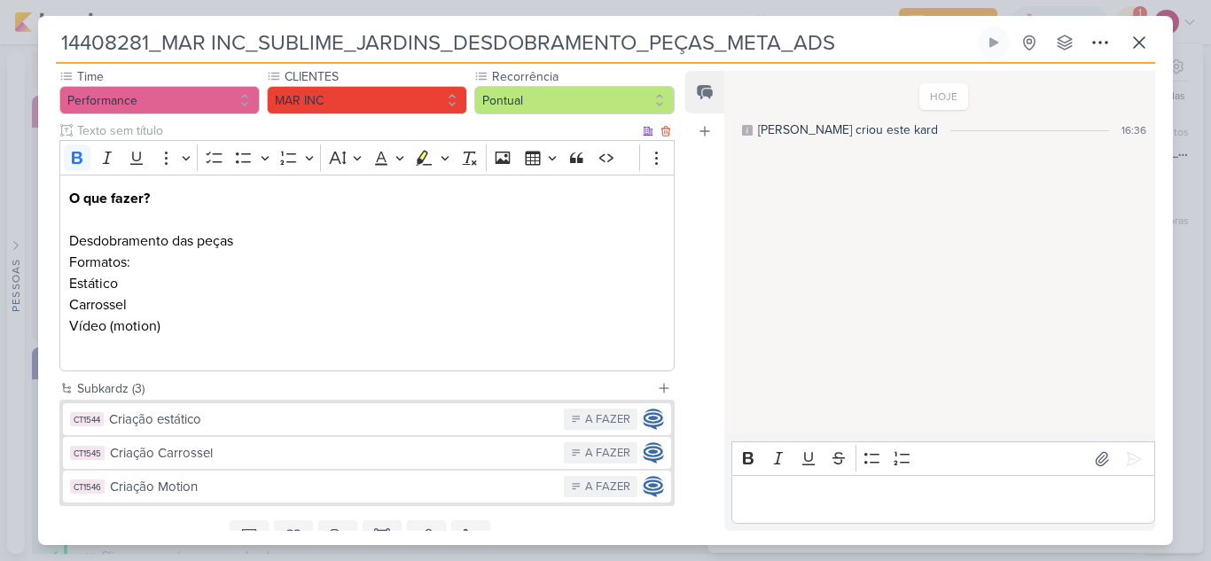
scroll to position [239, 0]
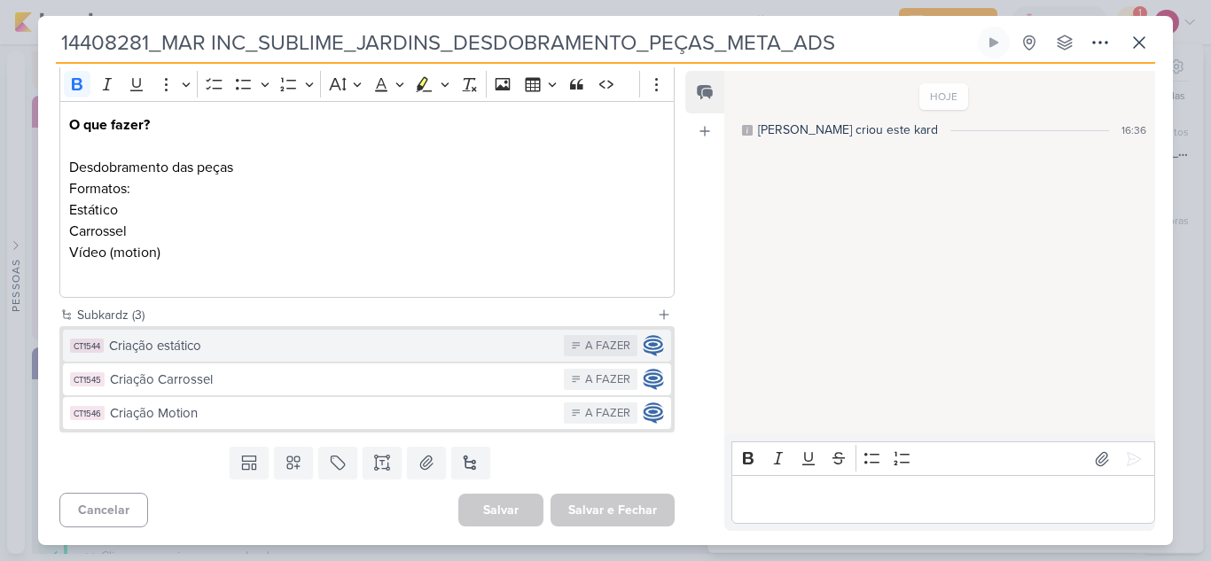
click at [295, 345] on div "Criação estático" at bounding box center [332, 346] width 446 height 20
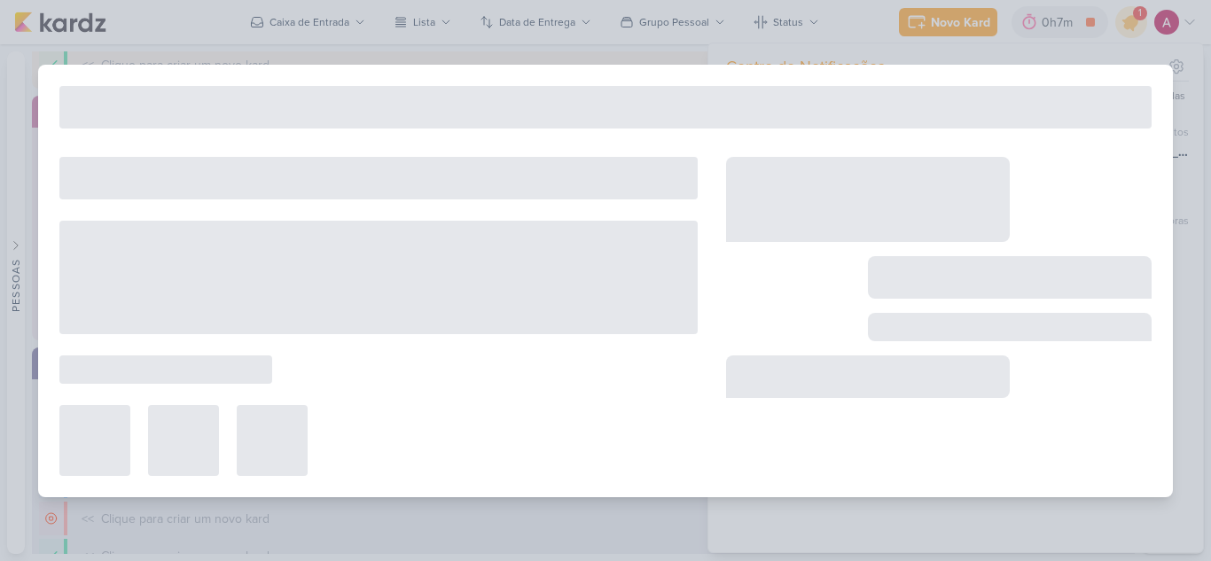
type input "Criação estático"
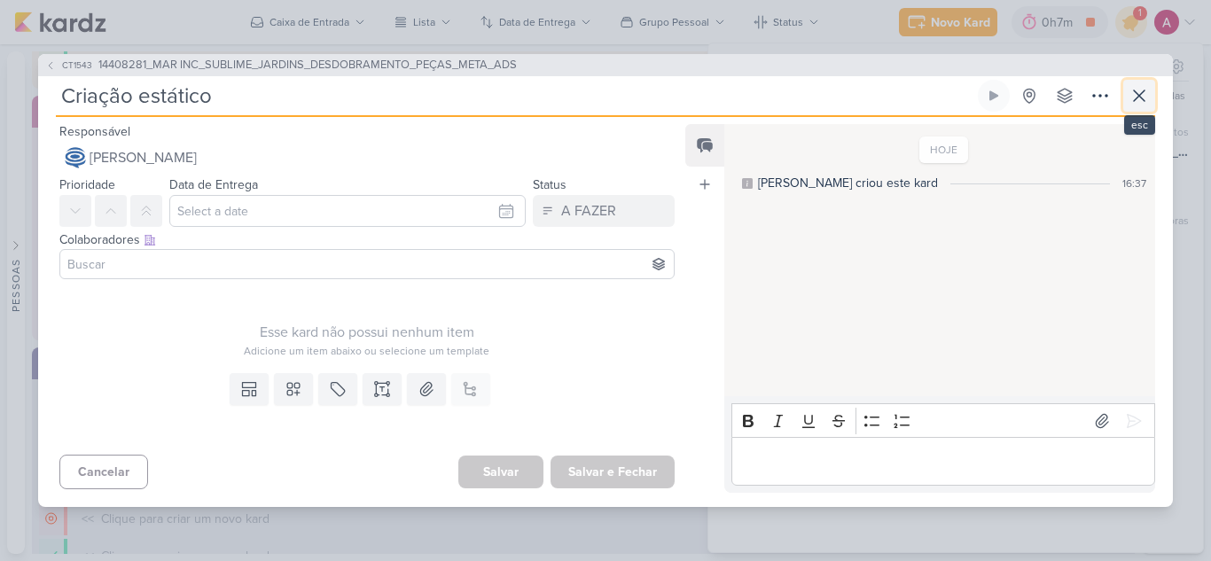
click at [1146, 87] on icon at bounding box center [1139, 95] width 21 height 21
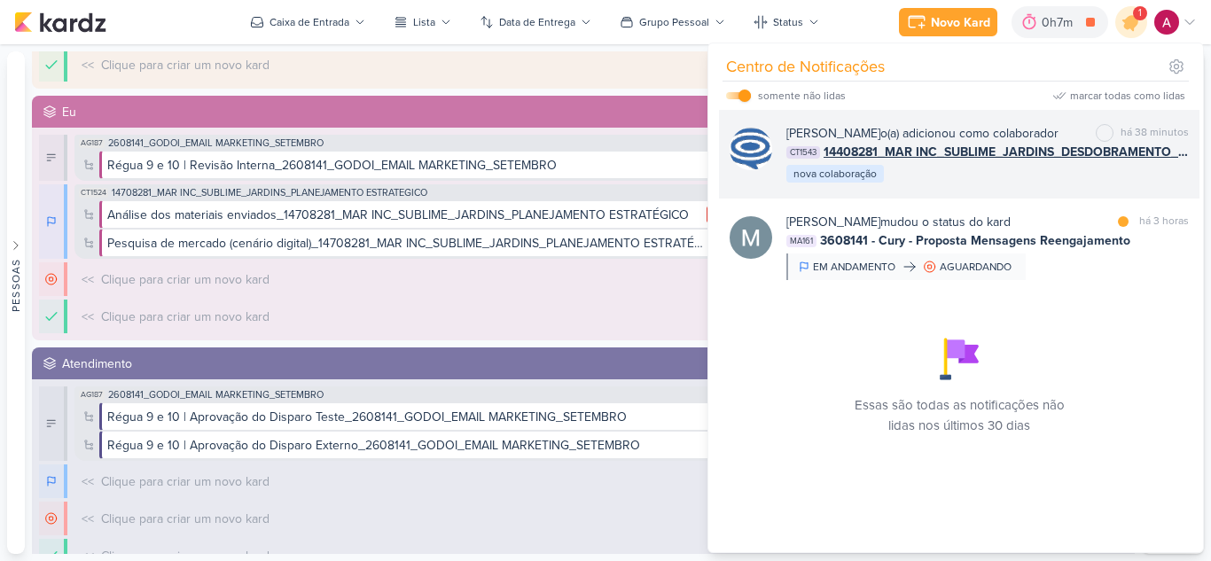
click at [994, 143] on div "[PERSON_NAME] o(a) adicionou como colaborador" at bounding box center [922, 133] width 272 height 19
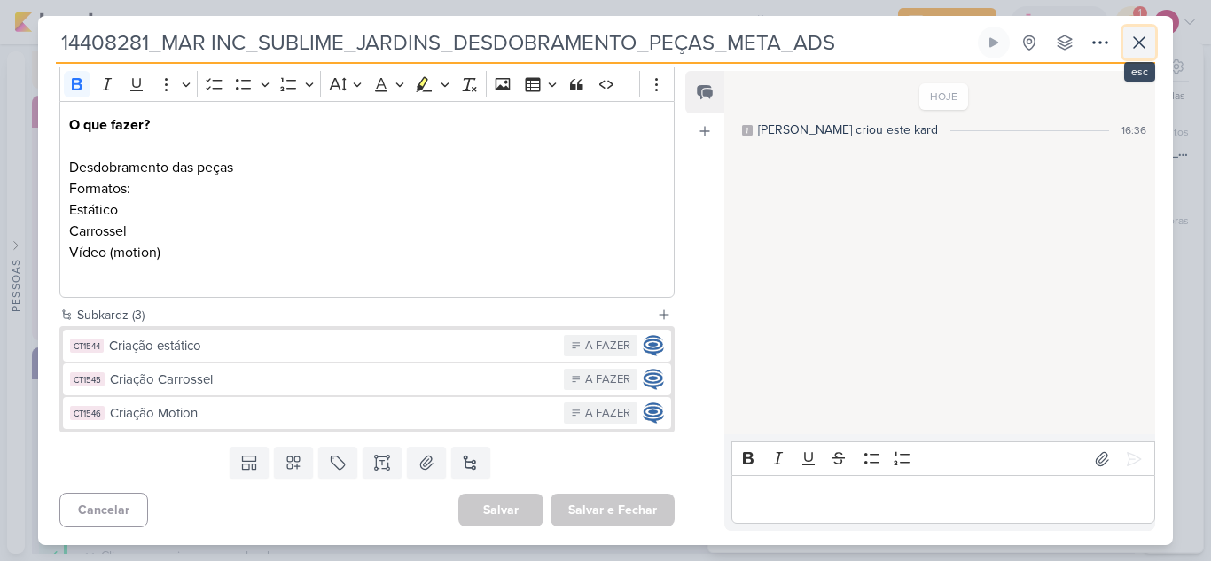
click at [1142, 51] on icon at bounding box center [1139, 42] width 21 height 21
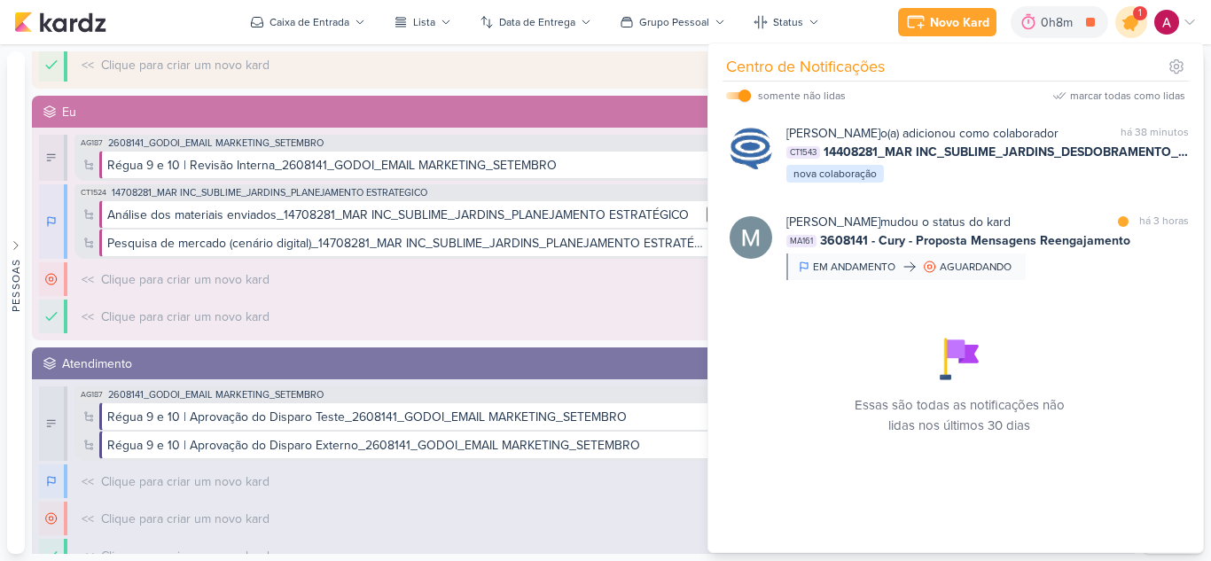
click at [1131, 30] on icon at bounding box center [1131, 22] width 30 height 30
